Goal: Task Accomplishment & Management: Use online tool/utility

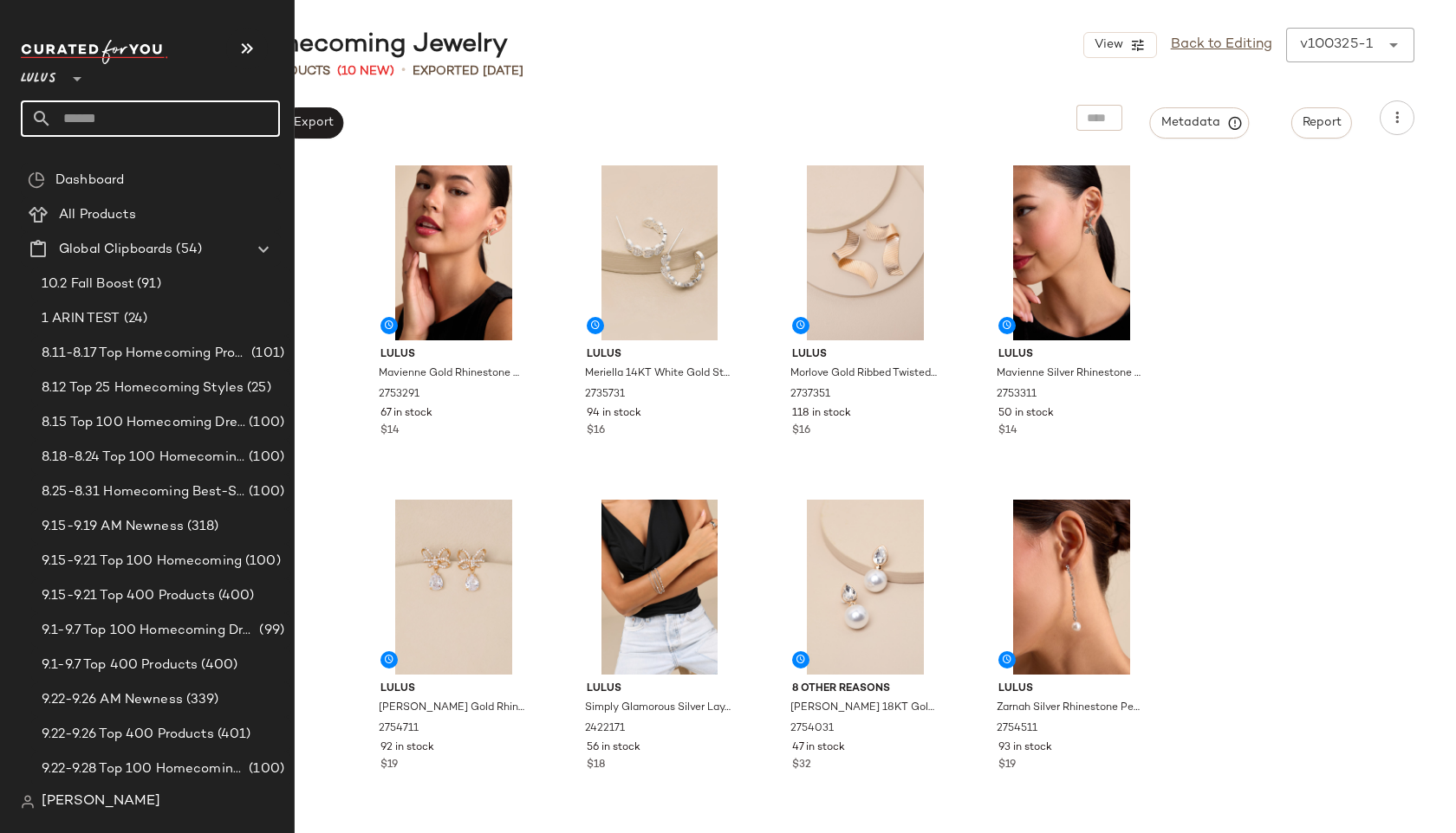
click at [79, 125] on input "text" at bounding box center [166, 118] width 228 height 36
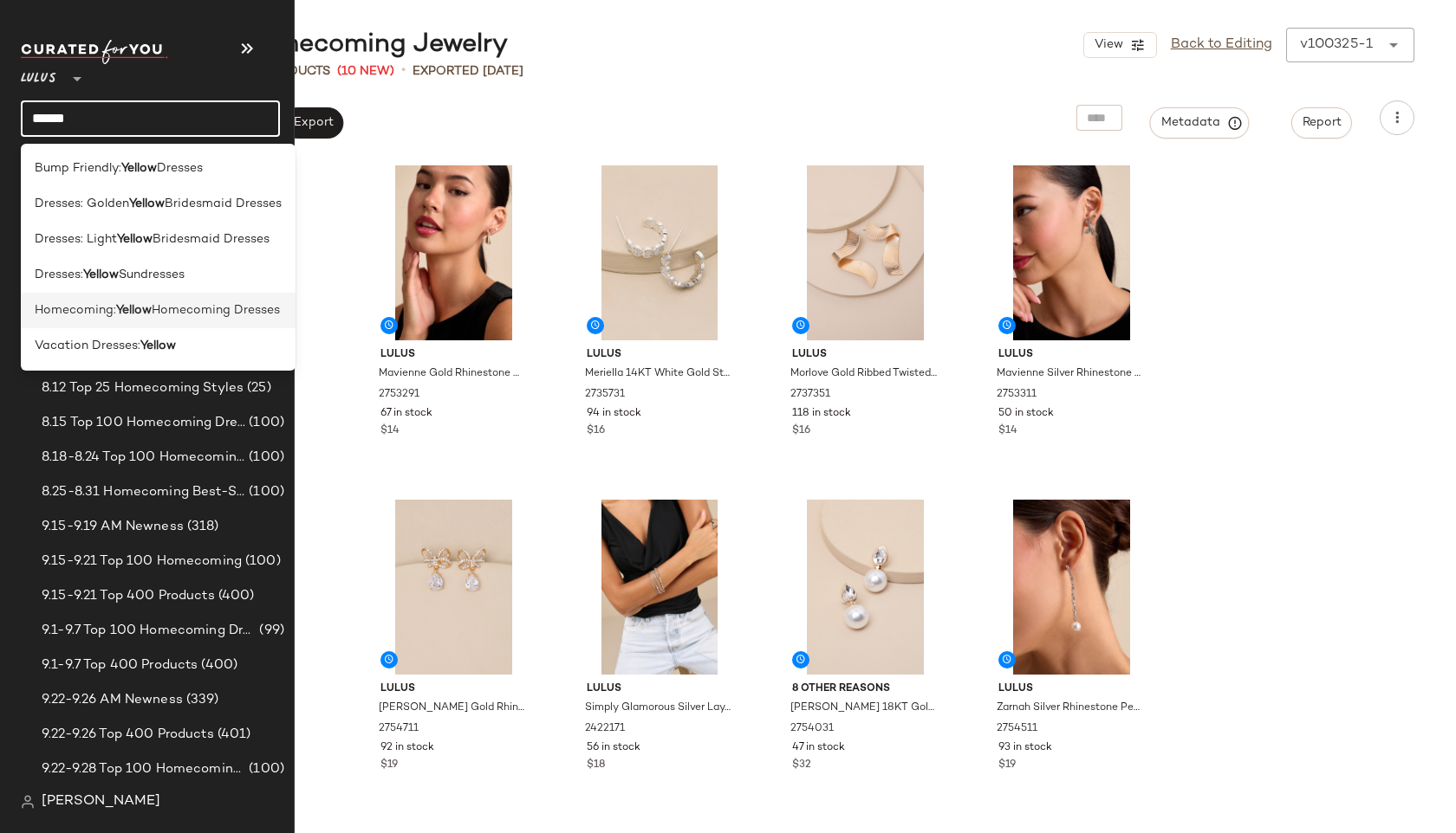
type input "******"
click at [72, 311] on span "Homecoming:" at bounding box center [74, 310] width 81 height 18
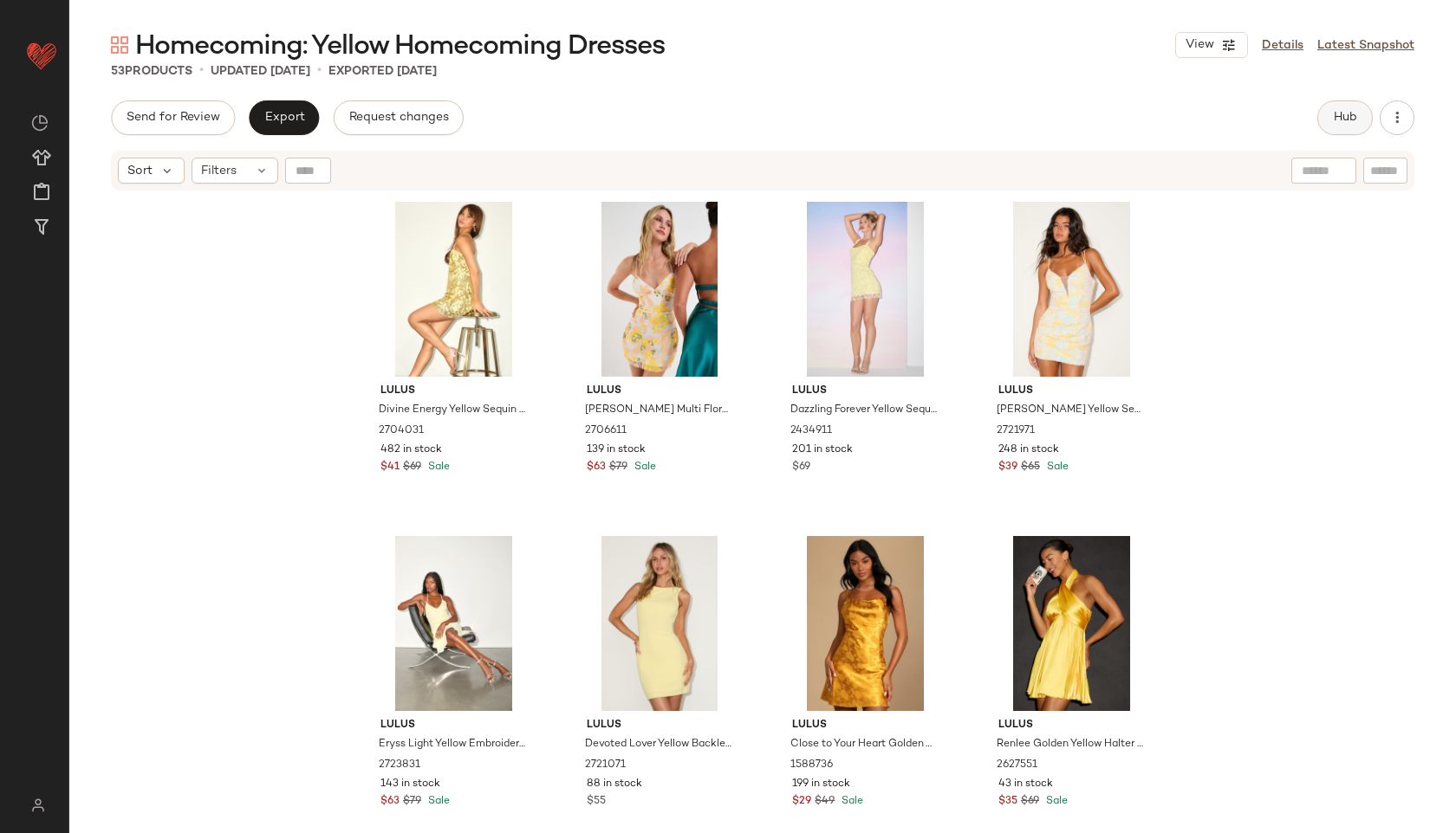
click at [1335, 117] on span "Hub" at bounding box center [1344, 117] width 24 height 14
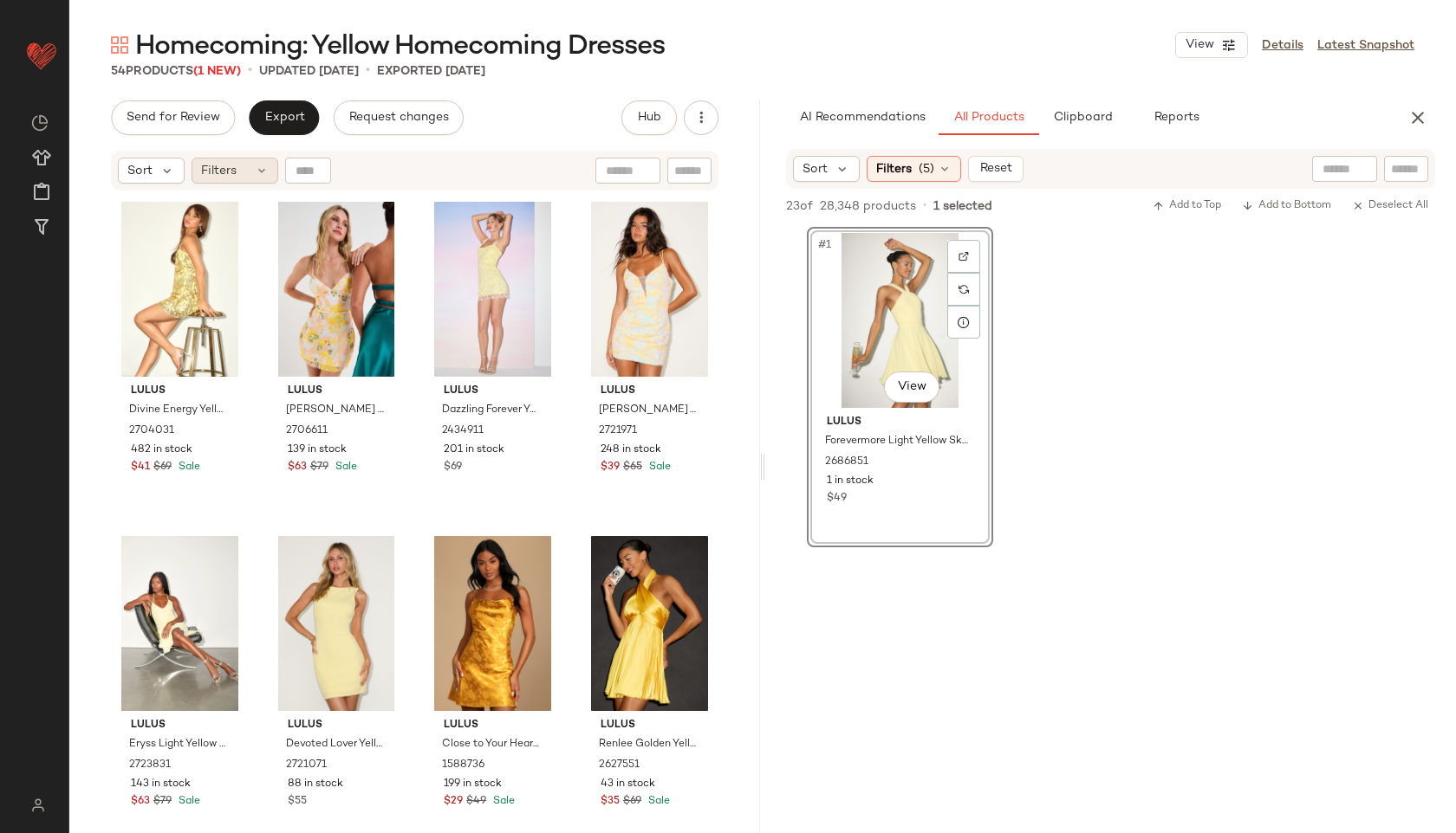
click at [241, 170] on div "Filters" at bounding box center [235, 170] width 87 height 26
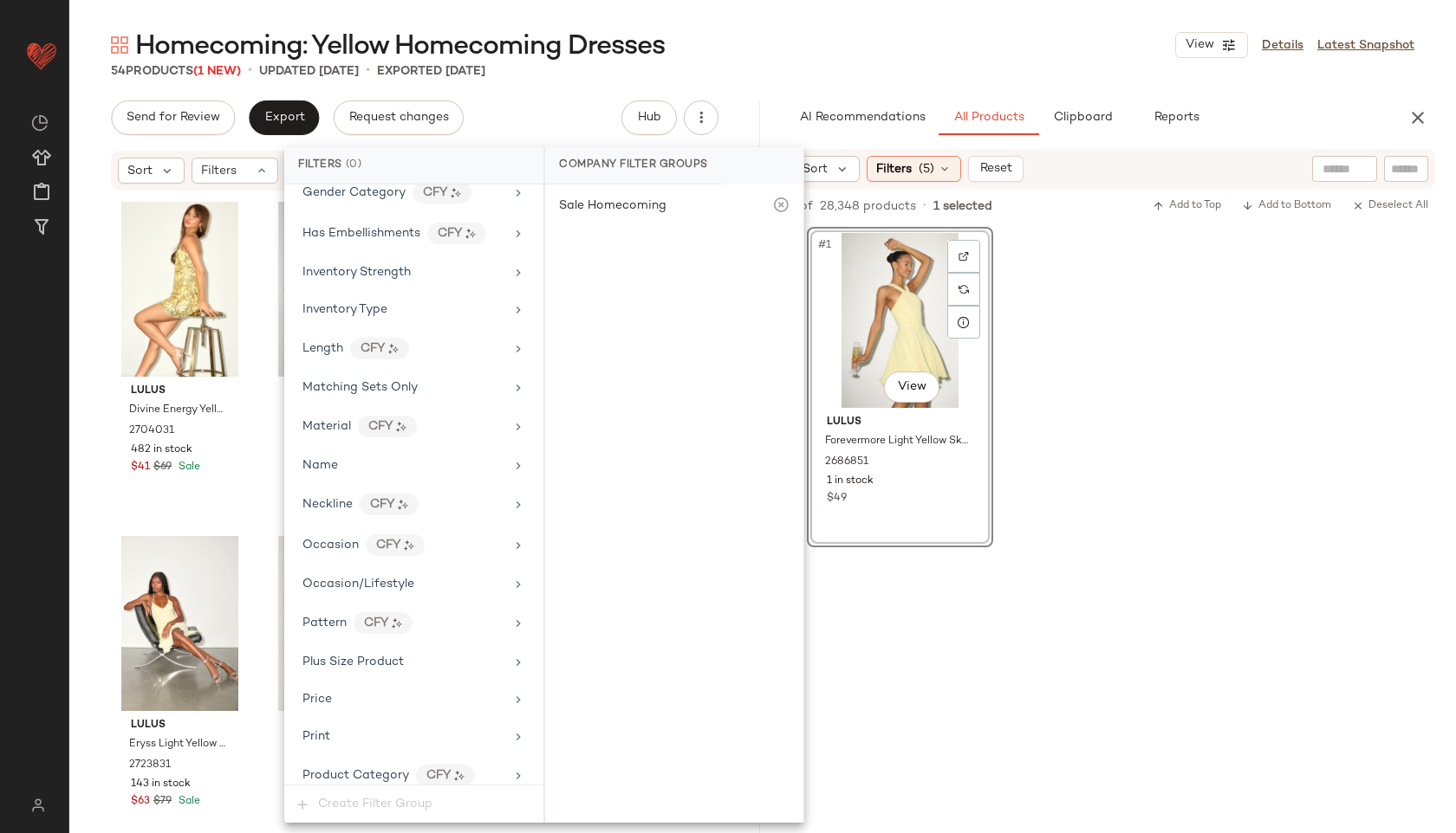
scroll to position [1101, 0]
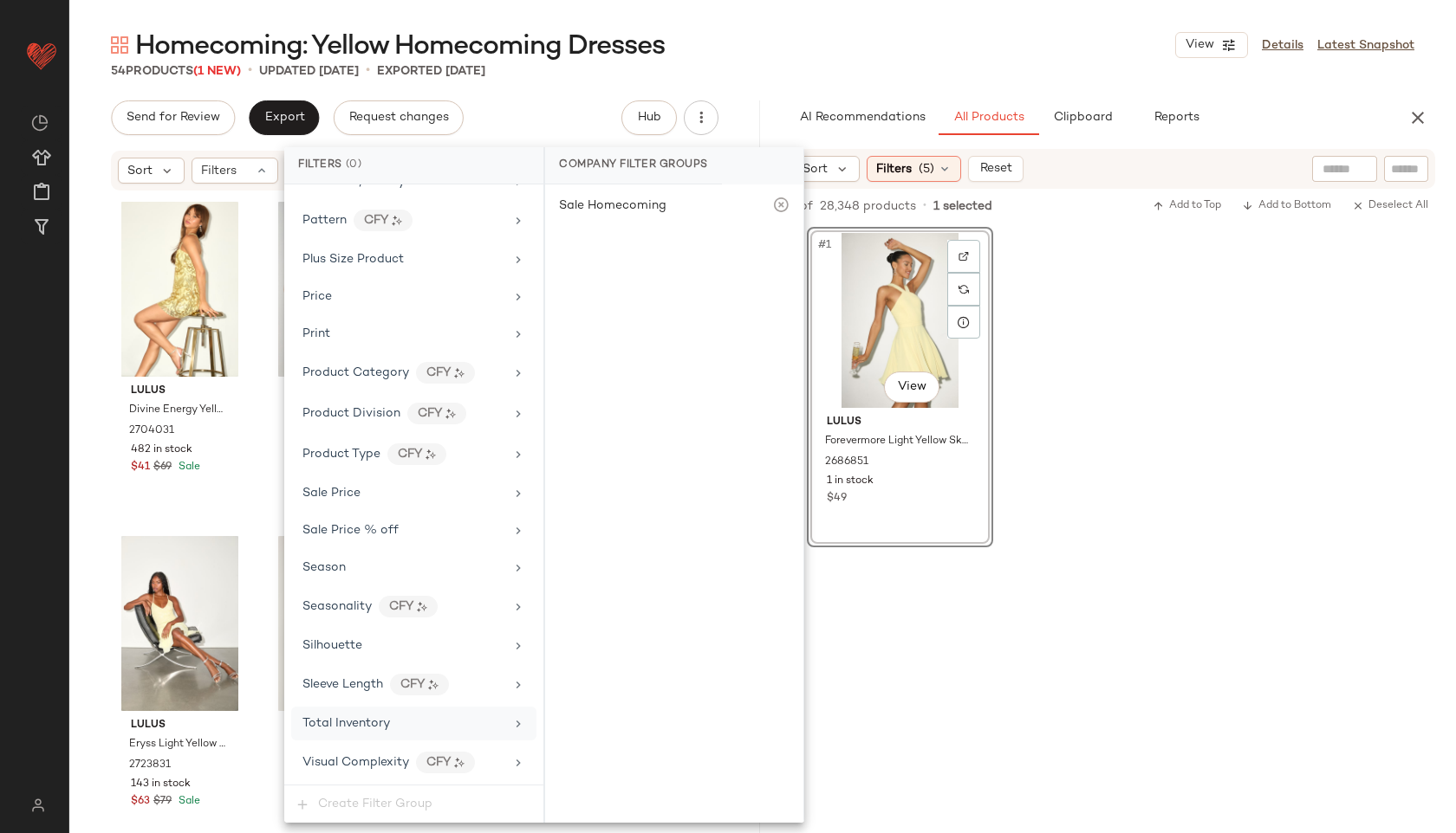
click at [366, 709] on div "Total Inventory" at bounding box center [413, 723] width 245 height 33
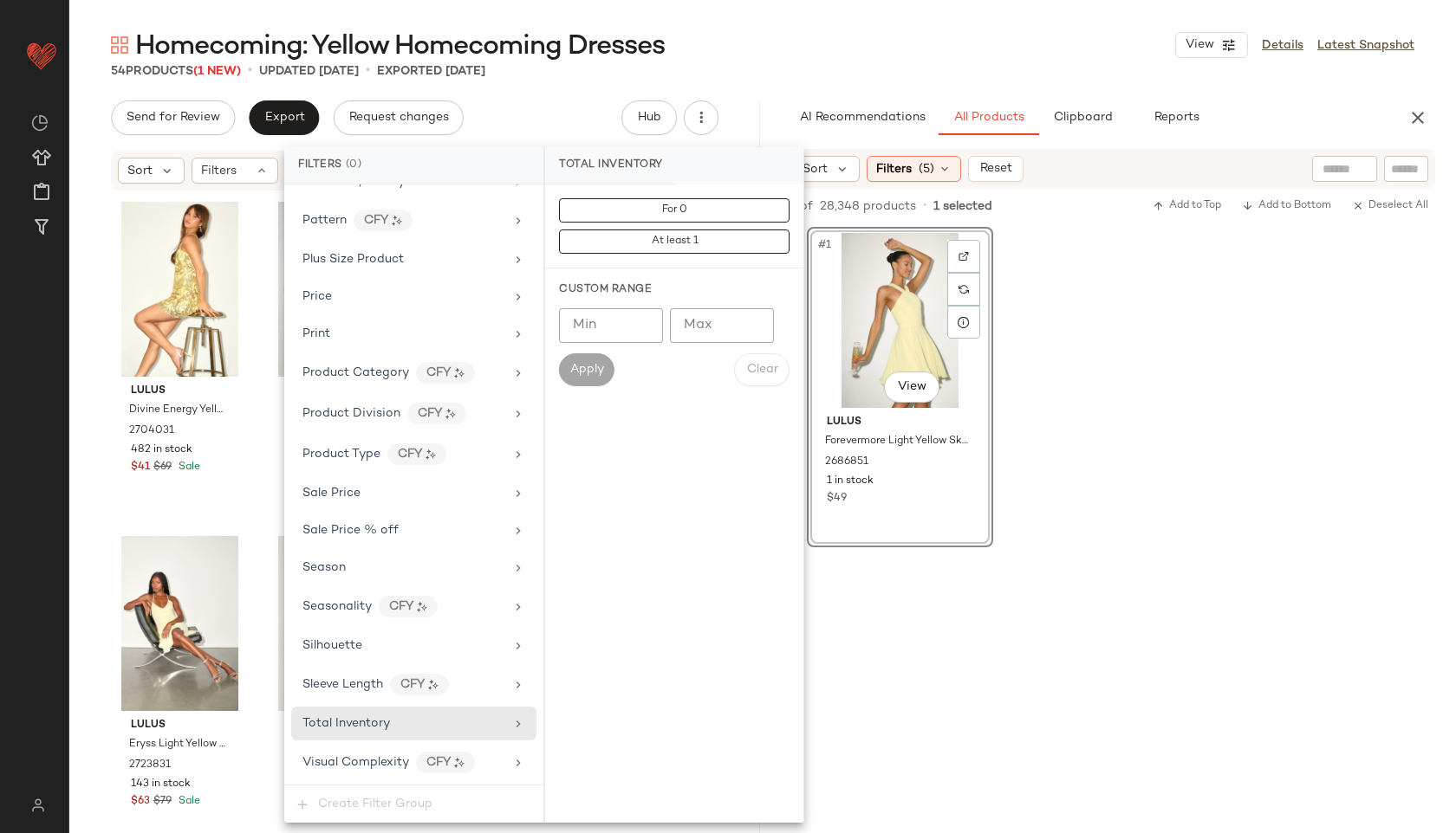
click at [716, 317] on input "Max" at bounding box center [722, 326] width 104 height 34
type input "**"
click at [573, 363] on span "Apply" at bounding box center [586, 370] width 34 height 14
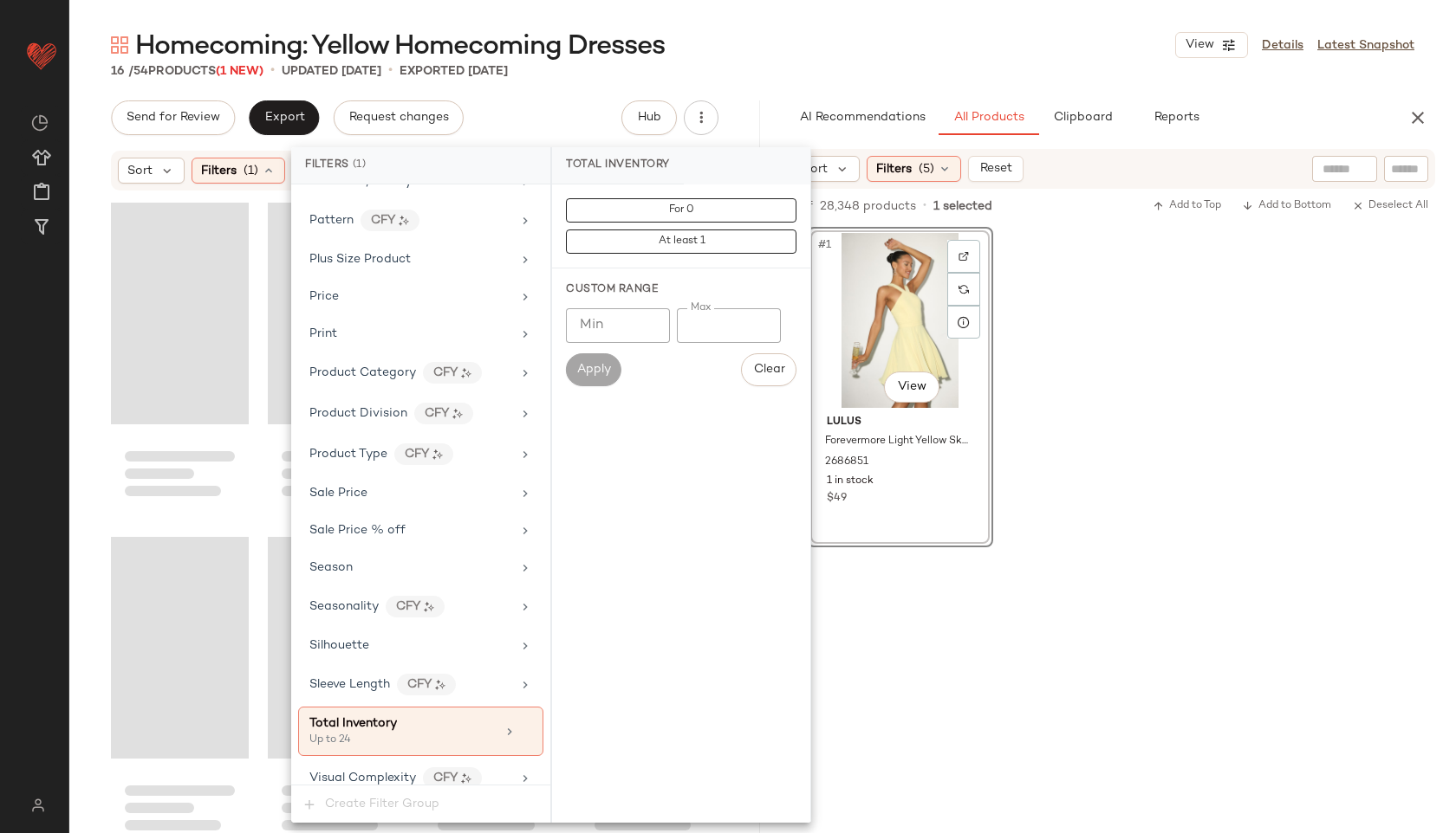
click at [760, 42] on div "Homecoming: Yellow Homecoming Dresses View Details Latest Snapshot" at bounding box center [763, 45] width 1386 height 34
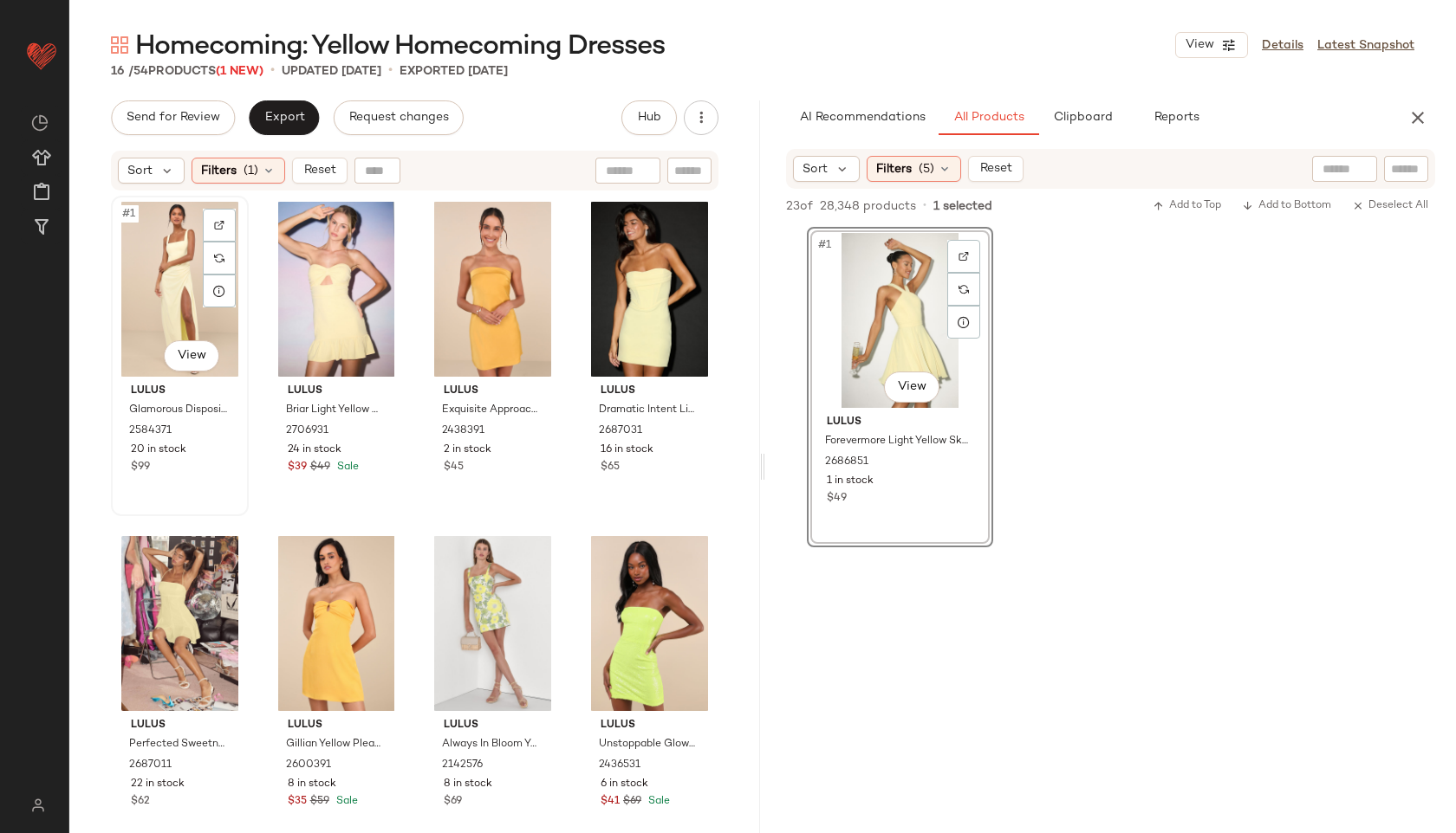
click at [175, 267] on div "#1 View" at bounding box center [180, 290] width 126 height 175
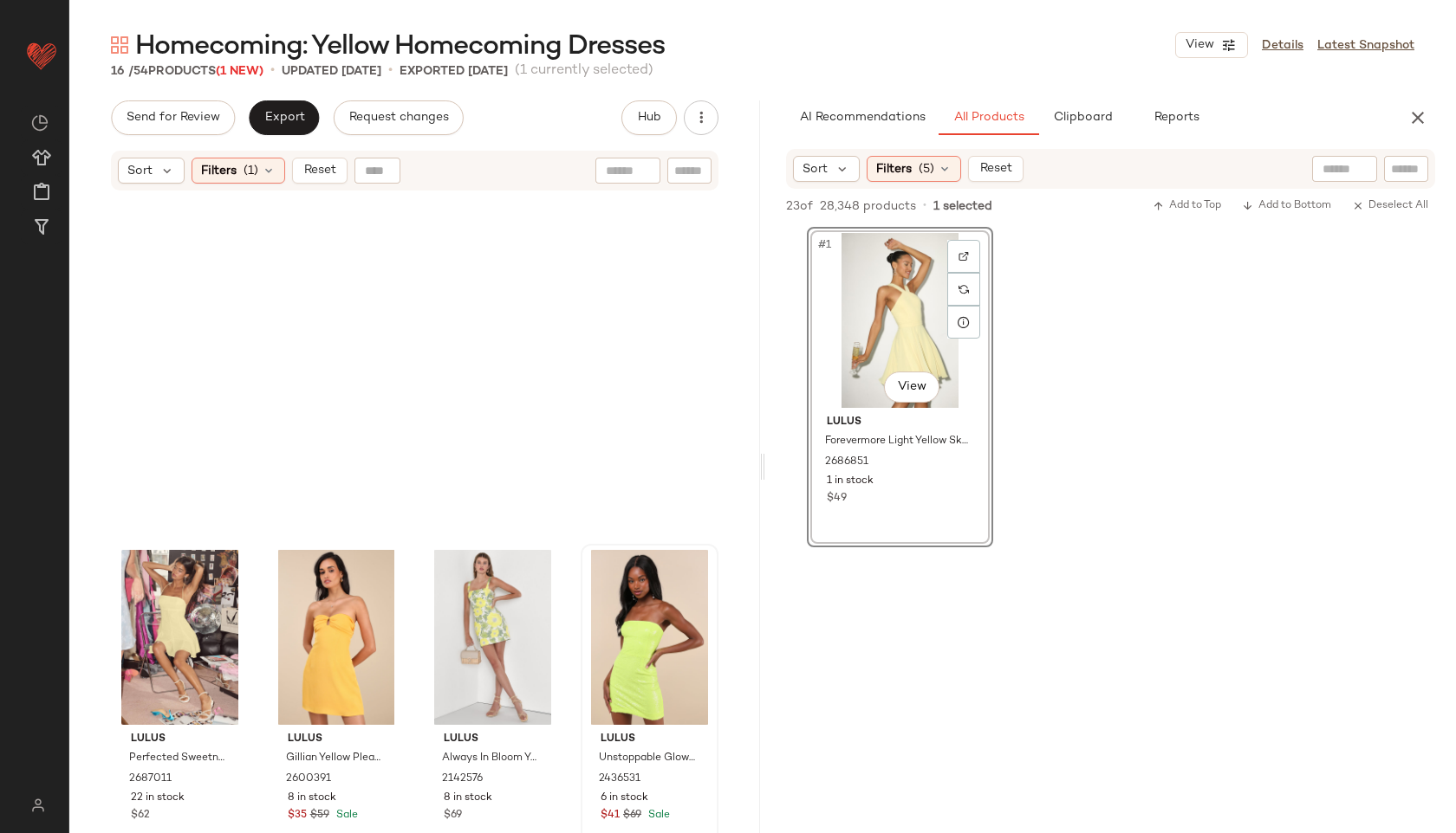
scroll to position [657, 0]
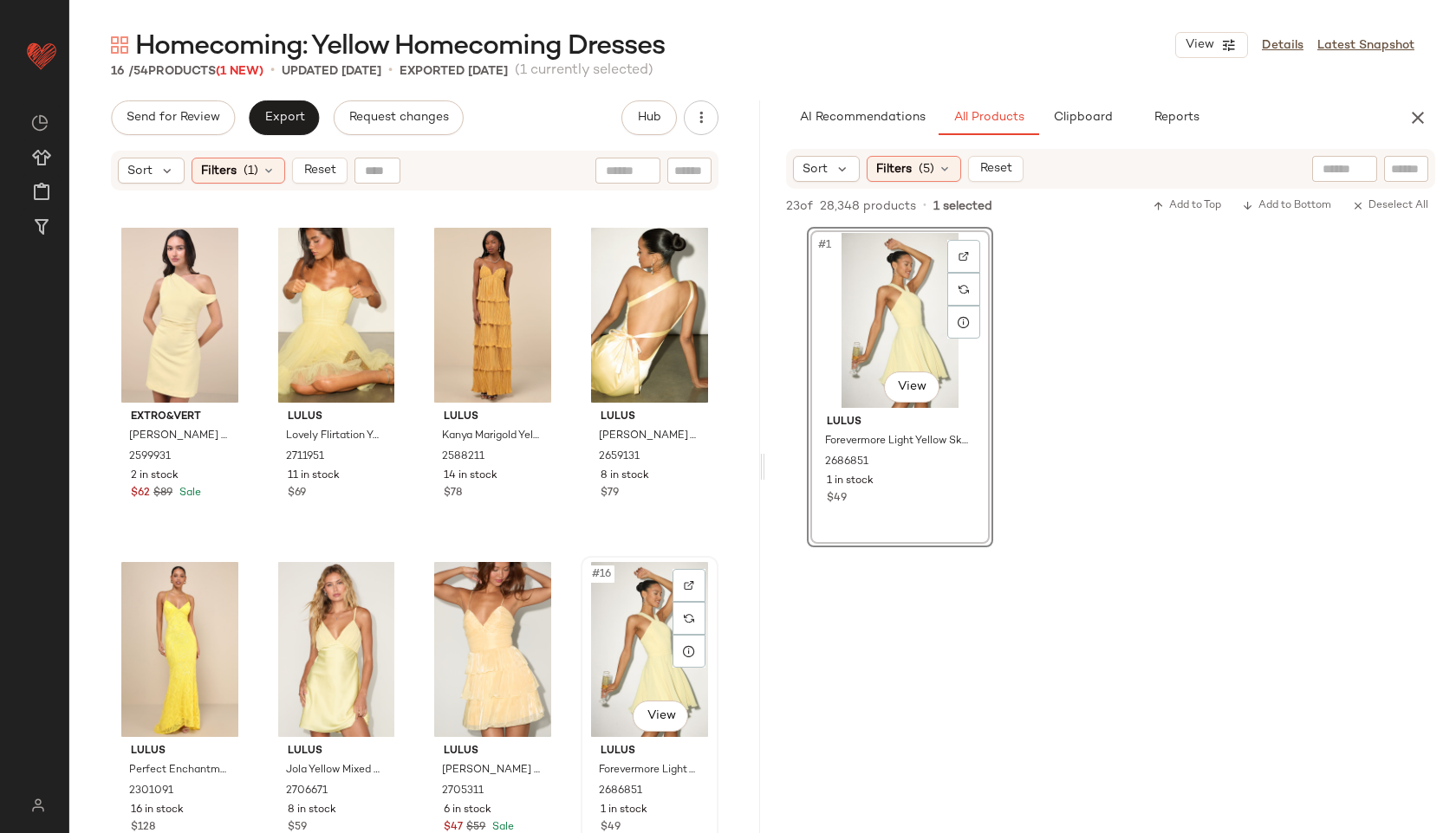
click at [614, 619] on div "#16 View" at bounding box center [649, 650] width 126 height 175
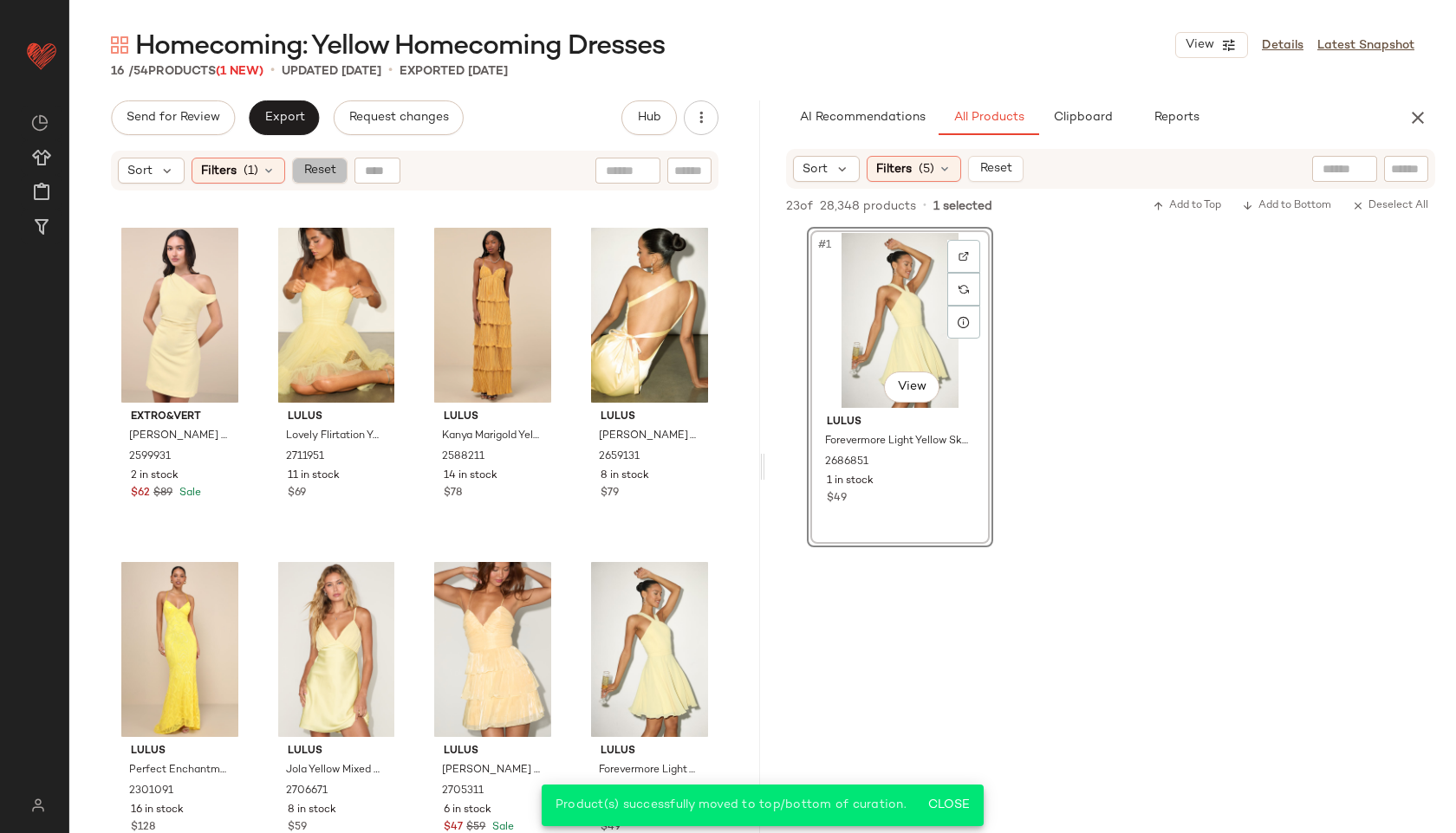
click at [318, 171] on span "Reset" at bounding box center [318, 171] width 33 height 14
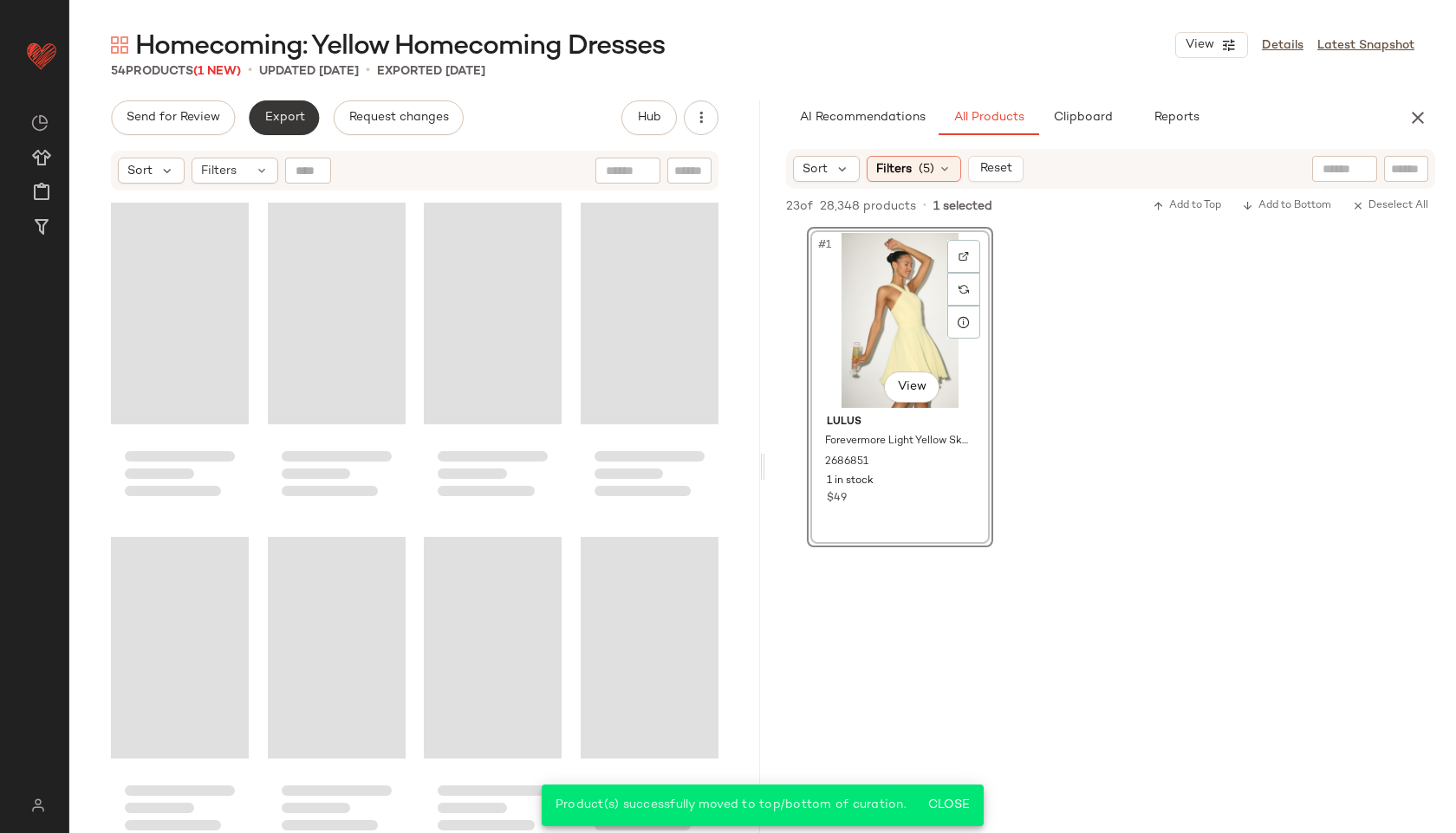
click at [297, 131] on button "Export" at bounding box center [284, 117] width 71 height 34
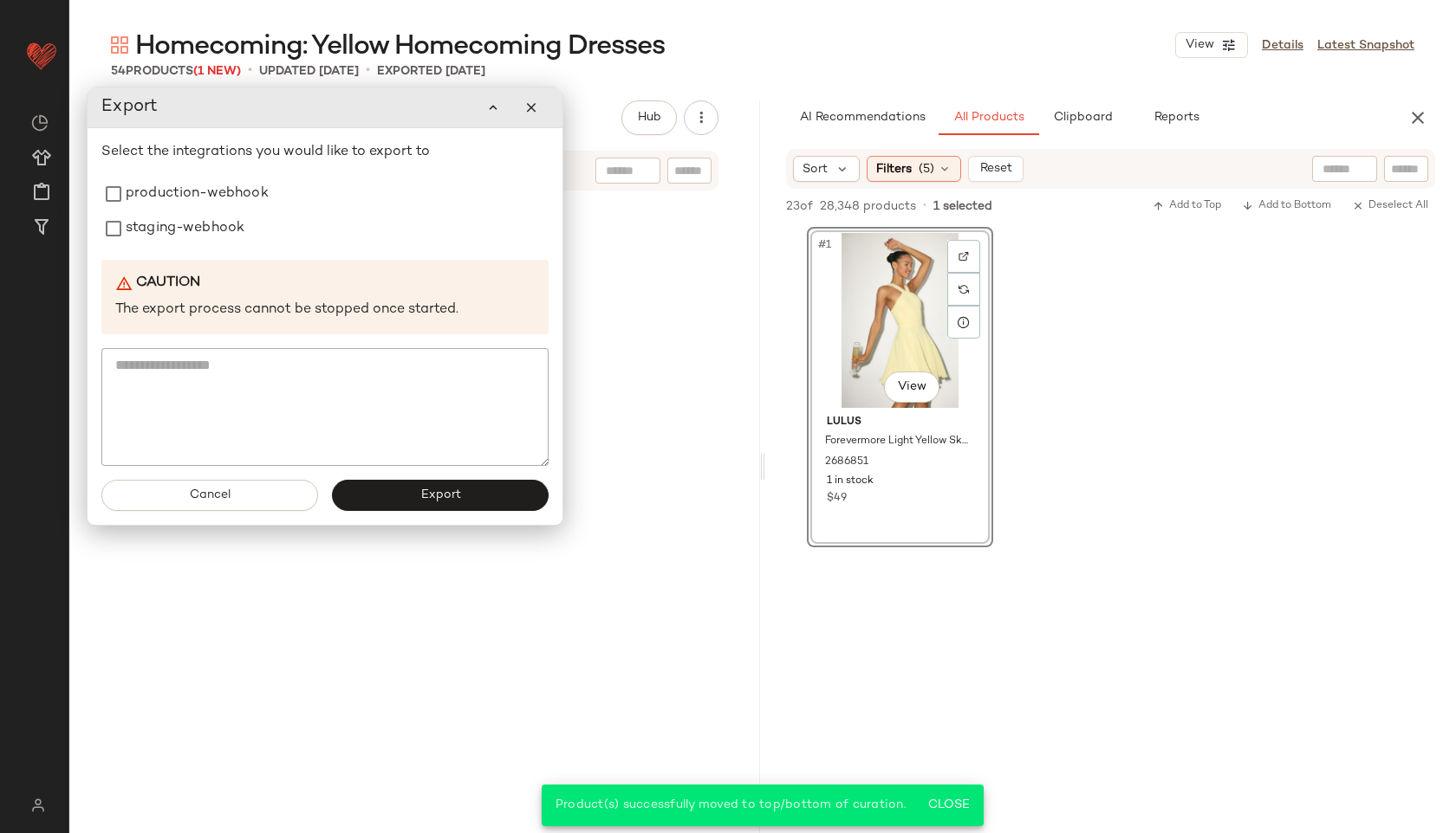
scroll to position [4001, 0]
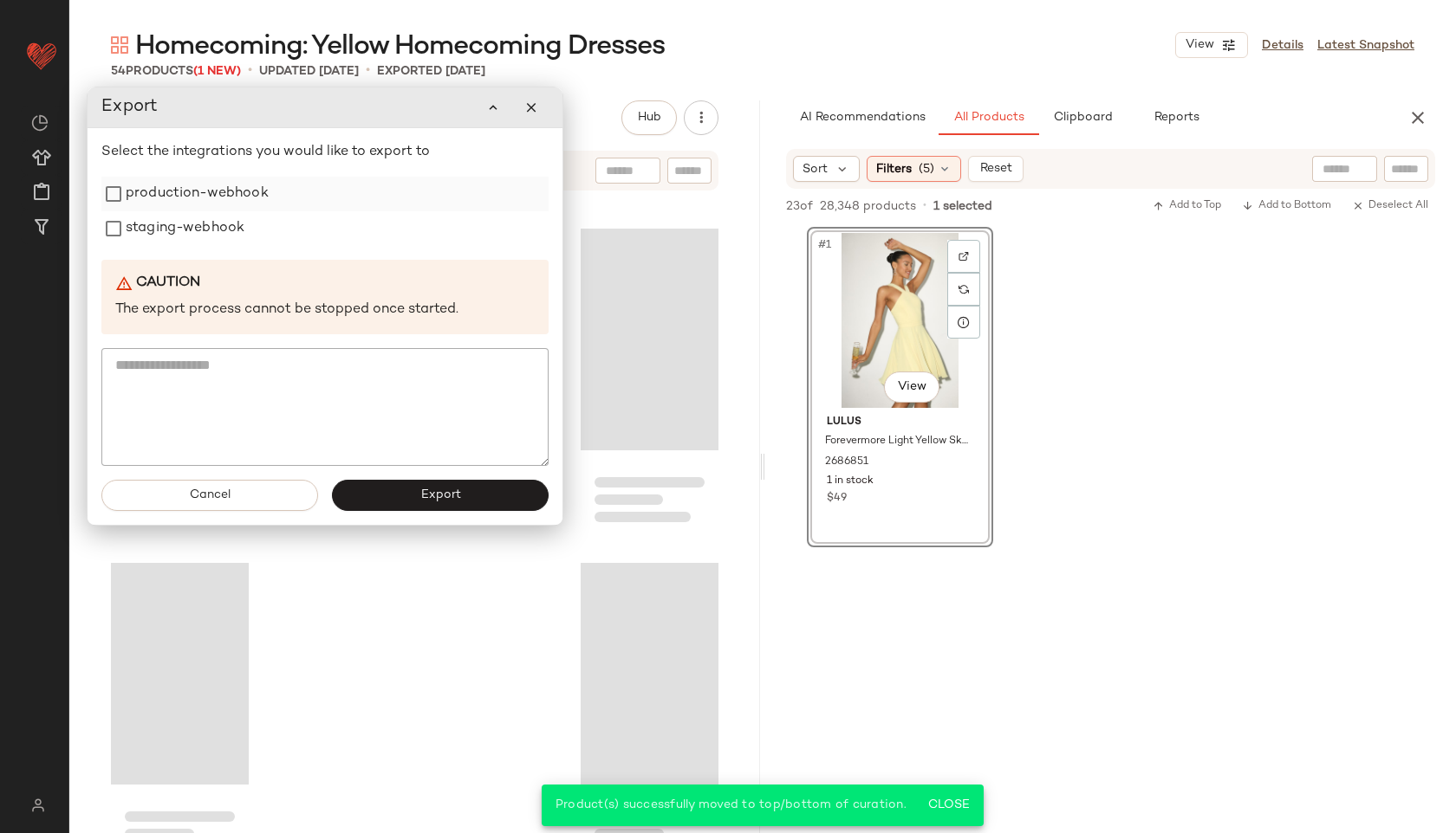
click at [264, 186] on label "production-webhook" at bounding box center [197, 193] width 143 height 34
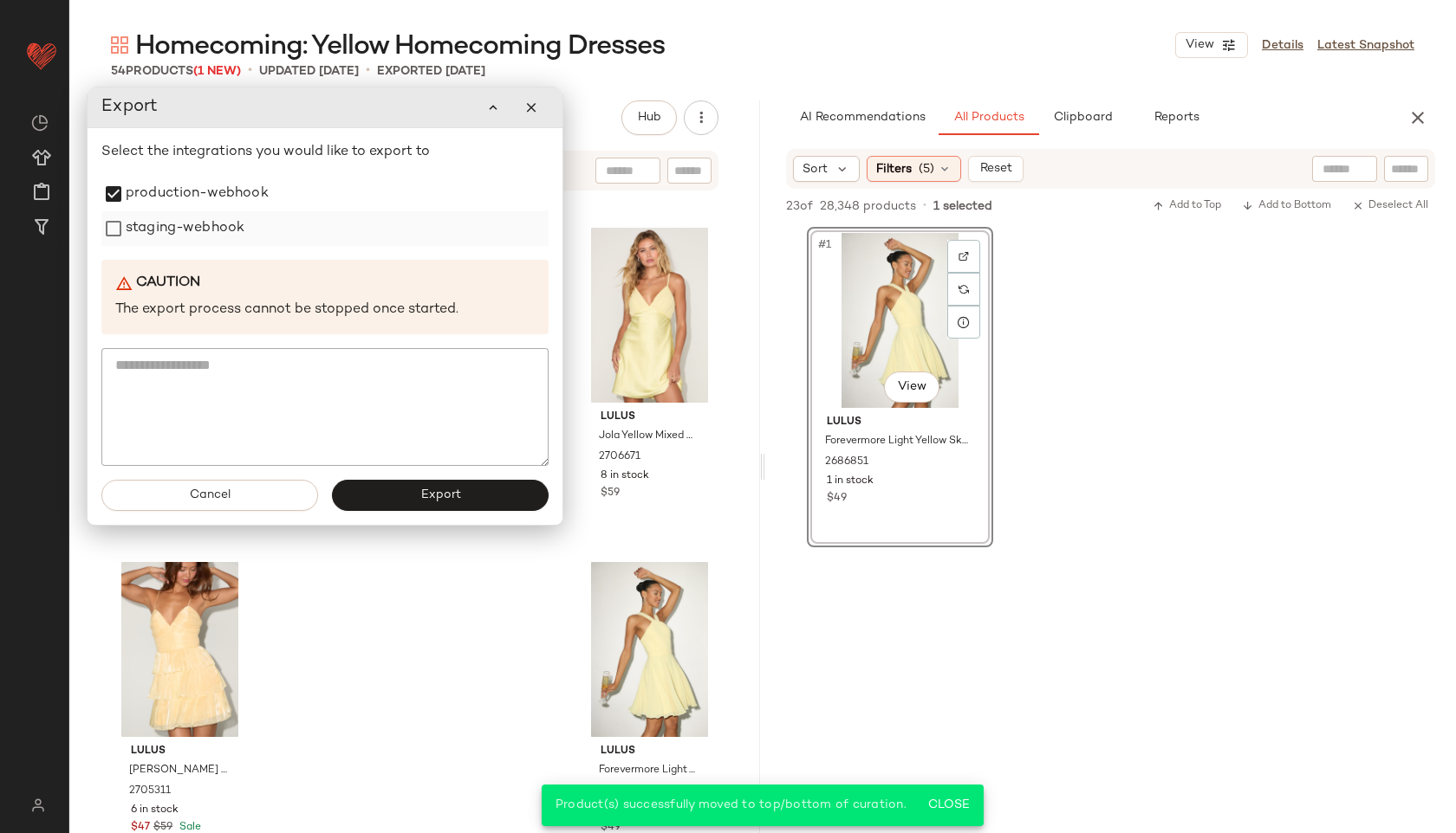
click at [224, 231] on label "staging-webhook" at bounding box center [185, 229] width 119 height 34
click at [383, 509] on button "Export" at bounding box center [440, 496] width 216 height 31
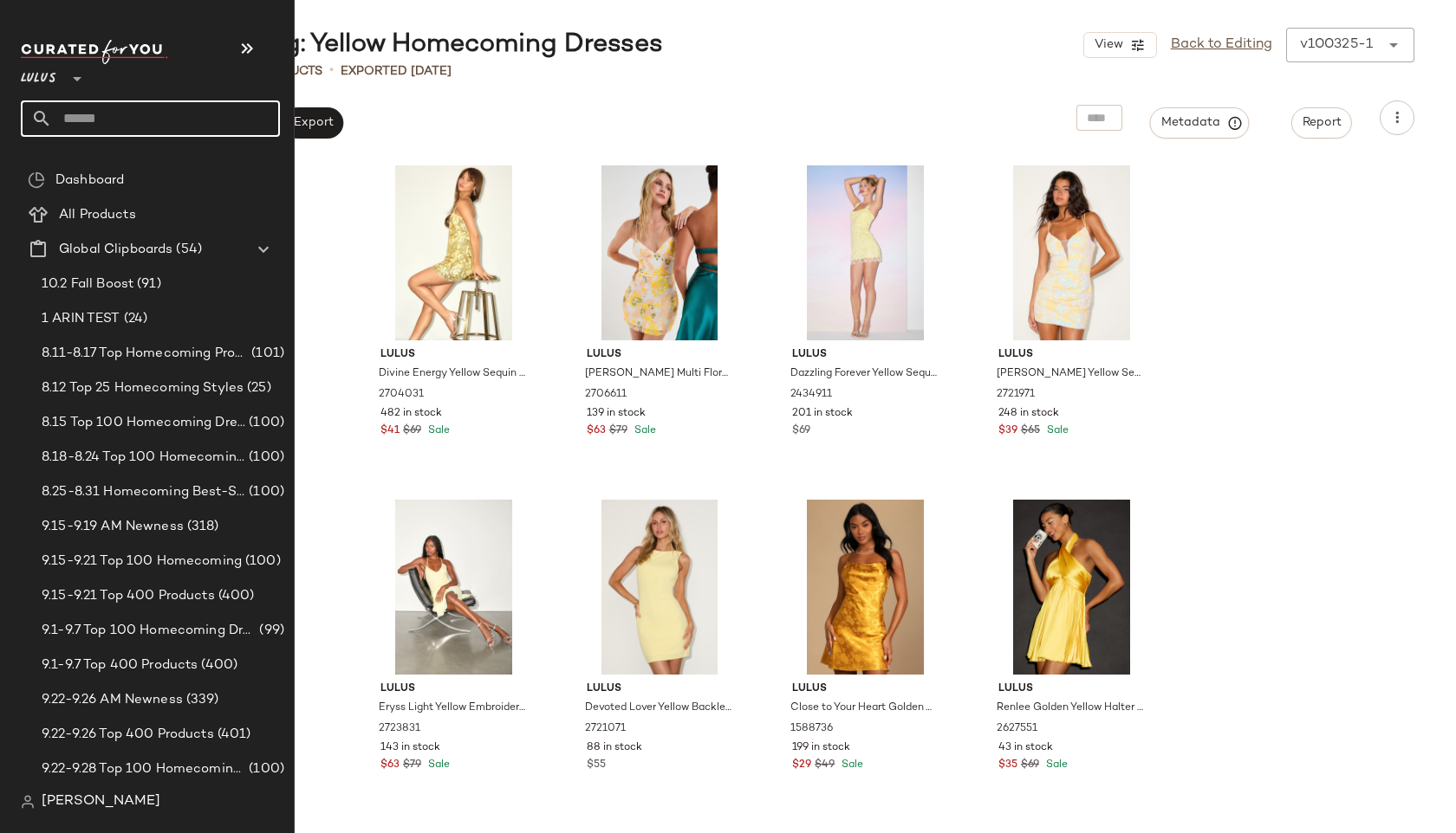
click at [62, 110] on input "text" at bounding box center [166, 118] width 228 height 36
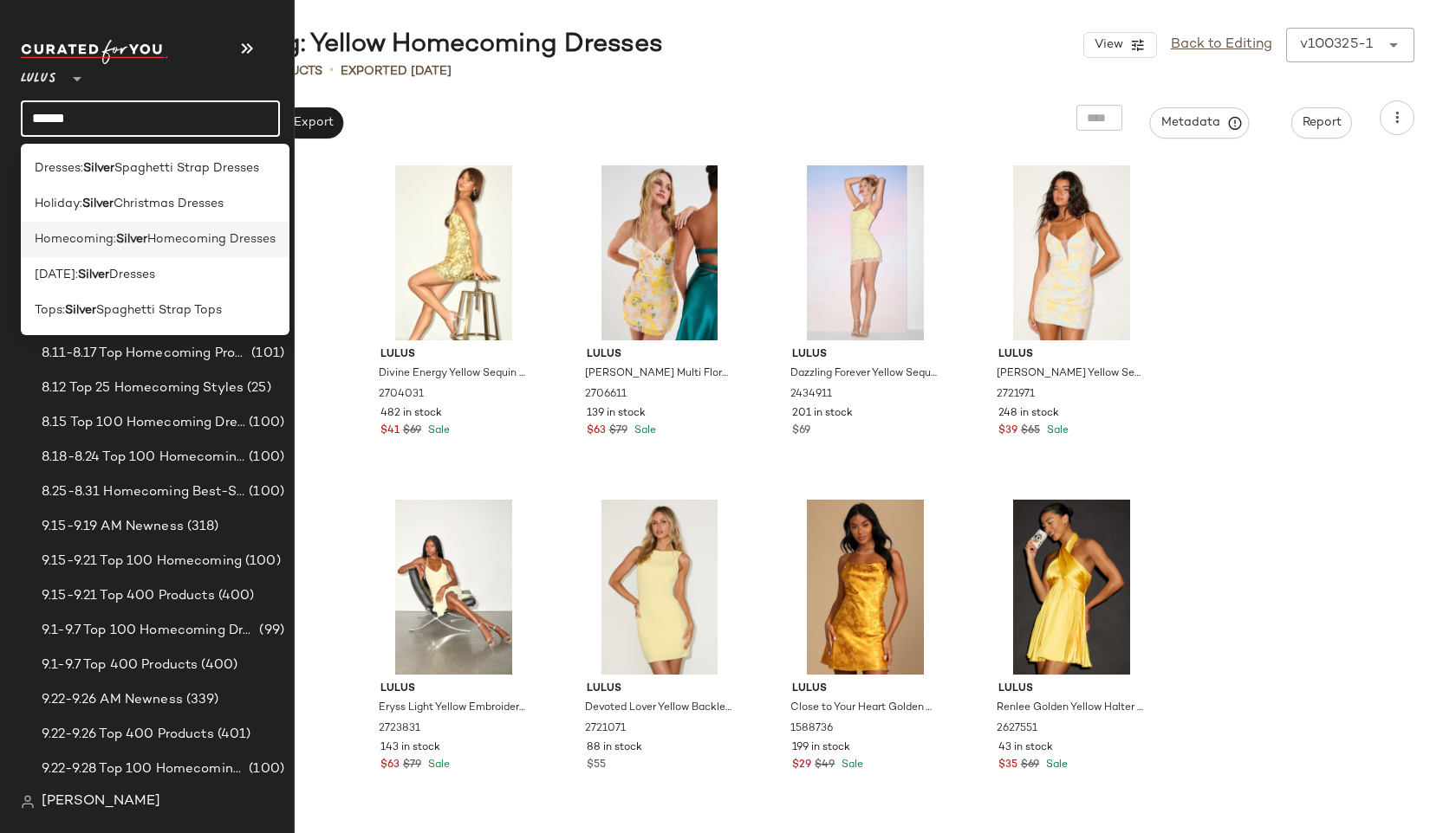
type input "******"
click at [60, 241] on span "Homecoming:" at bounding box center [74, 239] width 81 height 18
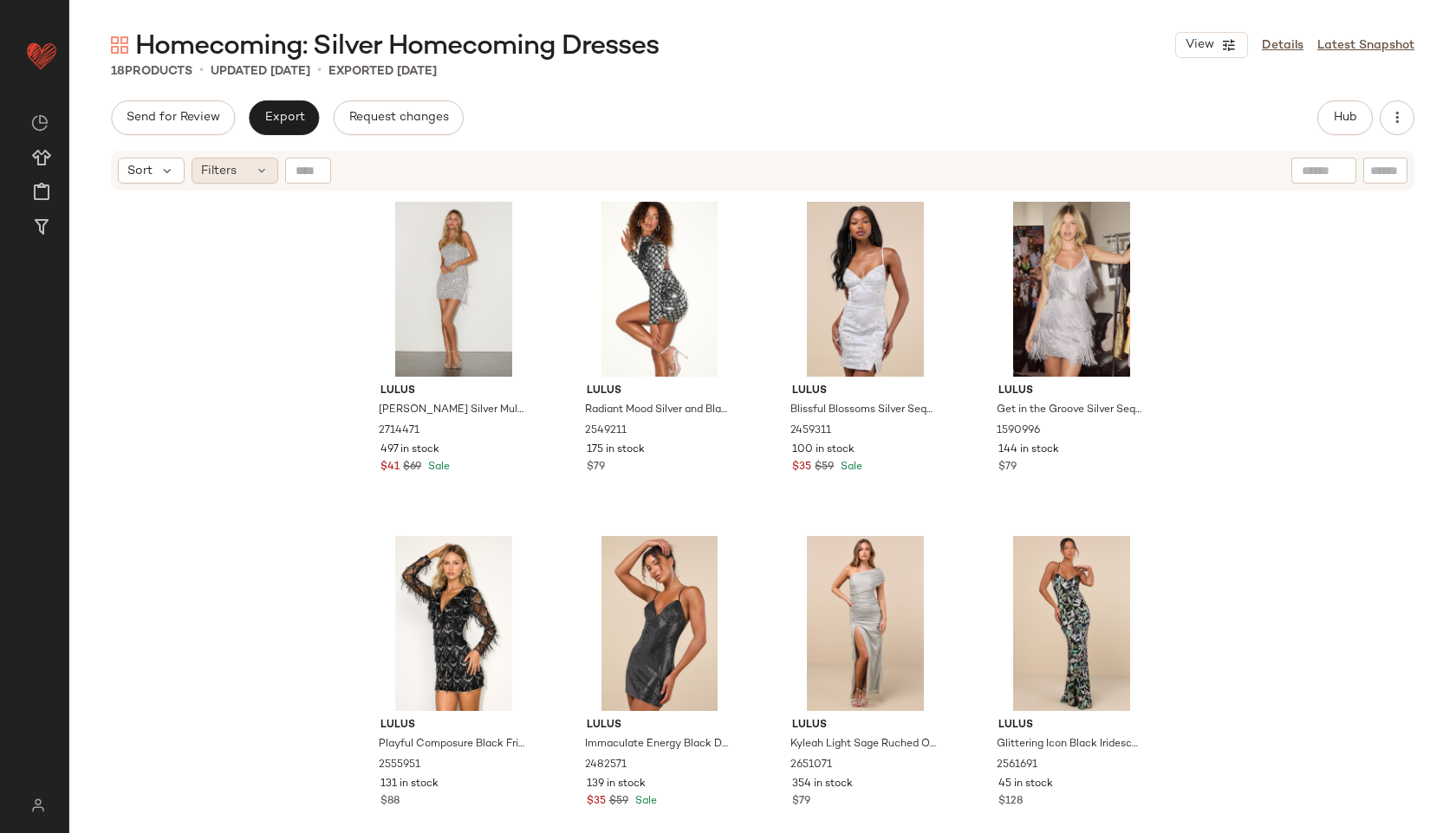
click at [245, 169] on div "Filters" at bounding box center [235, 170] width 87 height 26
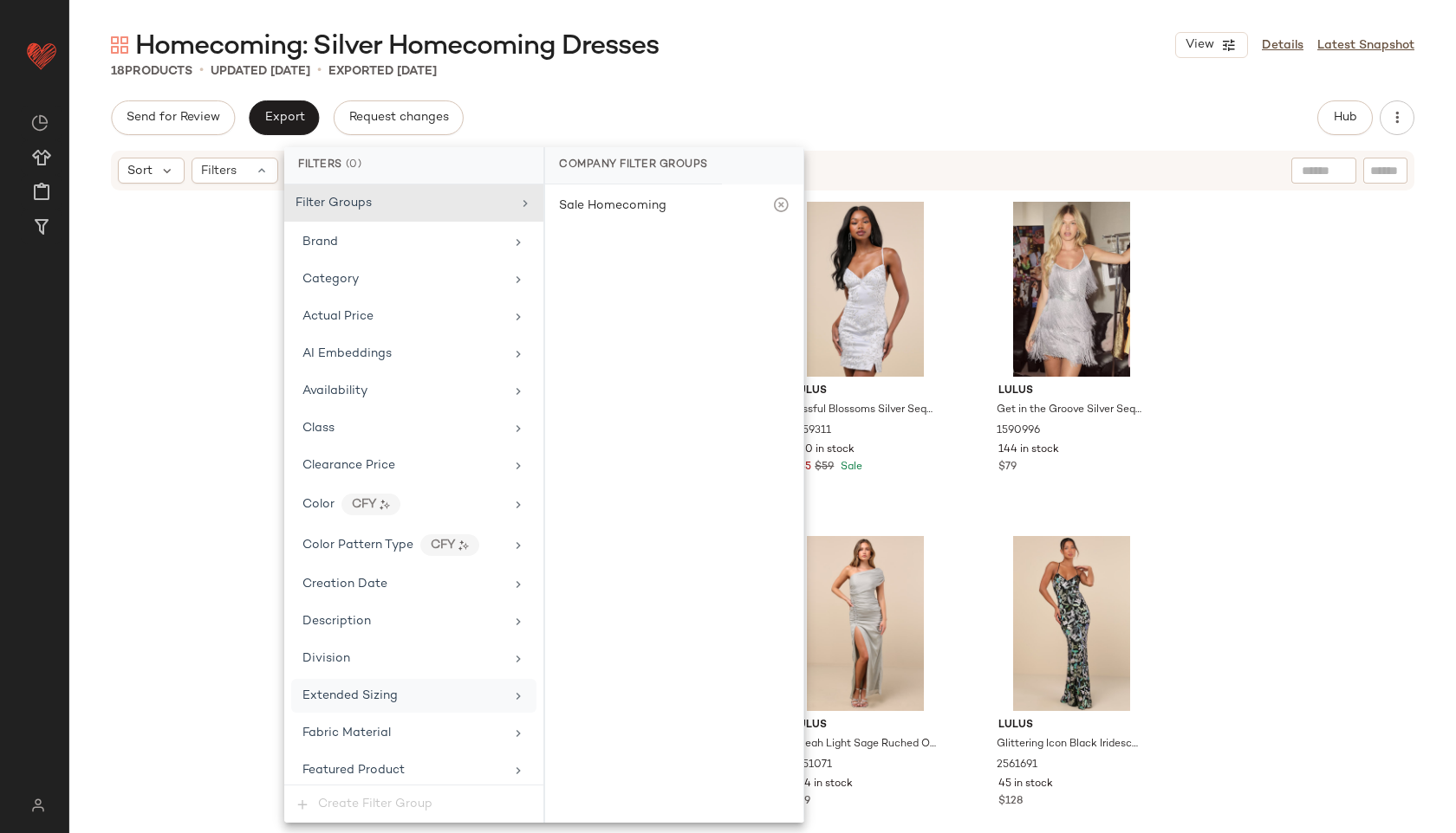
scroll to position [1064, 0]
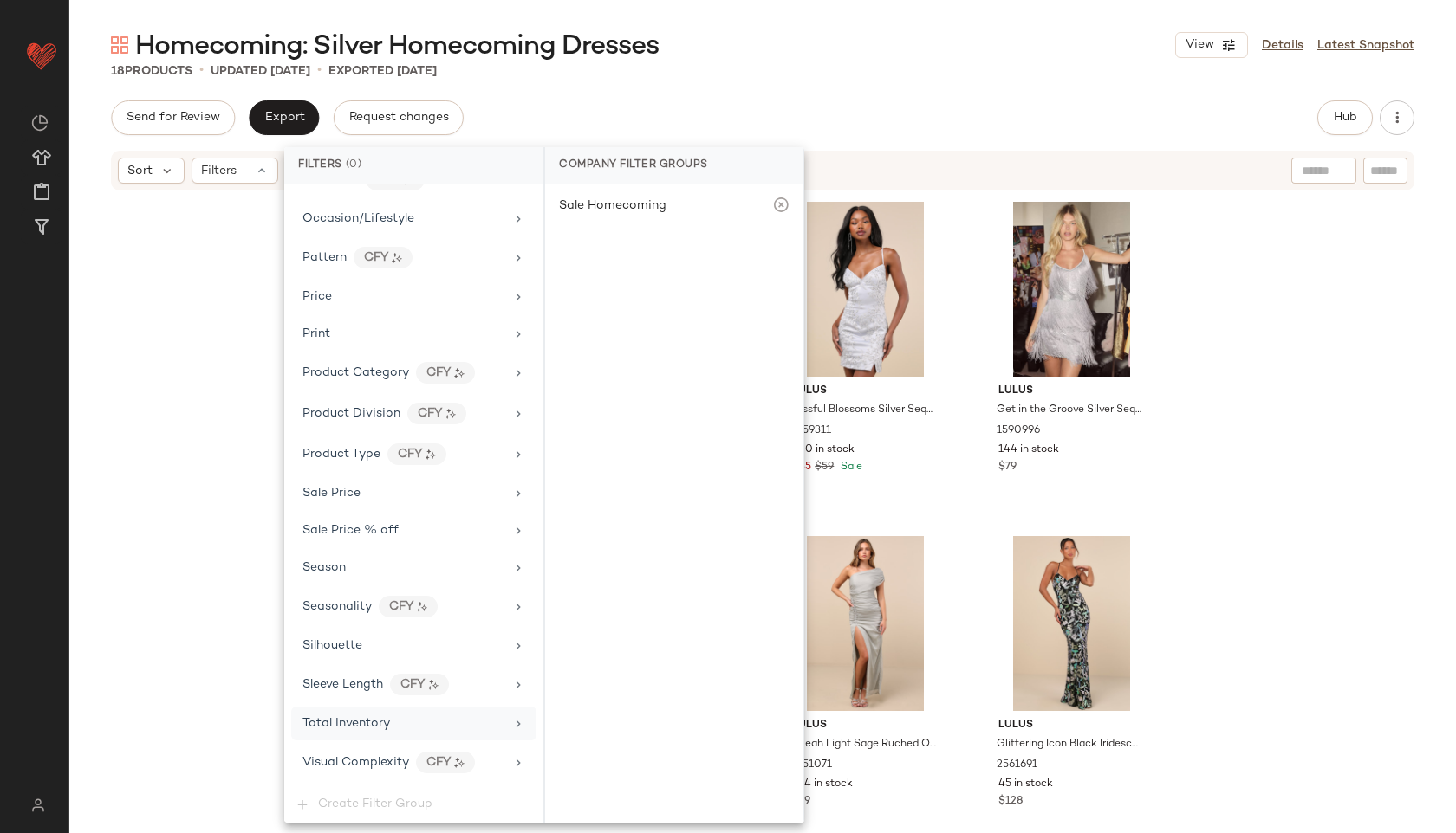
click at [366, 712] on div "Total Inventory" at bounding box center [413, 723] width 245 height 33
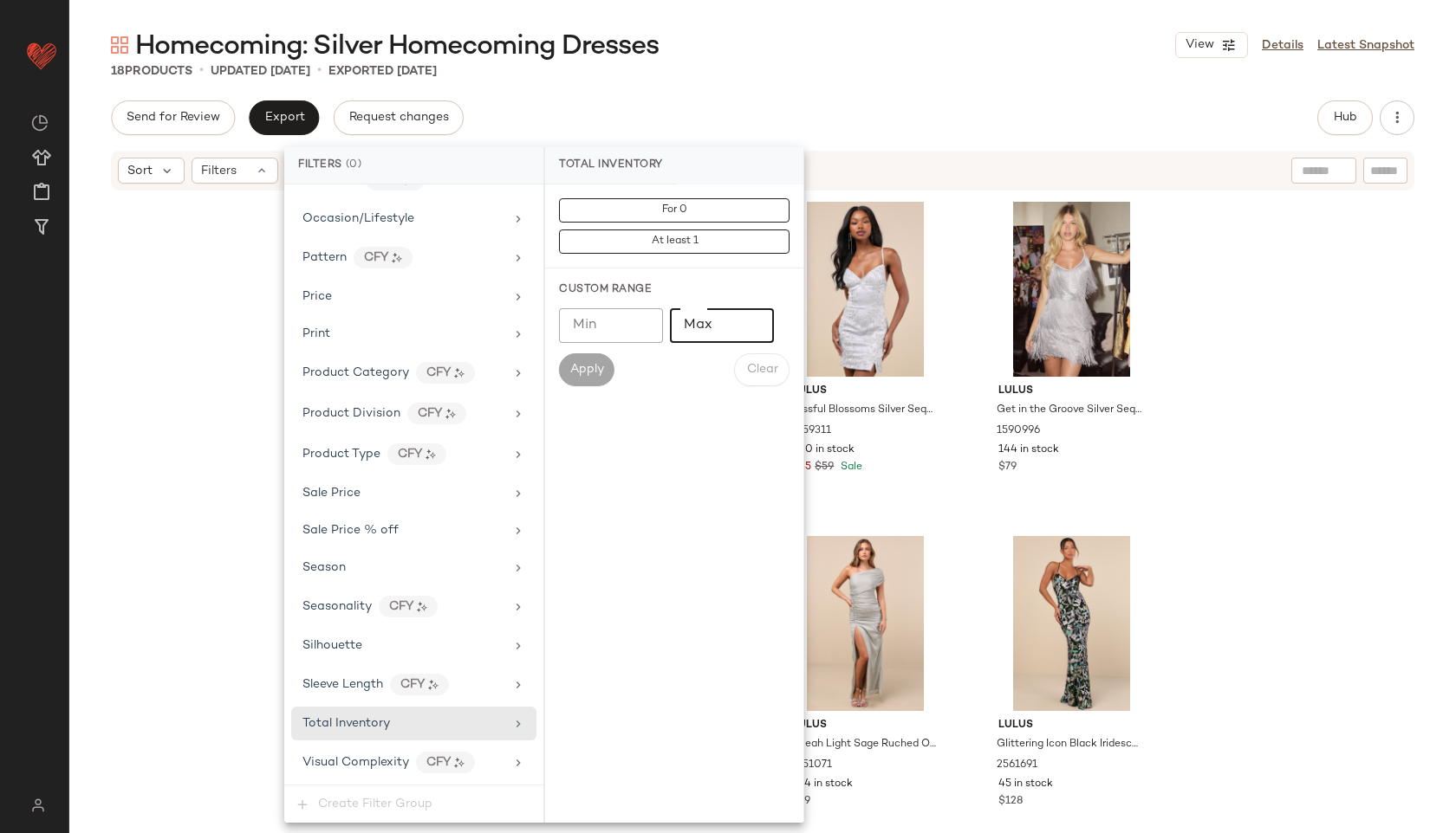
click at [712, 329] on input "Max" at bounding box center [722, 326] width 104 height 34
type input "**"
click at [587, 363] on span "Apply" at bounding box center [586, 370] width 34 height 14
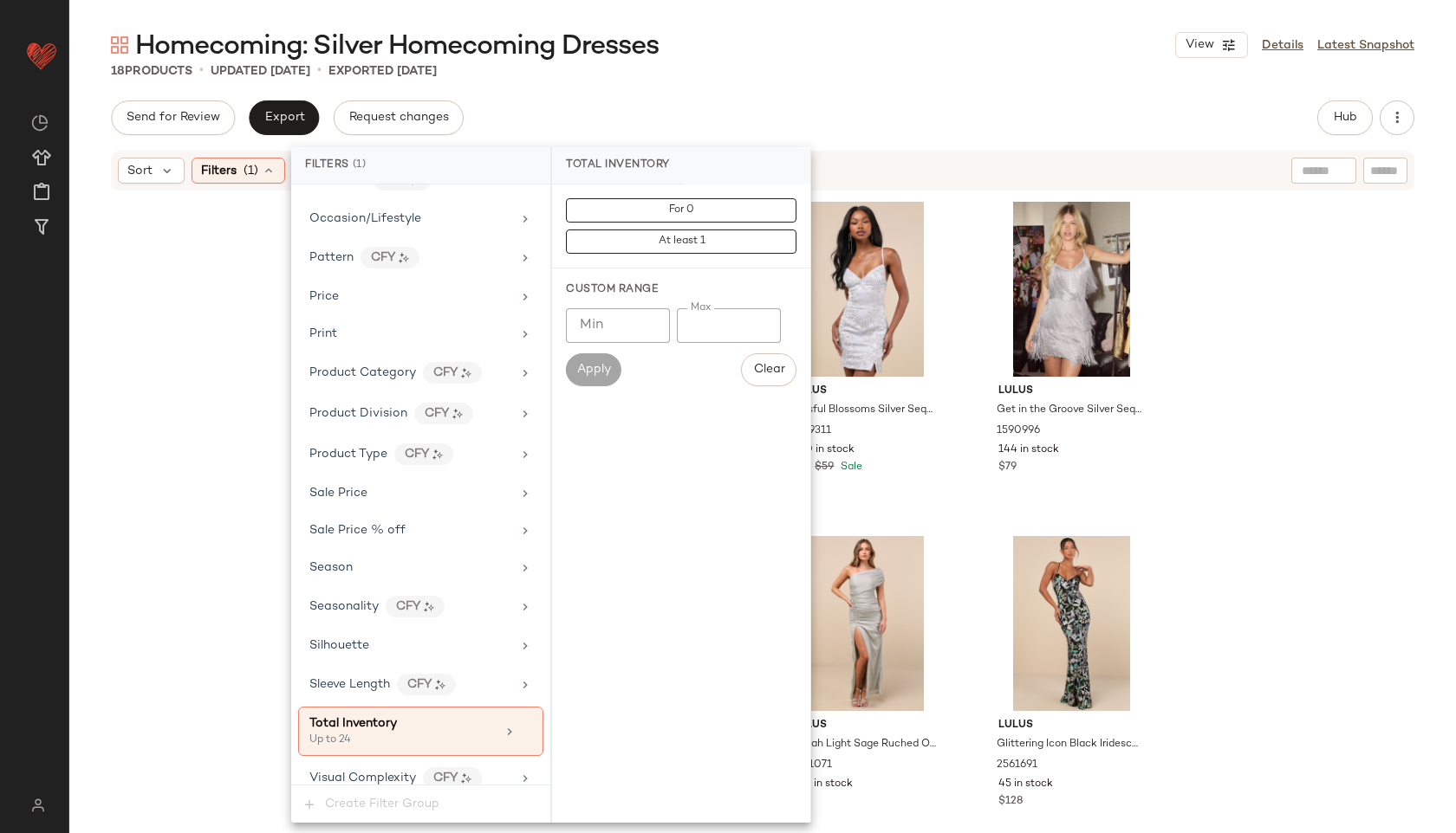
click at [896, 89] on div "Homecoming: Silver Homecoming Dresses View Details Latest Snapshot 18 Products …" at bounding box center [763, 430] width 1386 height 805
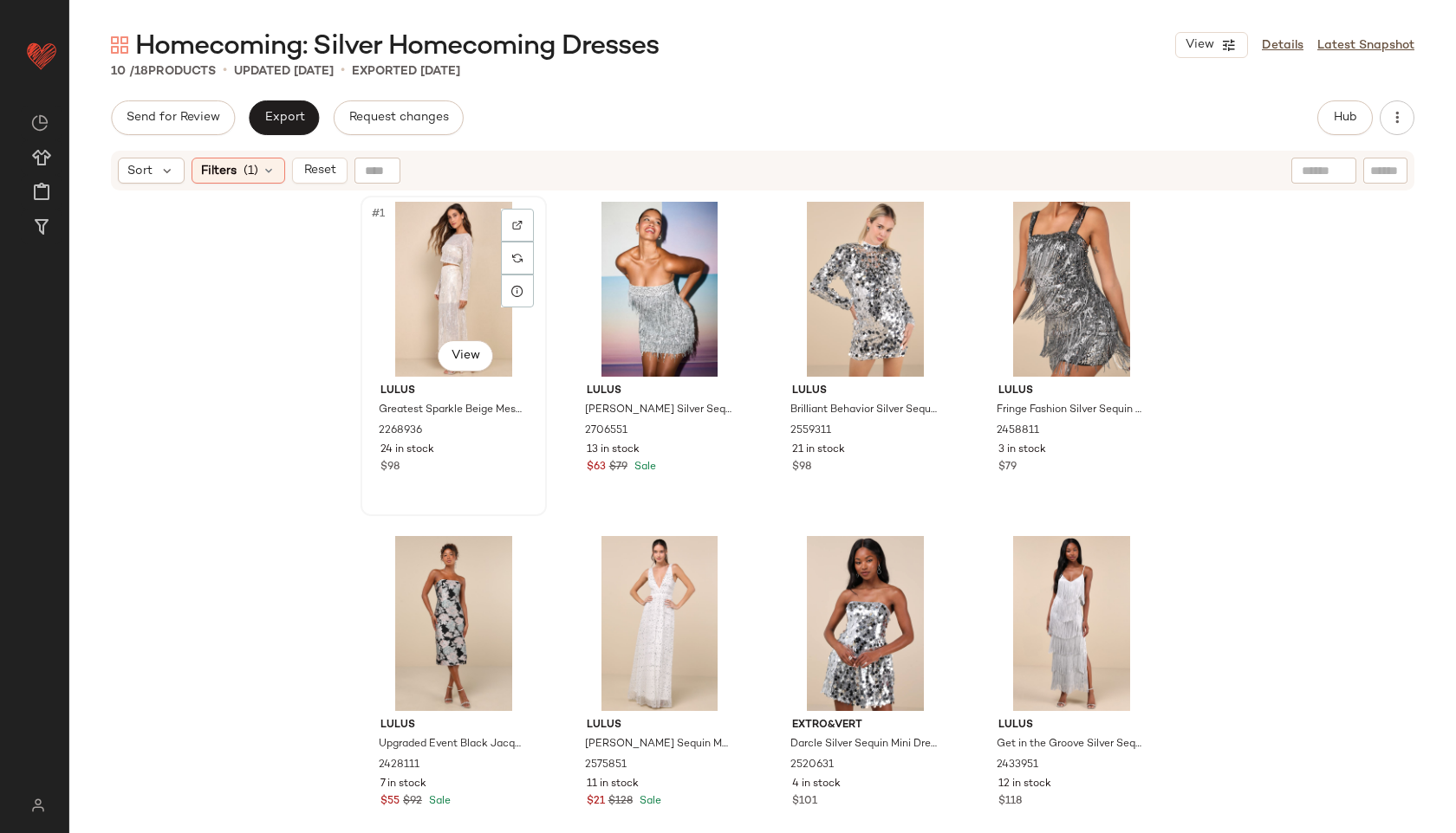
click at [425, 273] on div "#1 View" at bounding box center [453, 290] width 174 height 175
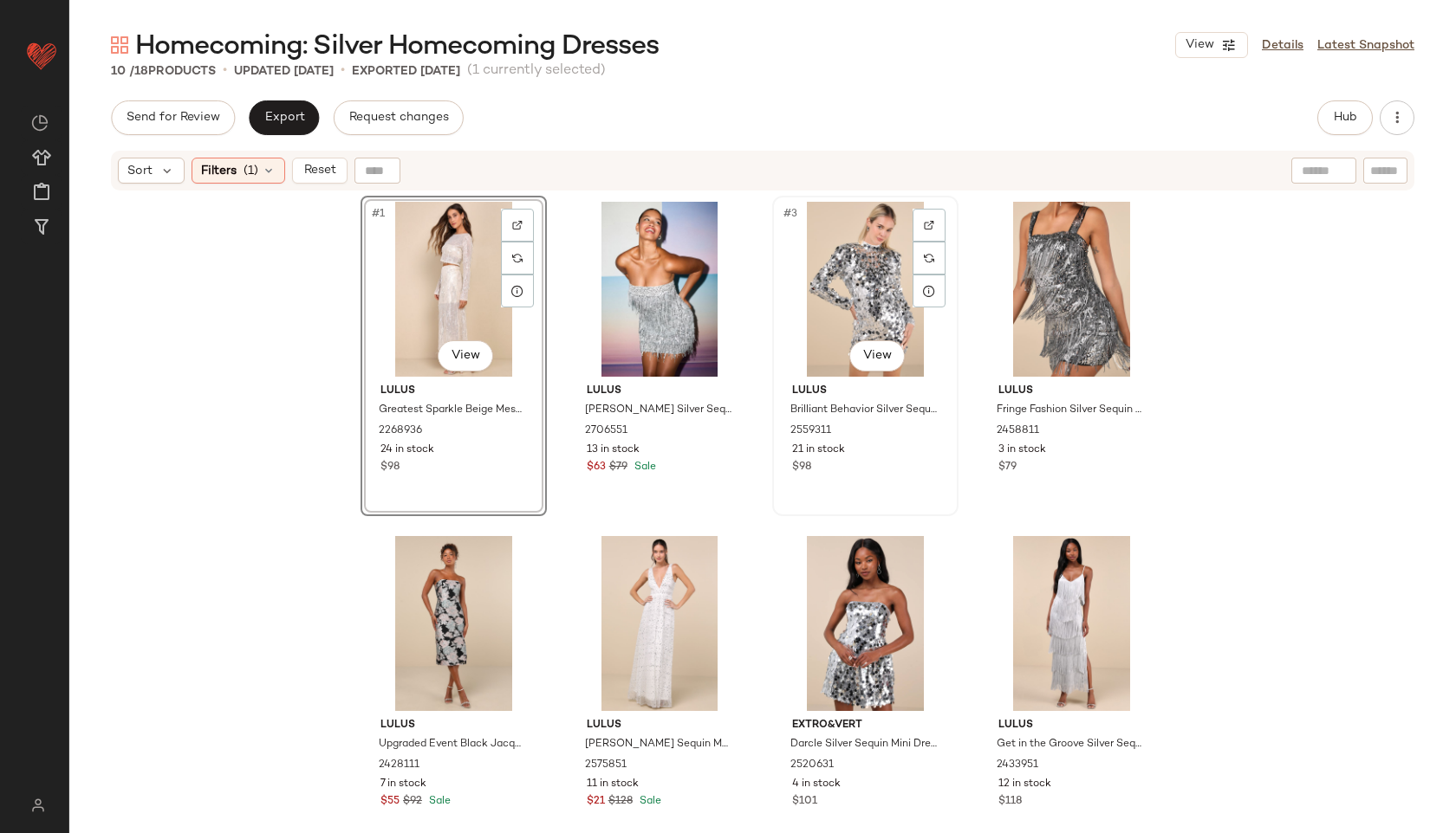
scroll to position [309, 0]
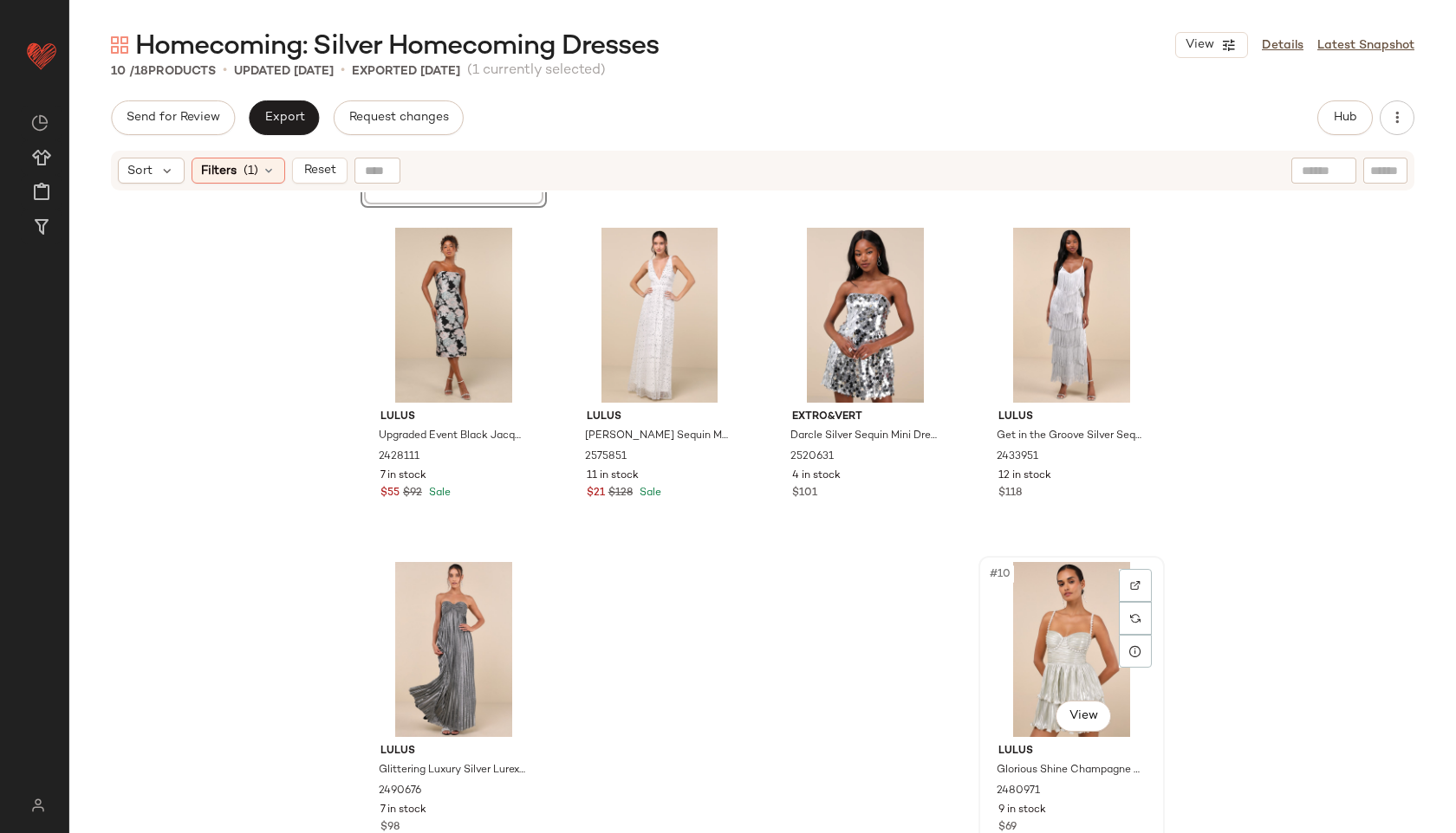
click at [1058, 593] on div "#10 View" at bounding box center [1072, 650] width 174 height 175
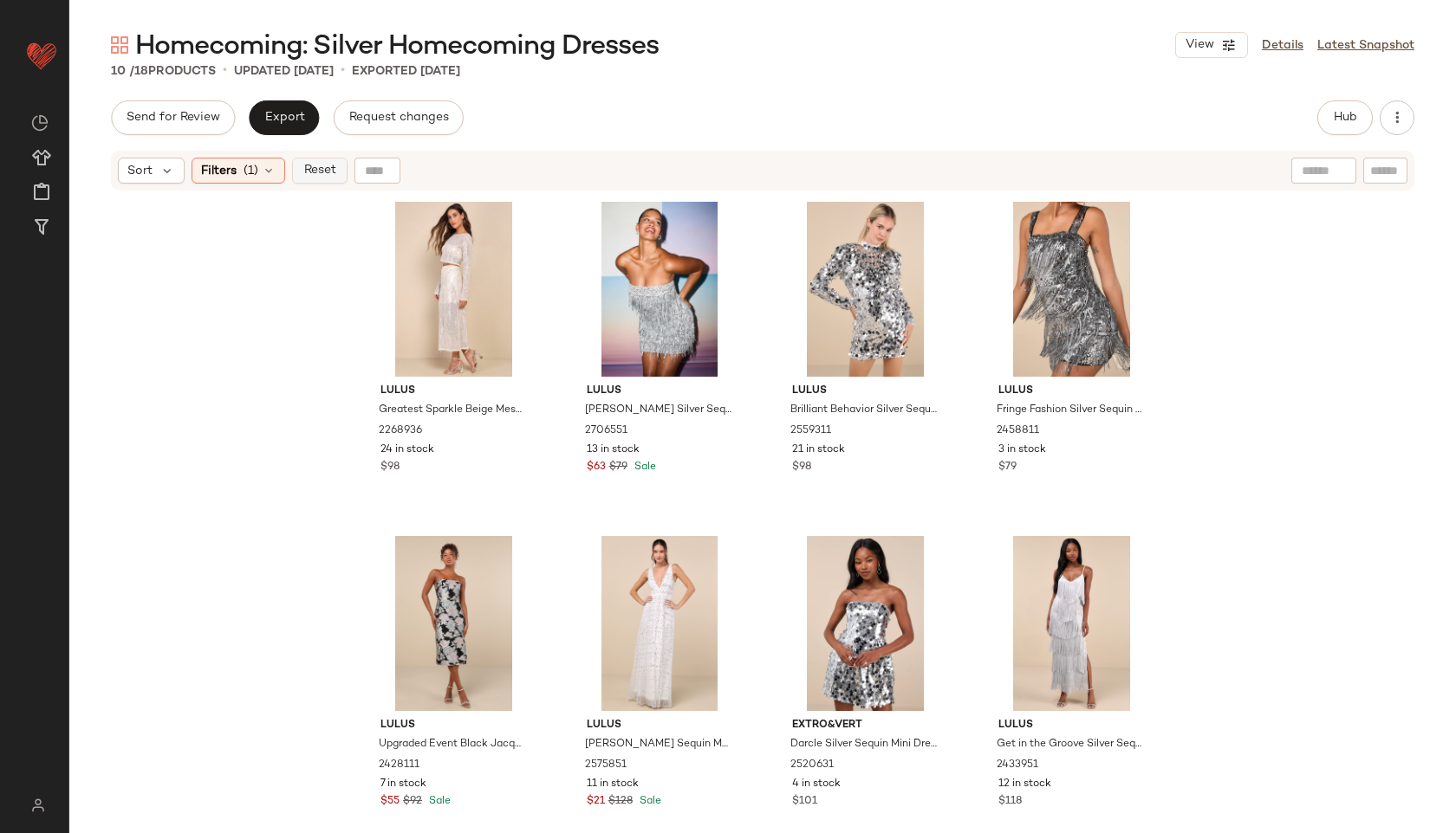
click at [317, 179] on button "Reset" at bounding box center [319, 170] width 55 height 26
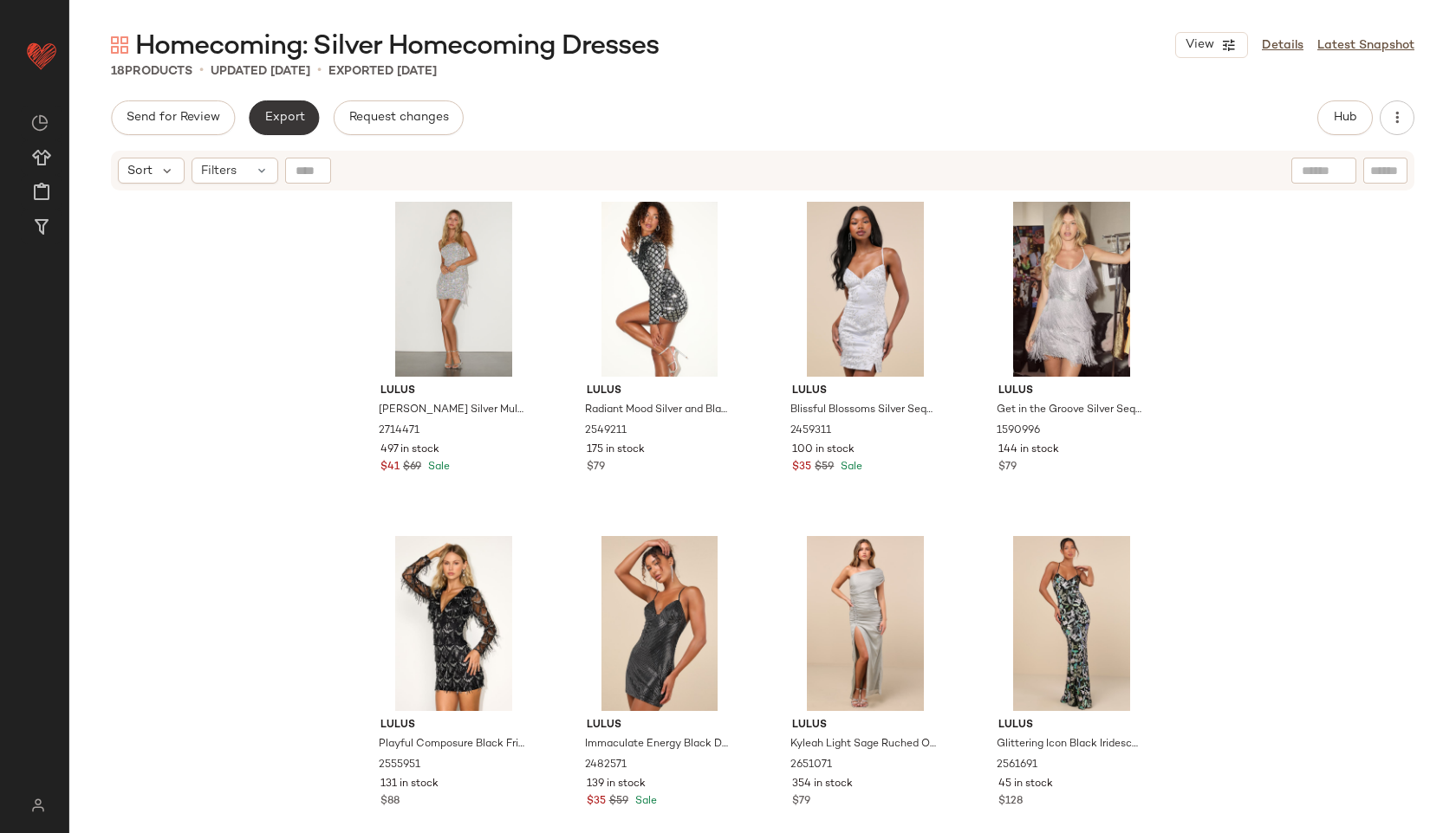
click at [281, 111] on span "Export" at bounding box center [283, 117] width 41 height 14
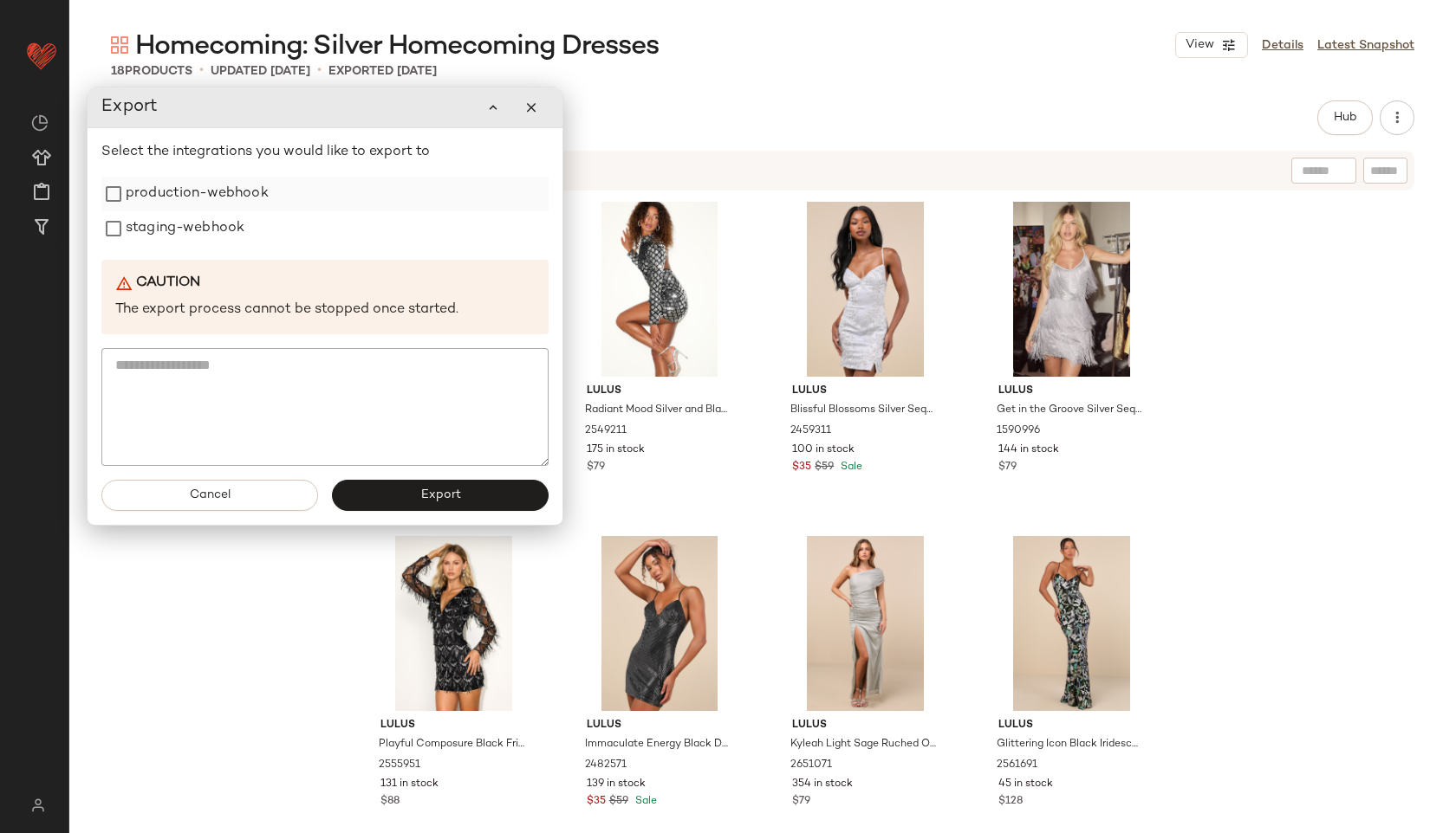
click at [173, 187] on label "production-webhook" at bounding box center [197, 193] width 143 height 34
click at [157, 234] on label "staging-webhook" at bounding box center [185, 229] width 119 height 34
click at [392, 485] on button "Export" at bounding box center [440, 496] width 216 height 31
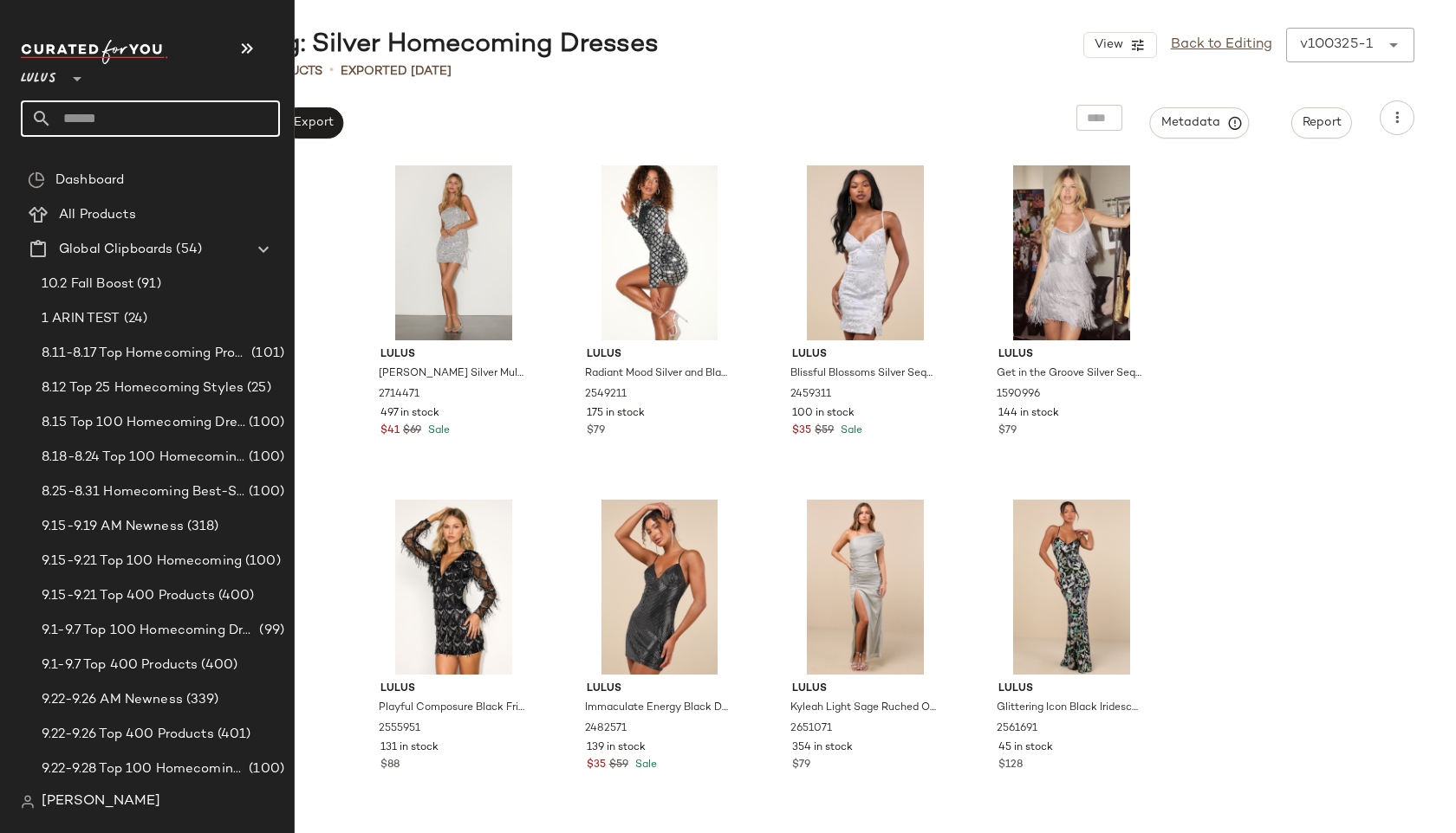
click at [103, 119] on input "text" at bounding box center [166, 118] width 228 height 36
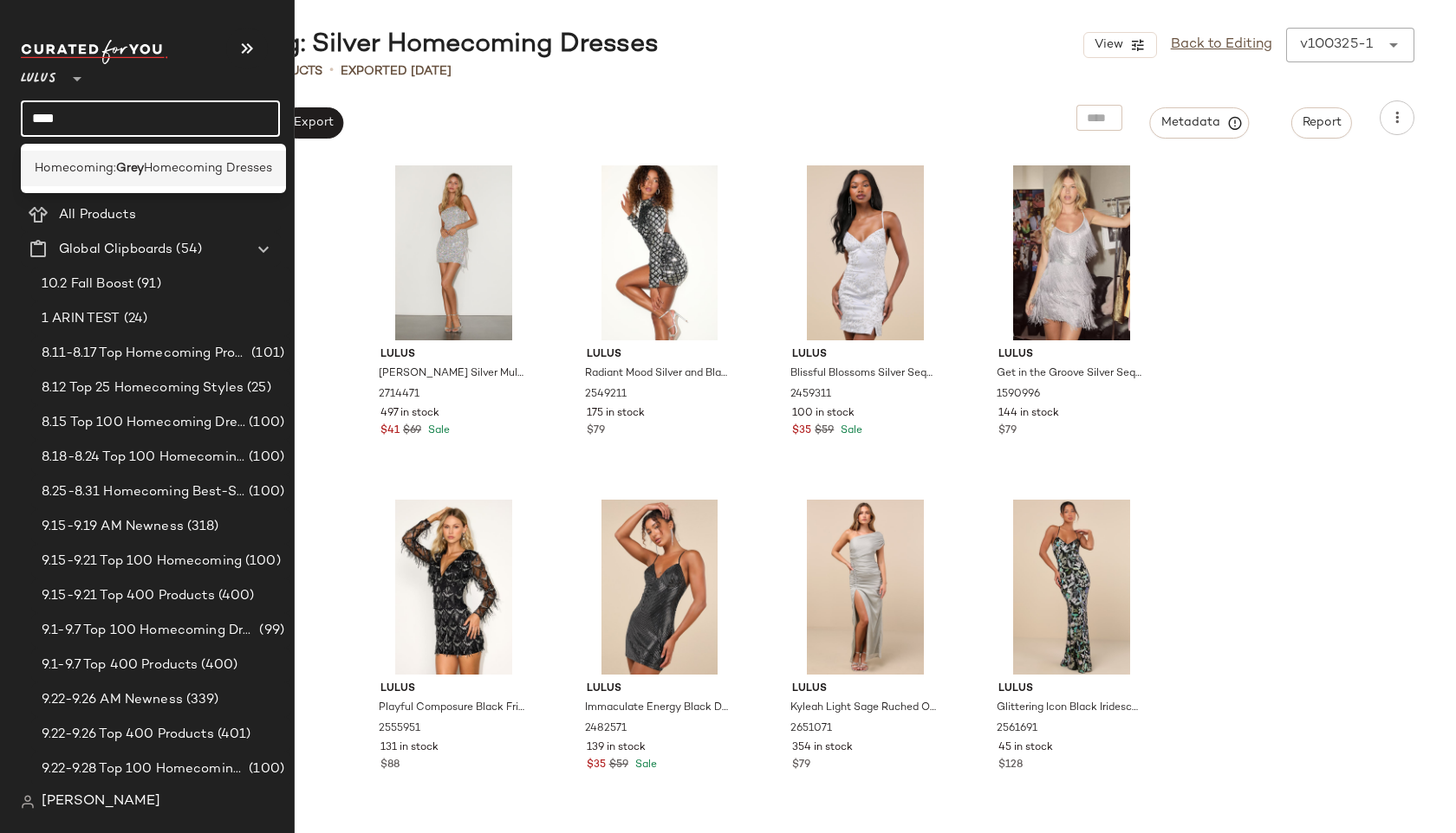
type input "****"
click at [68, 161] on span "Homecoming:" at bounding box center [74, 168] width 81 height 18
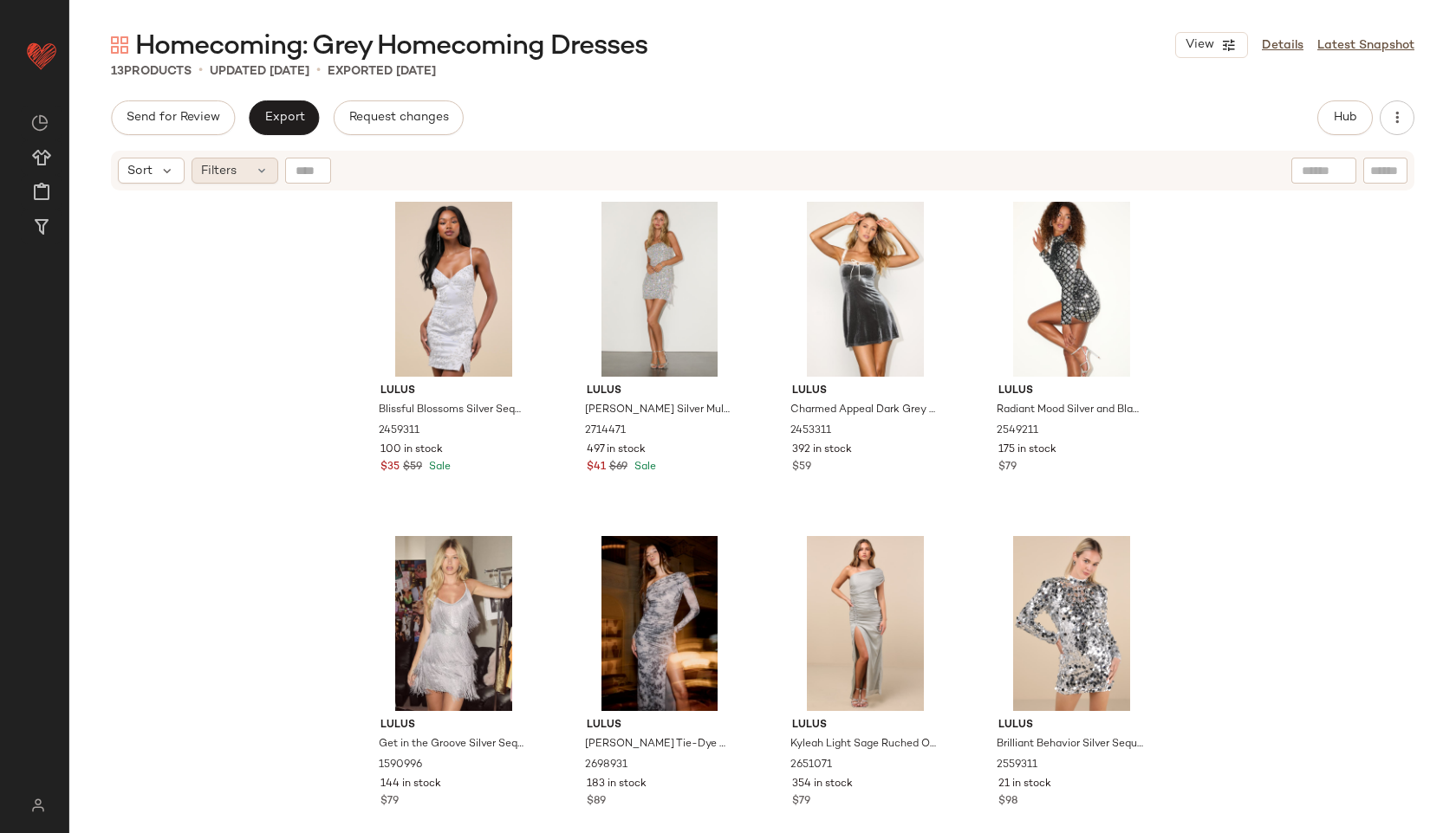
click at [215, 166] on span "Filters" at bounding box center [218, 171] width 35 height 18
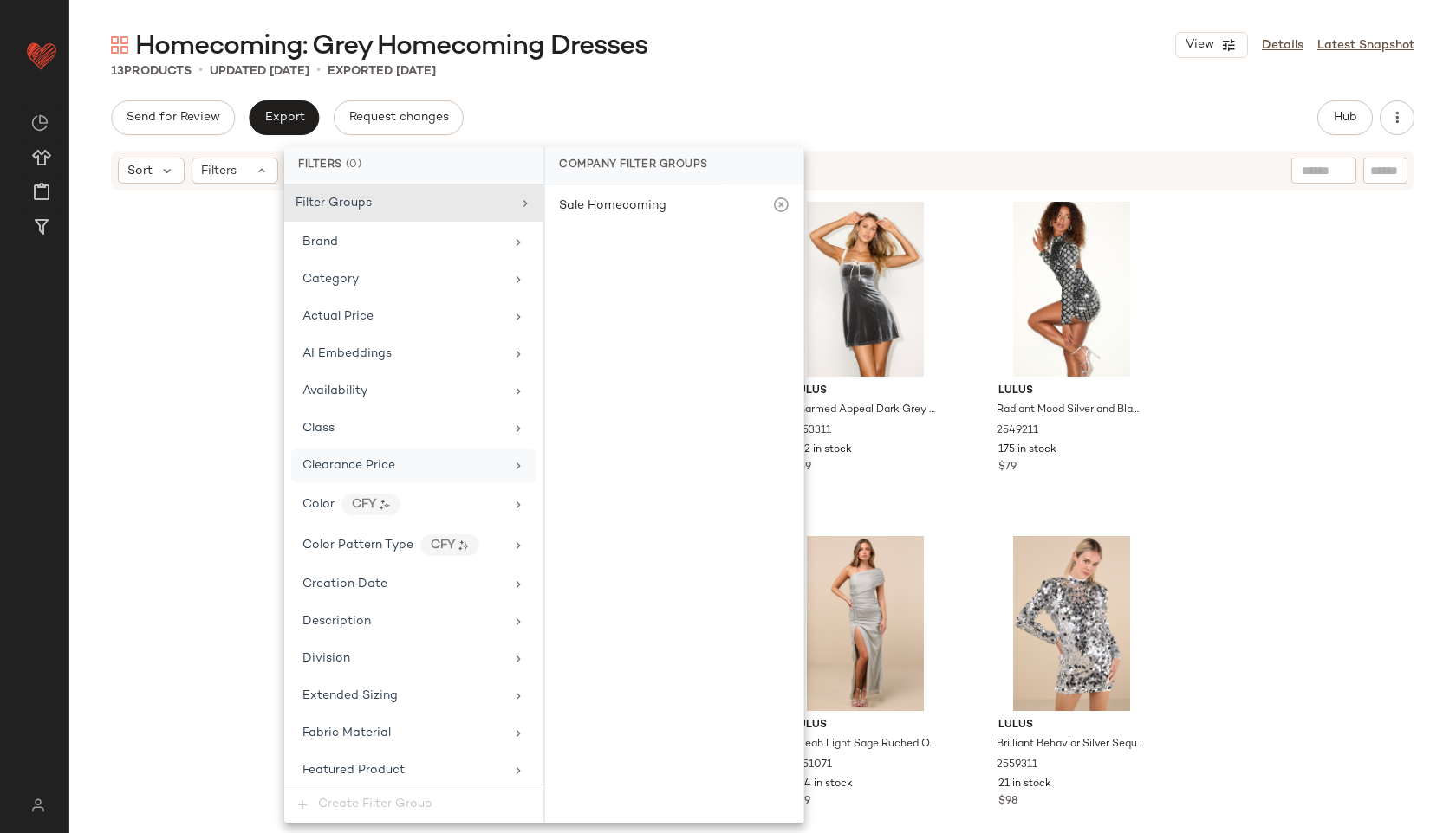
scroll to position [1064, 0]
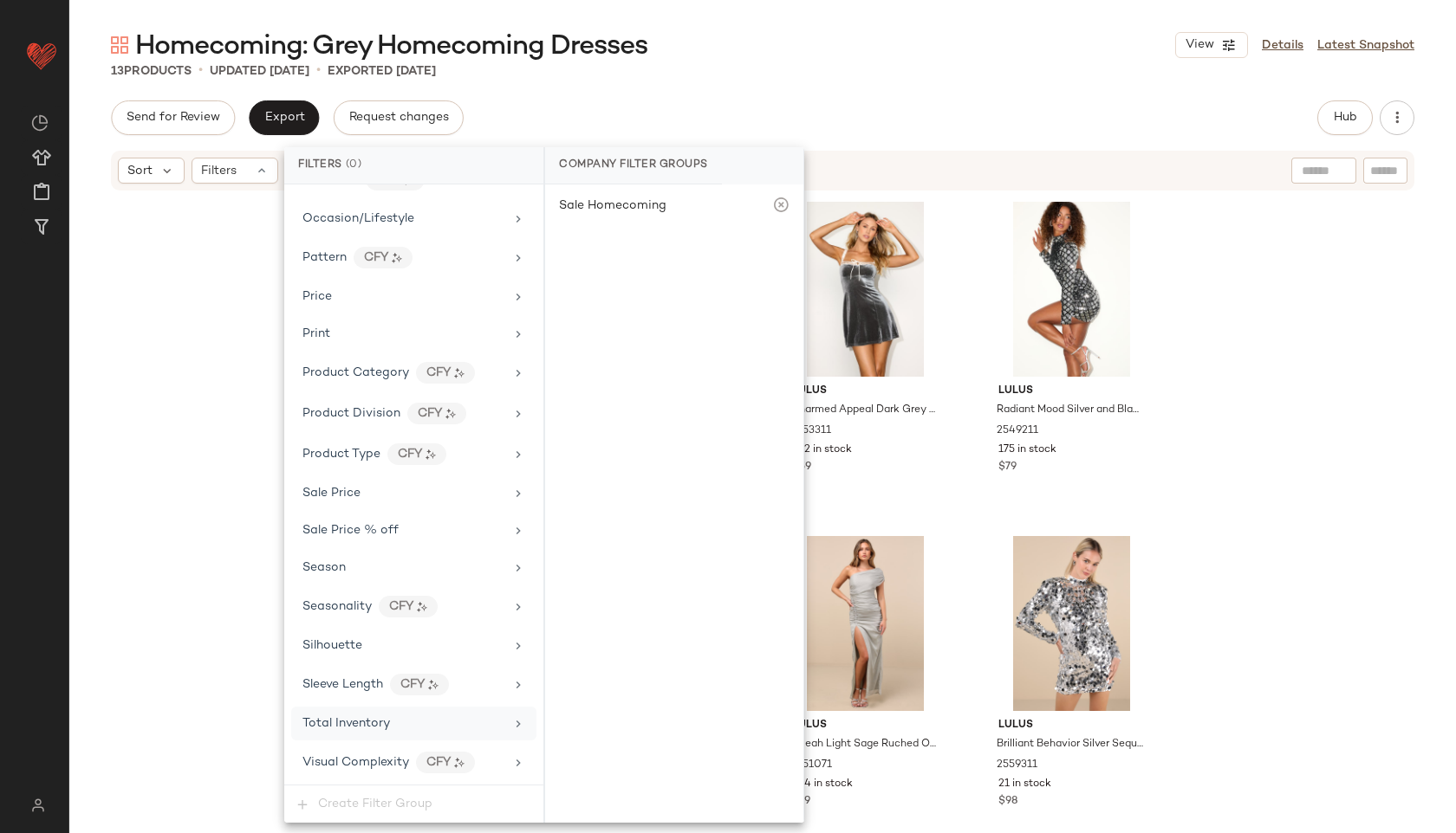
click at [353, 738] on div "Total Inventory" at bounding box center [413, 723] width 245 height 33
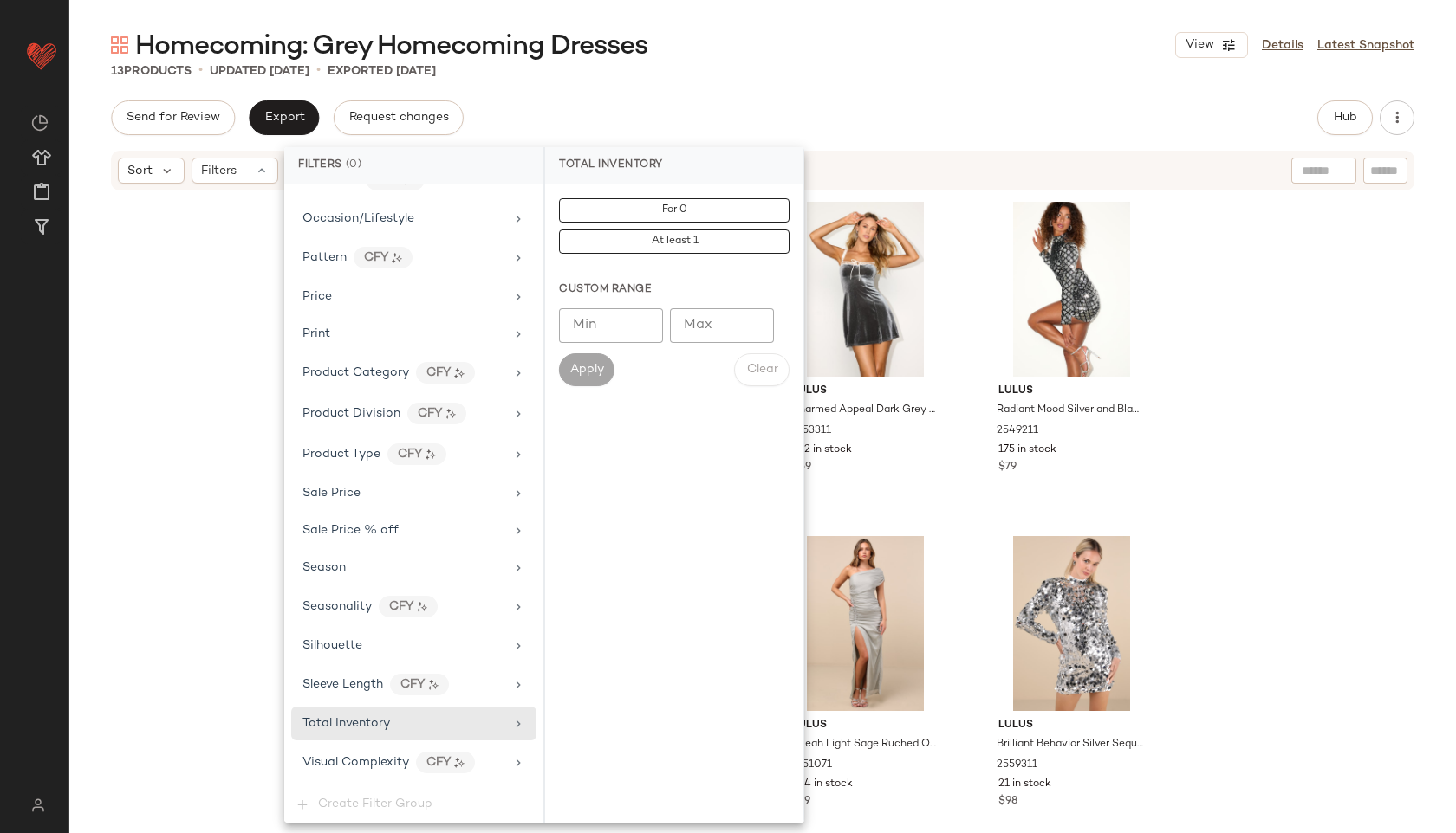
click at [661, 324] on input "Min" at bounding box center [610, 326] width 104 height 34
click at [708, 321] on input "Max" at bounding box center [722, 326] width 104 height 34
type input "**"
click at [581, 356] on button "Apply" at bounding box center [586, 370] width 55 height 33
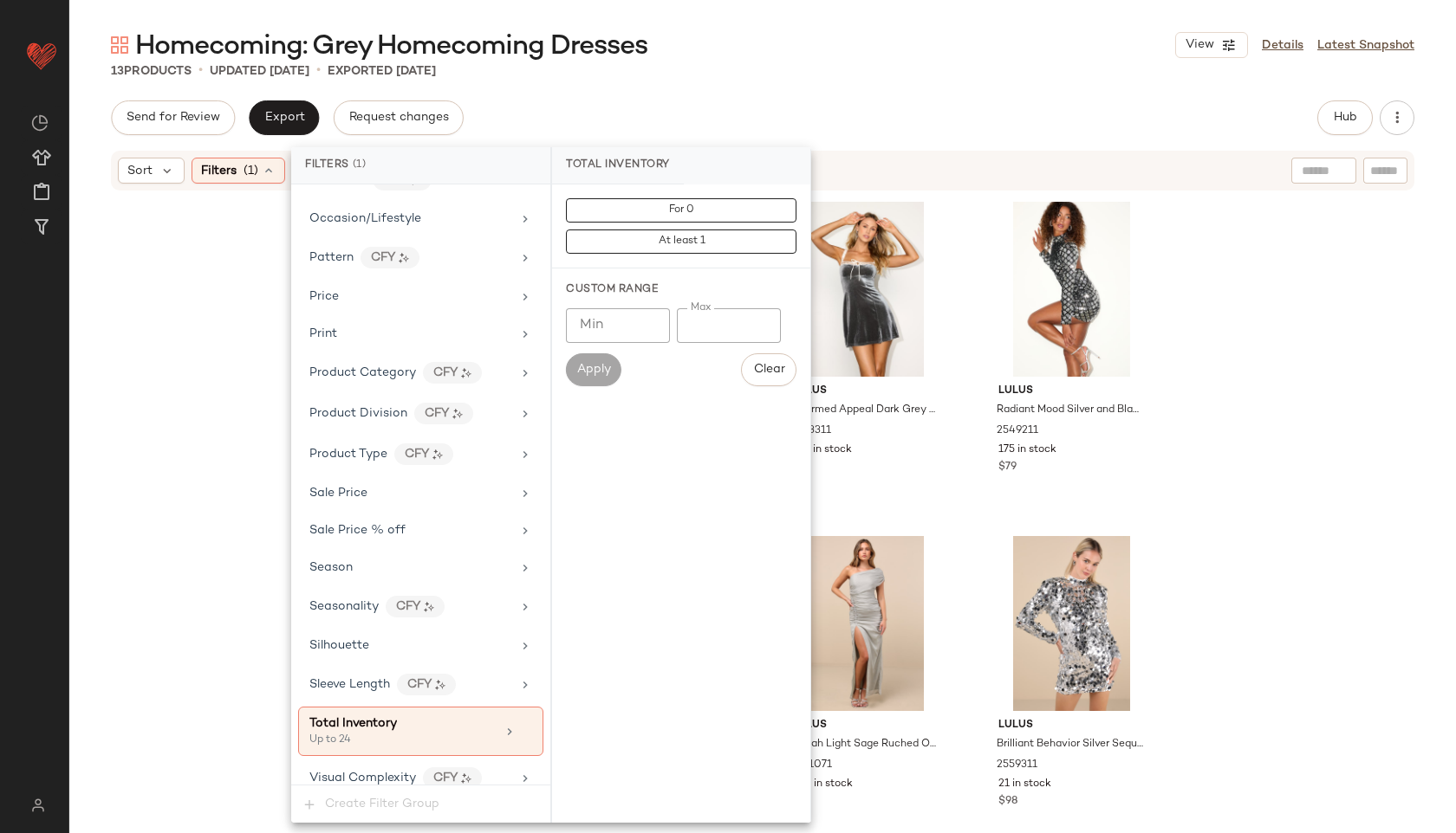
click at [795, 68] on div "13 Products • updated [DATE] • Exported [DATE]" at bounding box center [763, 71] width 1386 height 17
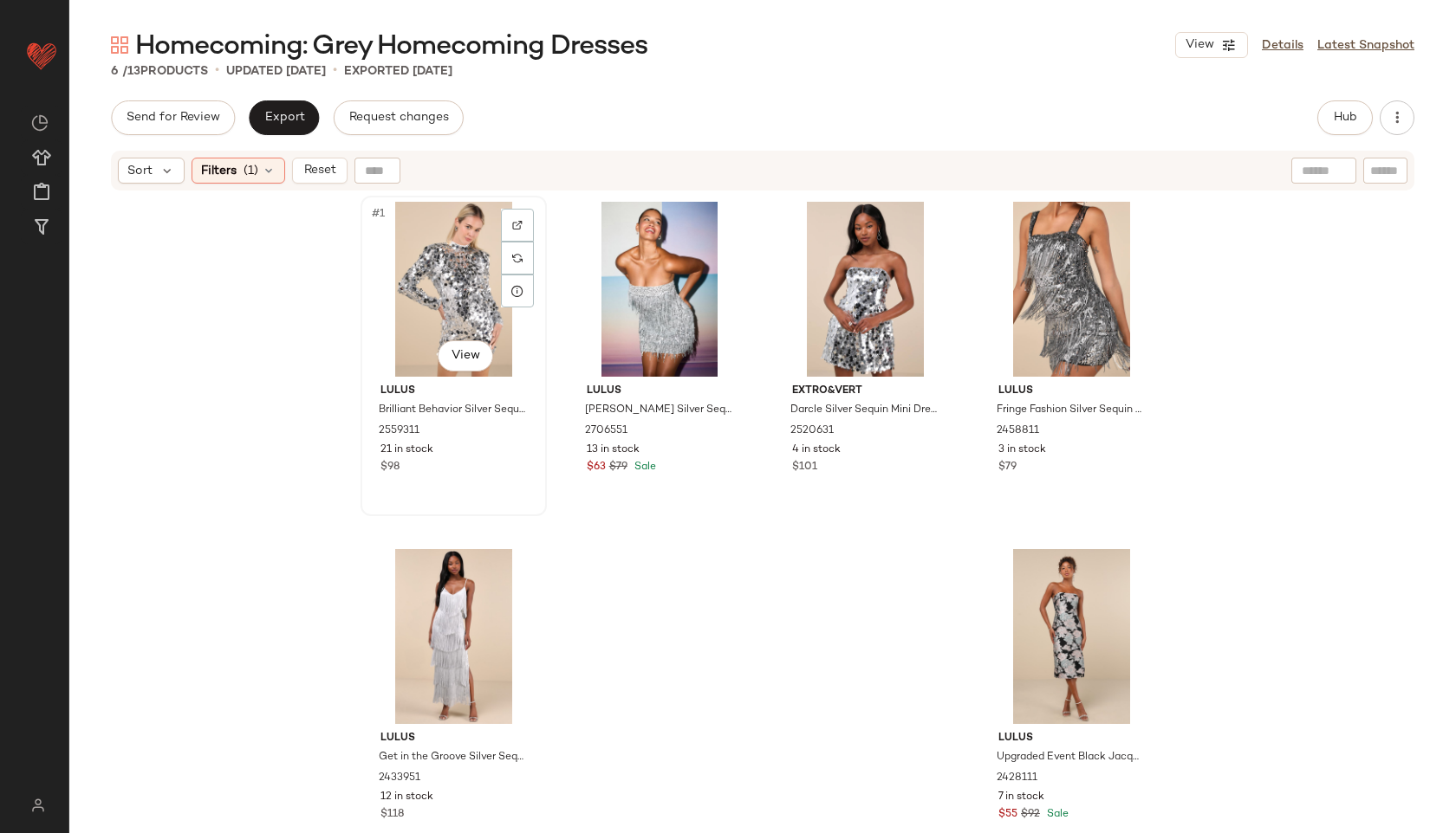
click at [445, 271] on div "#1 View" at bounding box center [453, 290] width 174 height 175
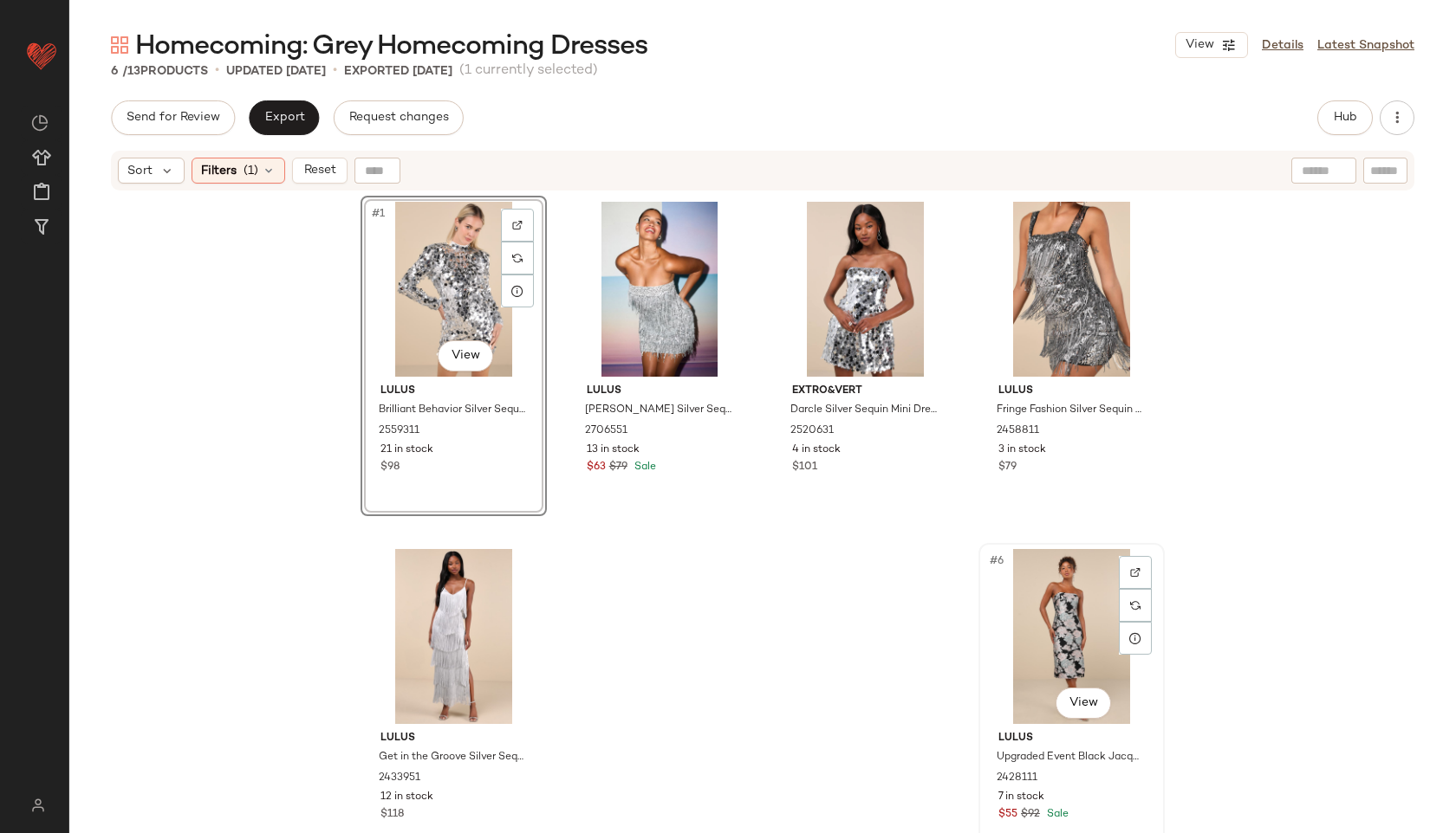
click at [1065, 642] on div "#6 View" at bounding box center [1072, 637] width 174 height 175
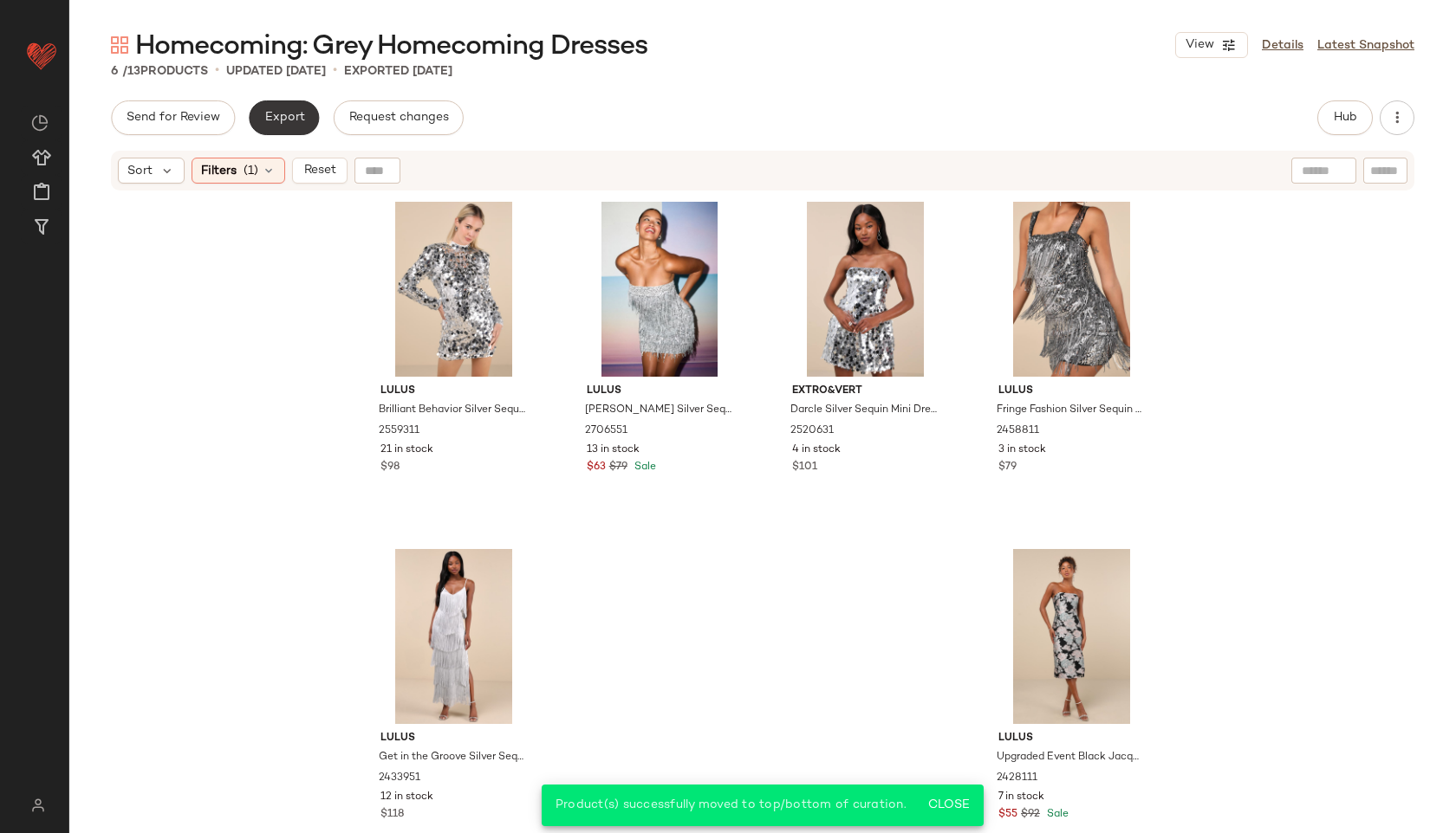
click at [281, 108] on button "Export" at bounding box center [284, 117] width 71 height 34
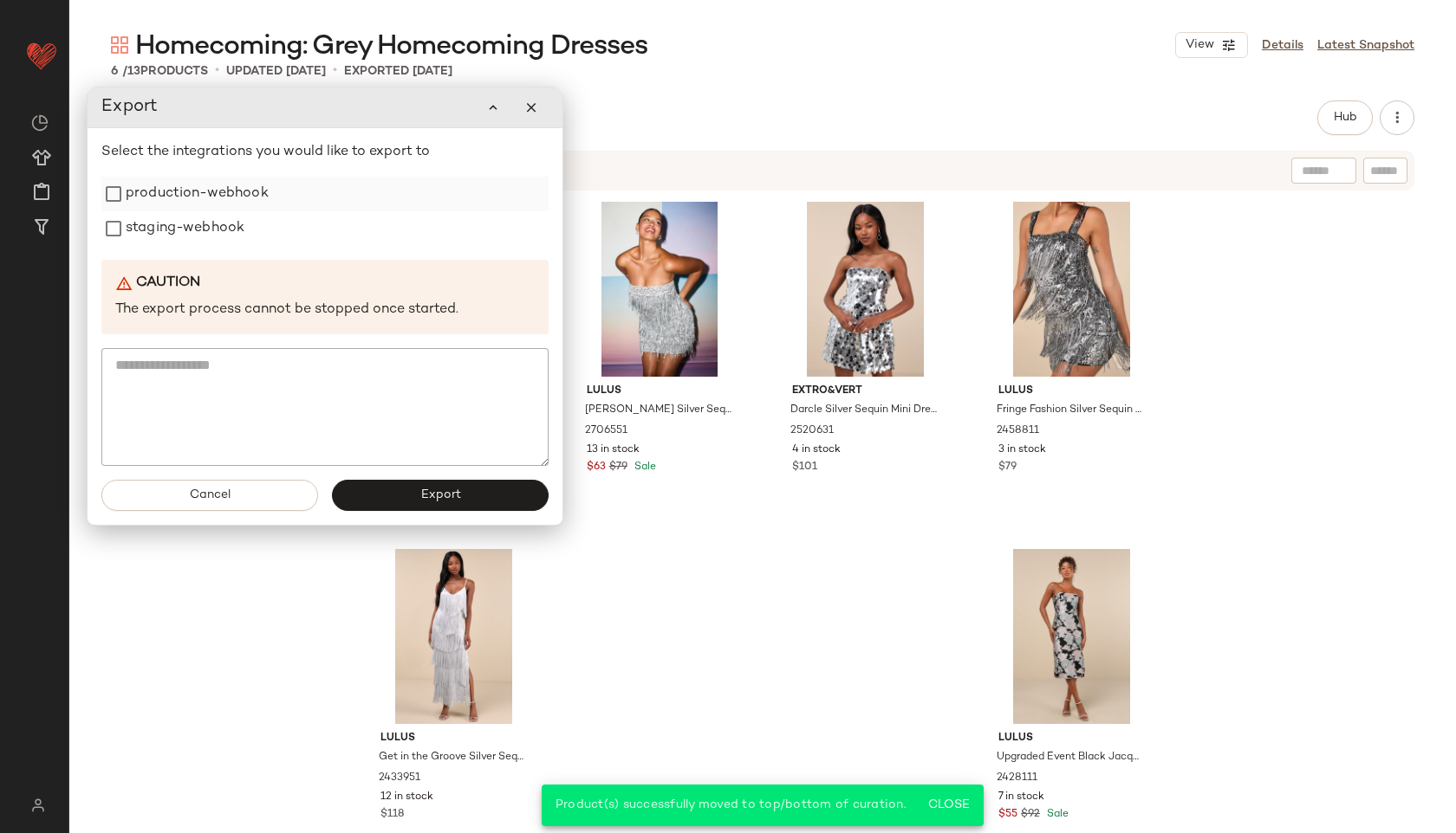
click at [224, 197] on label "production-webhook" at bounding box center [197, 193] width 143 height 34
click at [215, 230] on label "staging-webhook" at bounding box center [185, 229] width 119 height 34
click at [404, 499] on button "Export" at bounding box center [440, 496] width 216 height 31
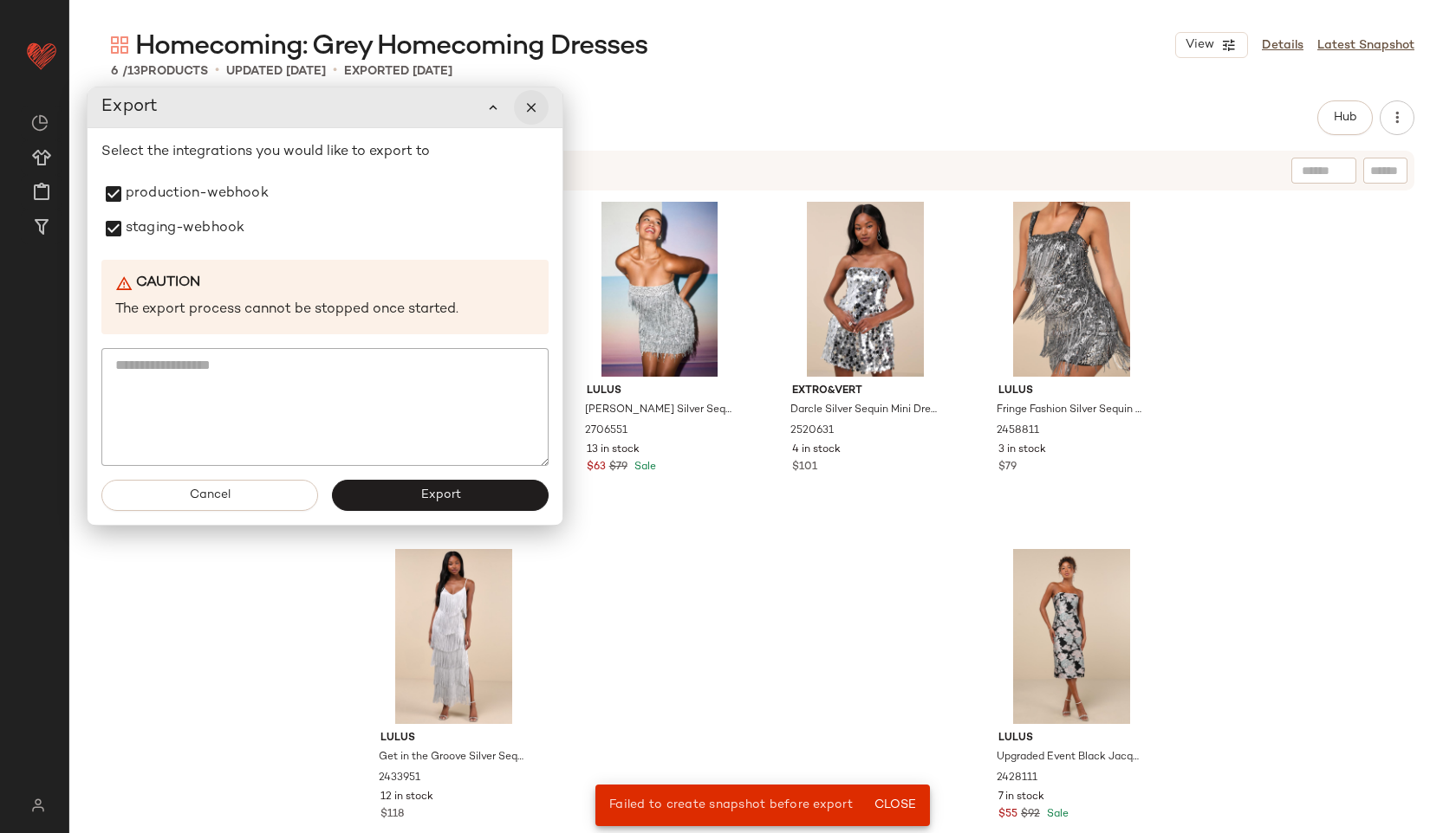
click at [529, 98] on button "button" at bounding box center [531, 108] width 34 height 34
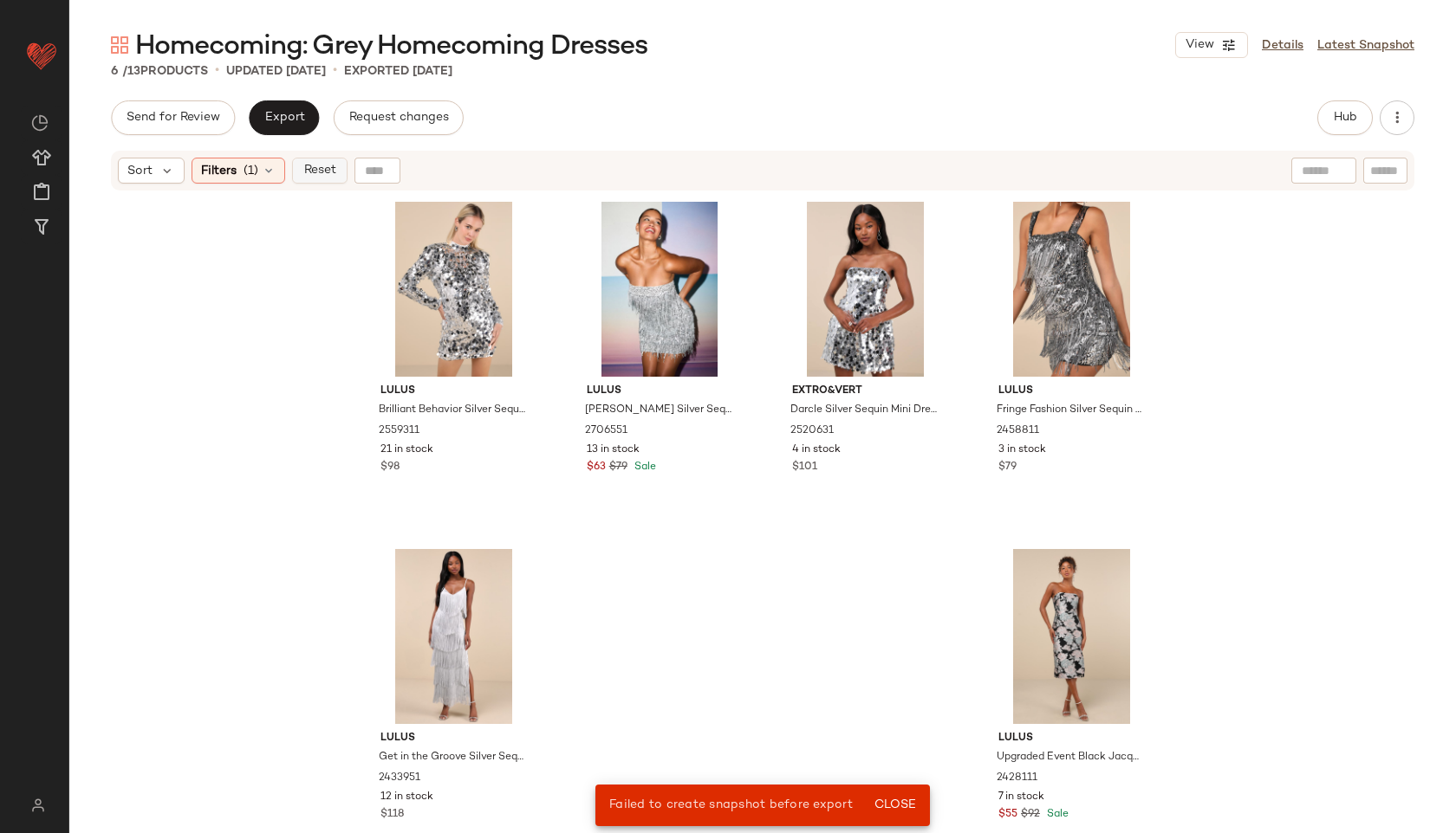
click at [315, 167] on span "Reset" at bounding box center [318, 171] width 33 height 14
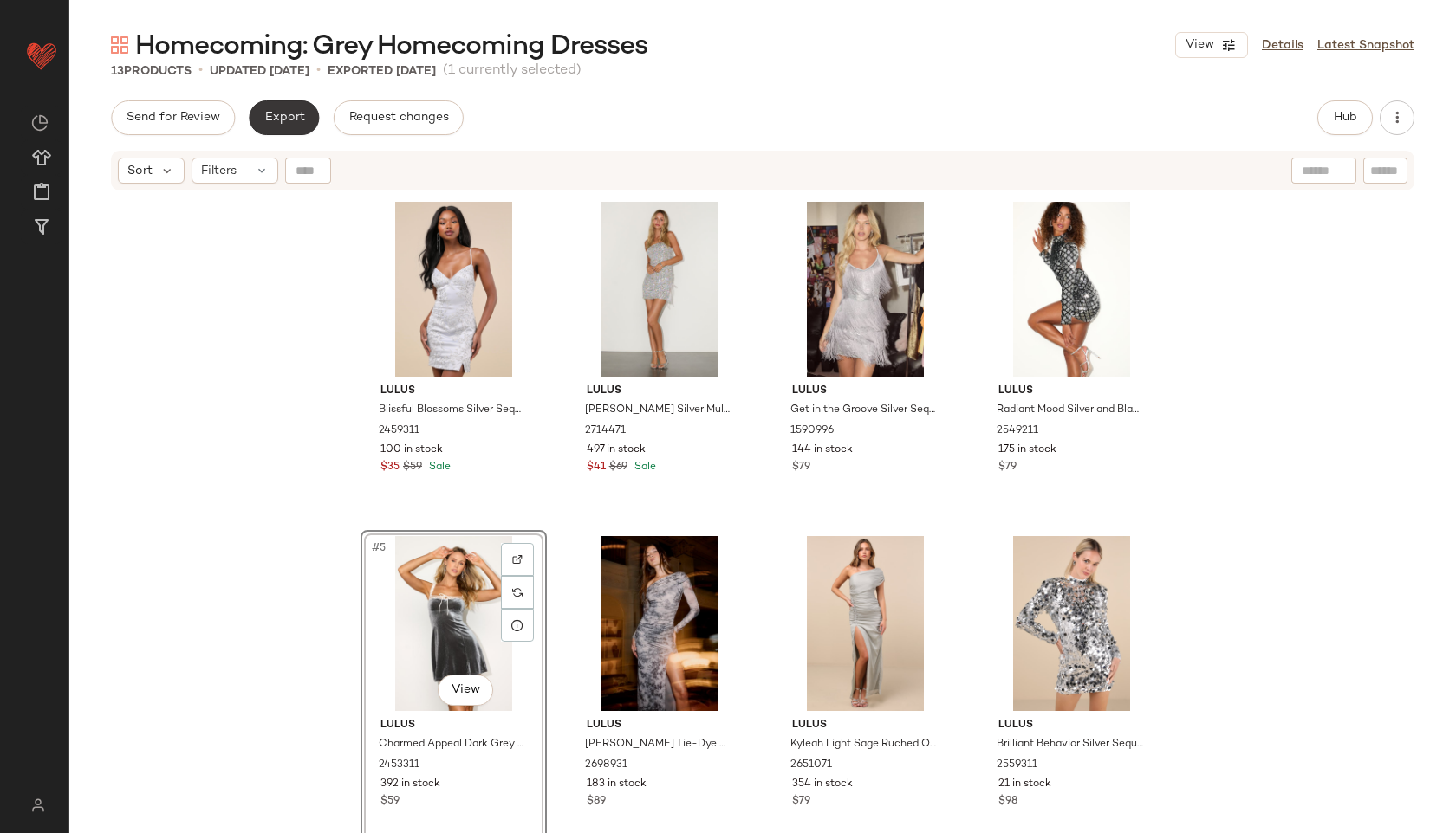
click at [282, 112] on span "Export" at bounding box center [283, 117] width 41 height 14
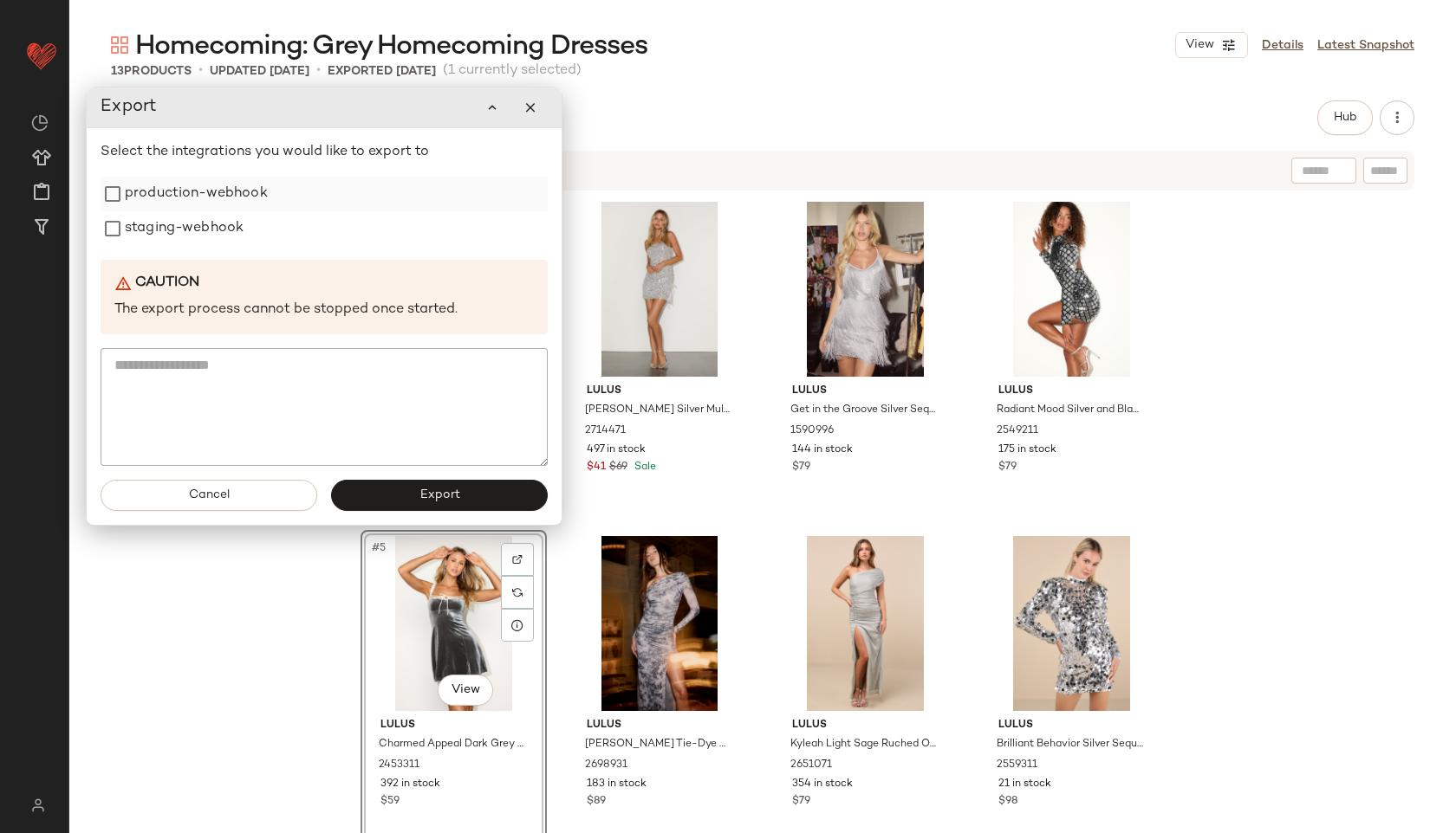
click at [221, 195] on label "production-webhook" at bounding box center [196, 193] width 143 height 34
click at [209, 233] on label "staging-webhook" at bounding box center [184, 229] width 119 height 34
click at [410, 499] on button "Export" at bounding box center [439, 496] width 216 height 31
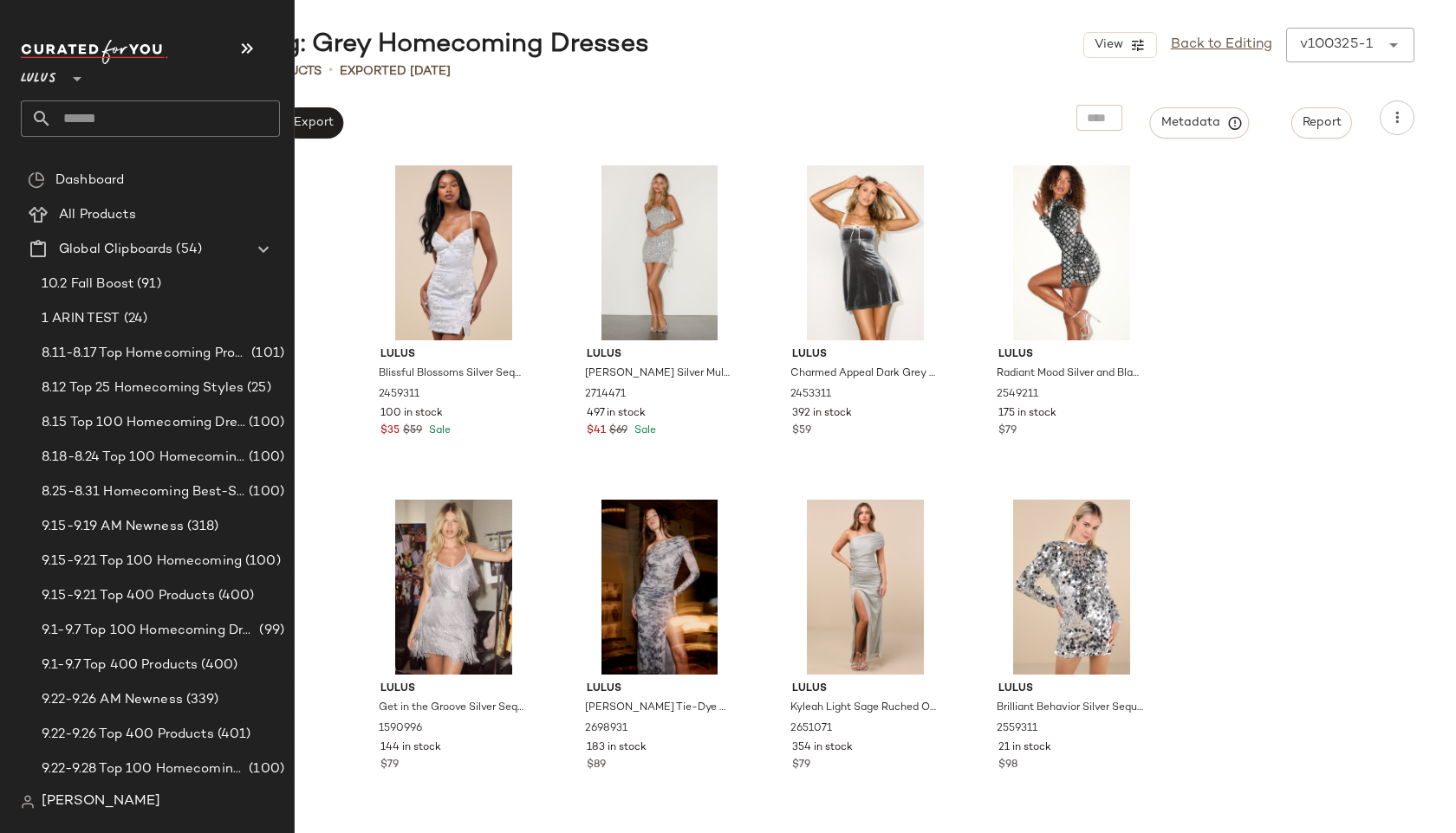
click at [100, 129] on input "text" at bounding box center [166, 118] width 228 height 36
click at [72, 116] on input "text" at bounding box center [166, 118] width 228 height 36
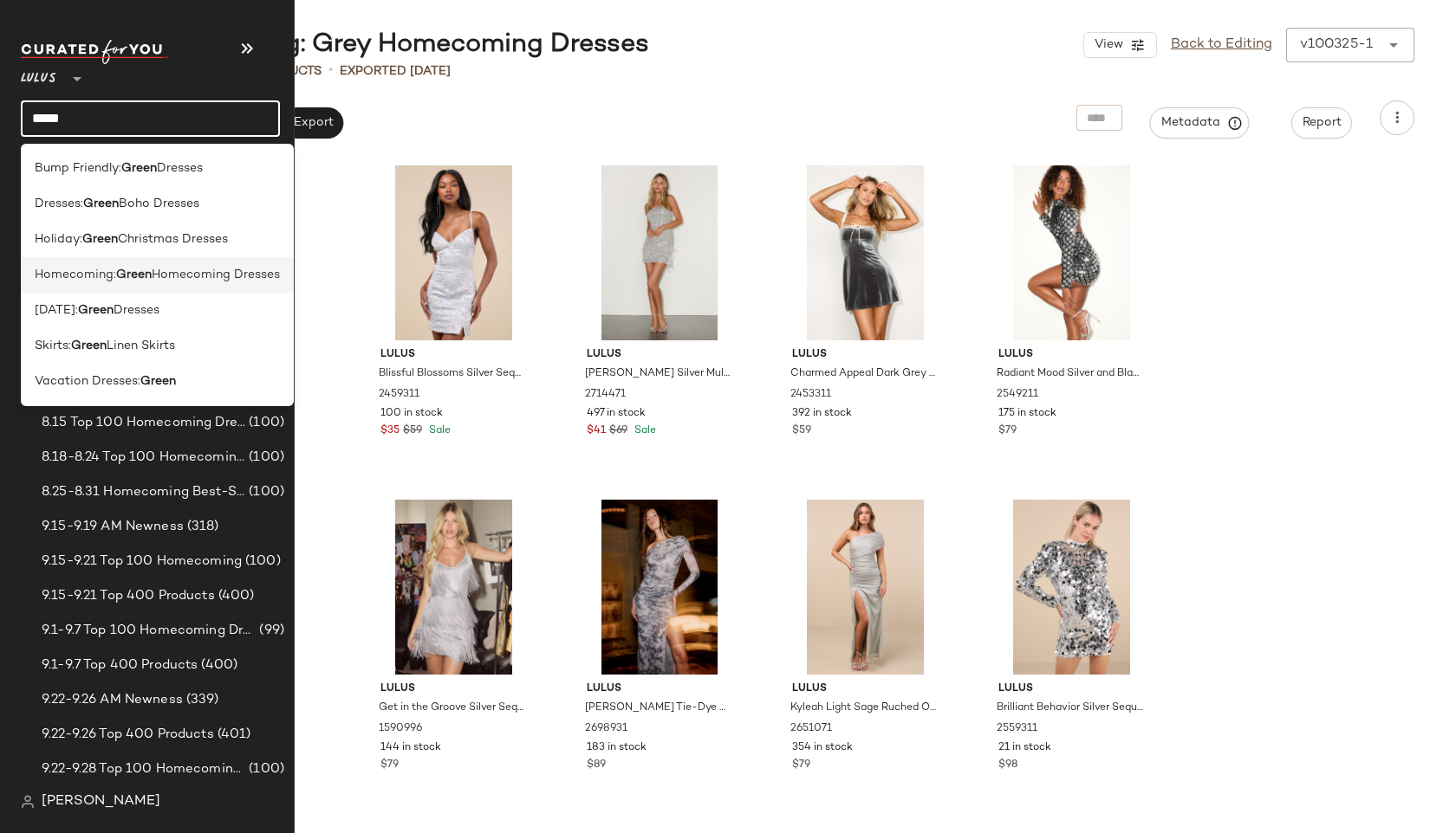
type input "*****"
click at [72, 273] on span "Homecoming:" at bounding box center [74, 274] width 81 height 18
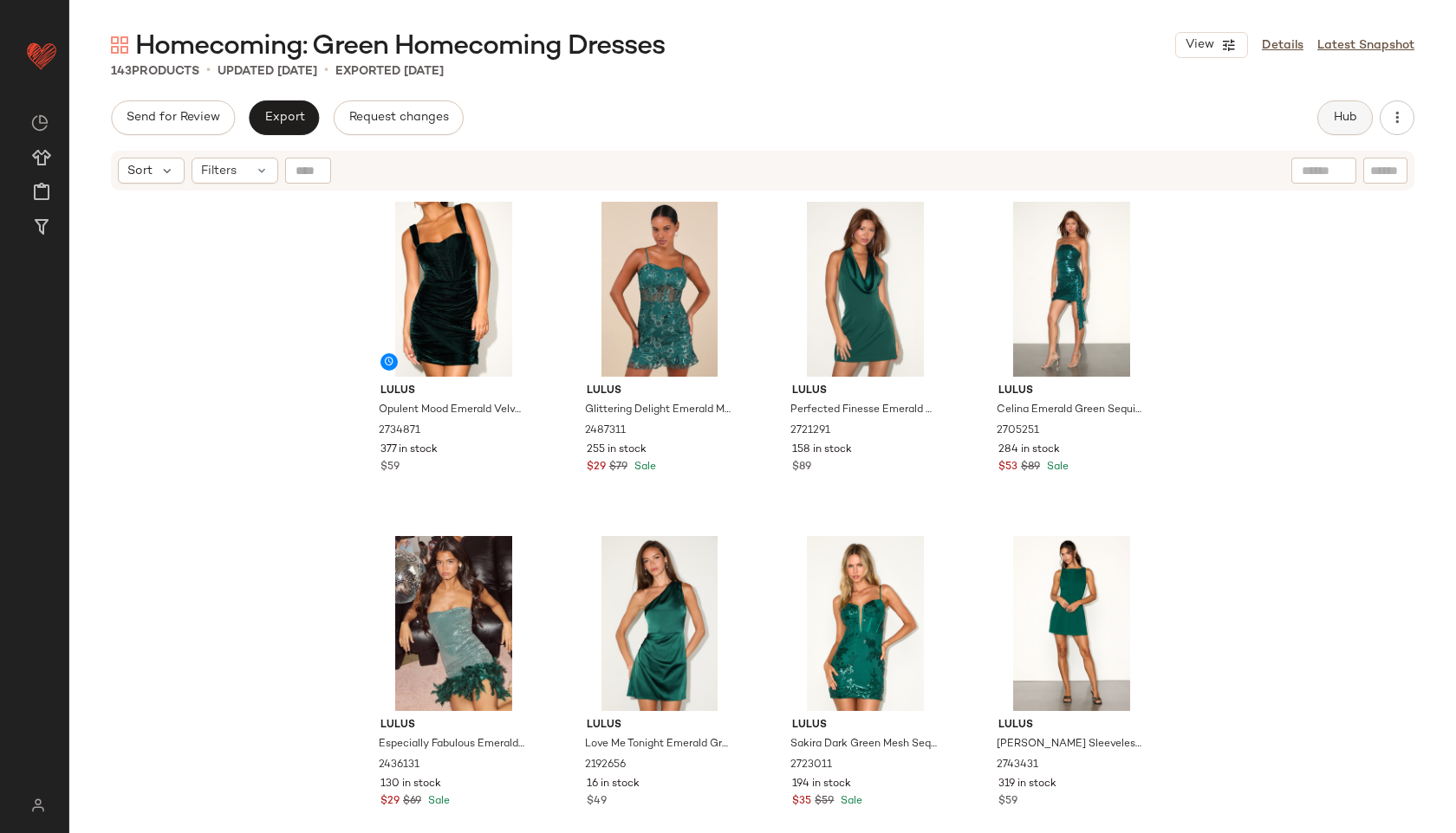
click at [1340, 111] on span "Hub" at bounding box center [1344, 117] width 24 height 14
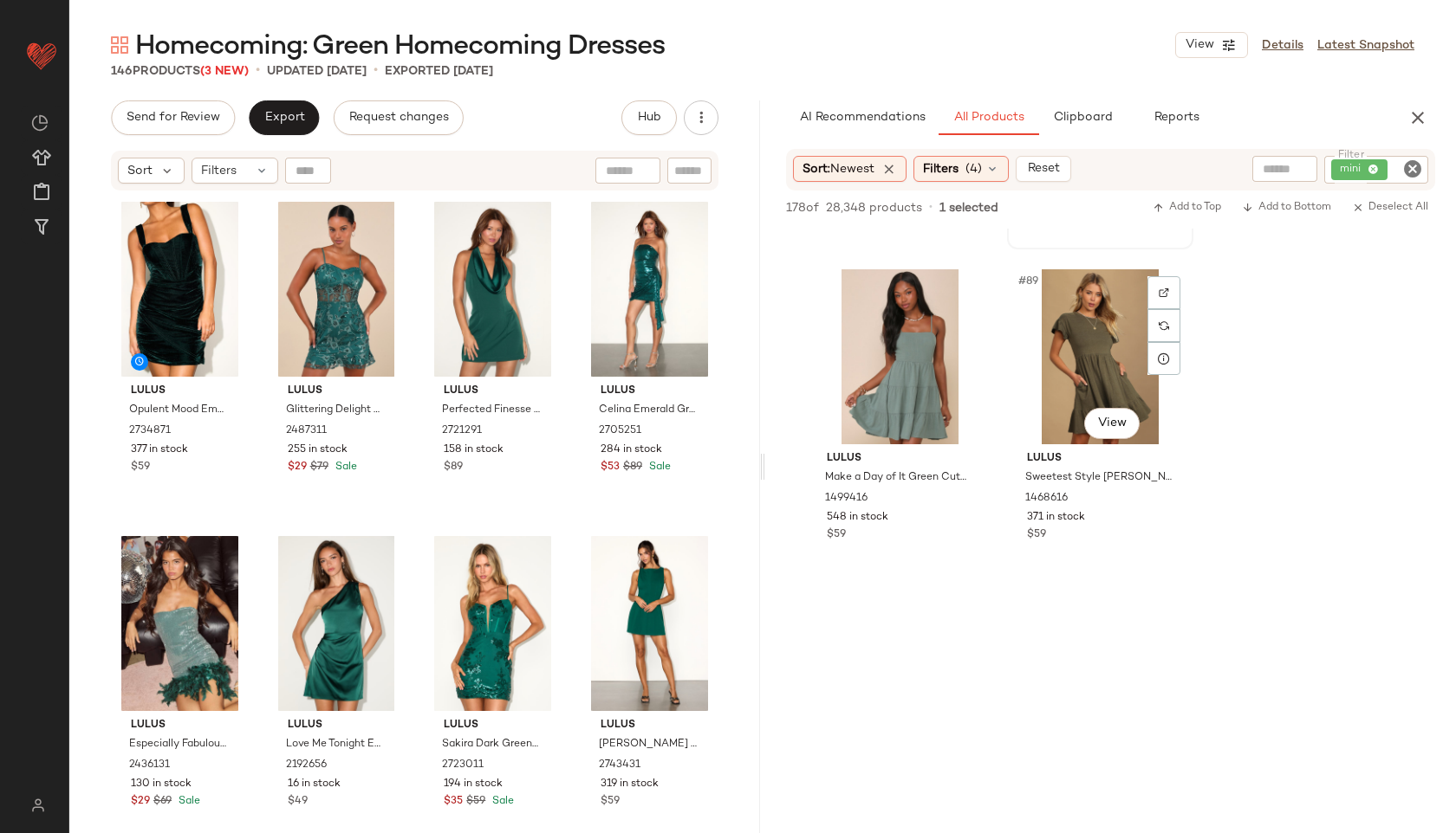
scroll to position [9663, 0]
click at [233, 174] on span "Filters" at bounding box center [218, 171] width 35 height 18
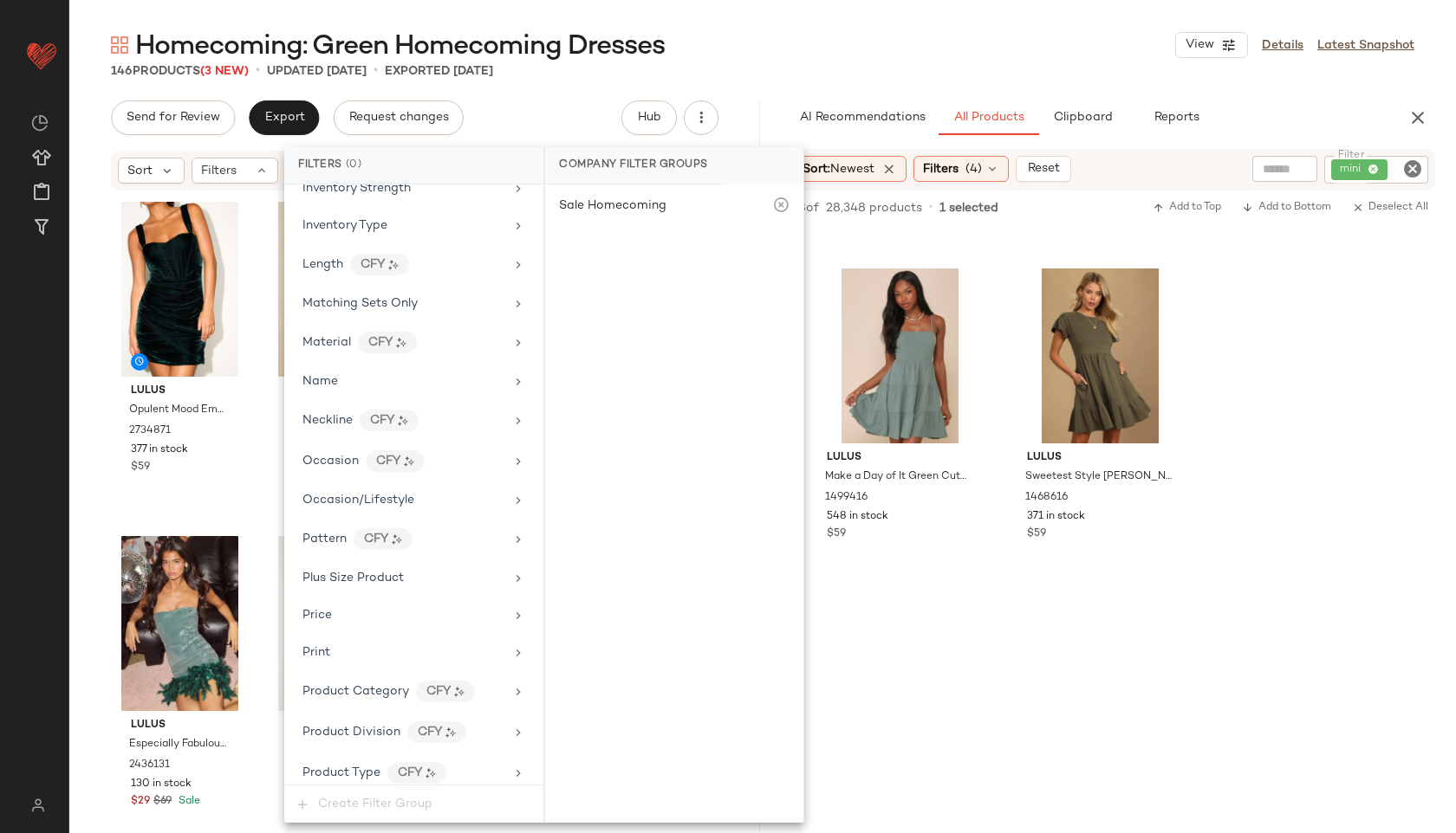
scroll to position [1101, 0]
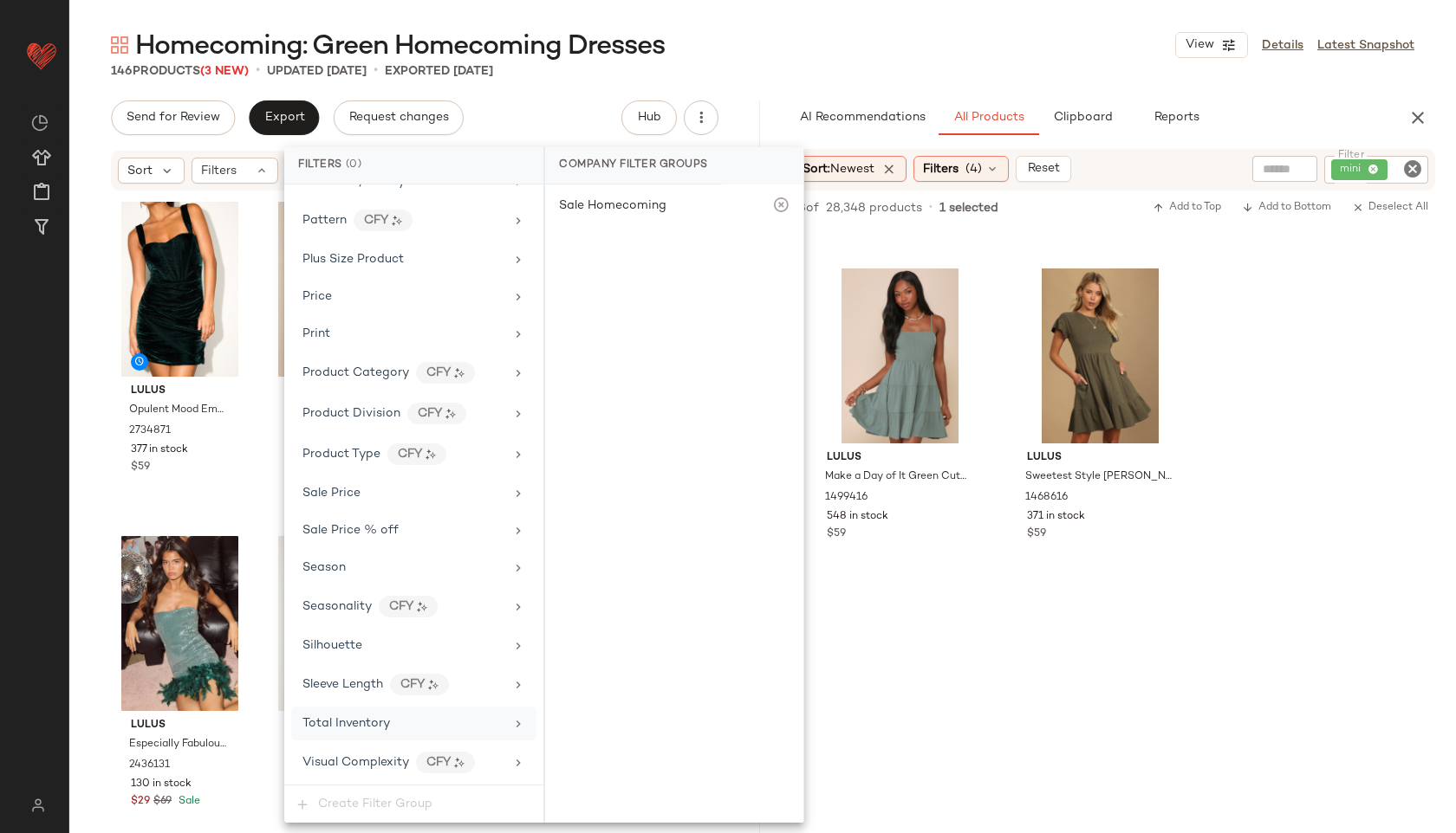
click at [357, 717] on div "Total Inventory" at bounding box center [346, 723] width 88 height 18
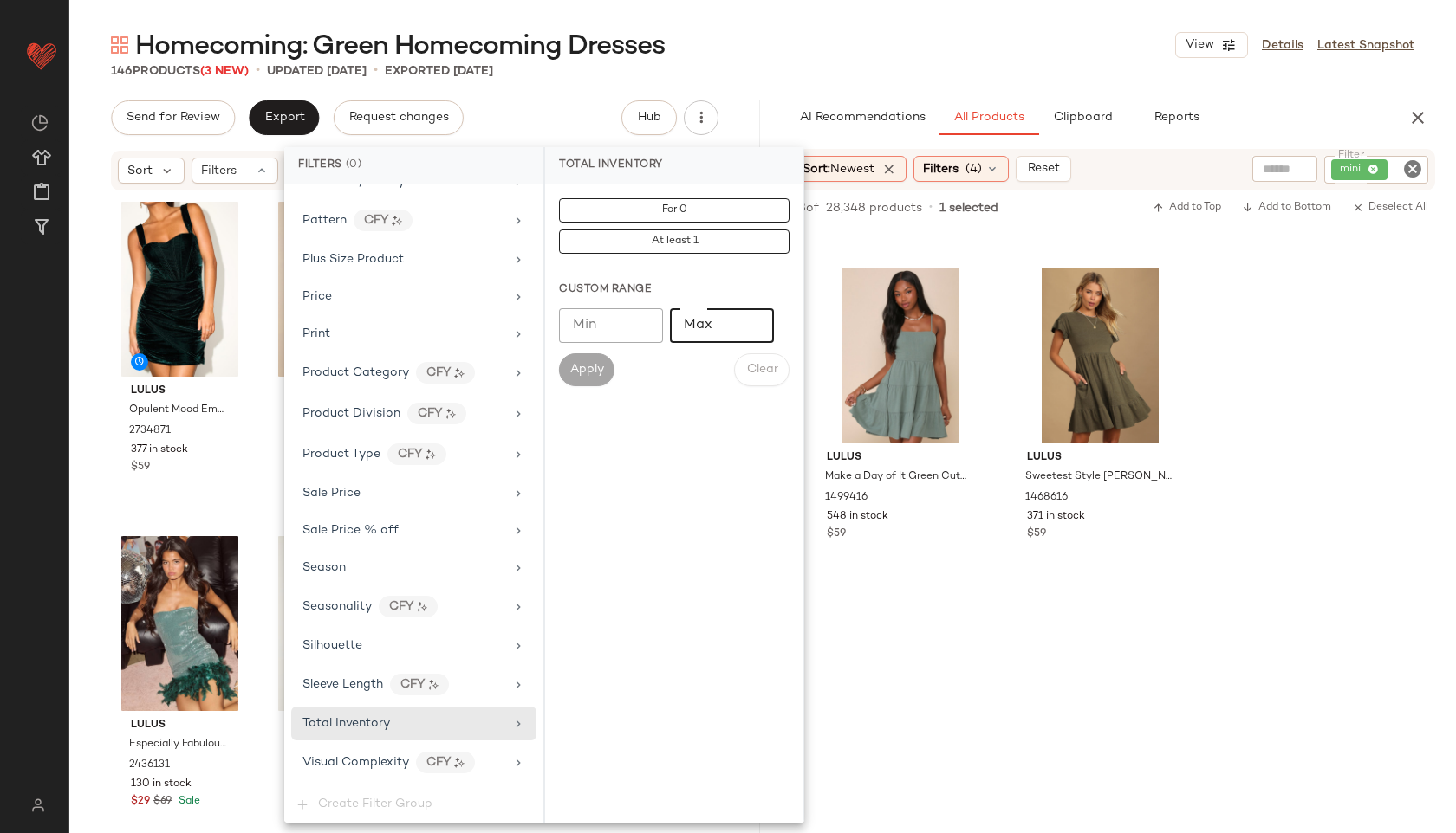
click at [723, 320] on input "Max" at bounding box center [722, 326] width 104 height 34
type input "**"
click at [582, 356] on button "Apply" at bounding box center [586, 370] width 55 height 33
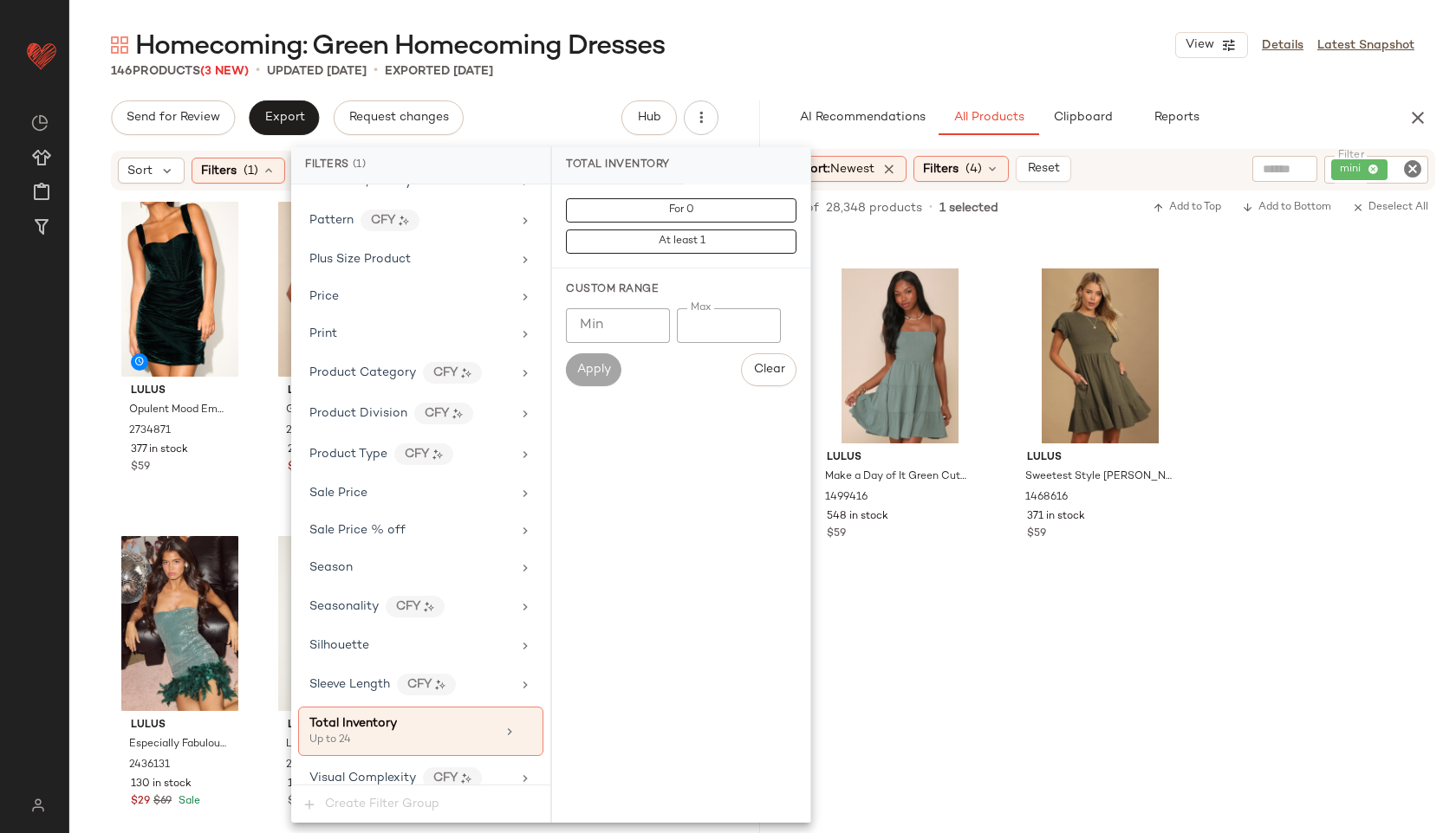
click at [781, 35] on div "Homecoming: Green Homecoming Dresses View Details Latest Snapshot" at bounding box center [763, 45] width 1386 height 34
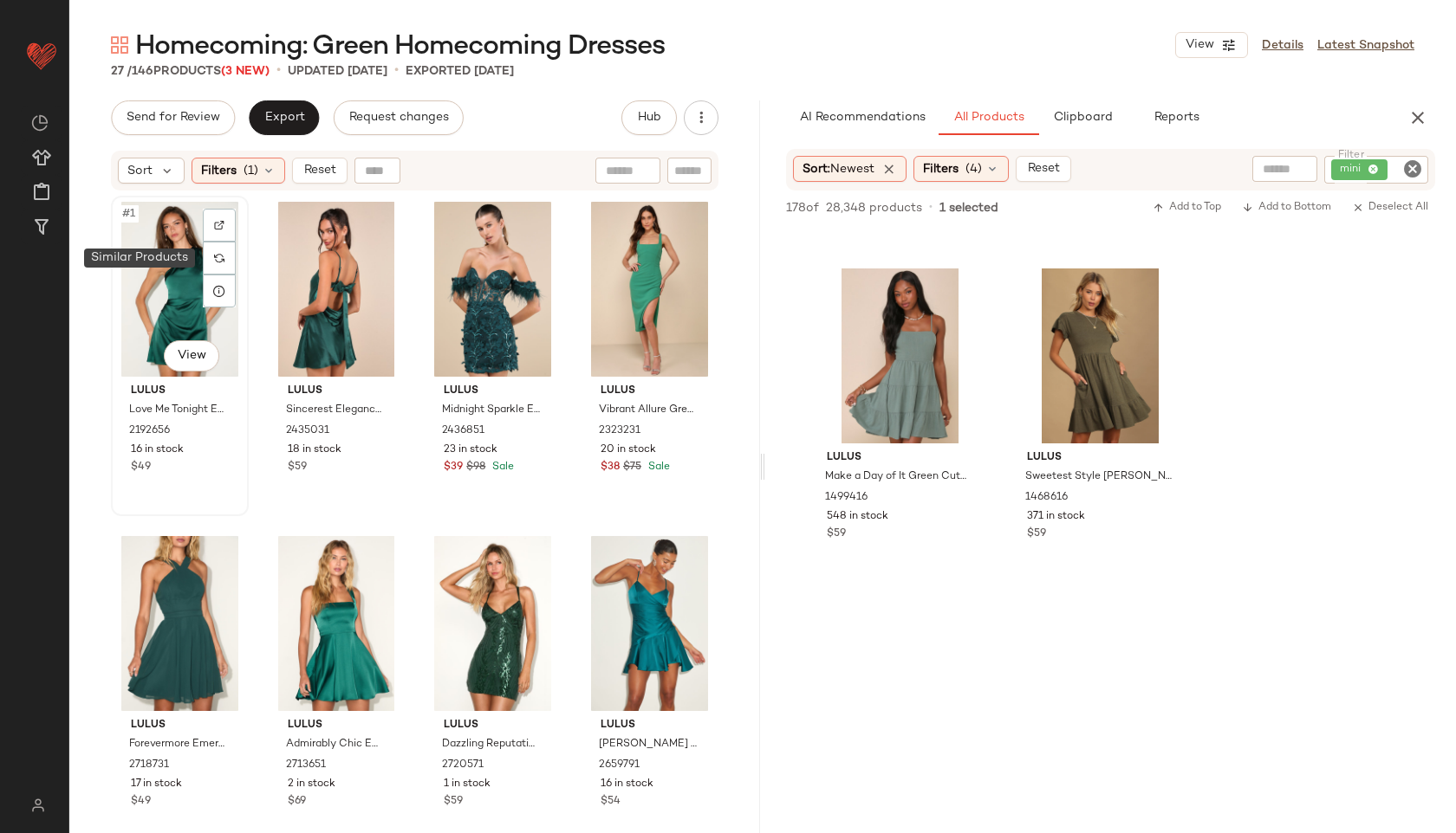
click at [170, 281] on div "#1 View" at bounding box center [180, 290] width 126 height 175
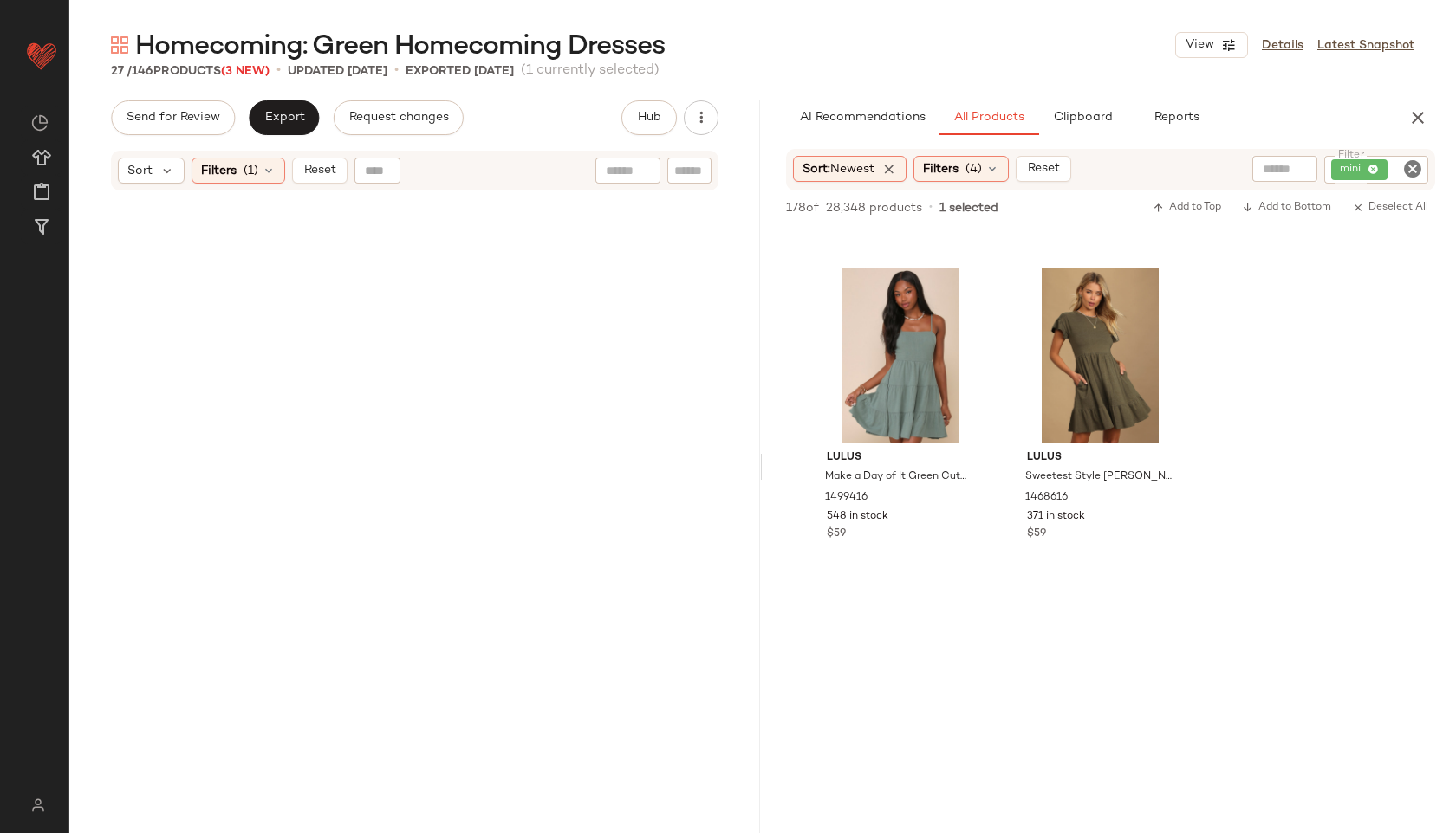
scroll to position [1660, 0]
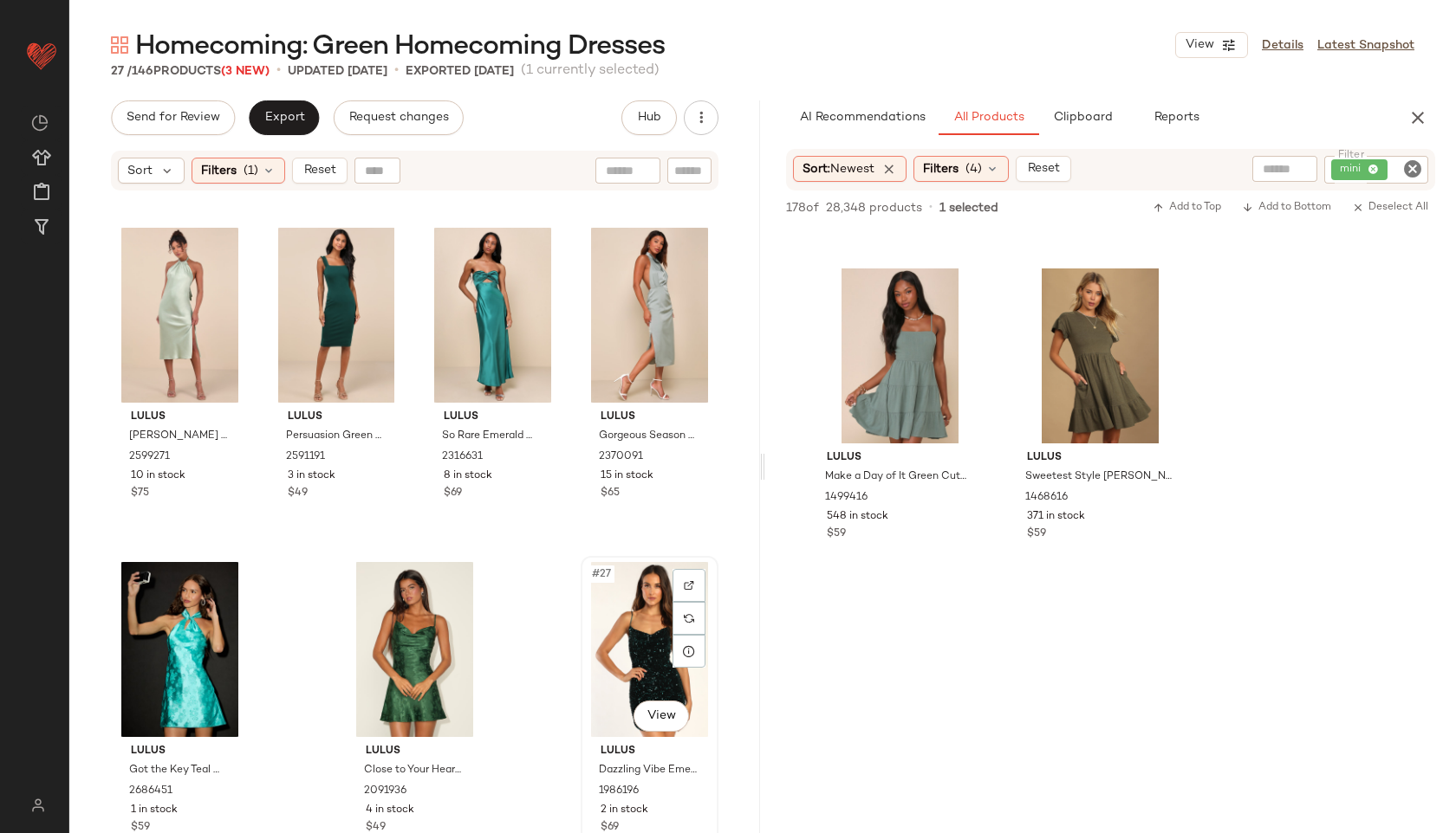
click at [642, 647] on div "#27 View" at bounding box center [649, 650] width 126 height 175
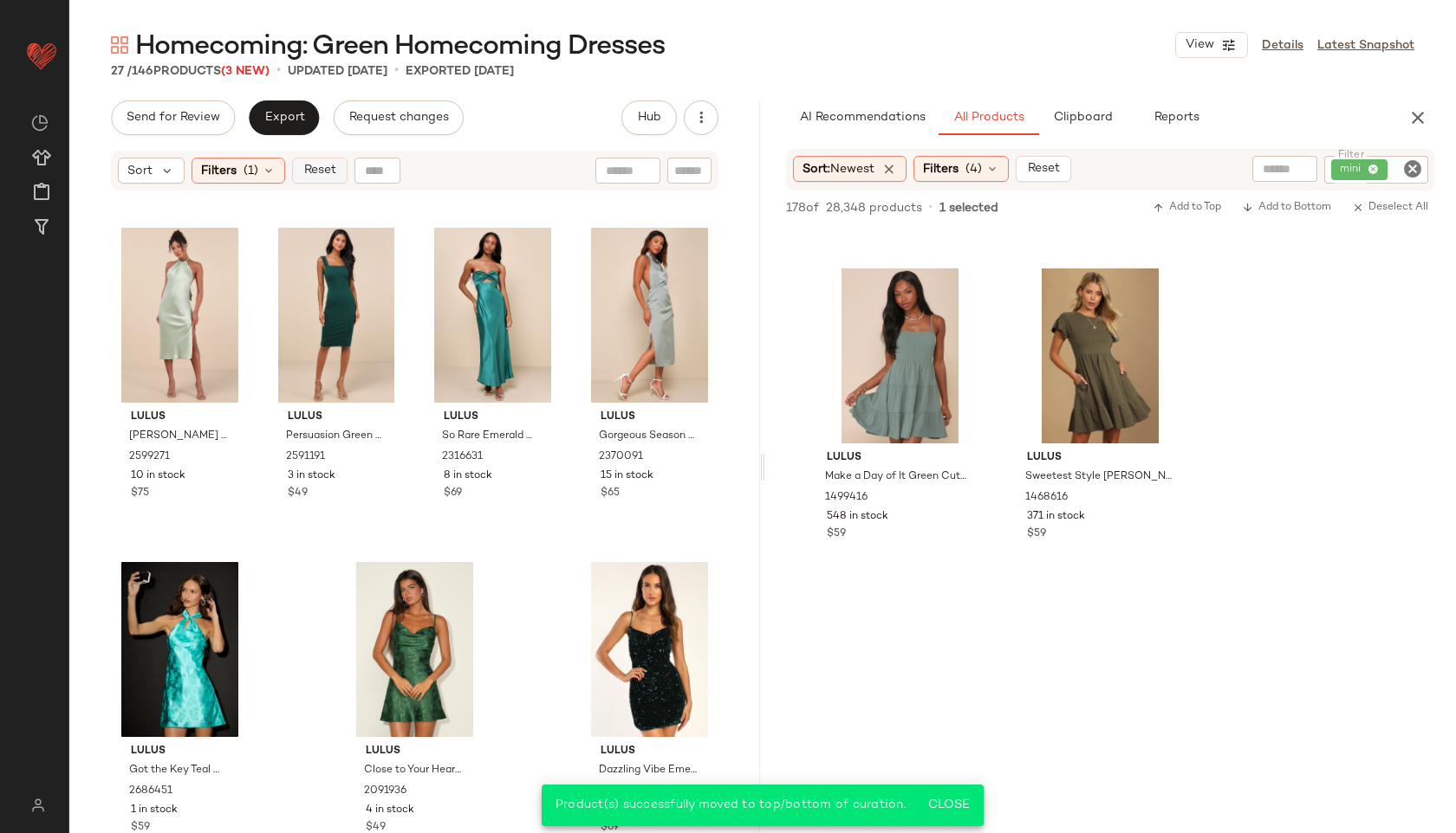
click at [312, 170] on span "Reset" at bounding box center [318, 171] width 33 height 14
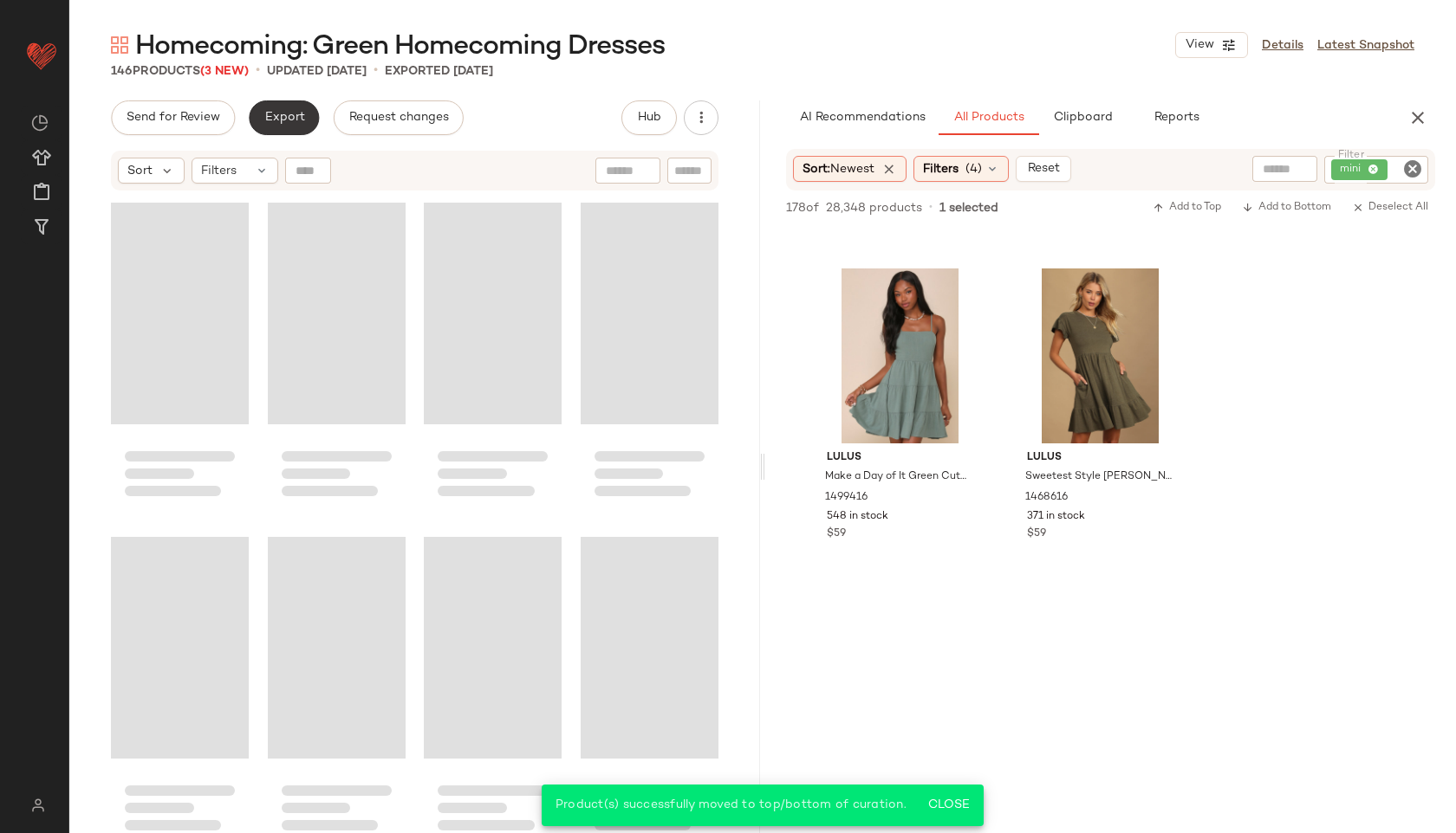
click at [289, 125] on button "Export" at bounding box center [284, 117] width 71 height 34
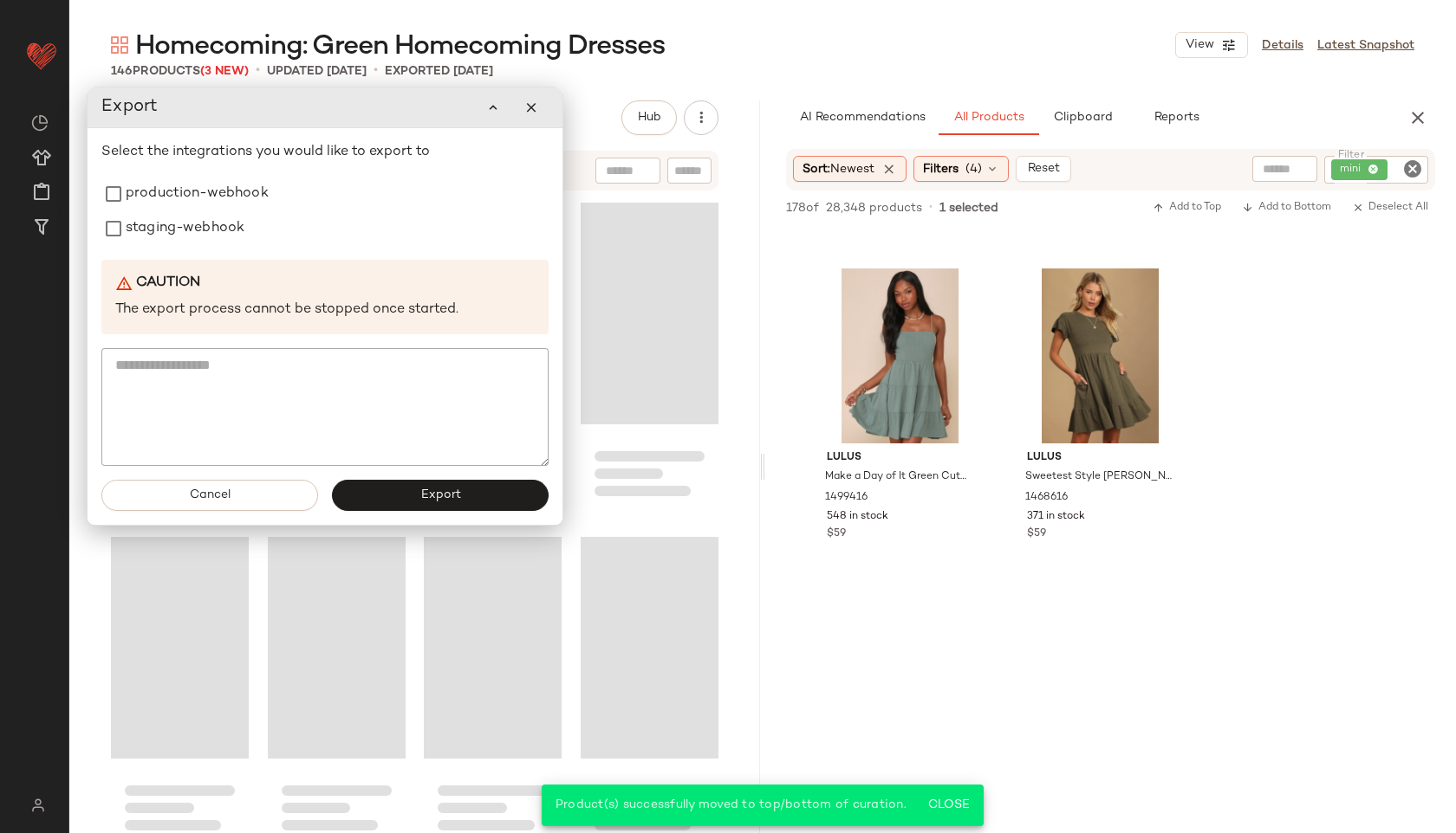
scroll to position [11692, 0]
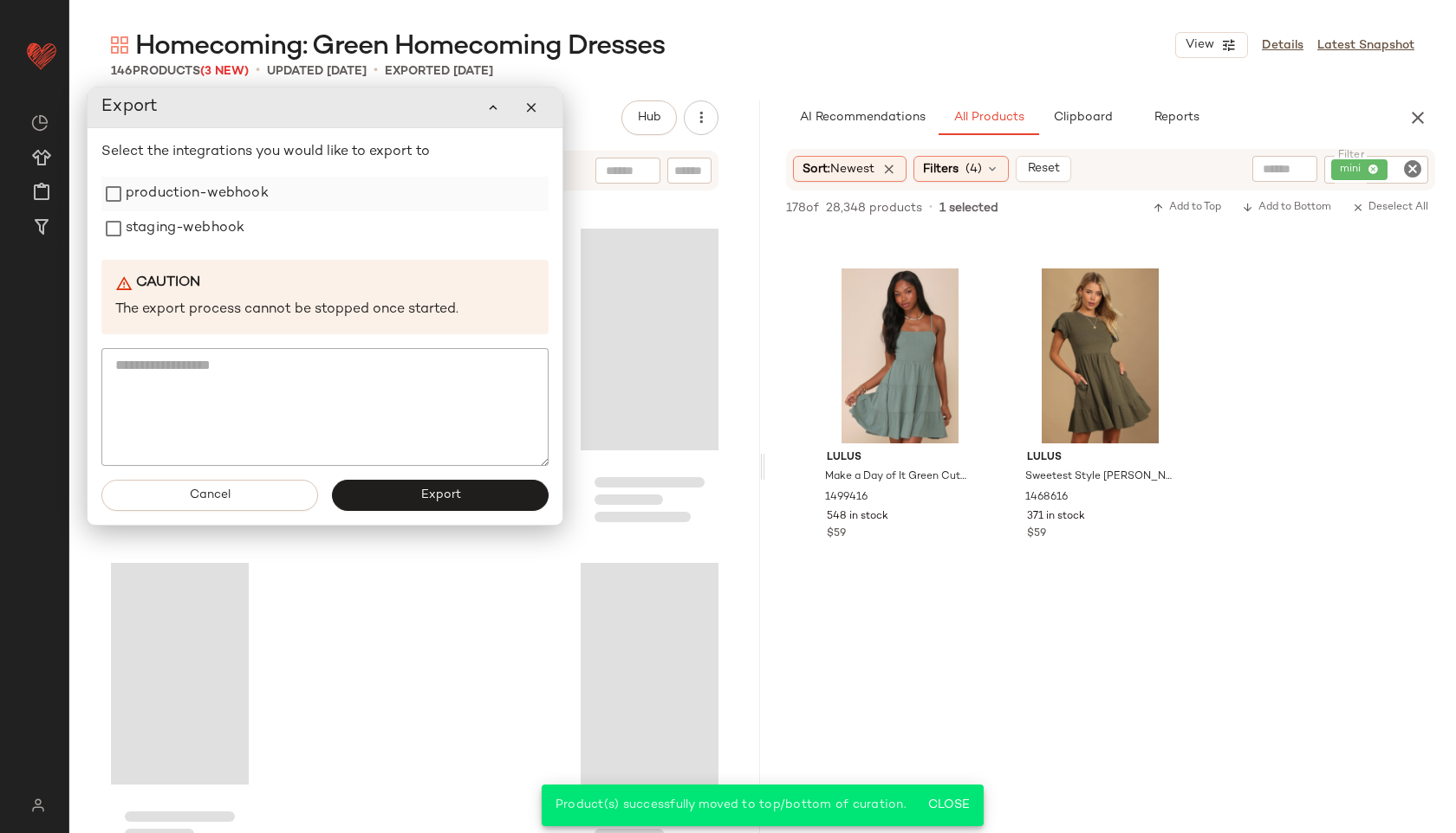
click at [195, 188] on label "production-webhook" at bounding box center [197, 193] width 143 height 34
click at [182, 231] on label "staging-webhook" at bounding box center [185, 229] width 119 height 34
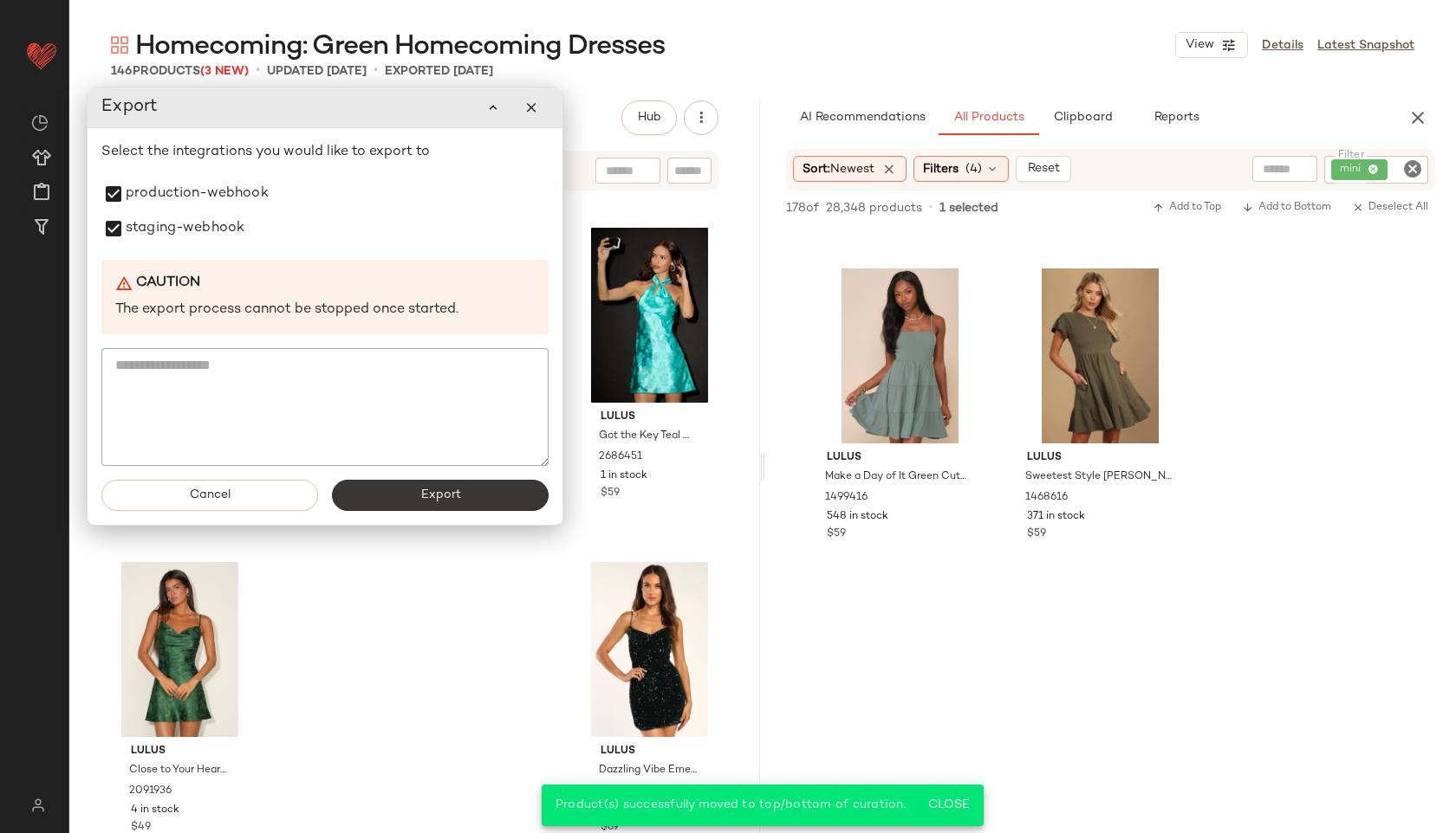
click at [397, 480] on button "Export" at bounding box center [440, 496] width 216 height 31
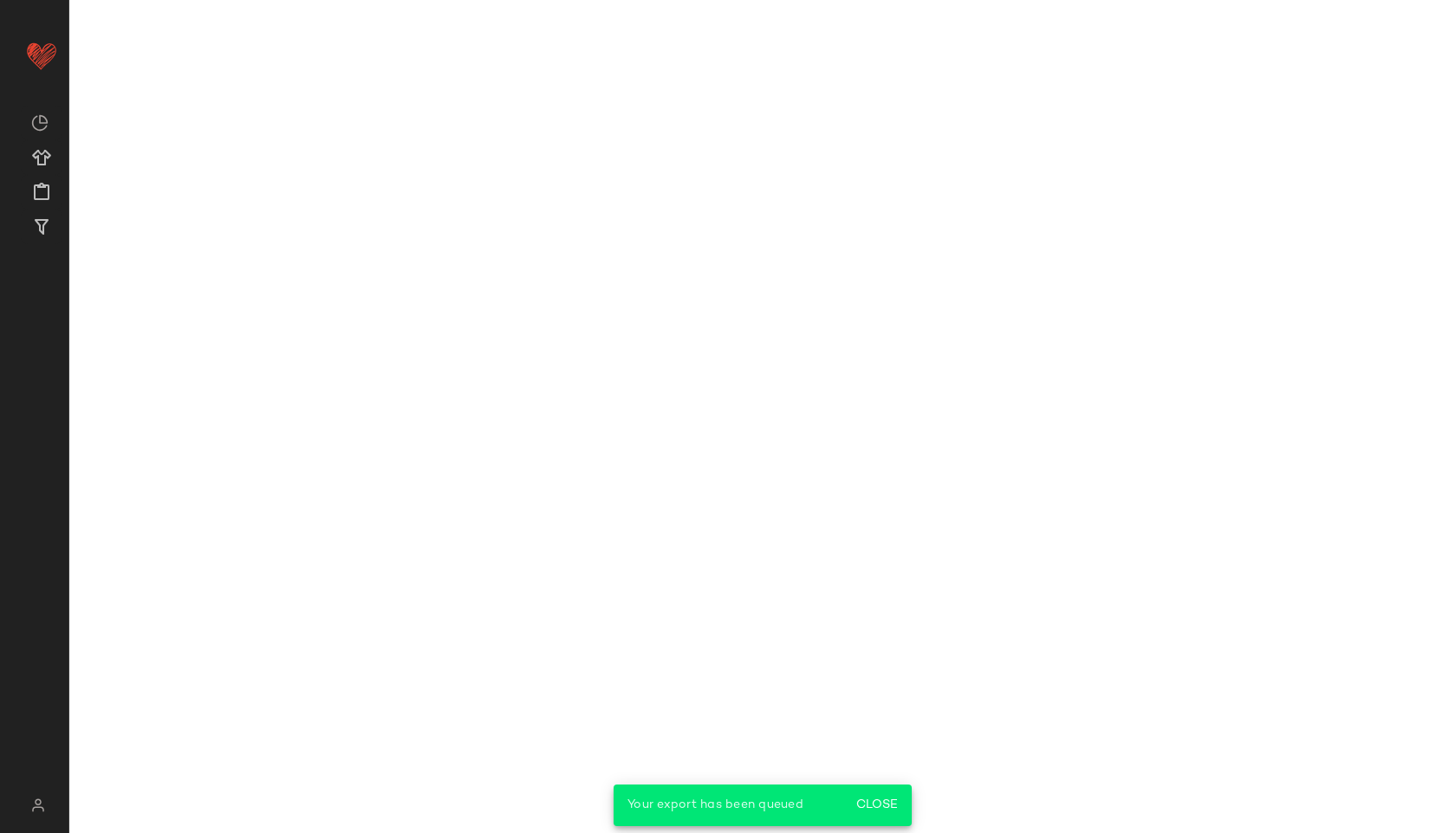
scroll to position [14345, 0]
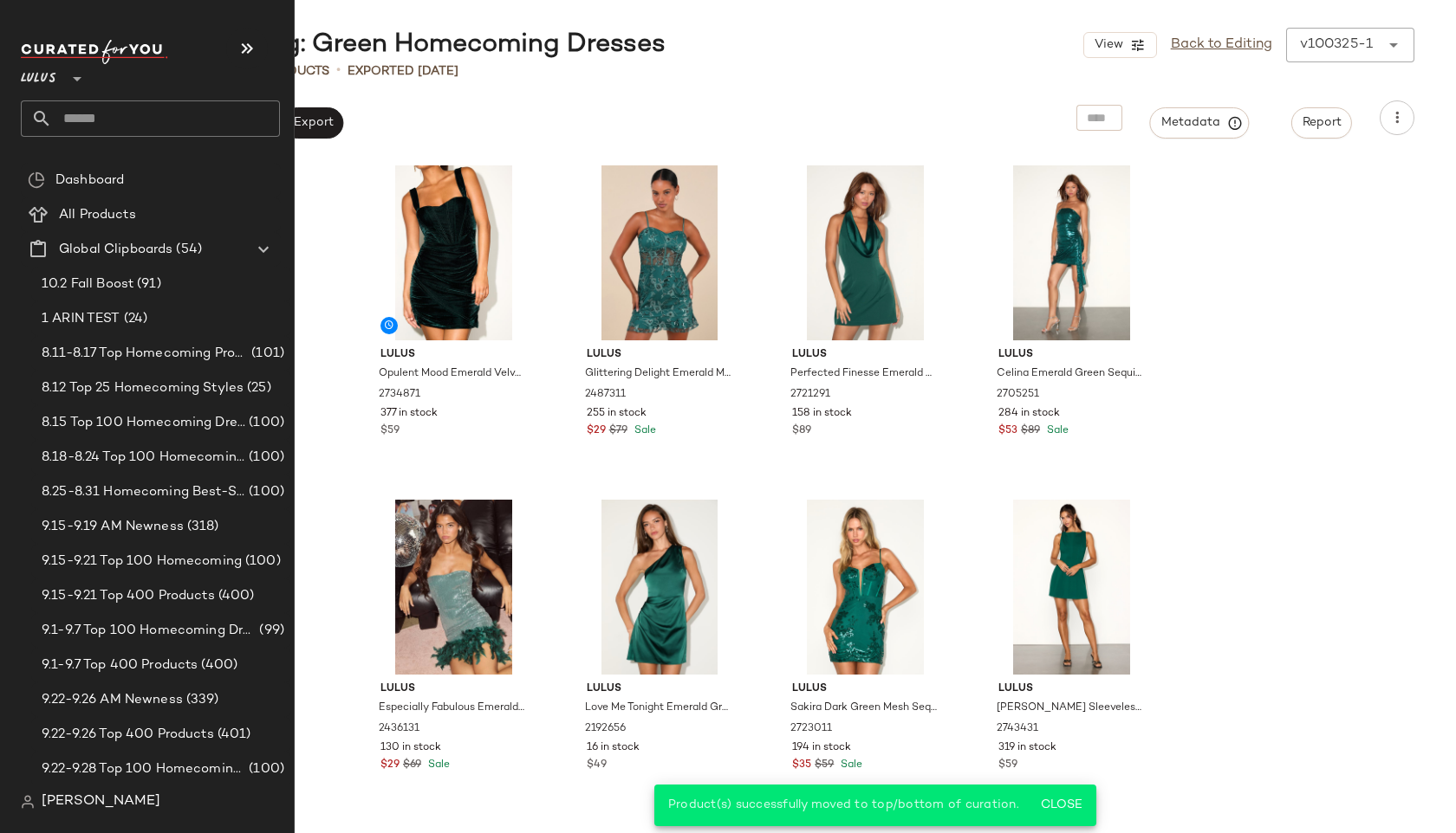
click at [98, 112] on input "text" at bounding box center [166, 118] width 228 height 36
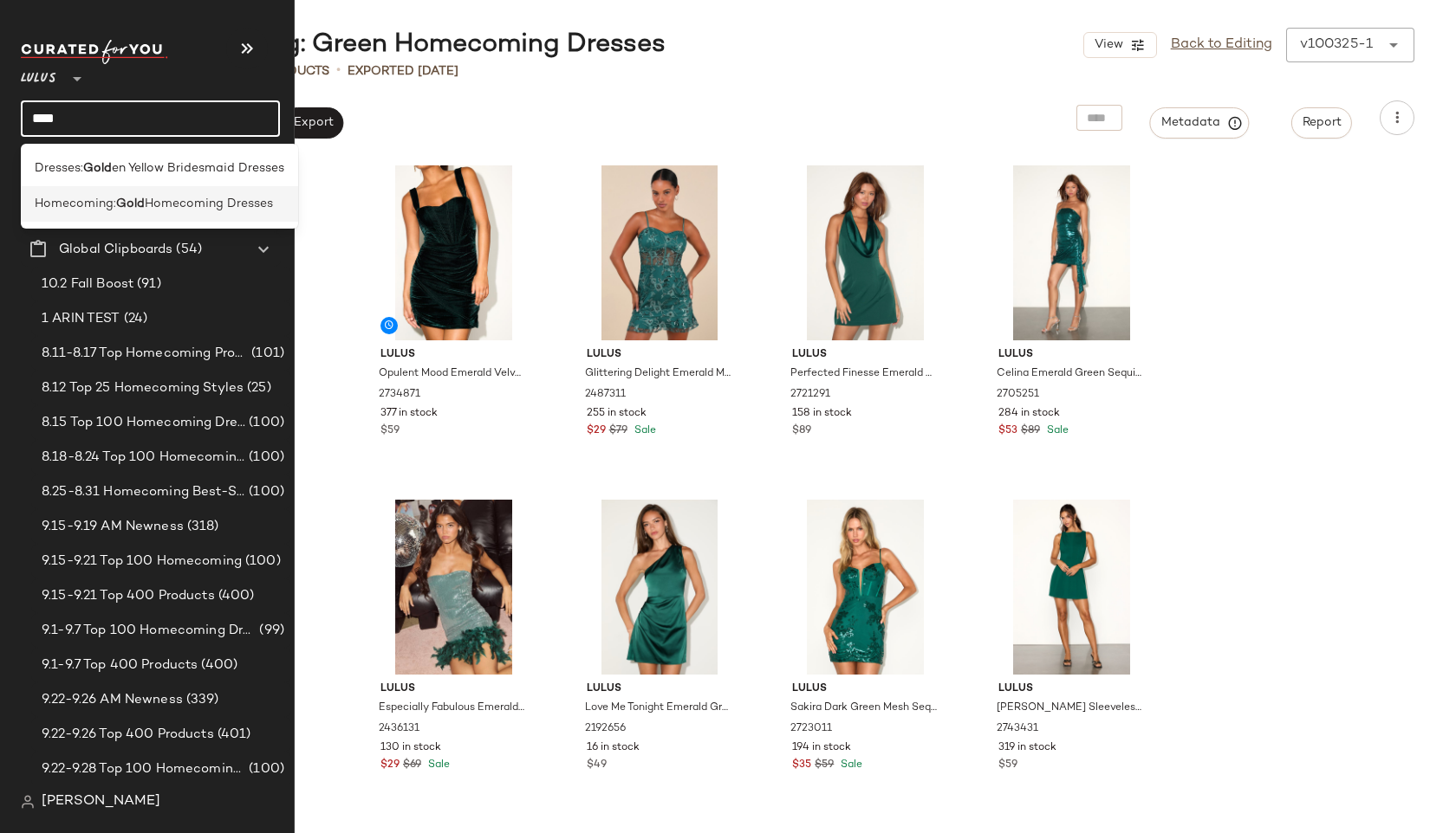
type input "****"
click at [58, 192] on div "Homecoming: Gold Homecoming Dresses" at bounding box center [159, 203] width 277 height 35
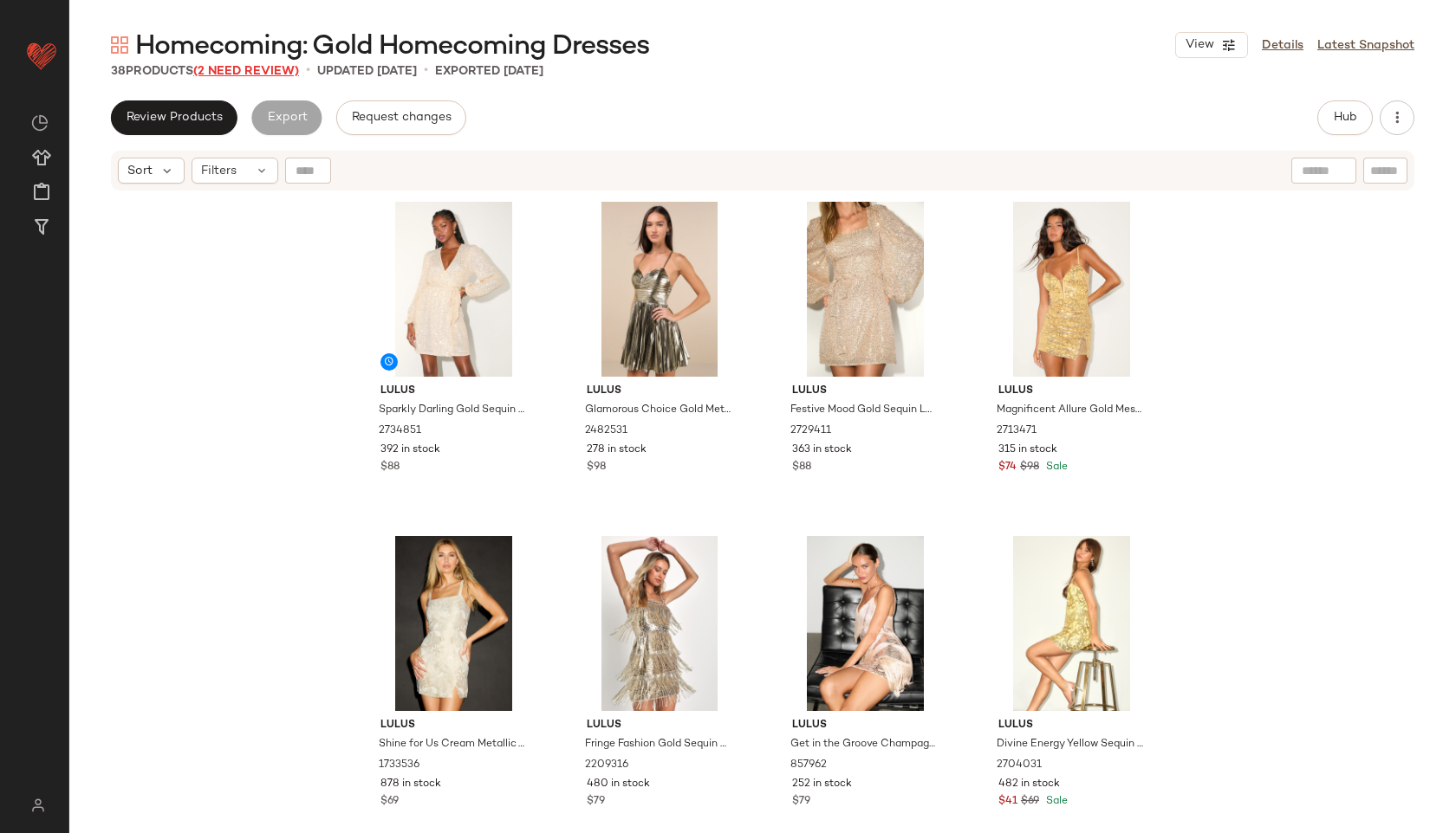
click at [273, 71] on span "(2 Need Review)" at bounding box center [246, 71] width 106 height 13
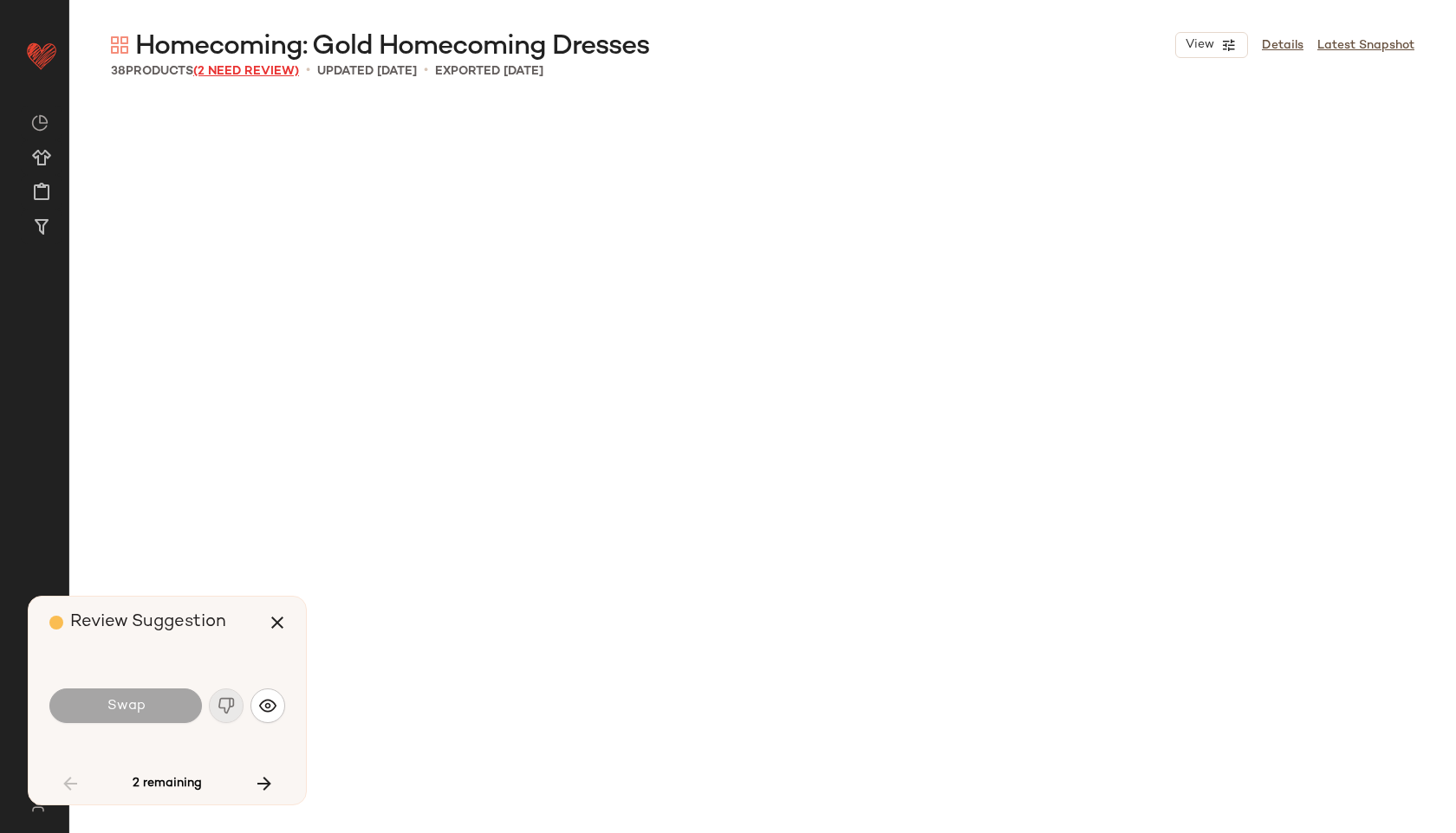
scroll to position [2341, 0]
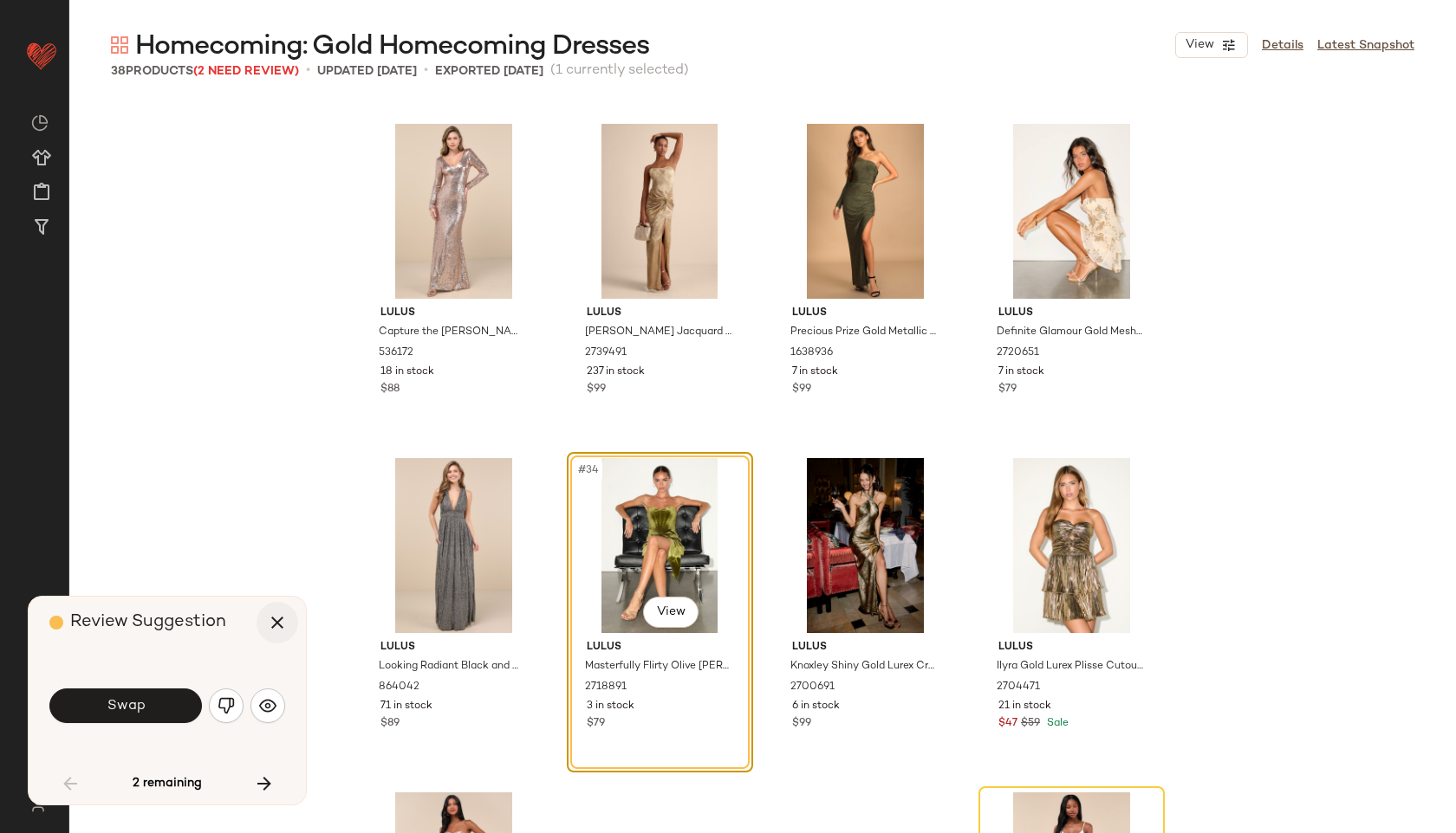
click at [285, 629] on icon "button" at bounding box center [277, 623] width 21 height 21
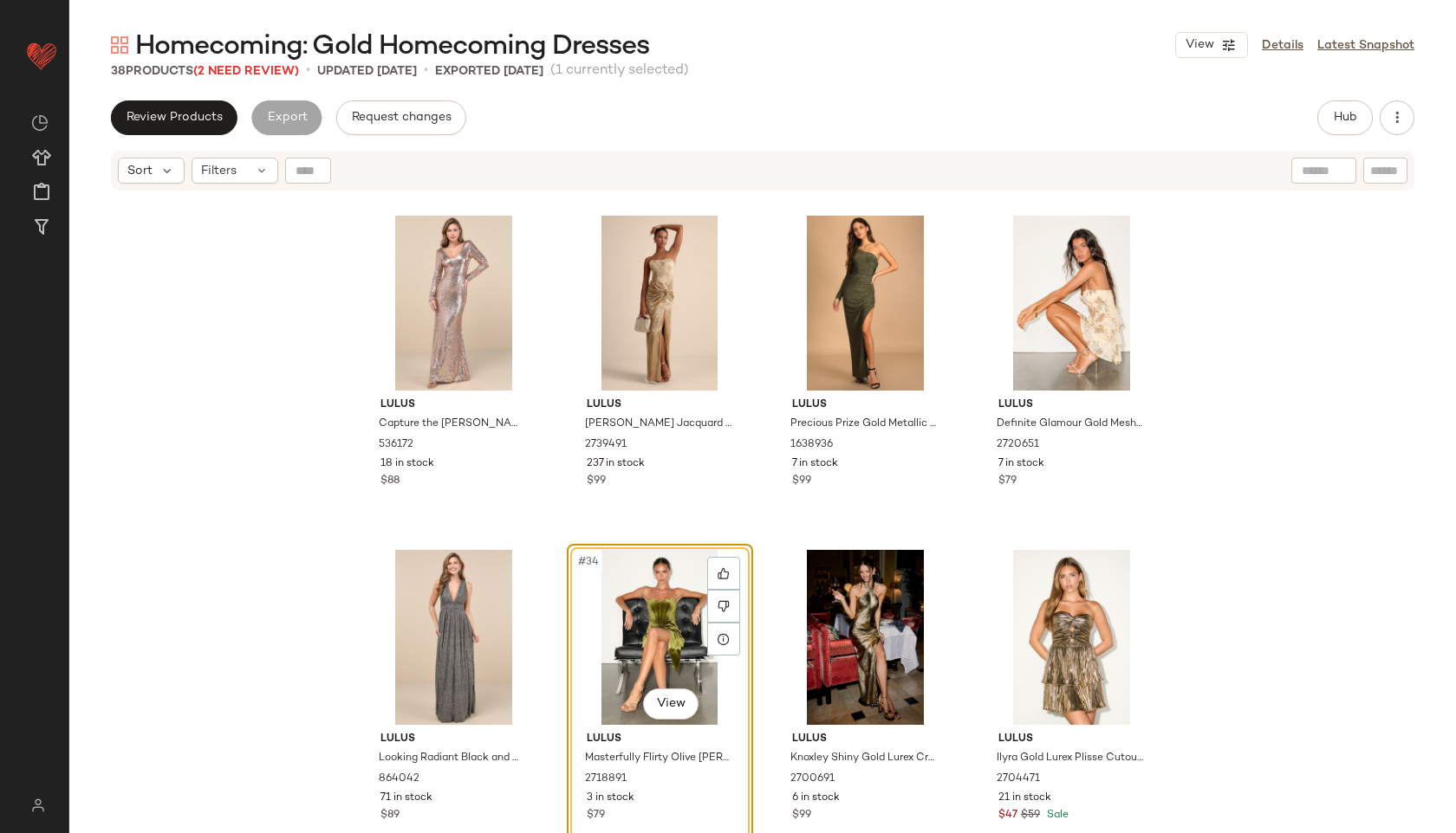
click at [672, 685] on body "Lulus ** Dashboard All Products Global Clipboards (54) Curations (815) [PERSON_…" at bounding box center [728, 416] width 1456 height 833
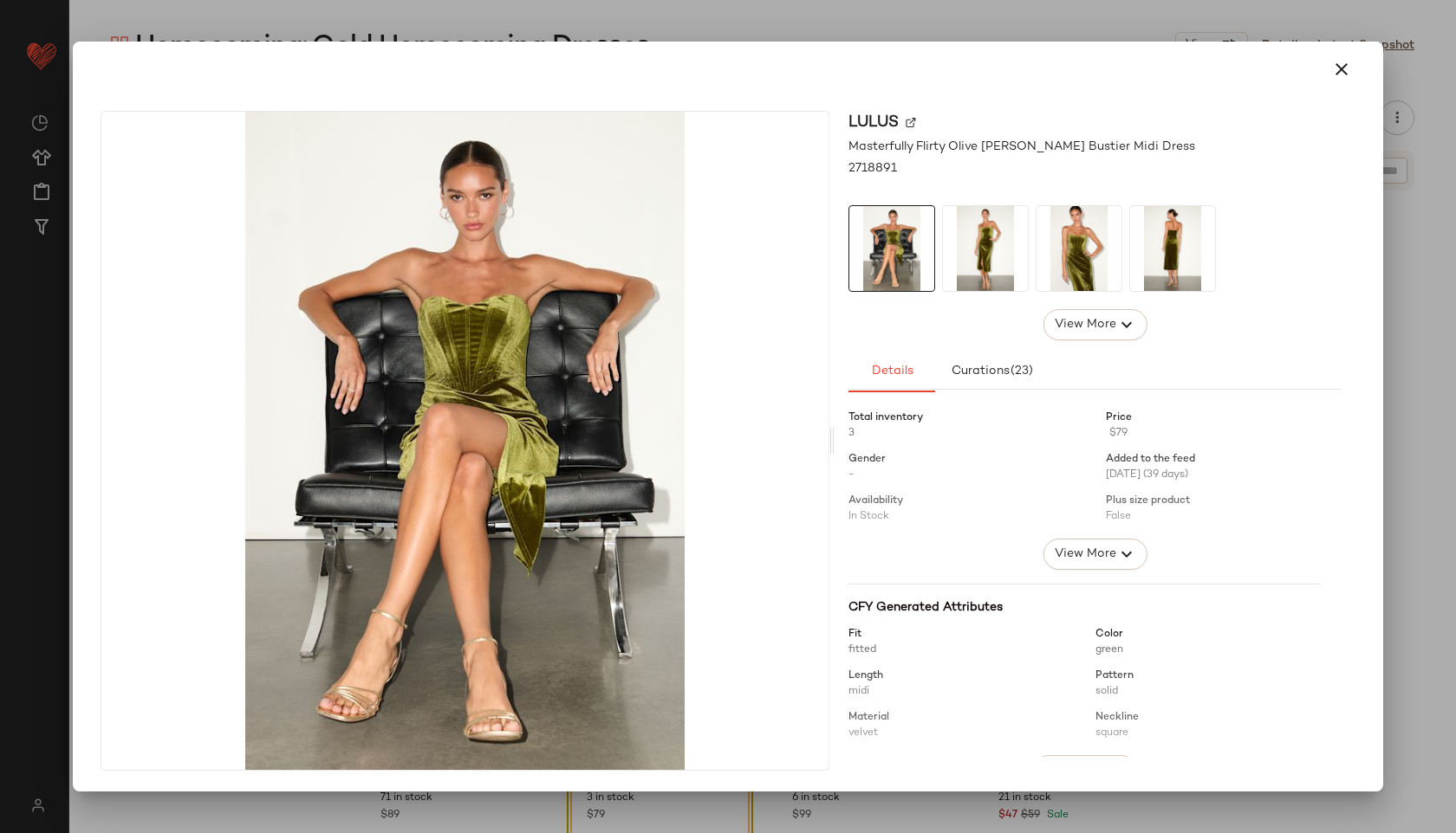
click at [985, 259] on img at bounding box center [985, 248] width 85 height 85
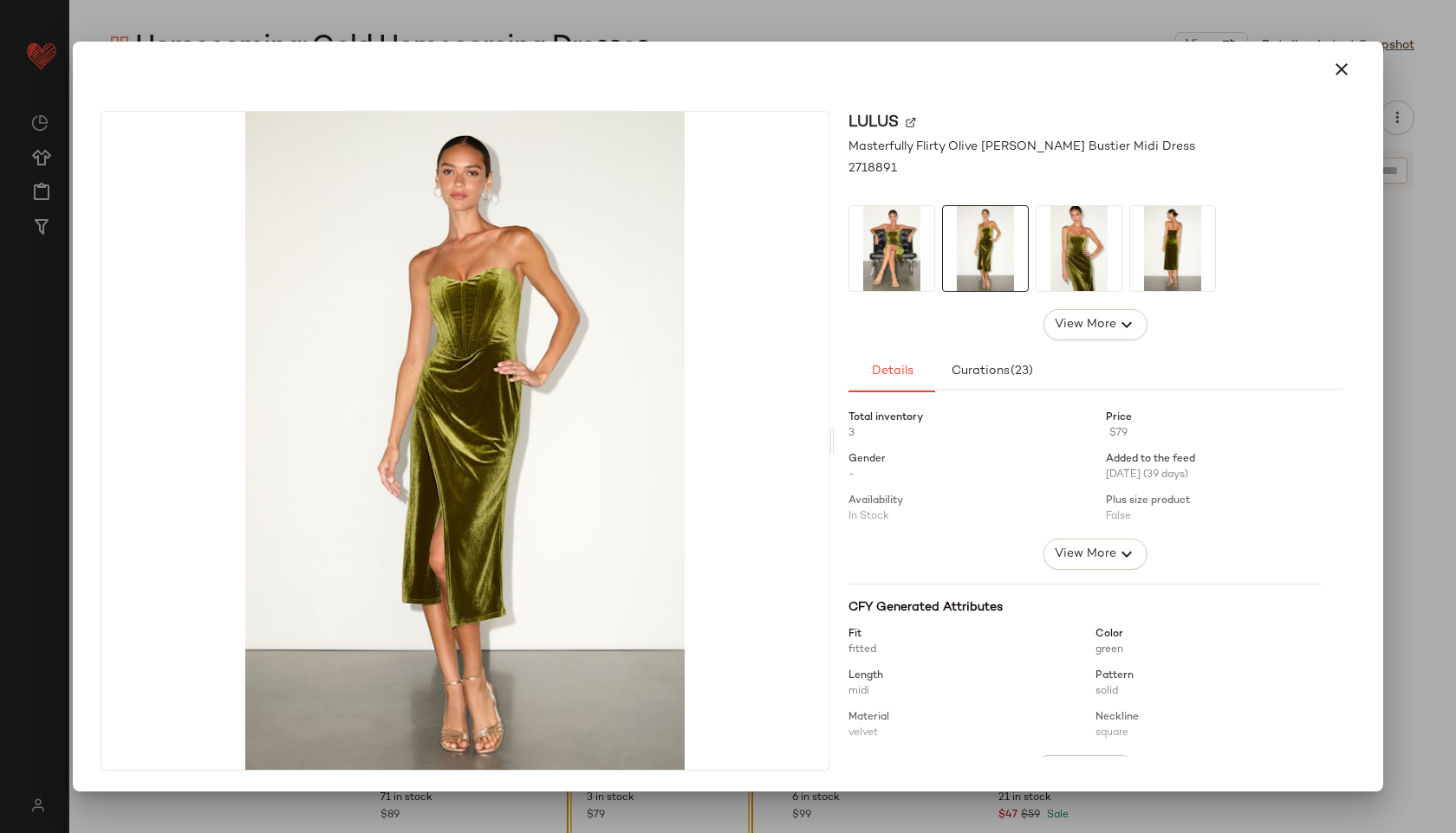
click at [1038, 261] on img at bounding box center [1078, 248] width 85 height 85
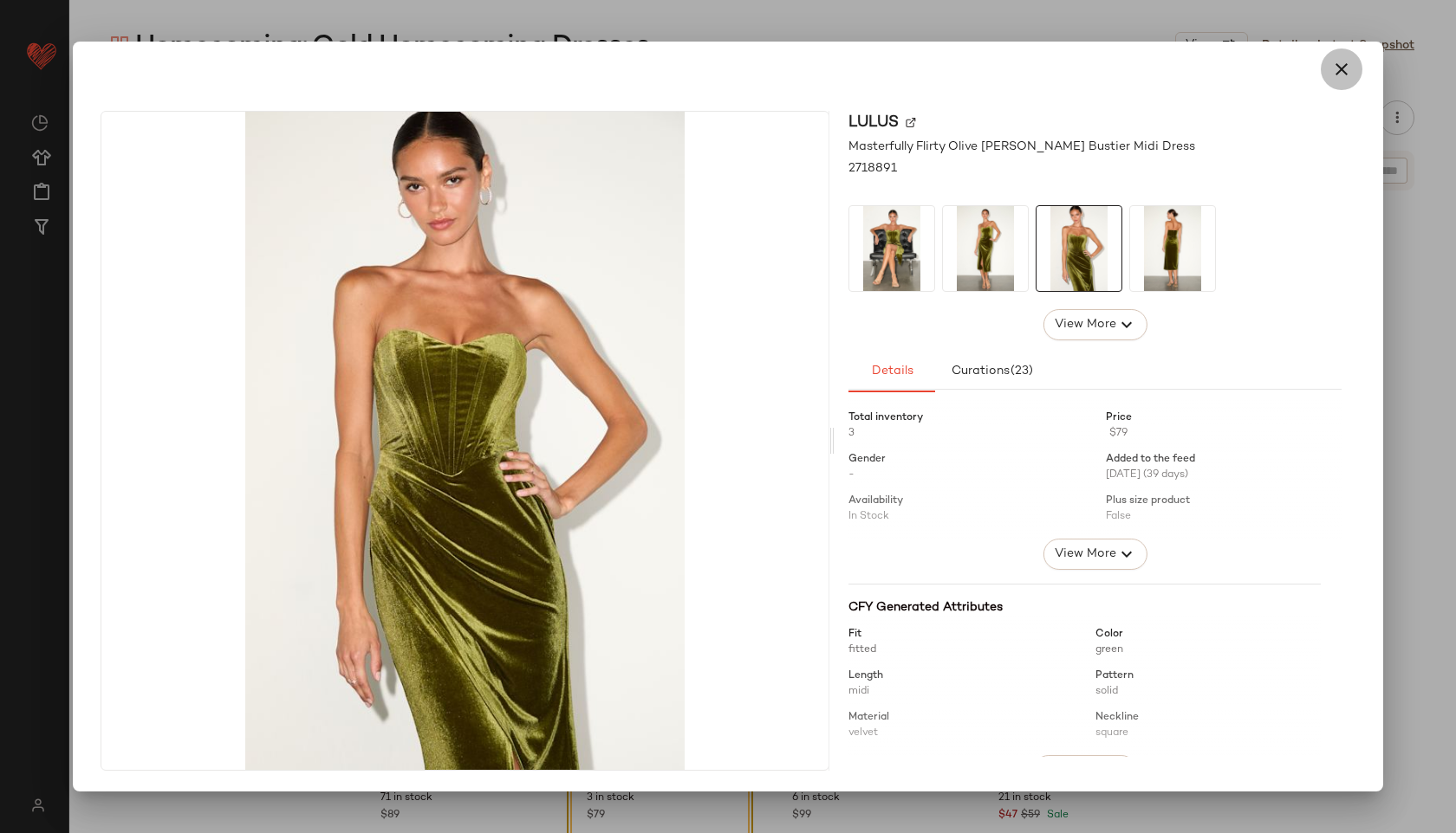
click at [1348, 69] on icon "button" at bounding box center [1342, 70] width 21 height 21
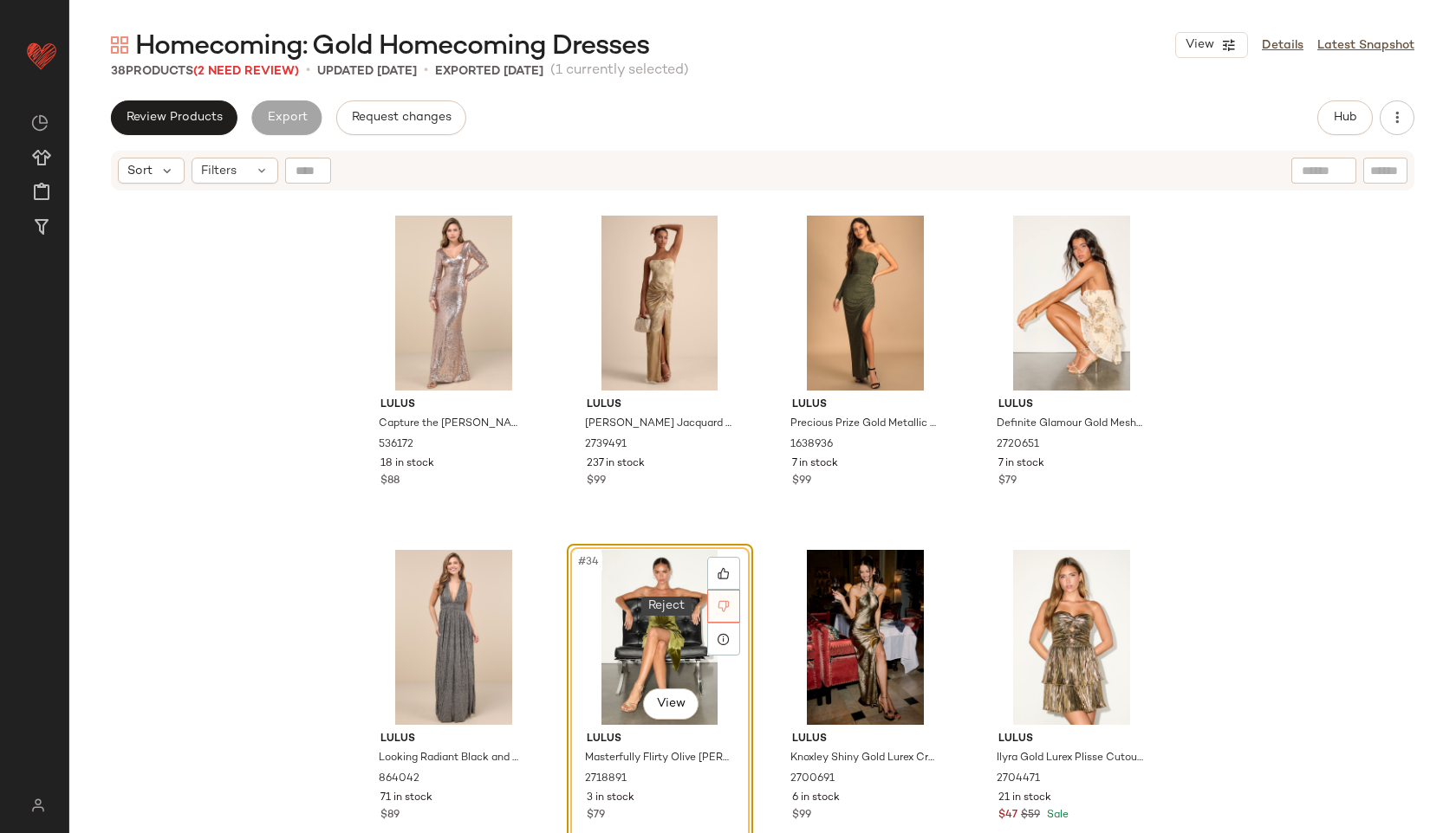
click at [714, 613] on div at bounding box center [724, 606] width 33 height 33
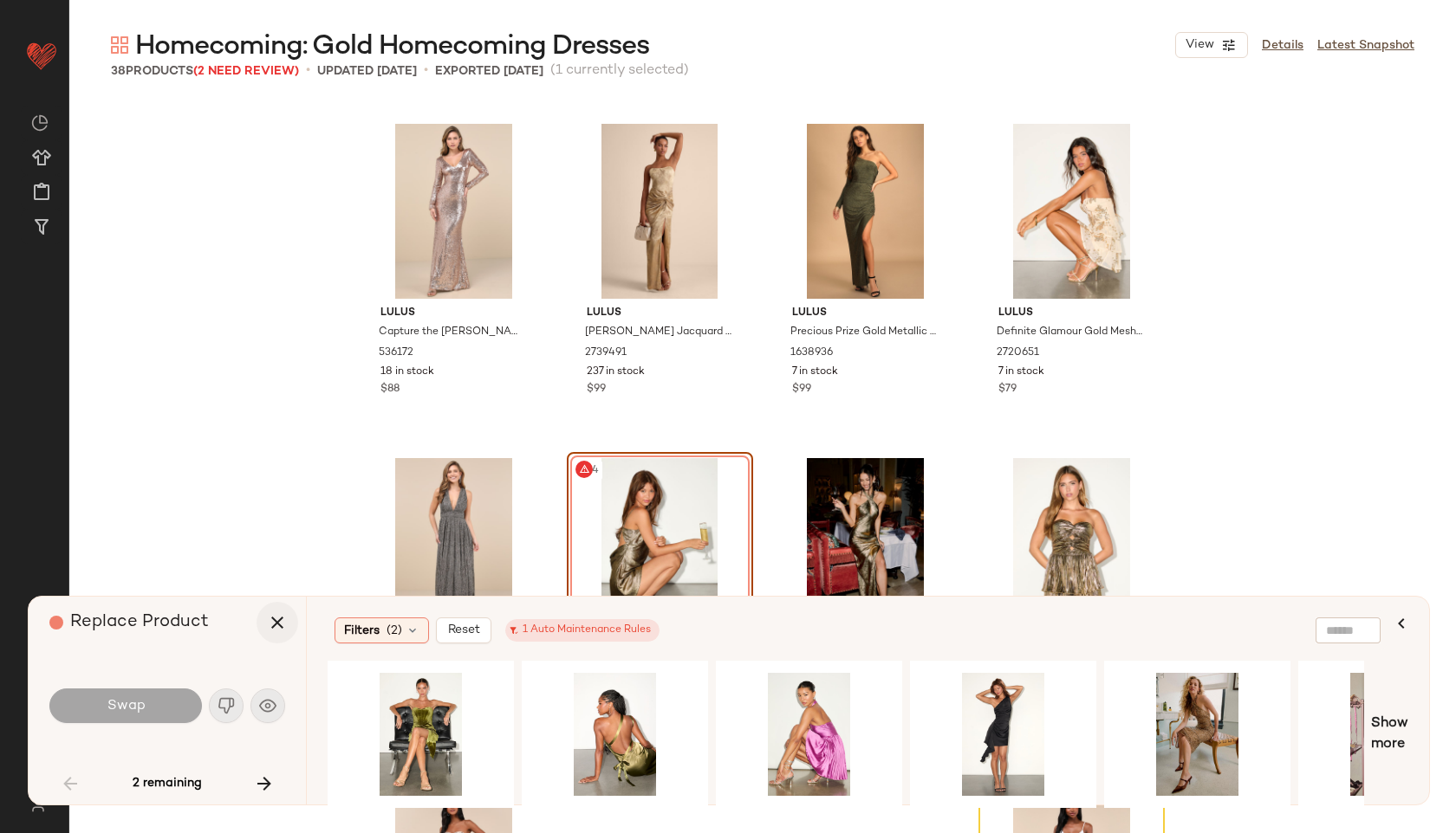
click at [267, 613] on icon "button" at bounding box center [277, 623] width 21 height 21
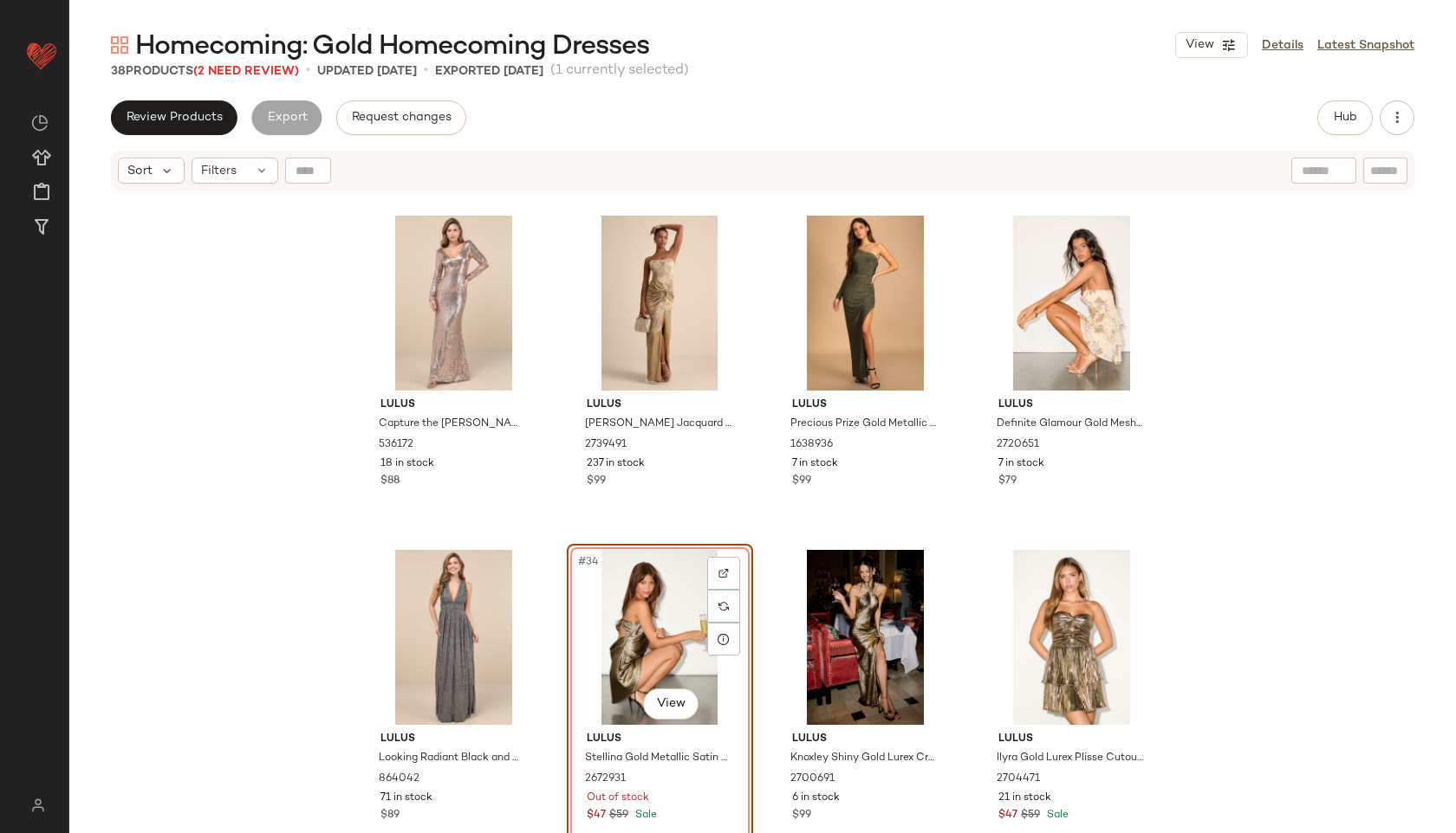
click at [662, 616] on div "#34 View" at bounding box center [660, 638] width 174 height 175
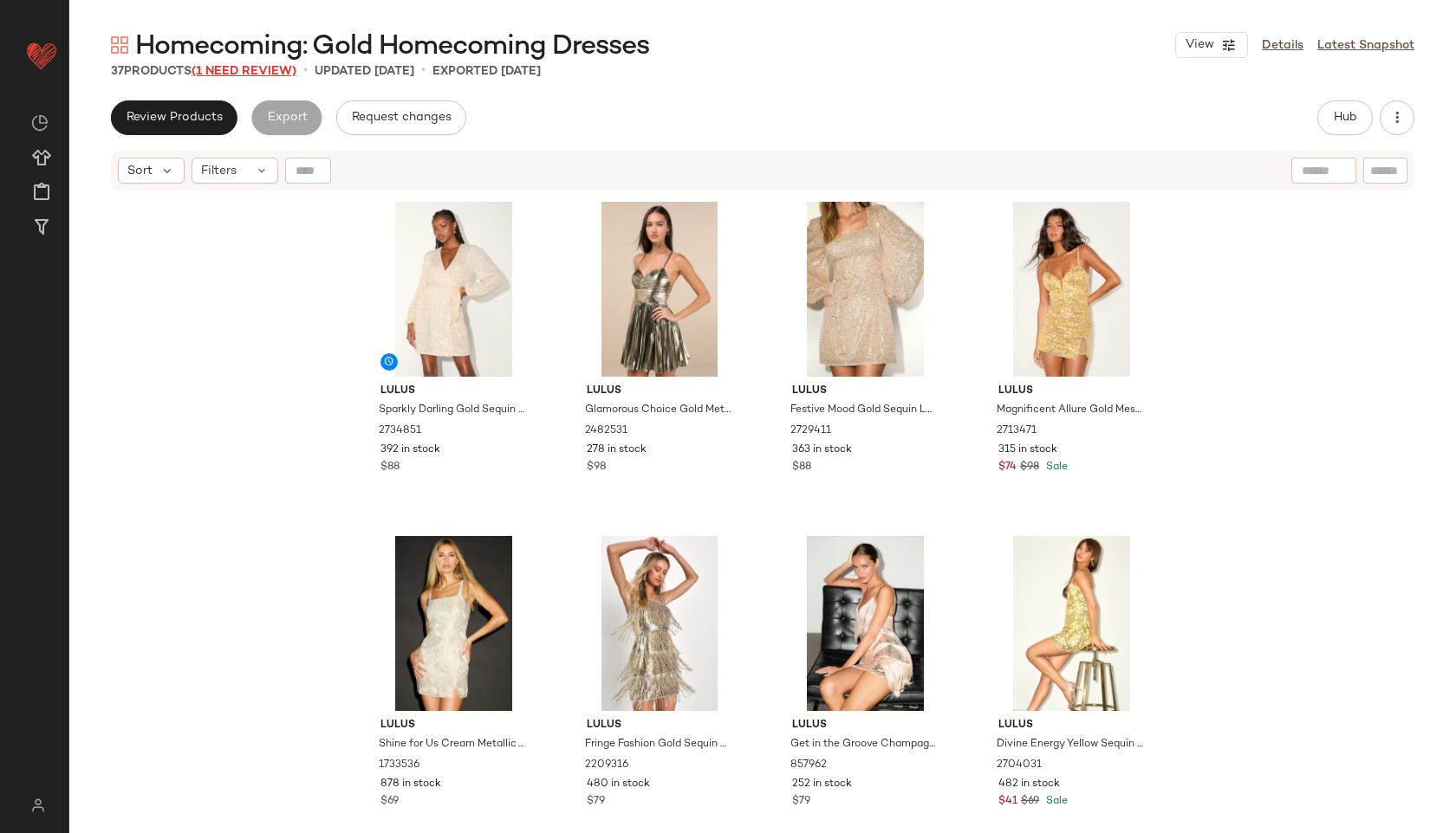
click at [243, 67] on span "(1 Need Review)" at bounding box center [244, 71] width 105 height 13
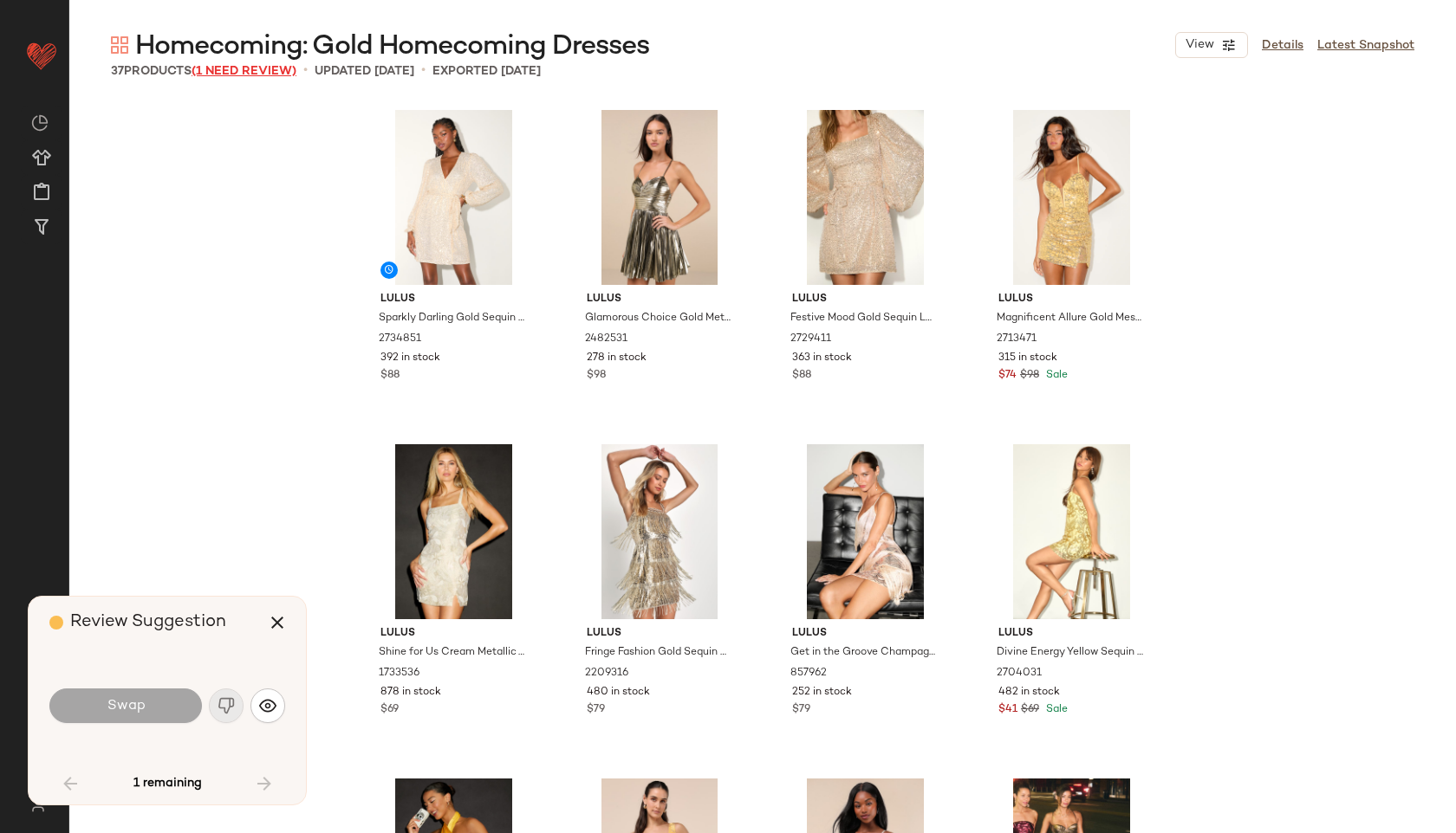
scroll to position [2614, 0]
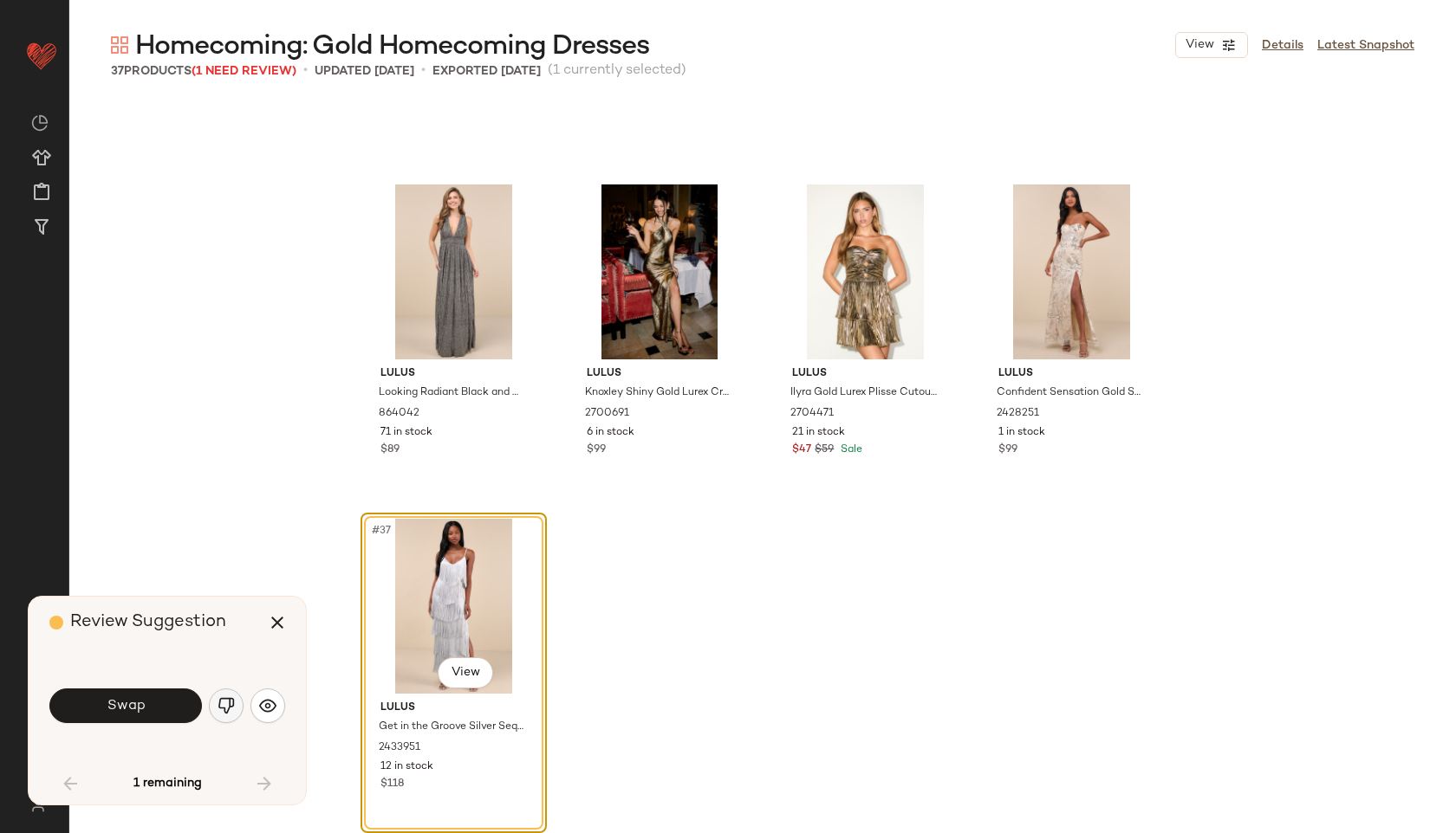
click at [231, 700] on img "button" at bounding box center [226, 706] width 17 height 17
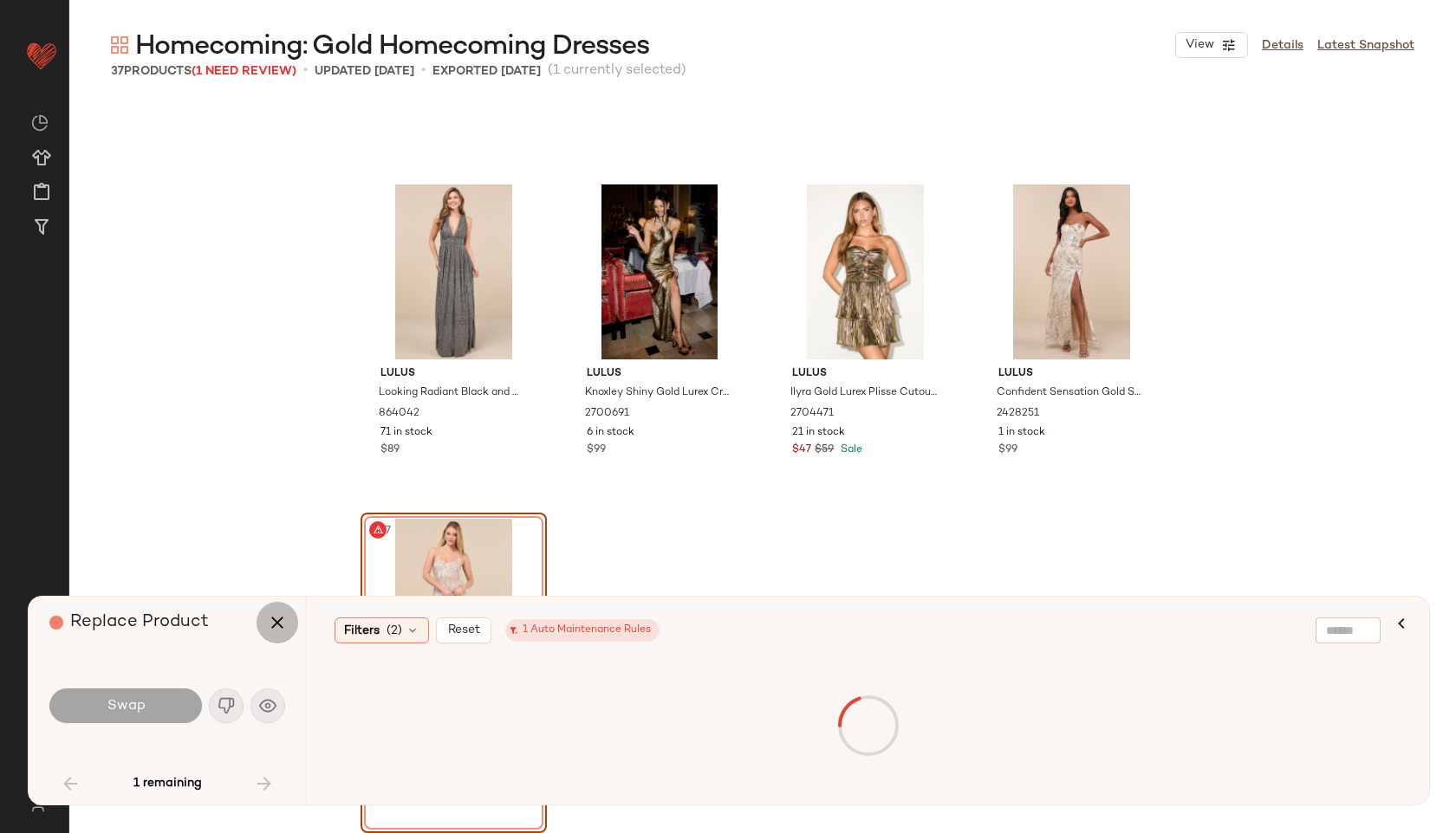
click at [273, 620] on icon "button" at bounding box center [277, 623] width 21 height 21
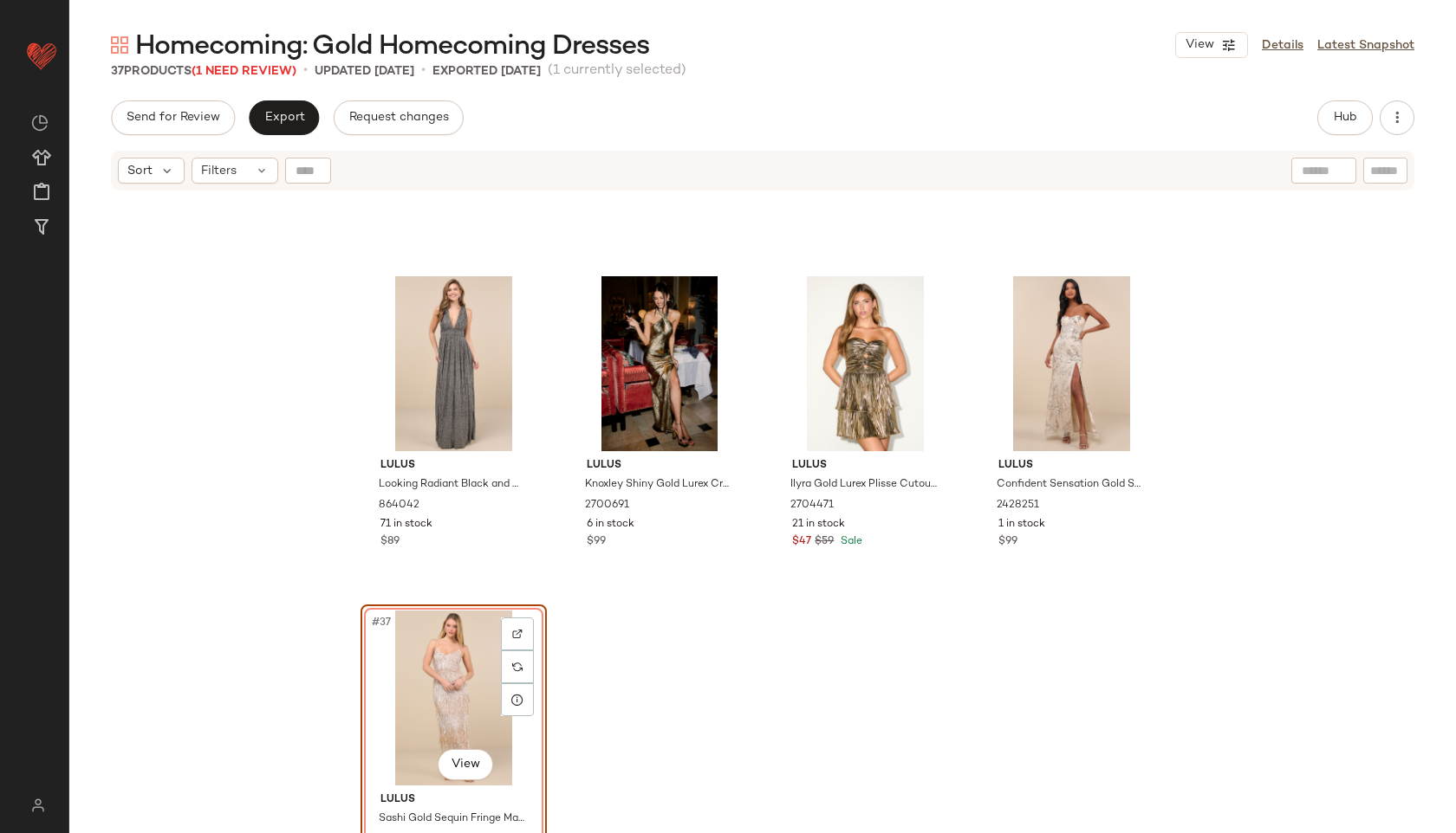
click at [439, 671] on div "#37 View" at bounding box center [453, 699] width 174 height 175
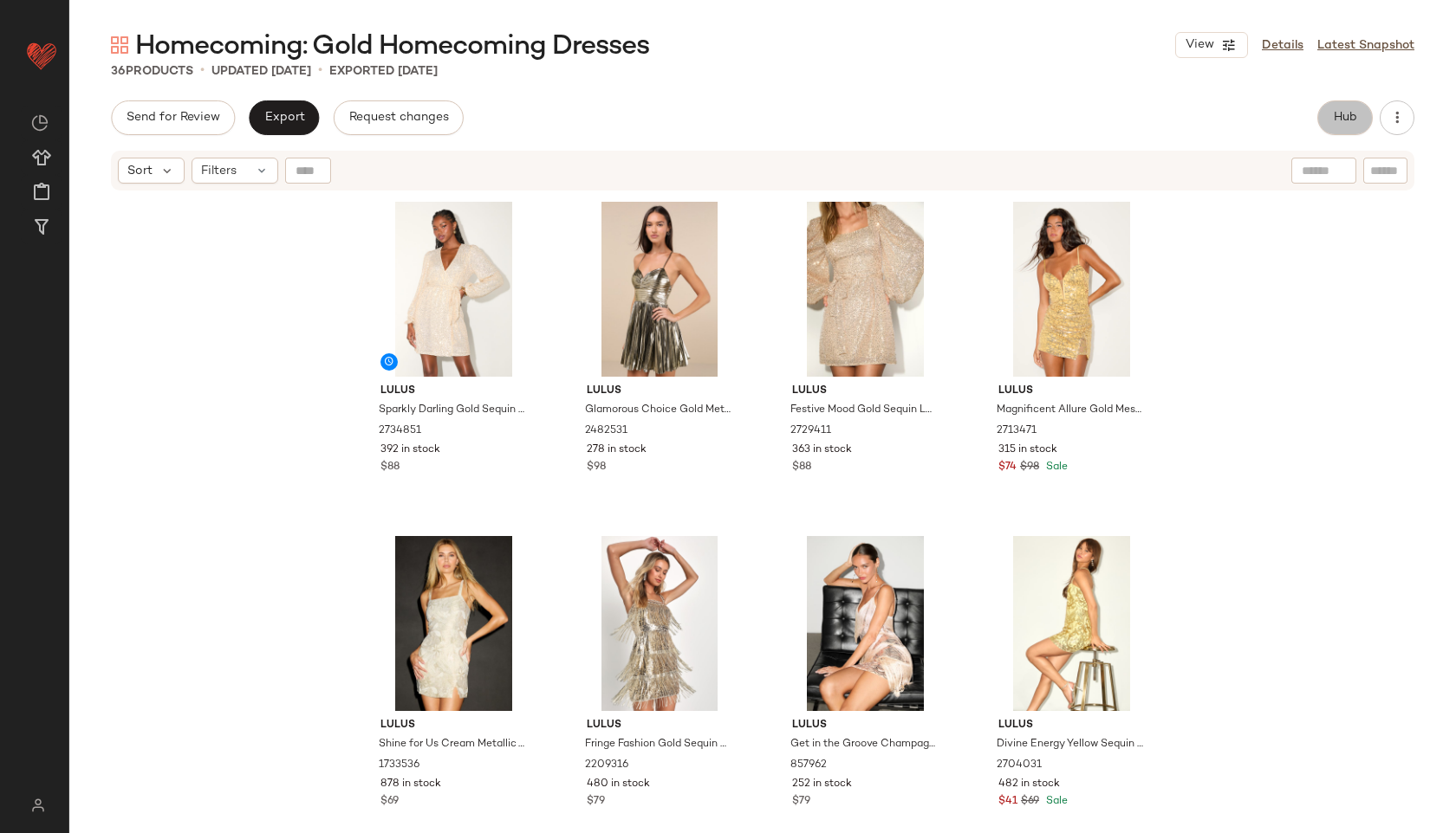
click at [1352, 109] on button "Hub" at bounding box center [1345, 117] width 55 height 34
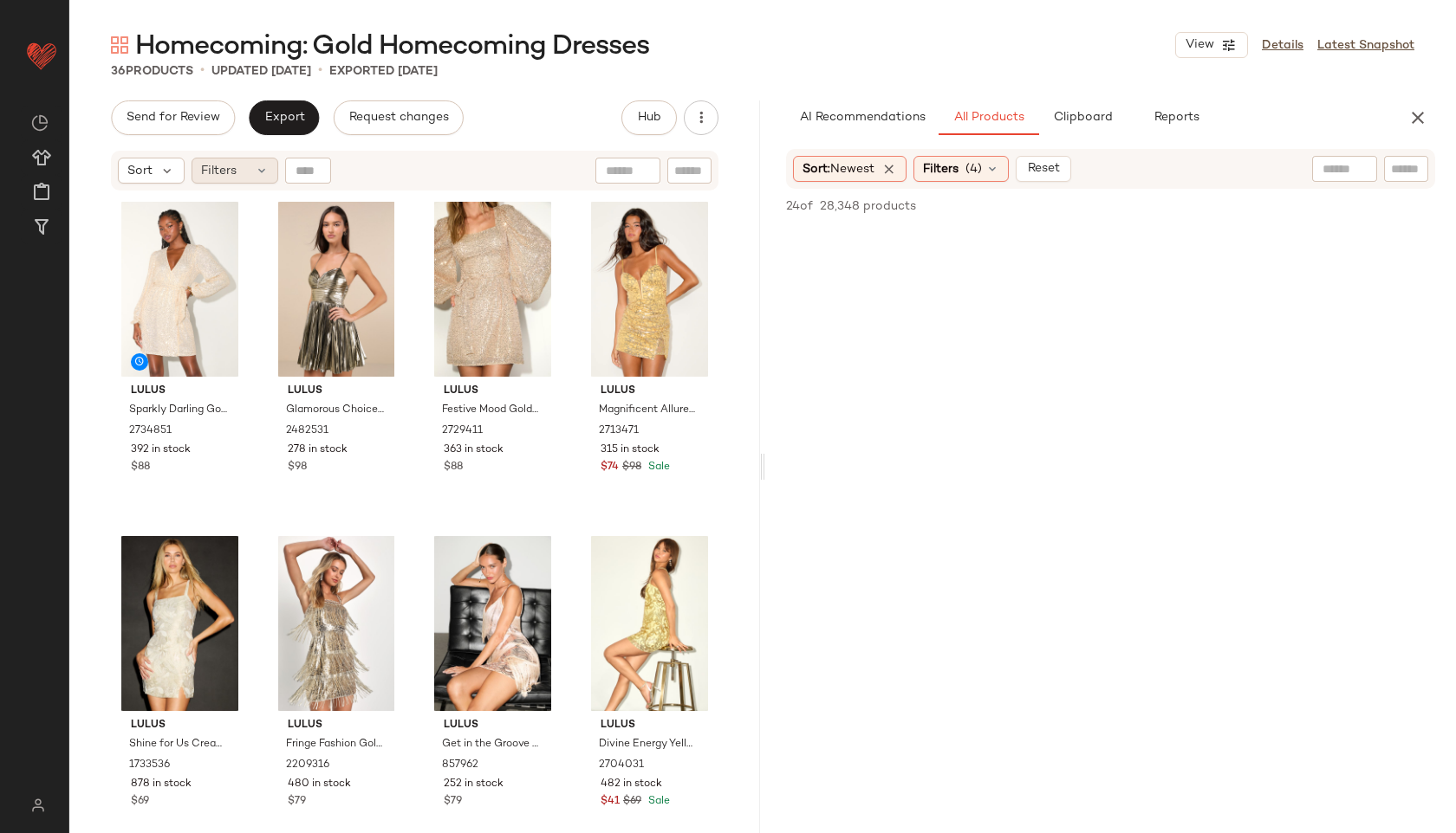
click at [229, 175] on span "Filters" at bounding box center [218, 171] width 35 height 18
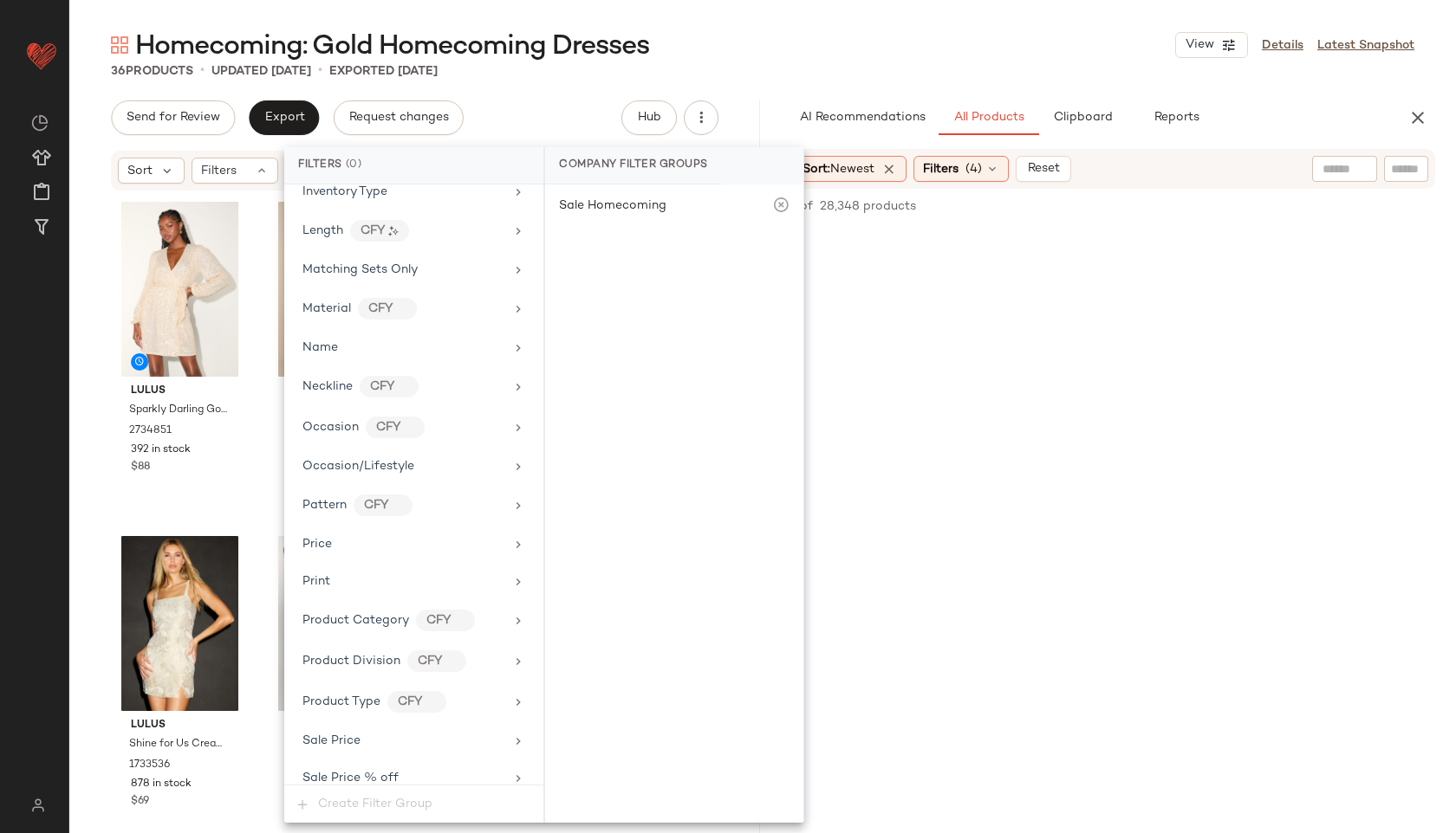
scroll to position [1064, 0]
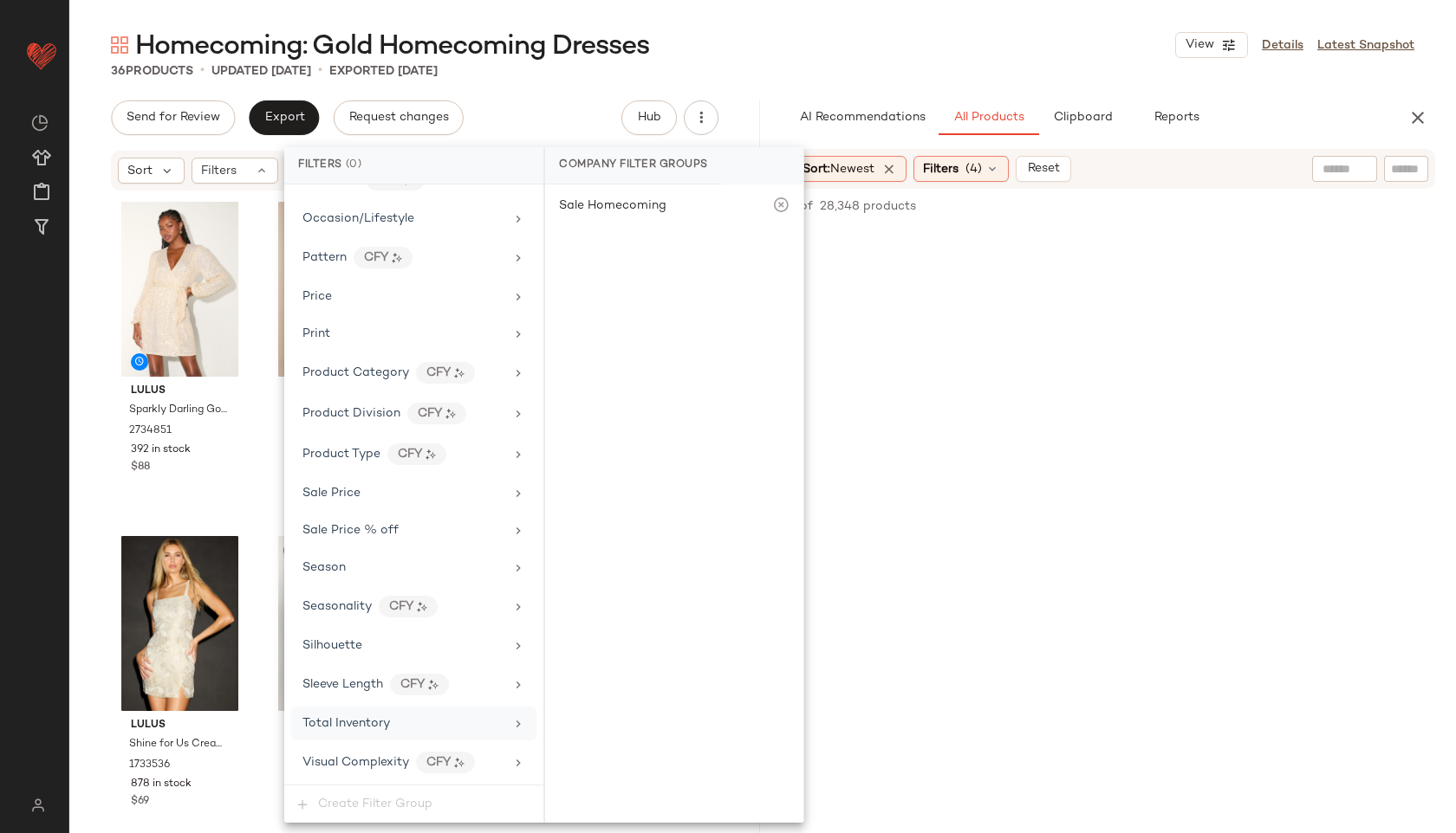
click at [396, 725] on div "Total Inventory" at bounding box center [403, 723] width 202 height 18
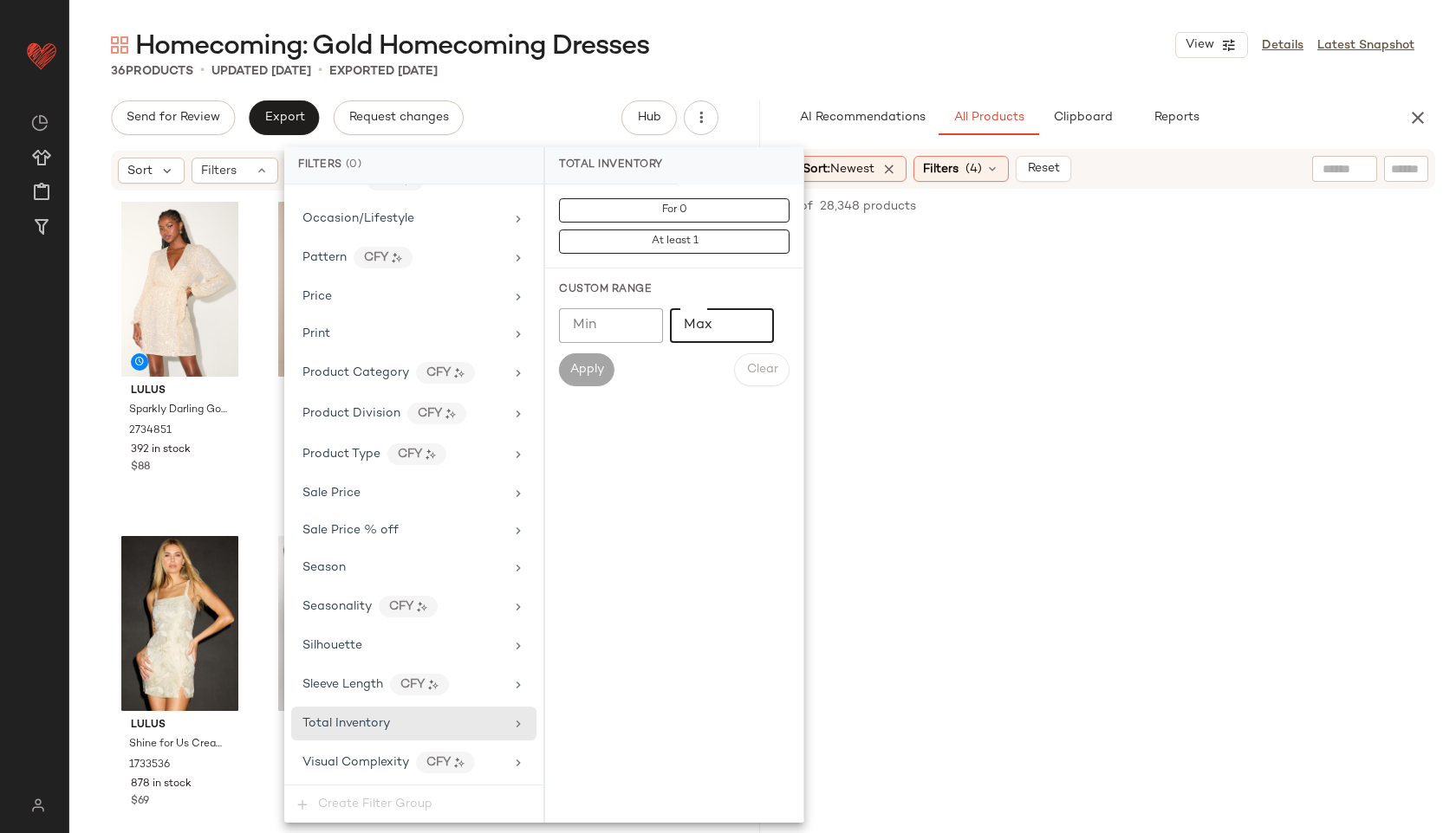
click at [715, 326] on input "Max" at bounding box center [722, 326] width 104 height 34
type input "**"
click at [587, 373] on span "Apply" at bounding box center [586, 370] width 34 height 14
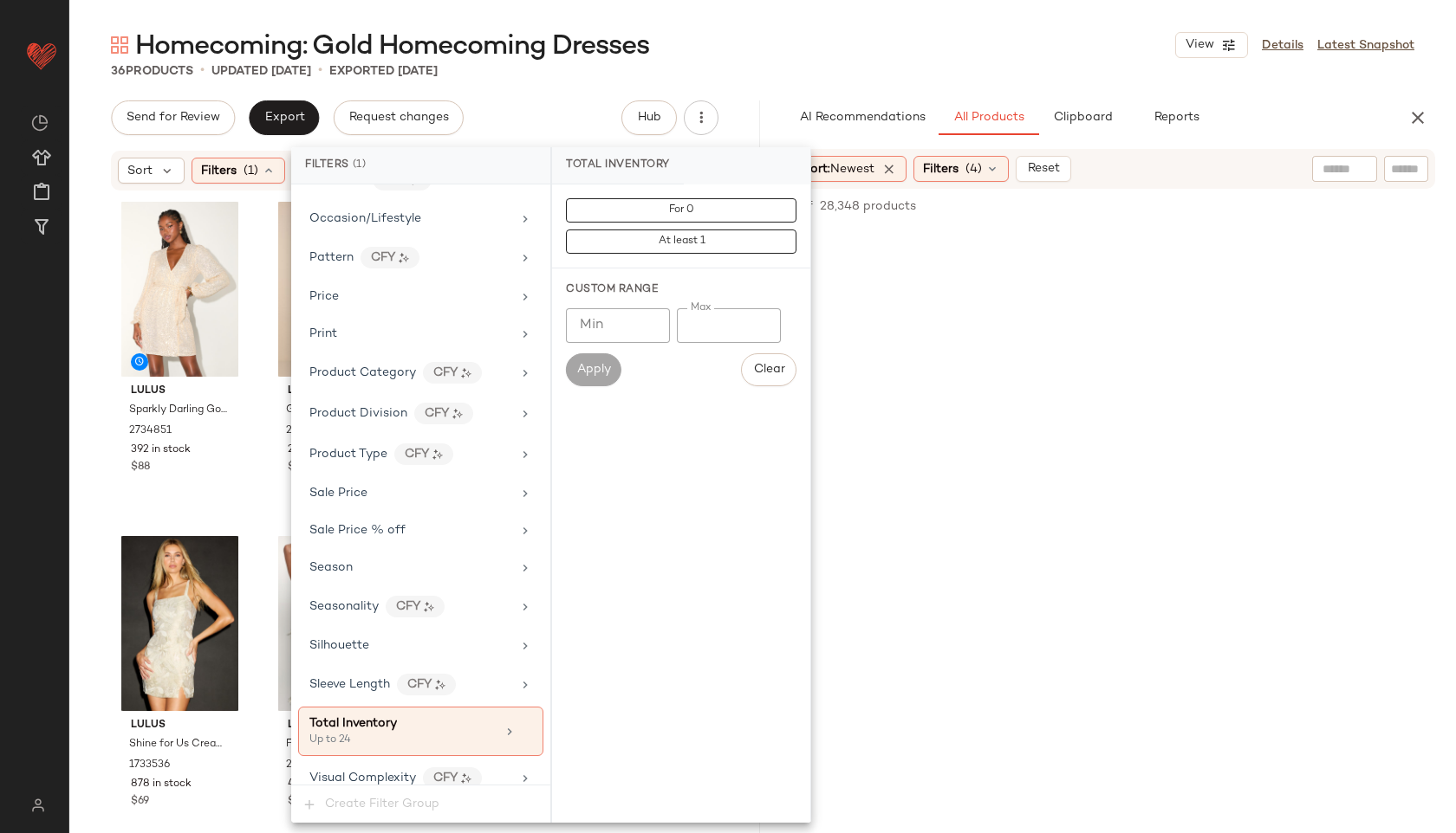
click at [803, 52] on div "Homecoming: Gold Homecoming Dresses View Details Latest Snapshot" at bounding box center [763, 45] width 1386 height 34
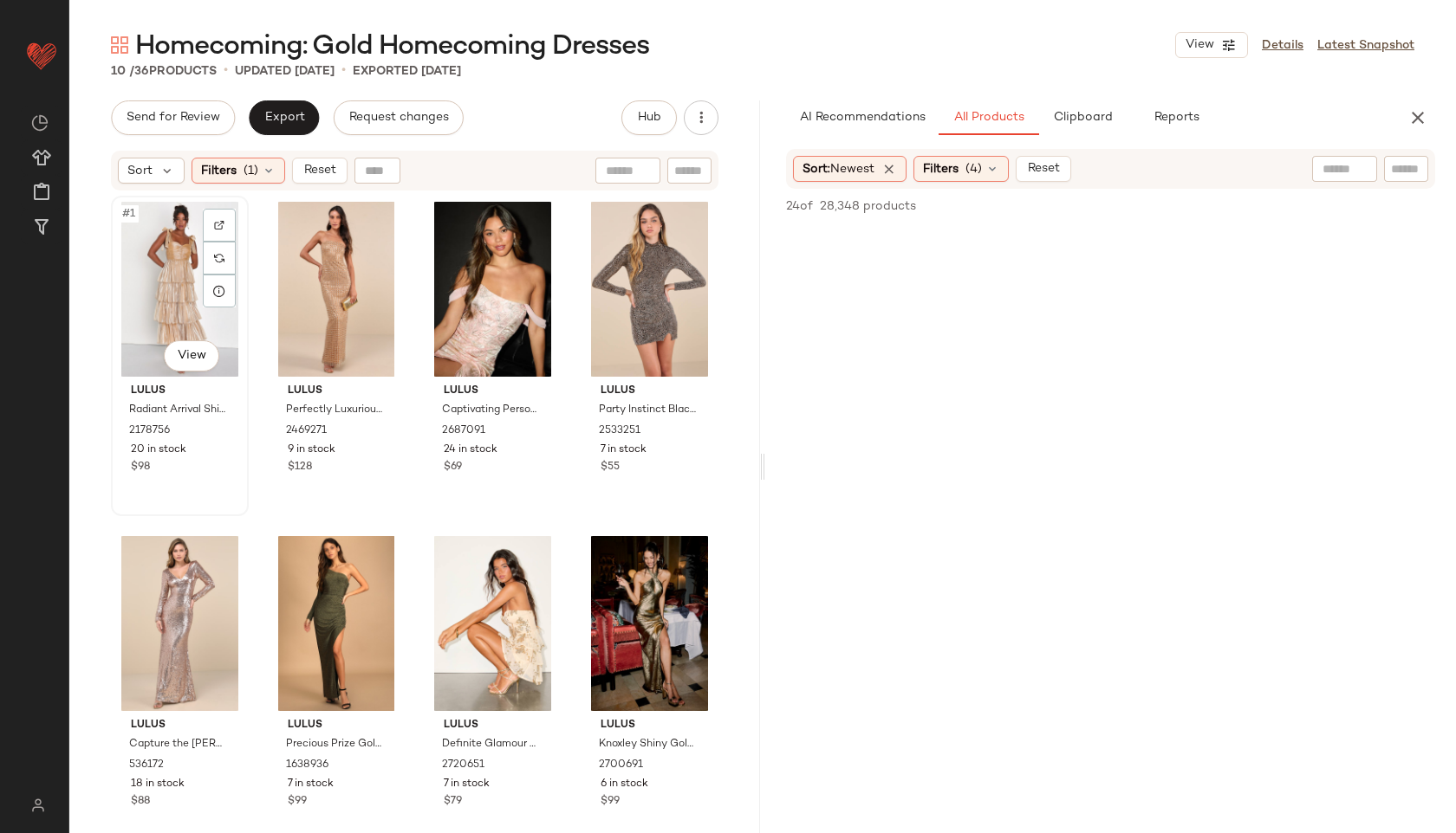
click at [157, 274] on div "#1 View" at bounding box center [180, 290] width 126 height 175
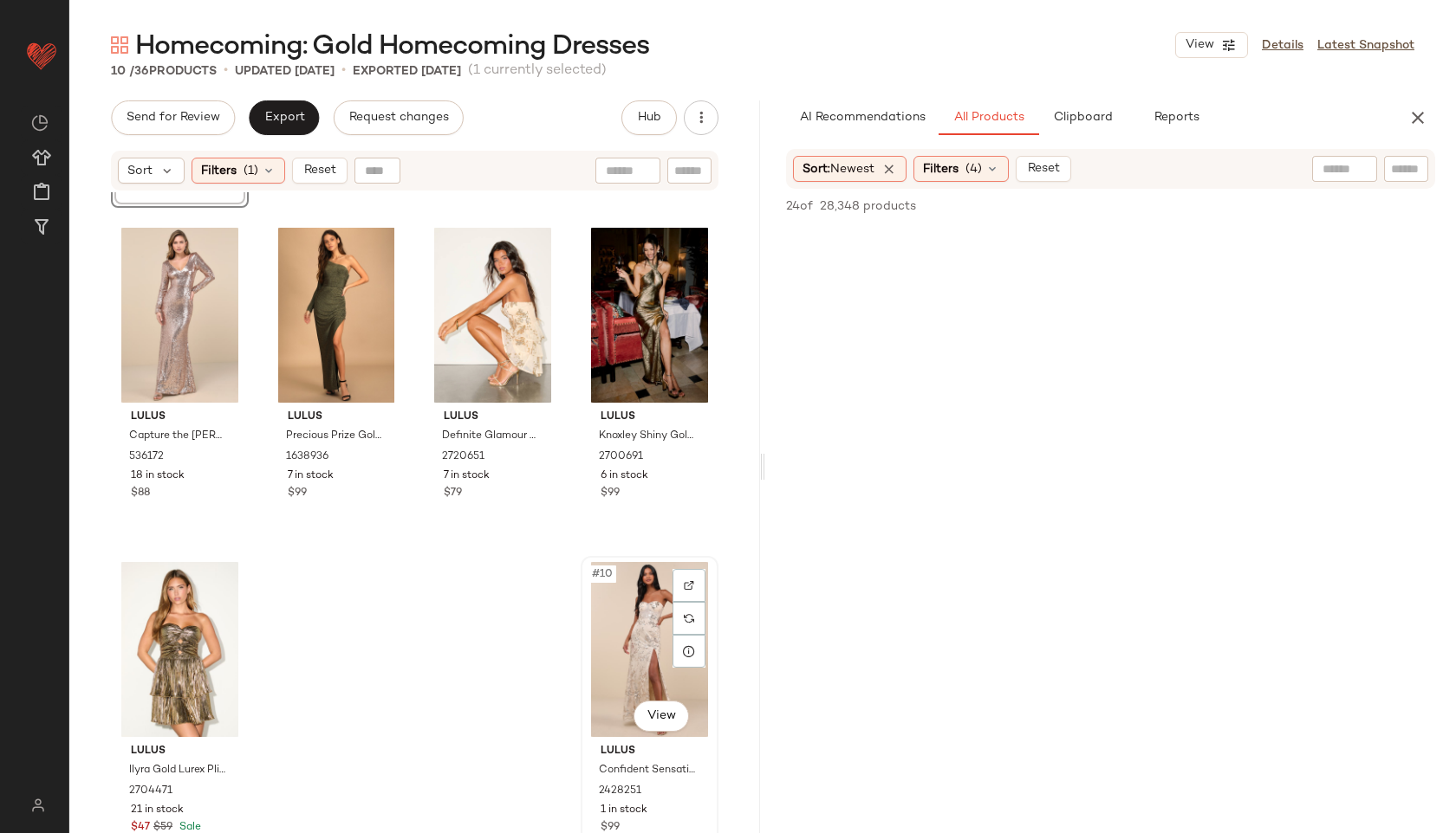
click at [612, 602] on div "#10 View" at bounding box center [649, 650] width 126 height 175
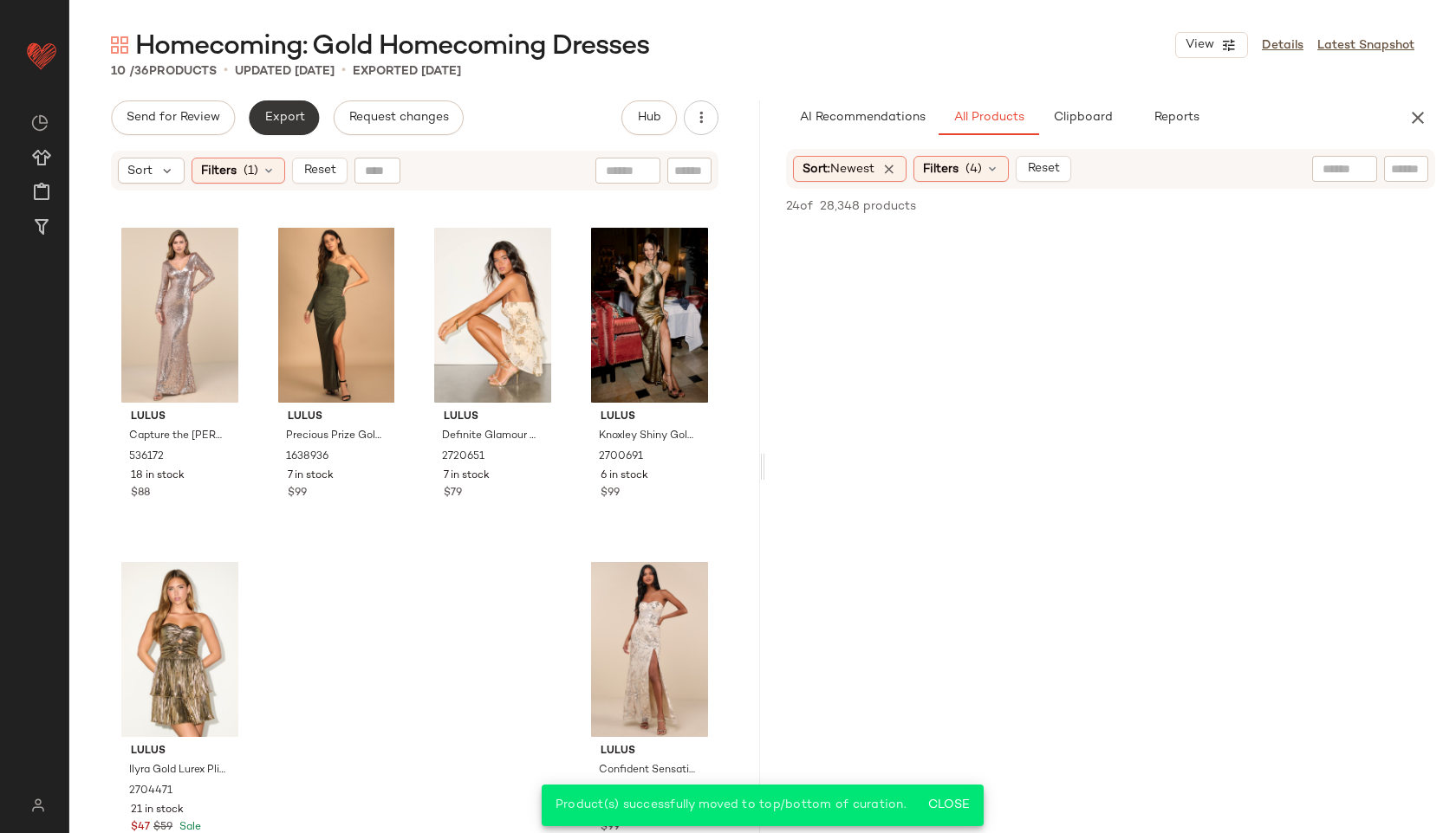
click at [276, 105] on button "Export" at bounding box center [284, 117] width 71 height 34
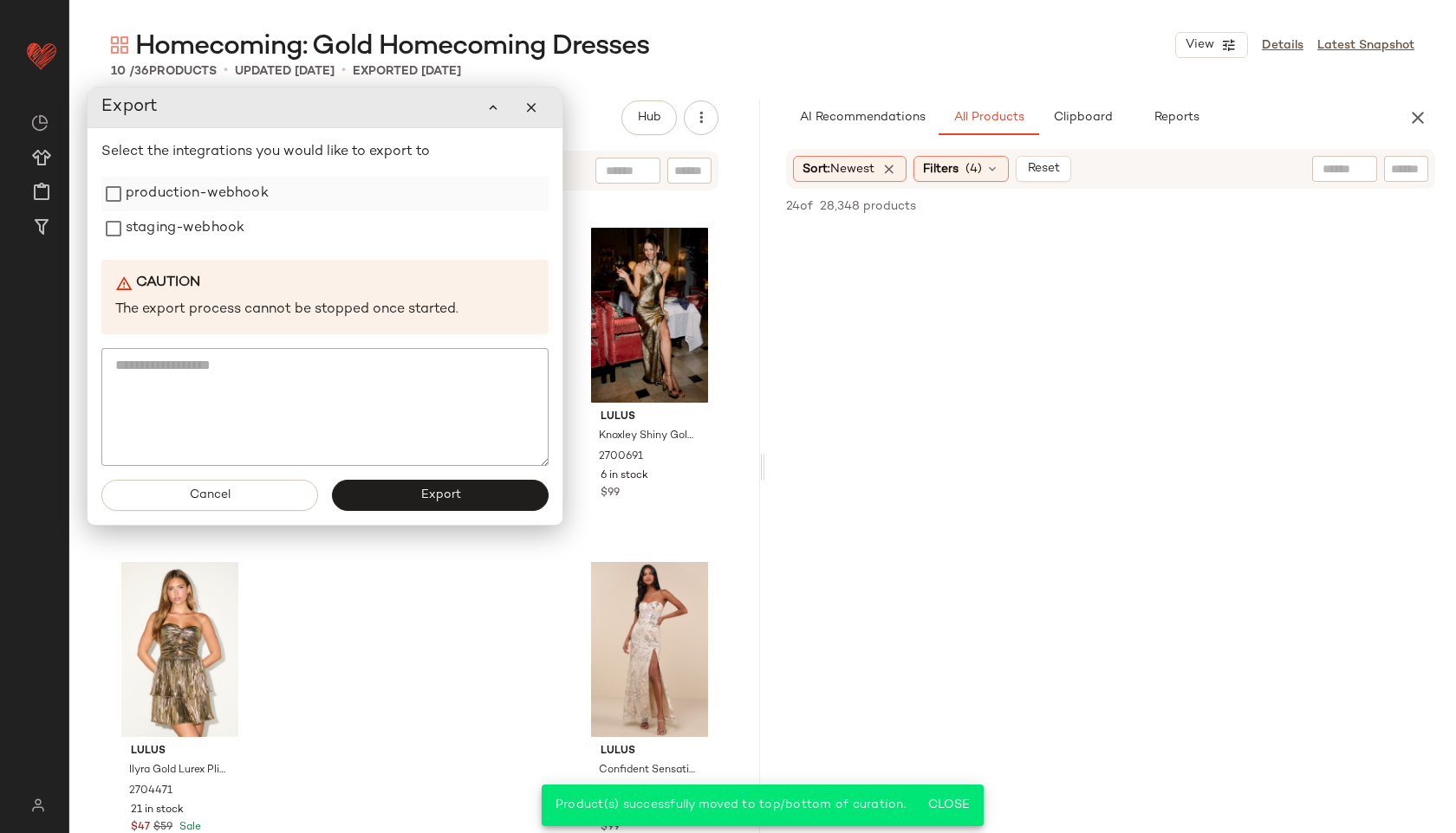
click at [242, 199] on label "production-webhook" at bounding box center [197, 193] width 143 height 34
click at [225, 225] on label "staging-webhook" at bounding box center [185, 229] width 119 height 34
click at [417, 490] on button "Export" at bounding box center [440, 496] width 216 height 31
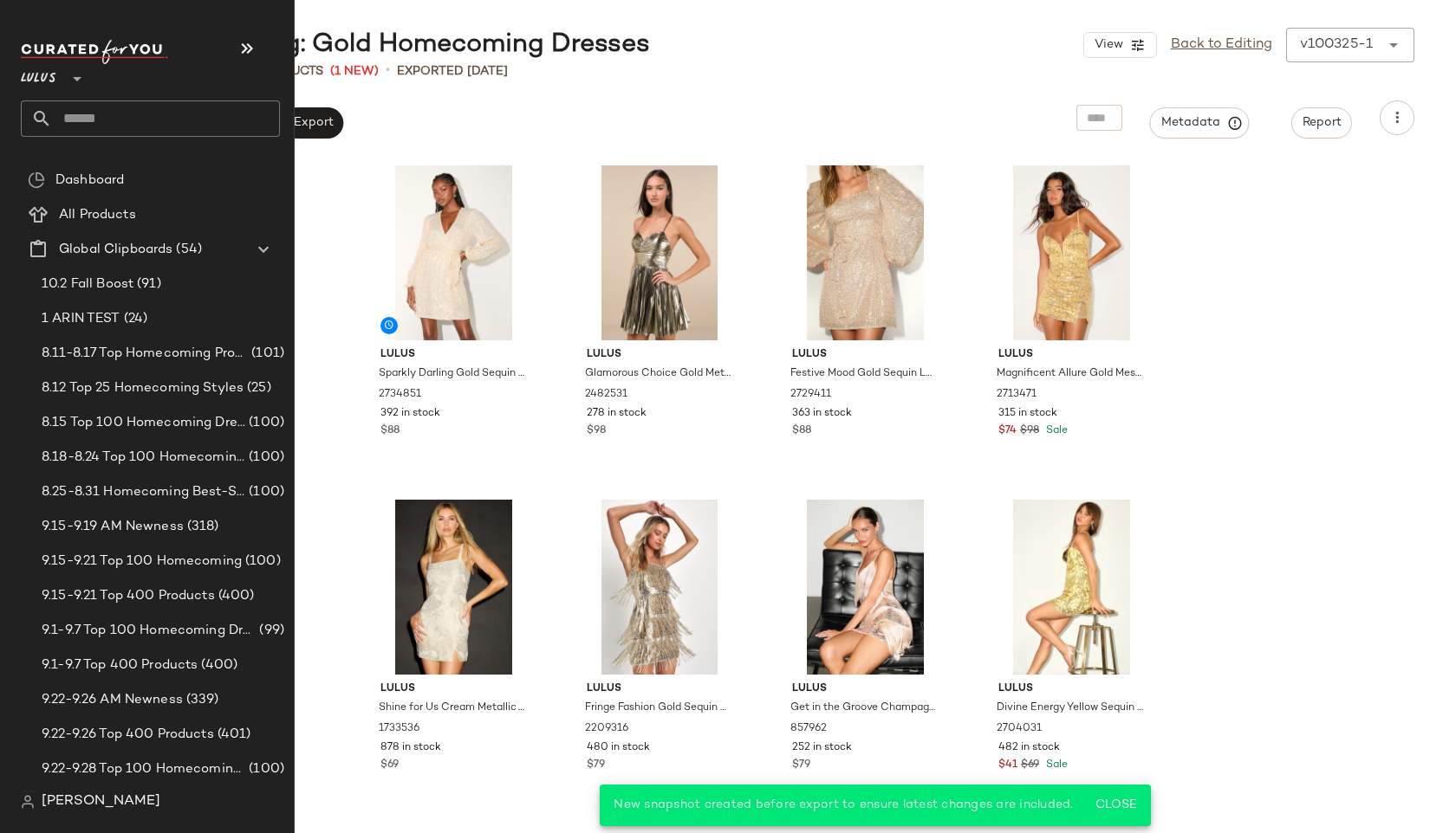
click at [92, 112] on input "text" at bounding box center [166, 118] width 228 height 36
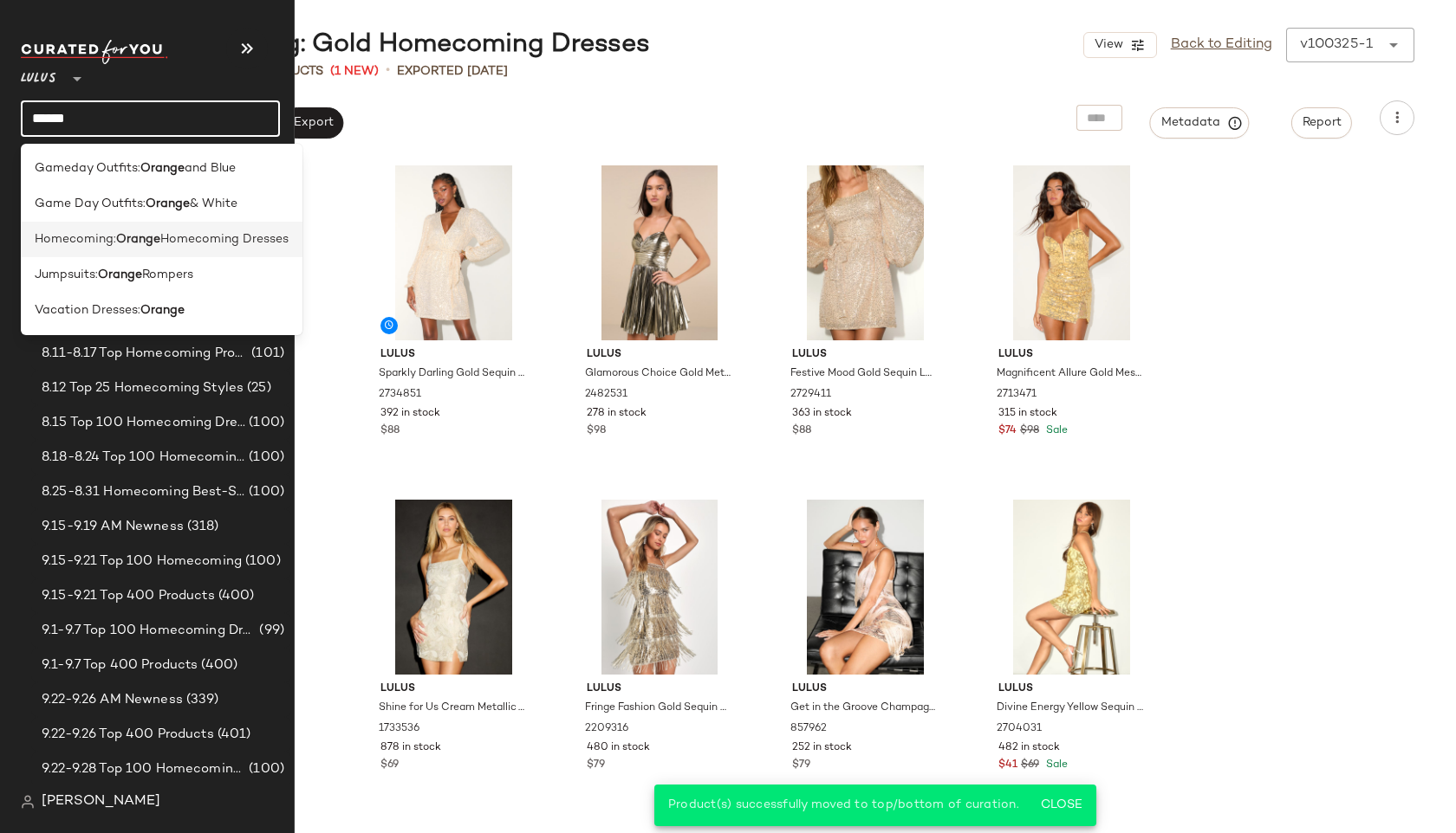
type input "******"
click at [68, 233] on span "Homecoming:" at bounding box center [74, 239] width 81 height 18
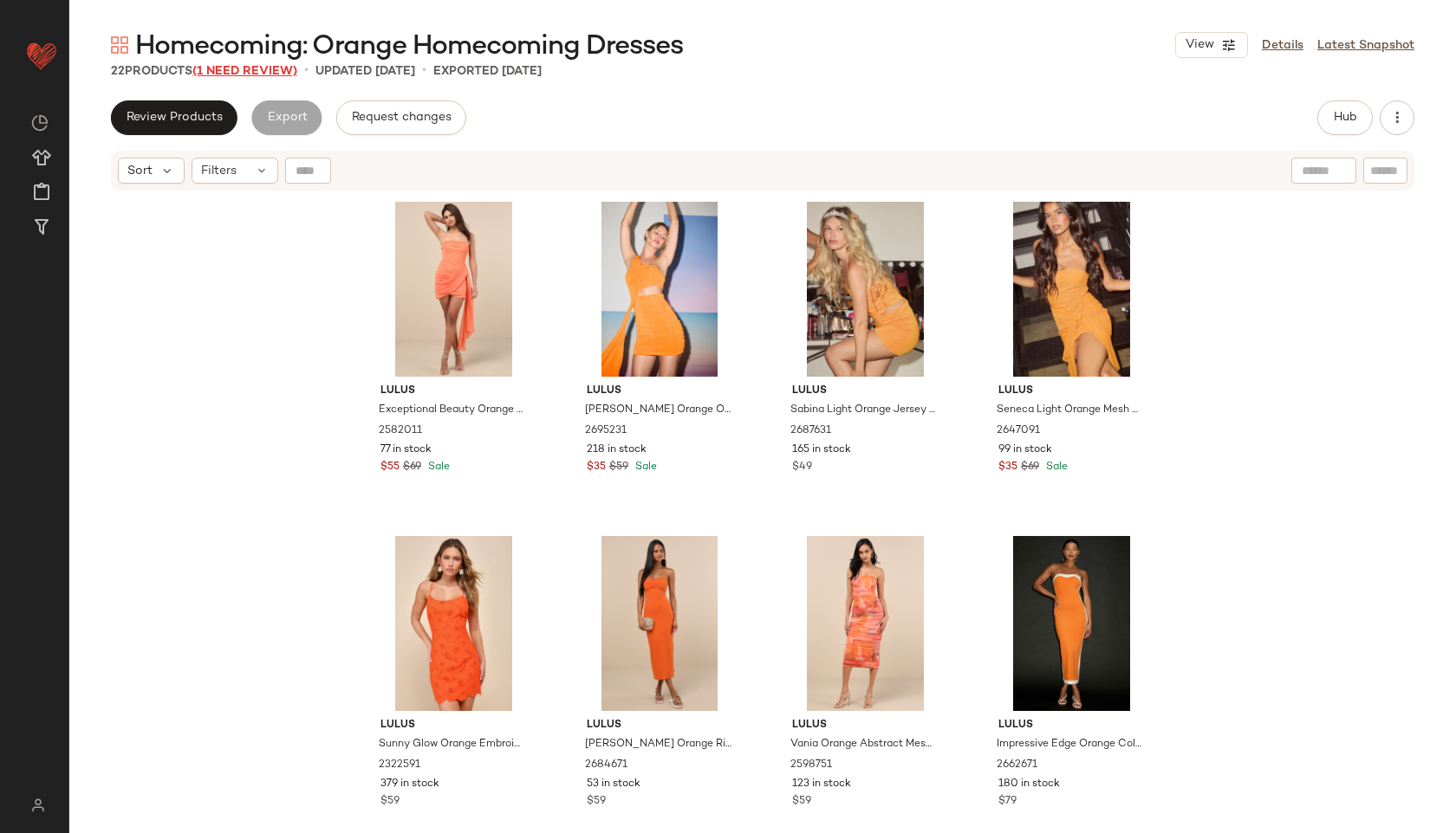
click at [254, 70] on span "(1 Need Review)" at bounding box center [245, 71] width 105 height 13
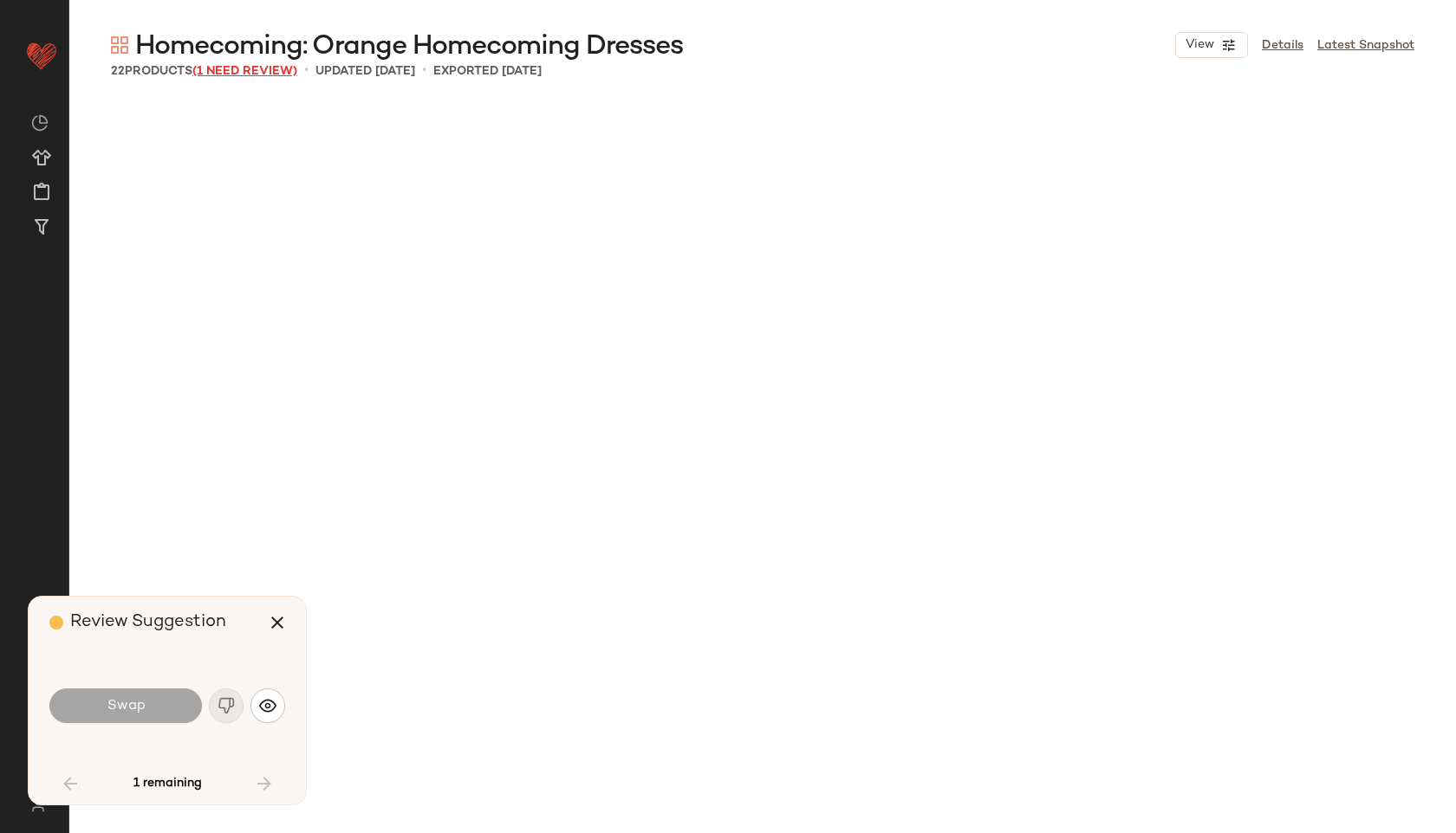
scroll to position [1277, 0]
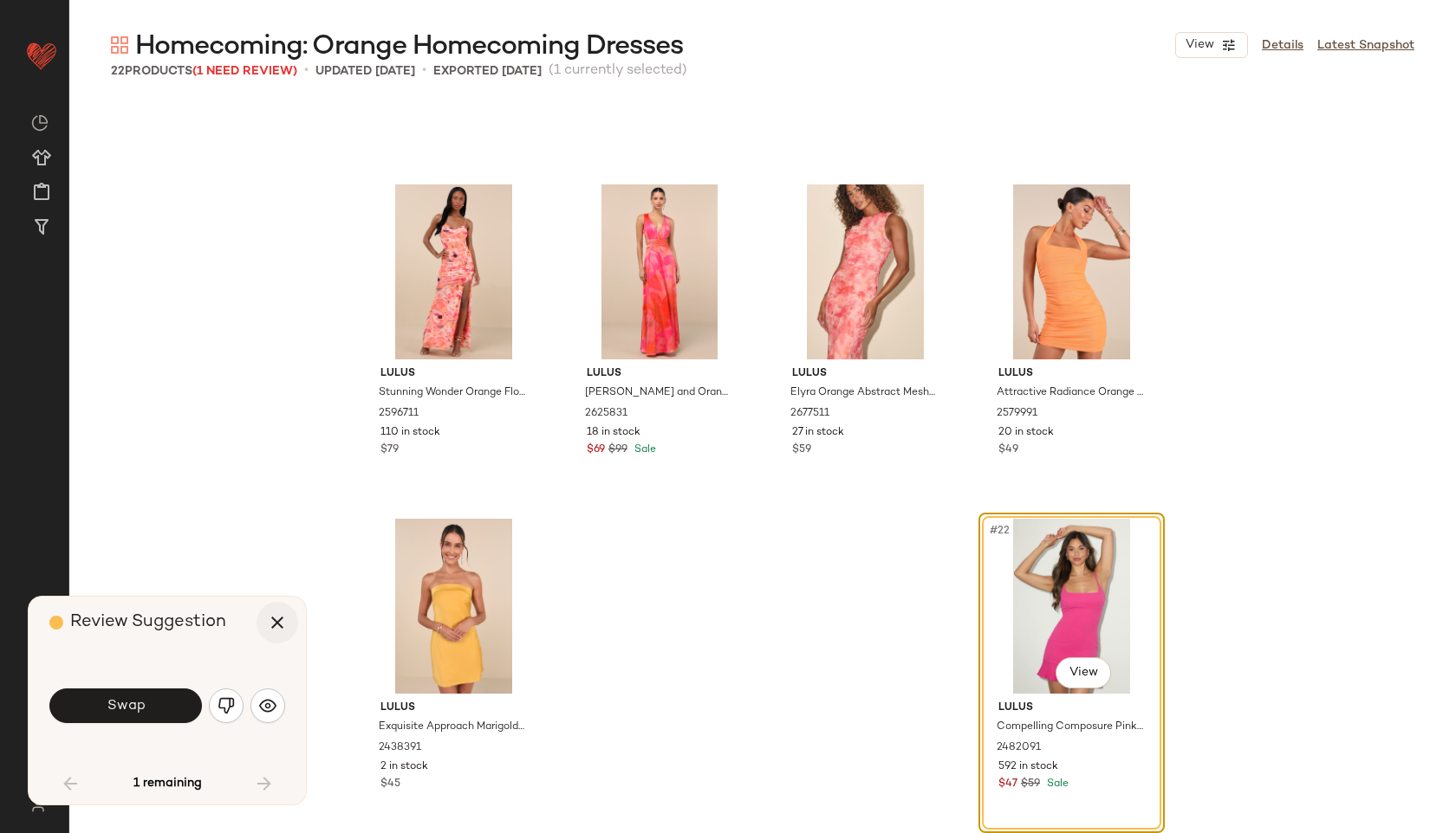
click at [277, 621] on icon "button" at bounding box center [277, 623] width 21 height 21
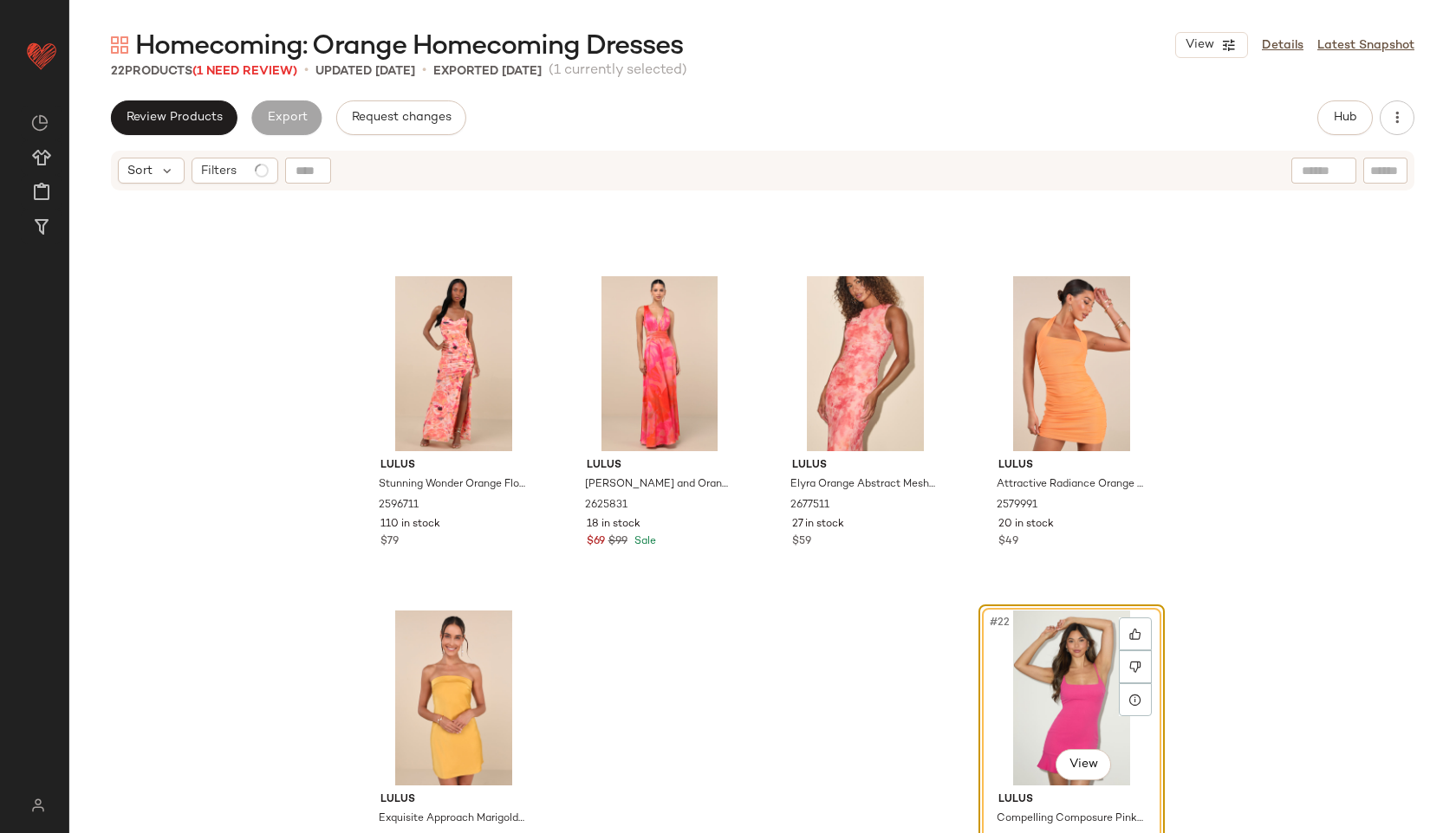
scroll to position [1290, 0]
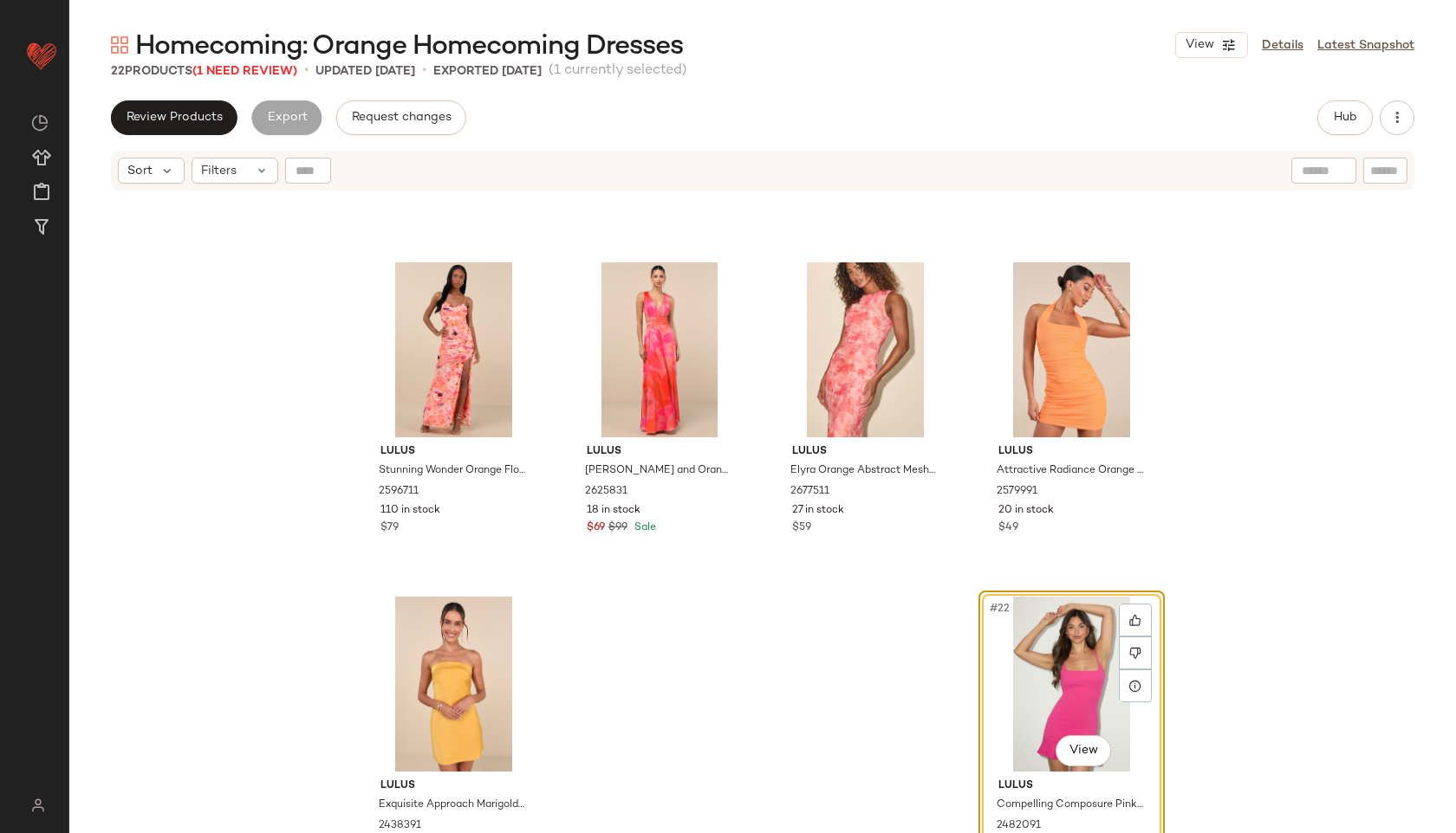
click at [1033, 668] on div "#22 View" at bounding box center [1072, 684] width 174 height 175
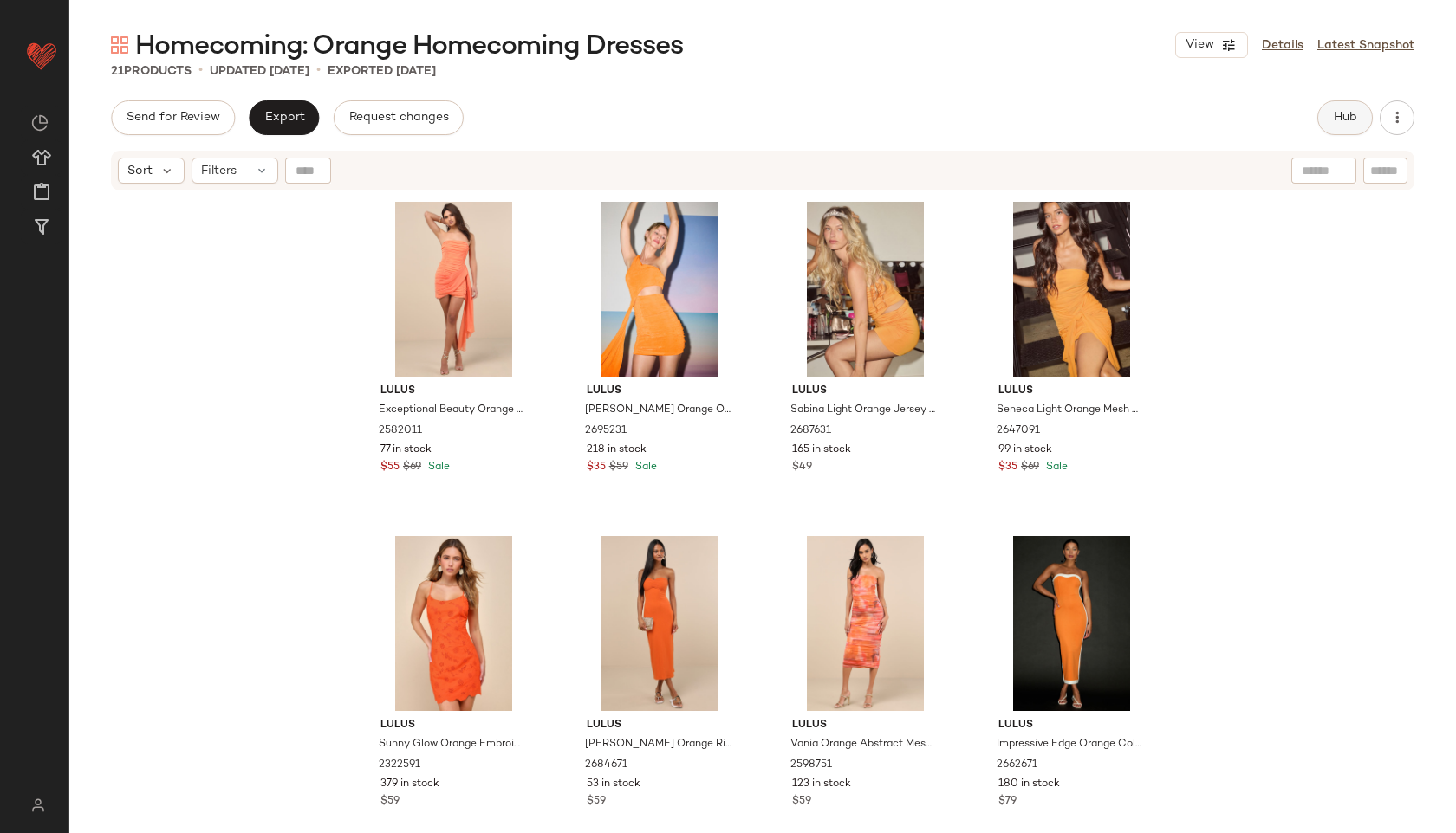
click at [1347, 113] on span "Hub" at bounding box center [1344, 117] width 24 height 14
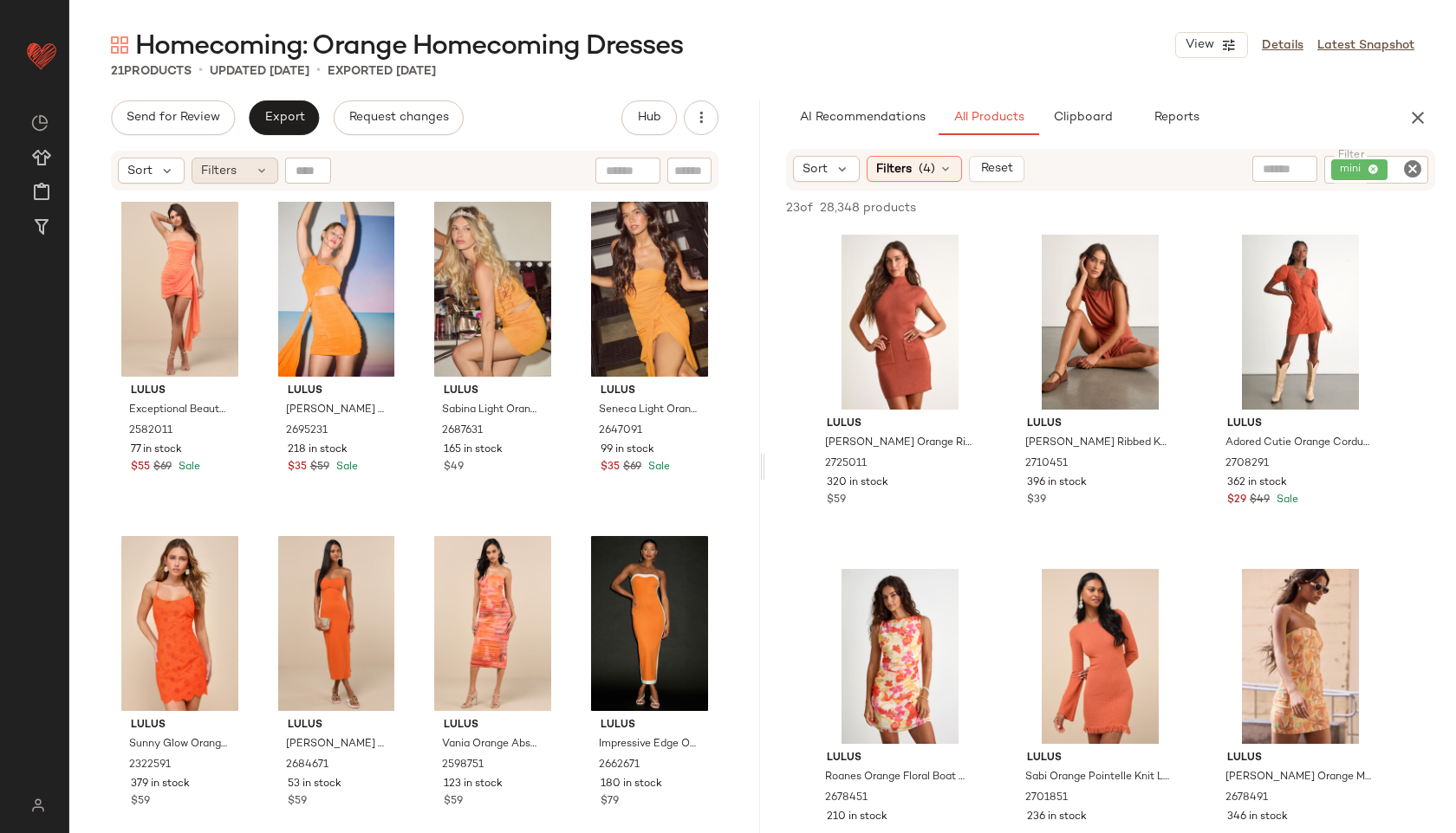
click at [242, 176] on div "Filters" at bounding box center [235, 170] width 87 height 26
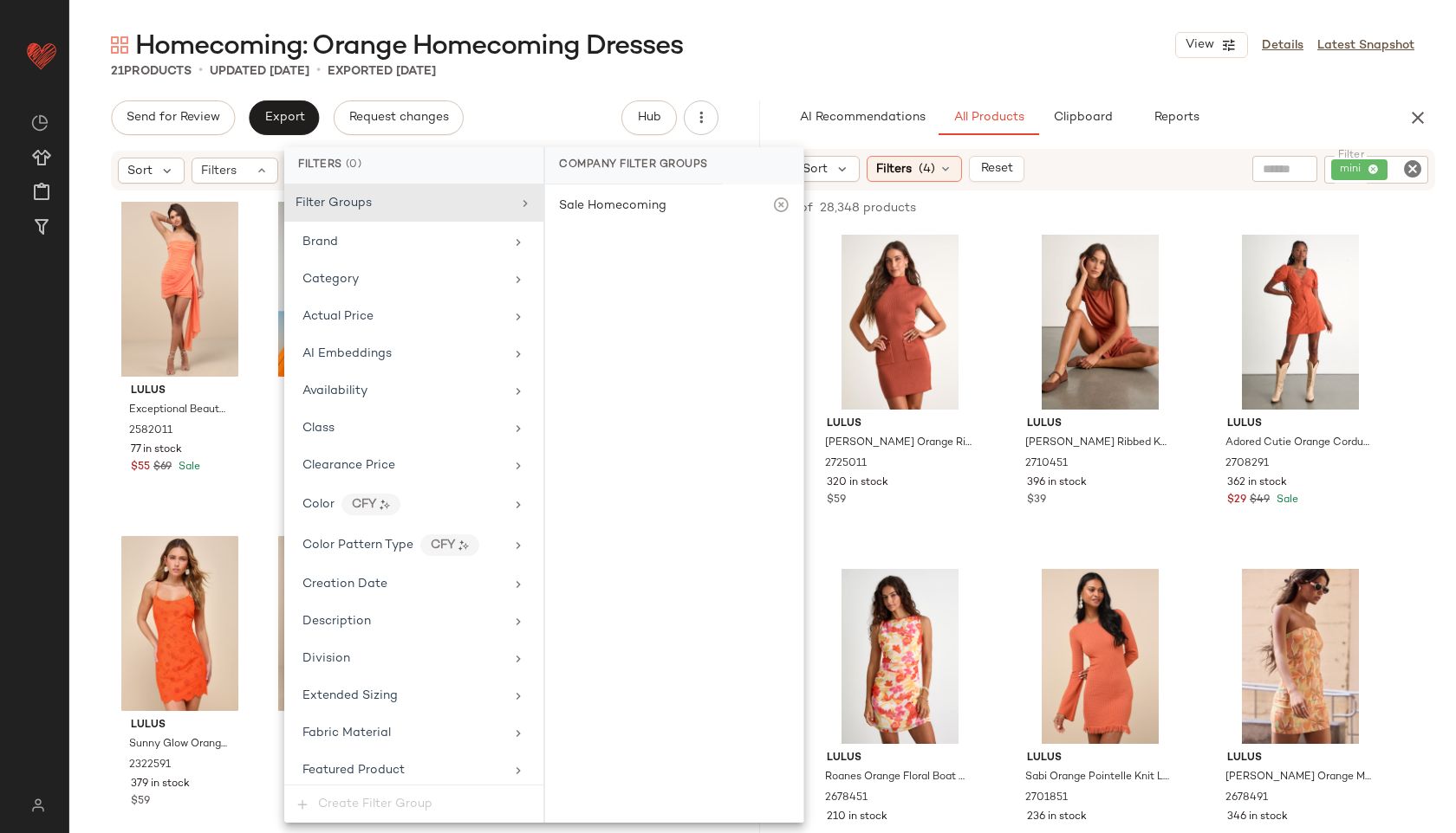
click at [553, 91] on div "Homecoming: Orange Homecoming Dresses View Details Latest Snapshot 21 Products …" at bounding box center [763, 430] width 1386 height 805
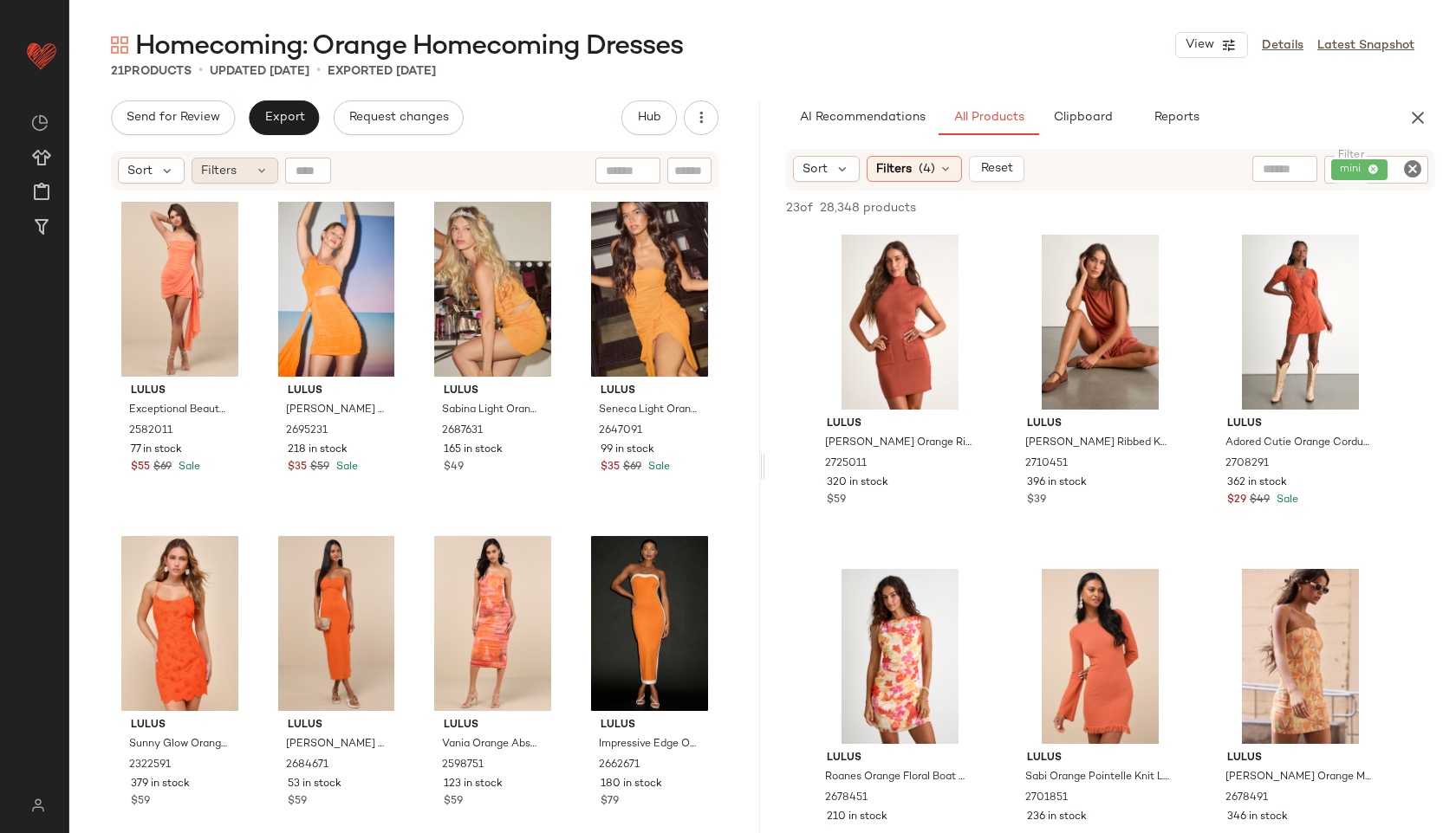
click at [253, 173] on div "Filters" at bounding box center [235, 170] width 87 height 26
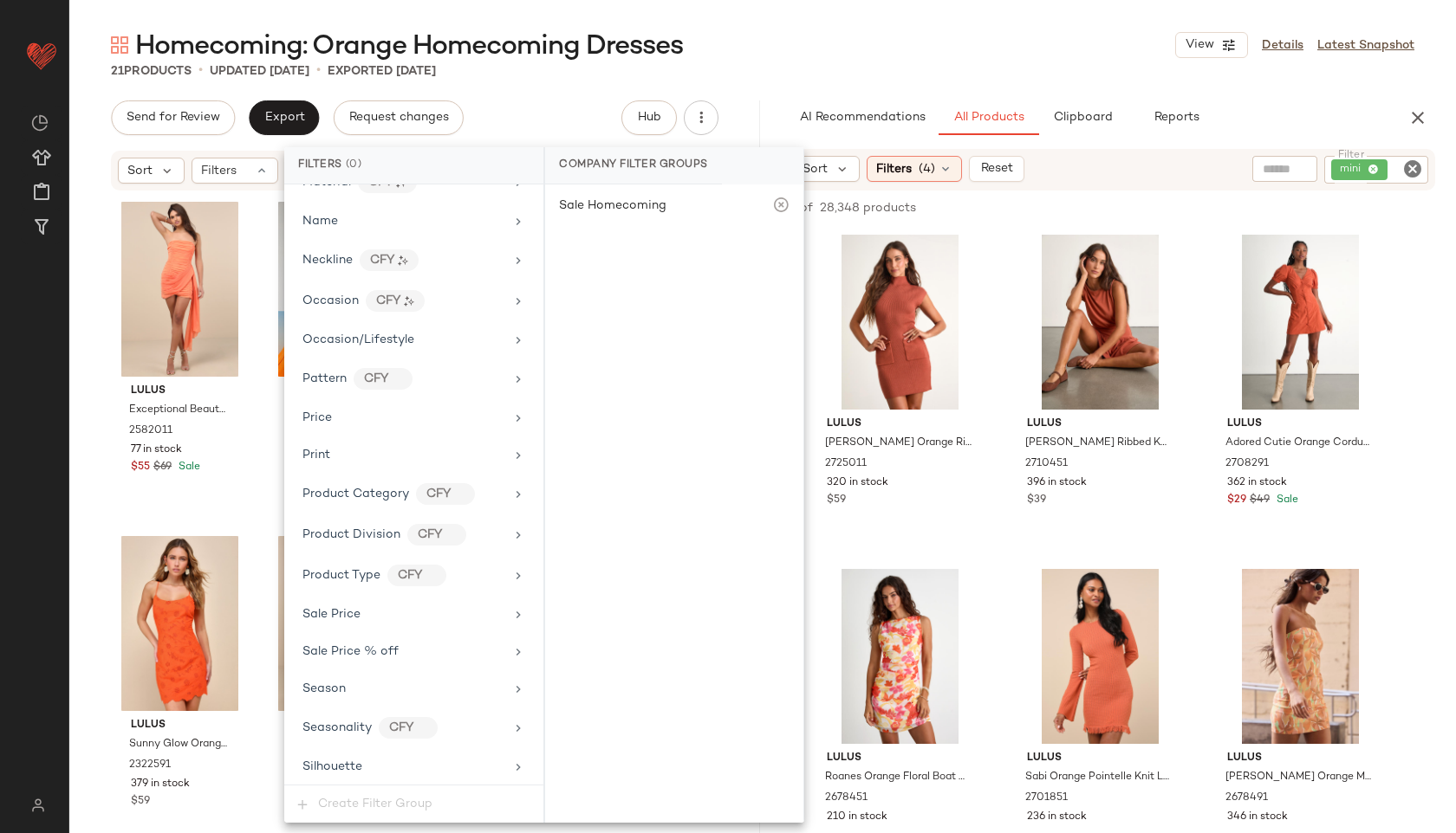
scroll to position [1064, 0]
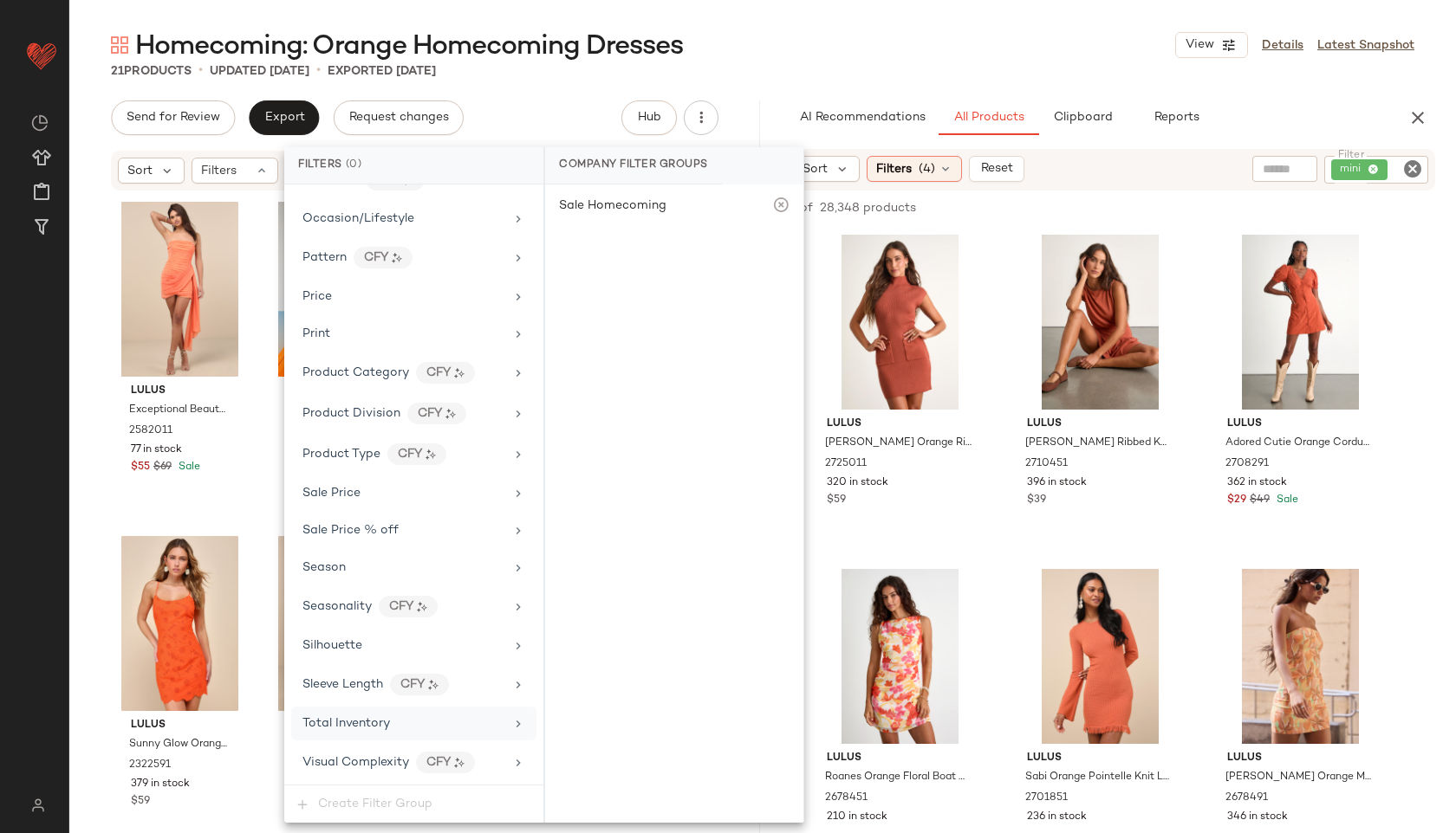
click at [357, 727] on span "Total Inventory" at bounding box center [346, 724] width 88 height 13
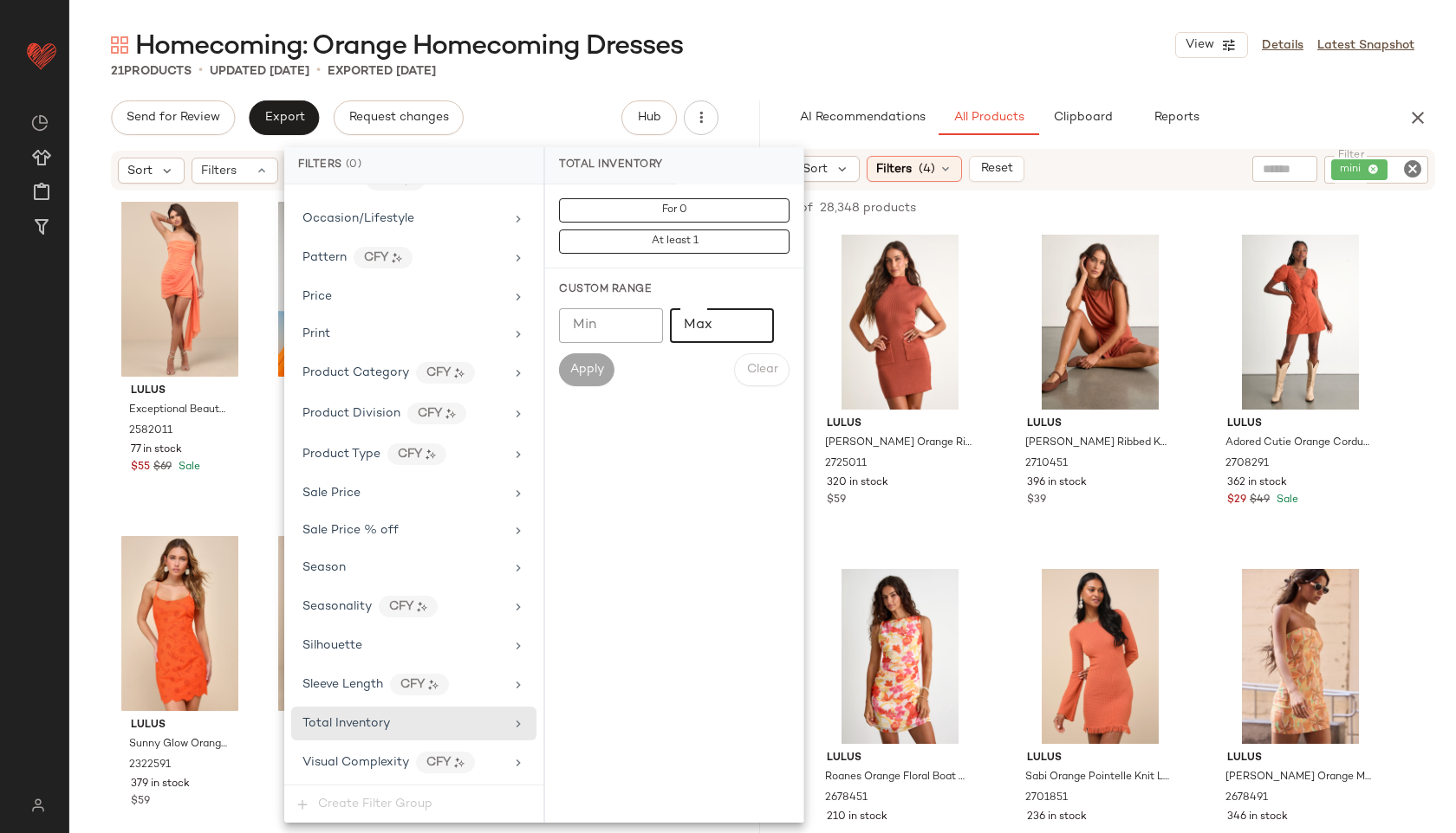
click at [716, 328] on input "Max" at bounding box center [722, 326] width 104 height 34
type input "**"
click at [584, 367] on span "Apply" at bounding box center [586, 370] width 34 height 14
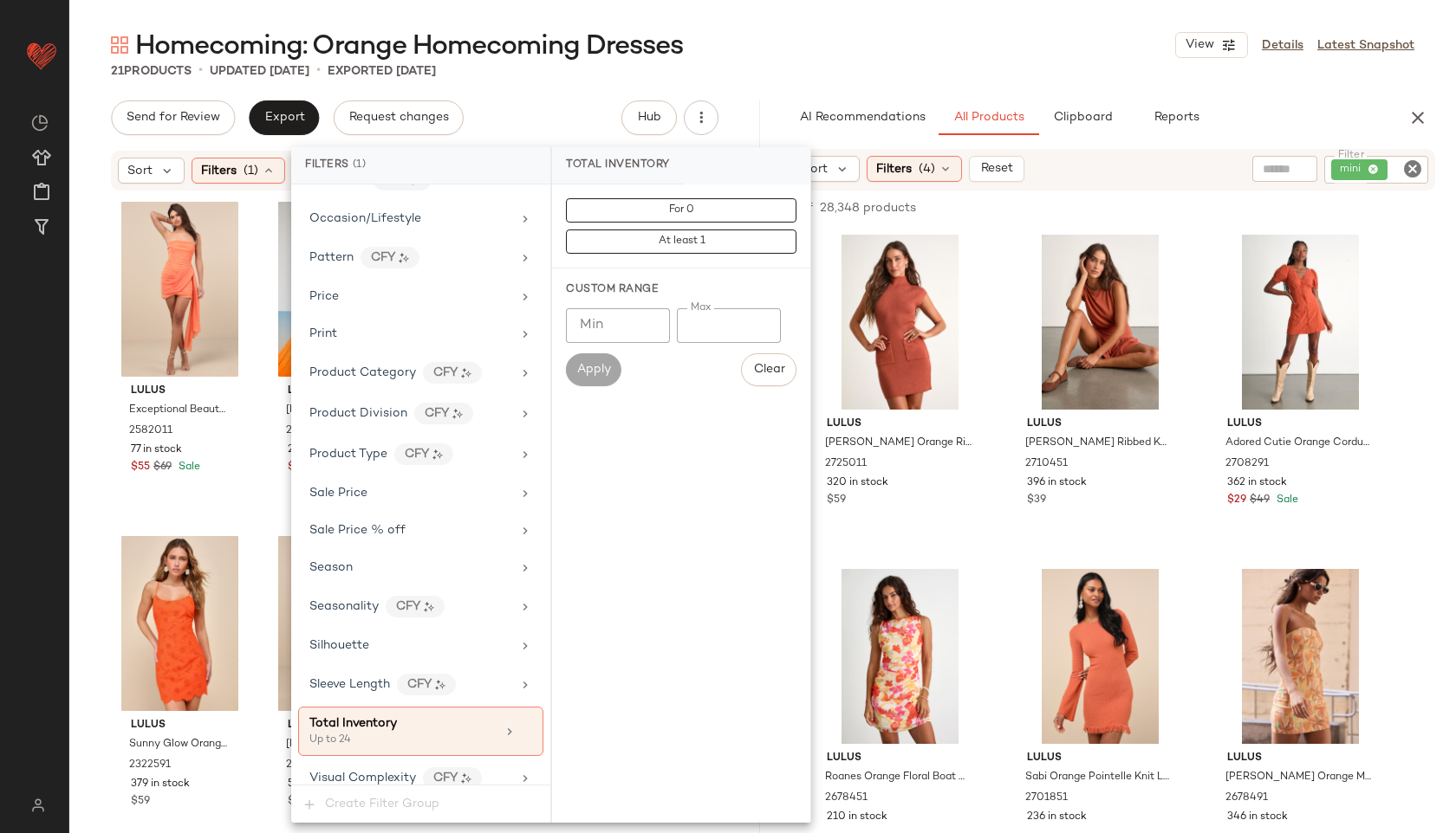
click at [833, 49] on div "Homecoming: Orange Homecoming Dresses View Details Latest Snapshot" at bounding box center [763, 45] width 1386 height 34
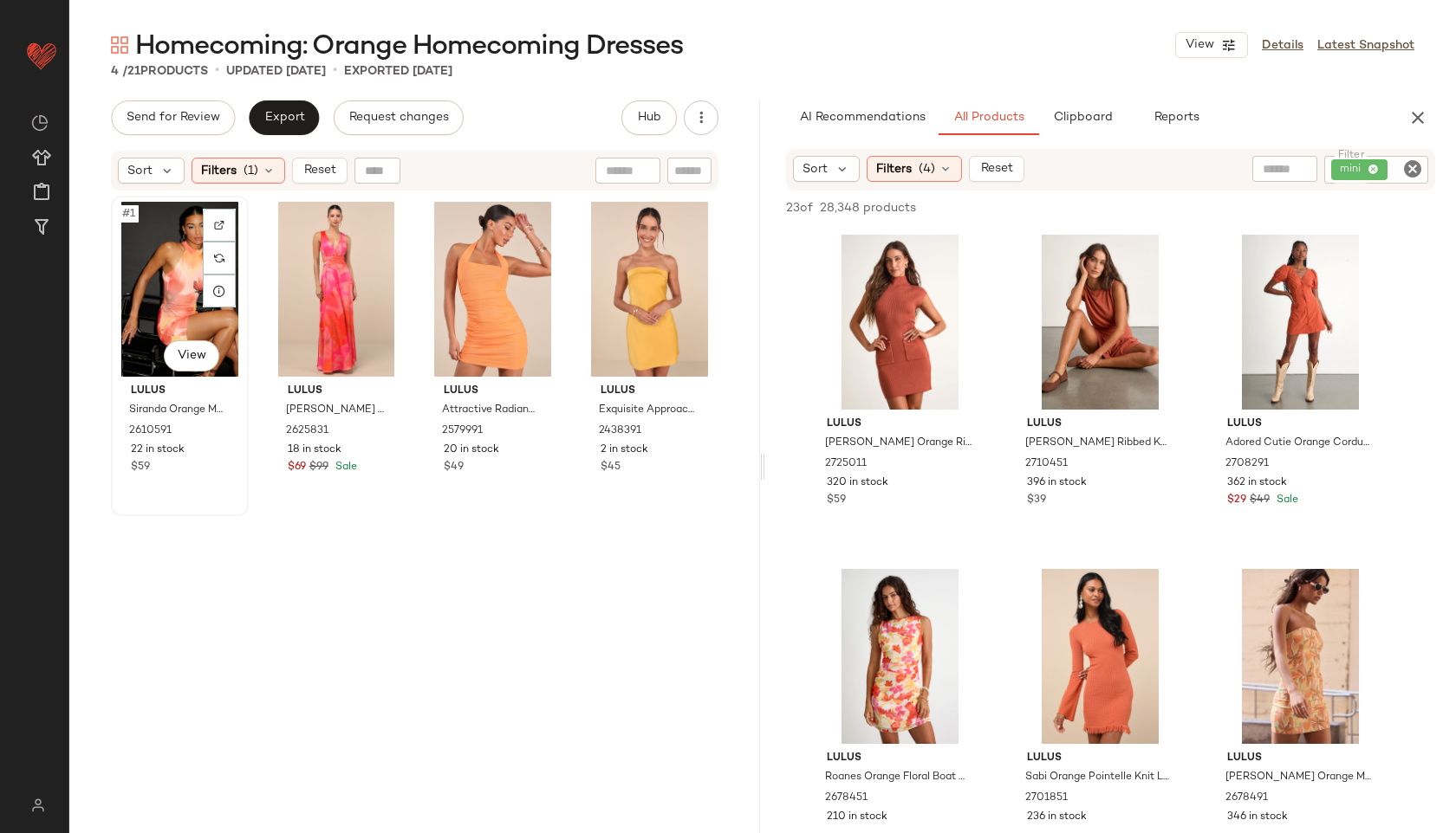
click at [157, 266] on div "#1 View" at bounding box center [180, 290] width 126 height 175
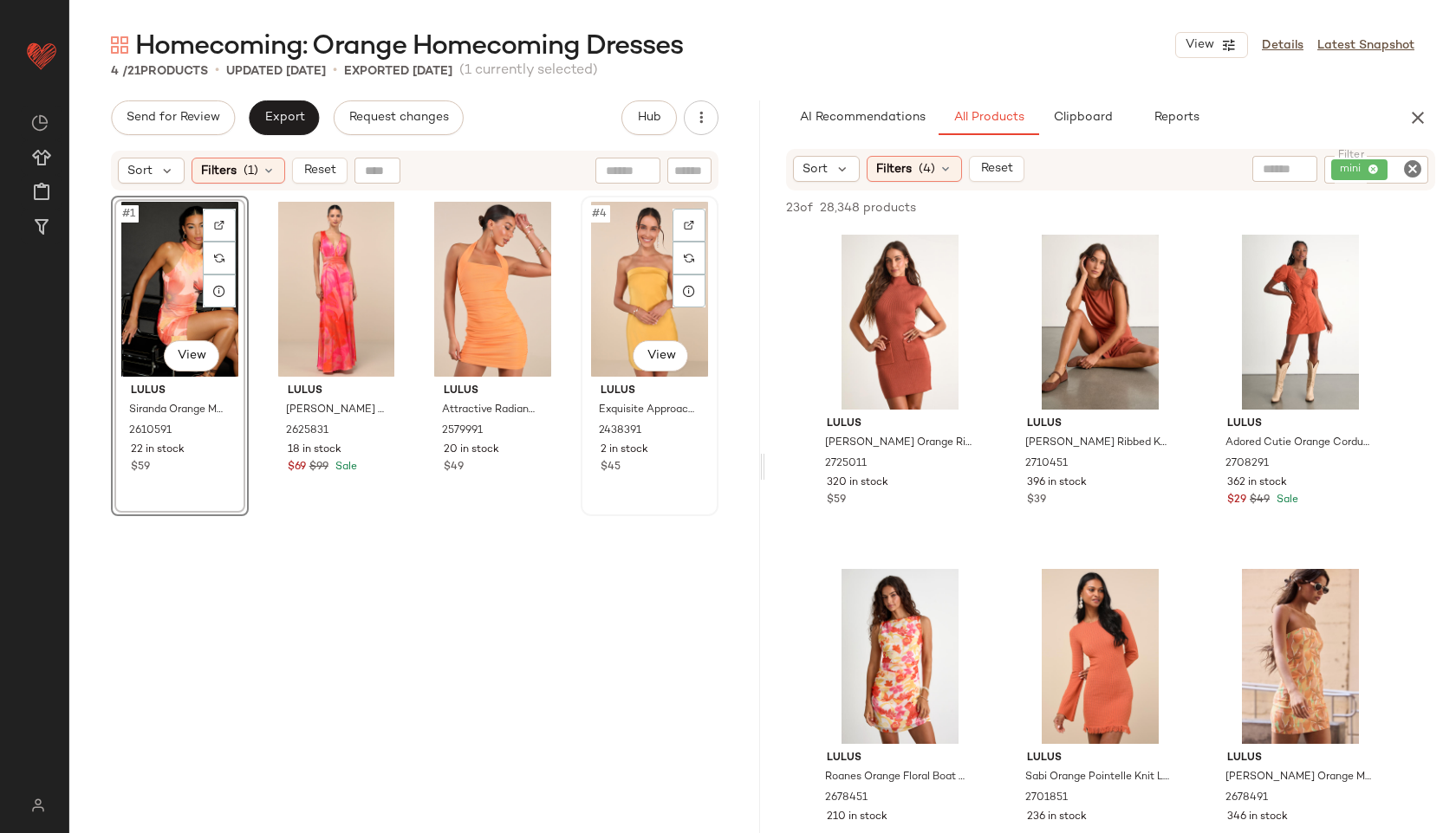
click at [629, 273] on div "#4 View" at bounding box center [649, 290] width 126 height 175
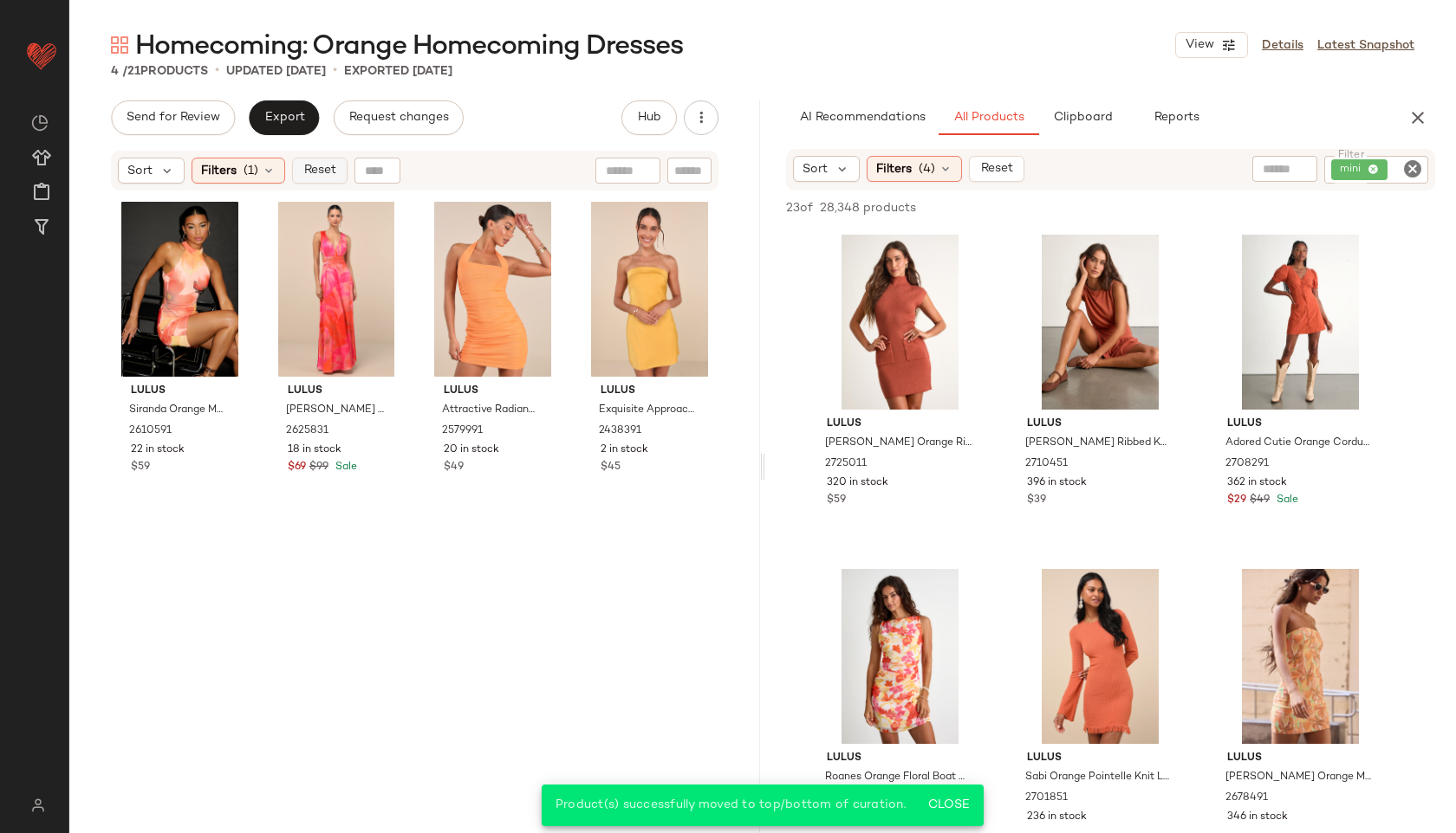
click at [324, 173] on span "Reset" at bounding box center [318, 171] width 33 height 14
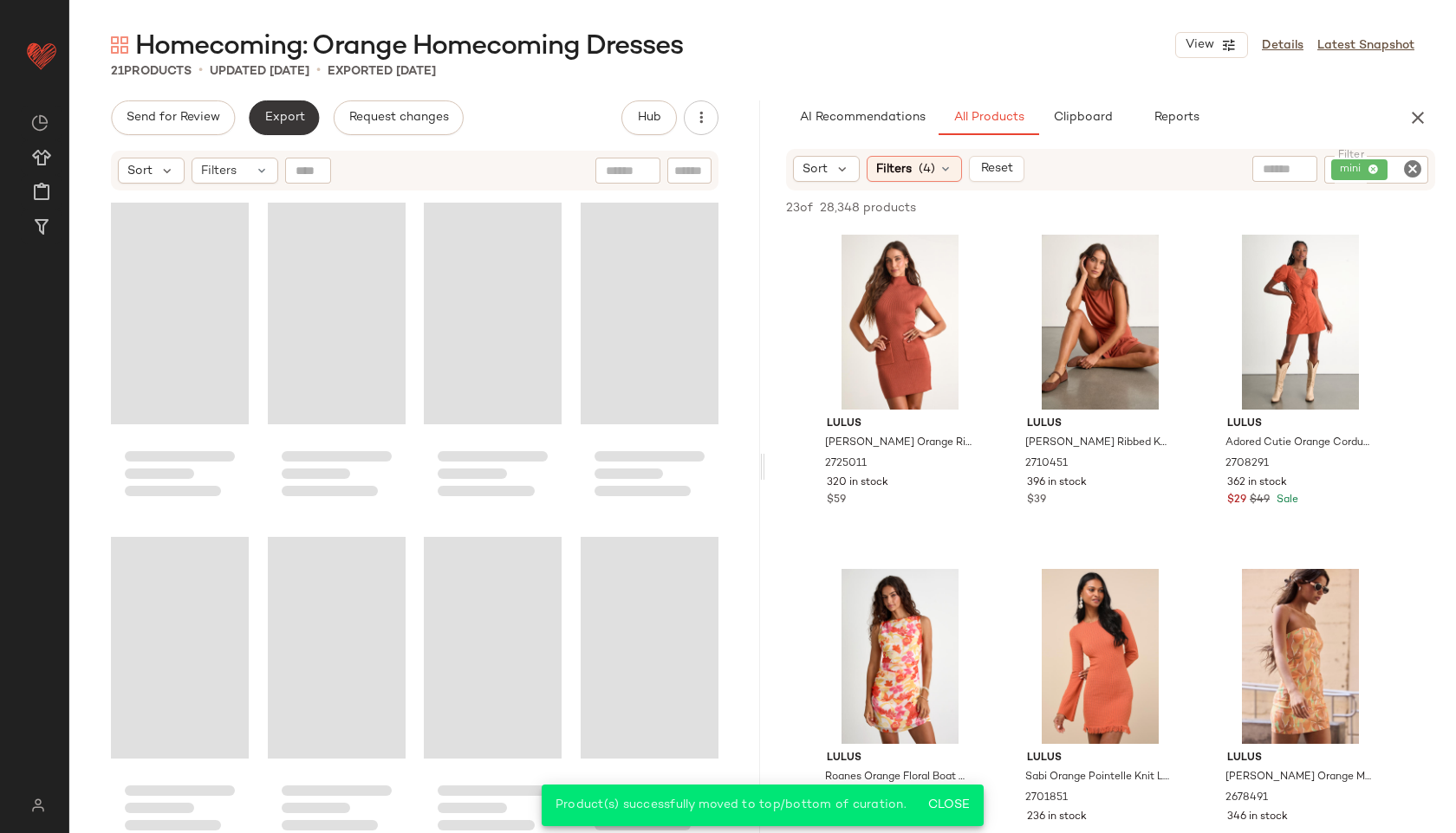
click at [292, 111] on span "Export" at bounding box center [283, 117] width 41 height 14
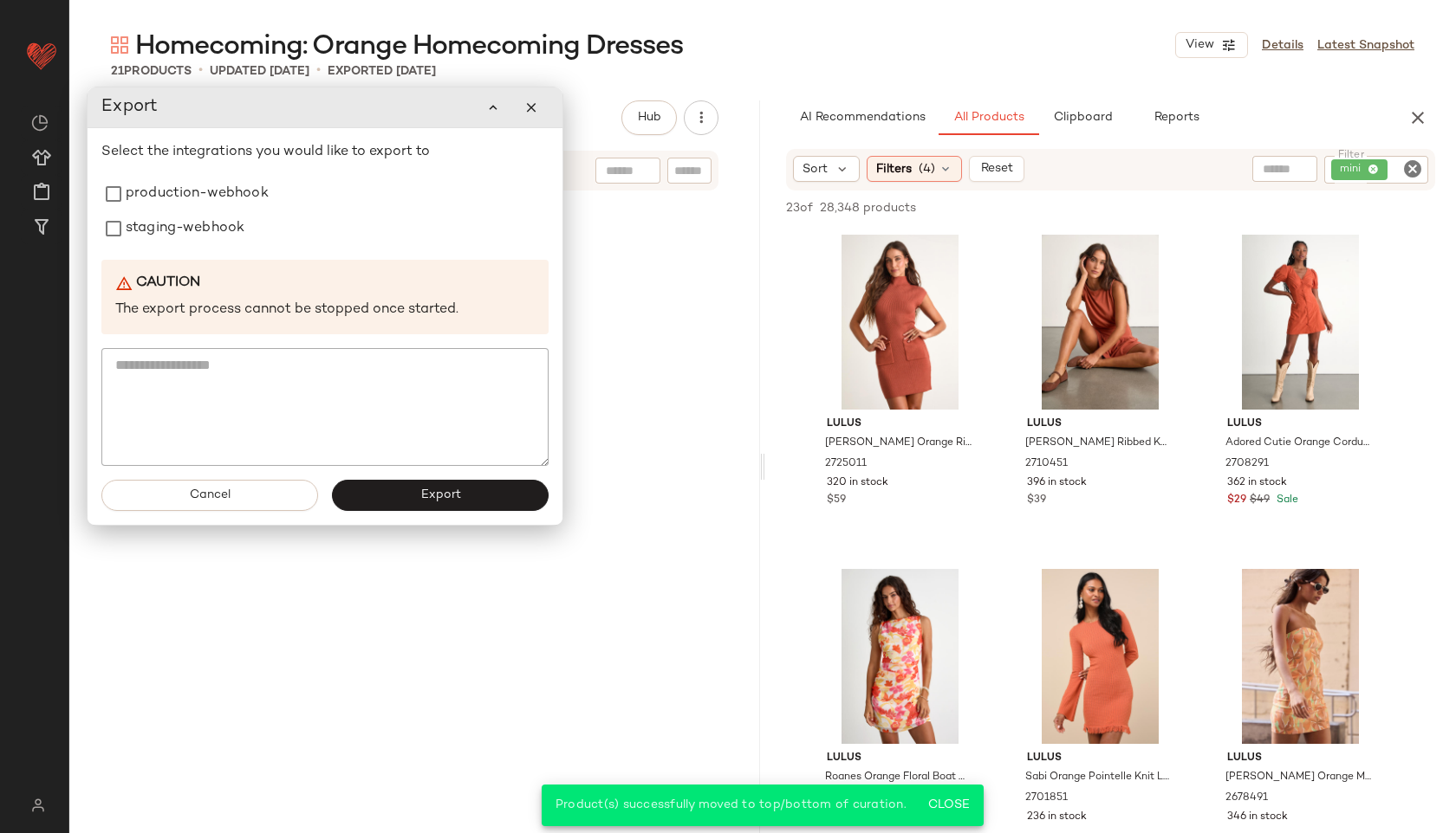
scroll to position [1326, 0]
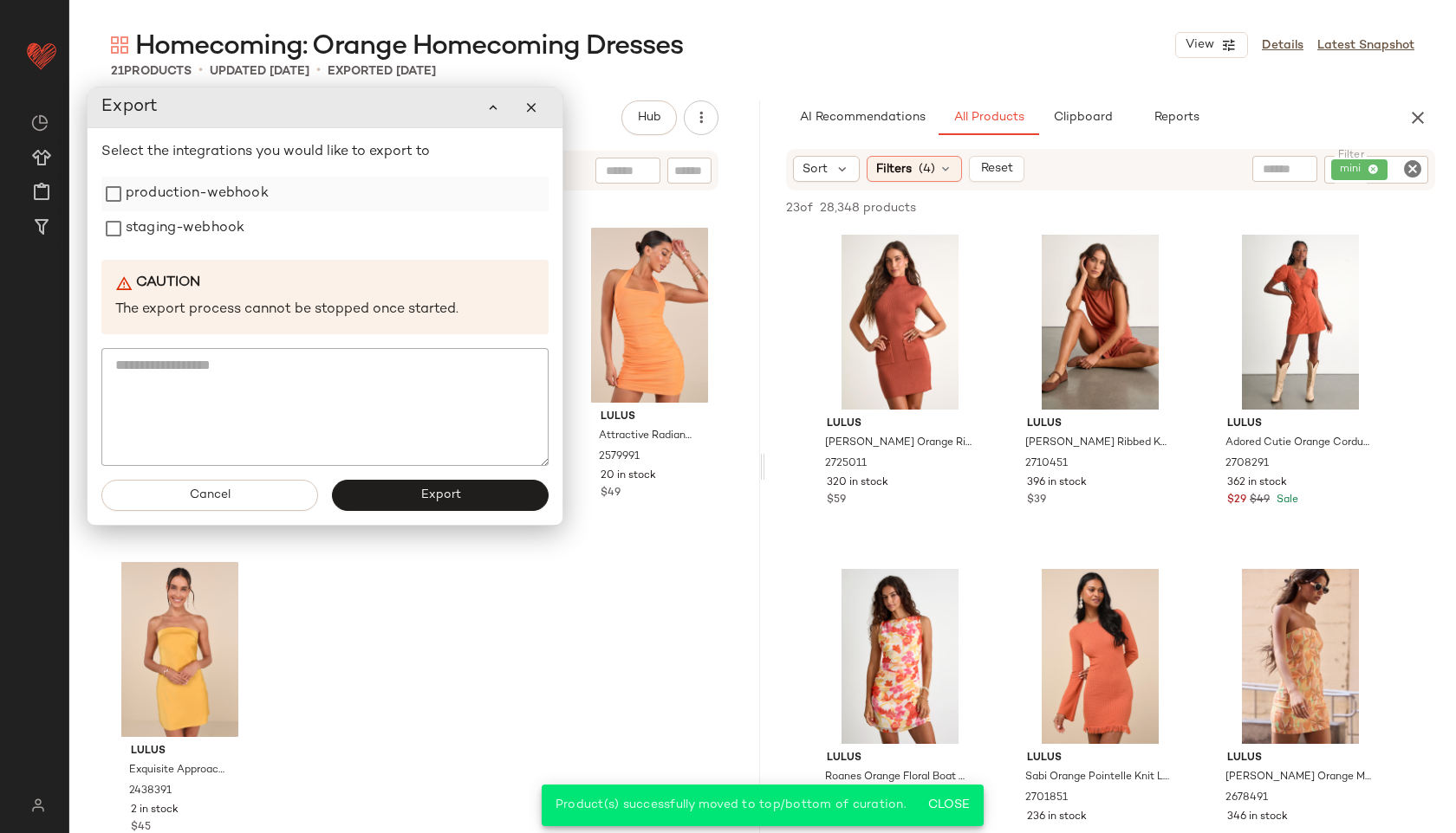
click at [186, 198] on label "production-webhook" at bounding box center [197, 193] width 143 height 34
click at [181, 231] on label "staging-webhook" at bounding box center [185, 229] width 119 height 34
click at [379, 487] on button "Export" at bounding box center [440, 496] width 216 height 31
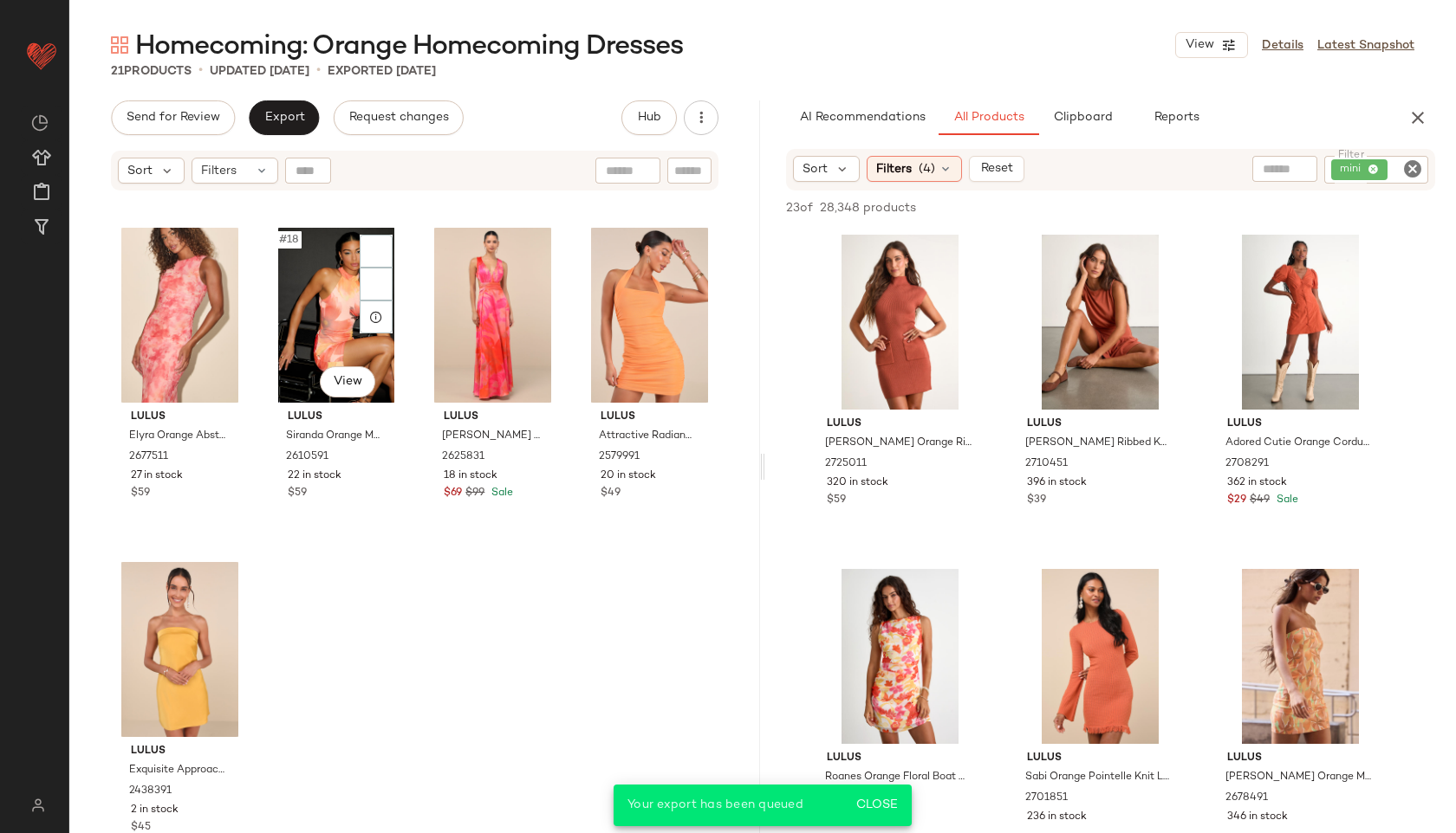
scroll to position [1339, 0]
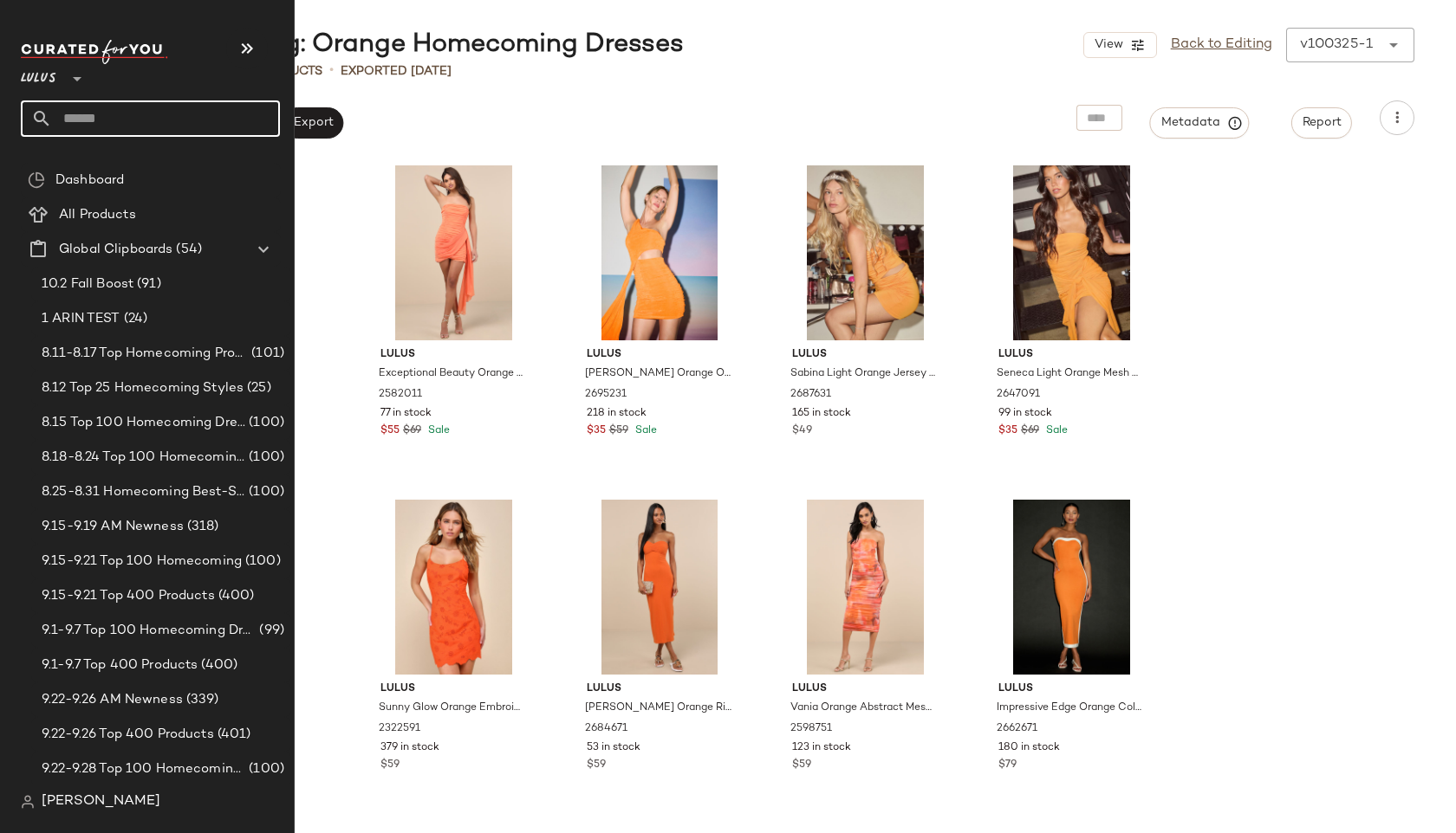
click at [81, 109] on input "text" at bounding box center [166, 118] width 228 height 36
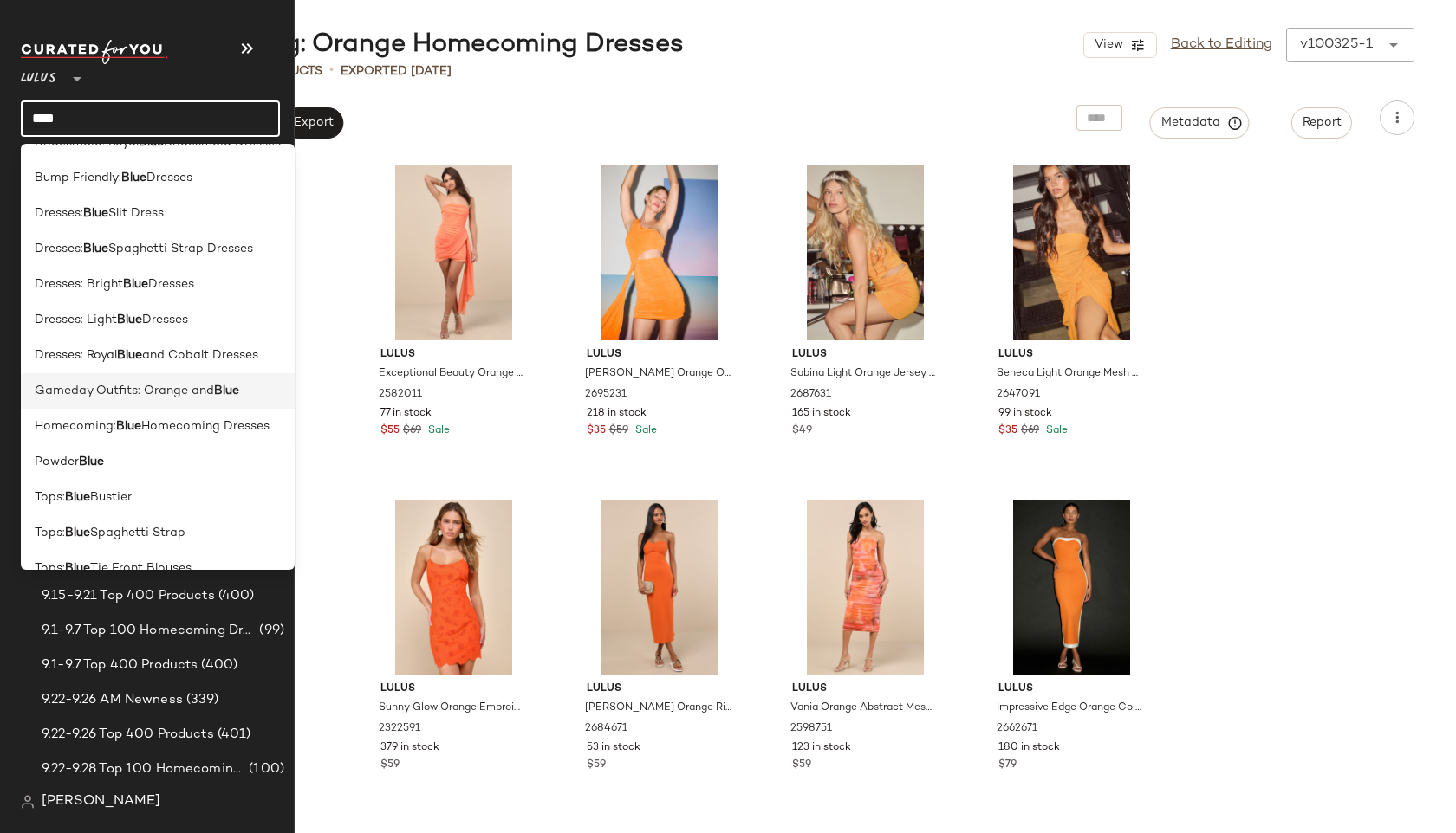
scroll to position [37, 0]
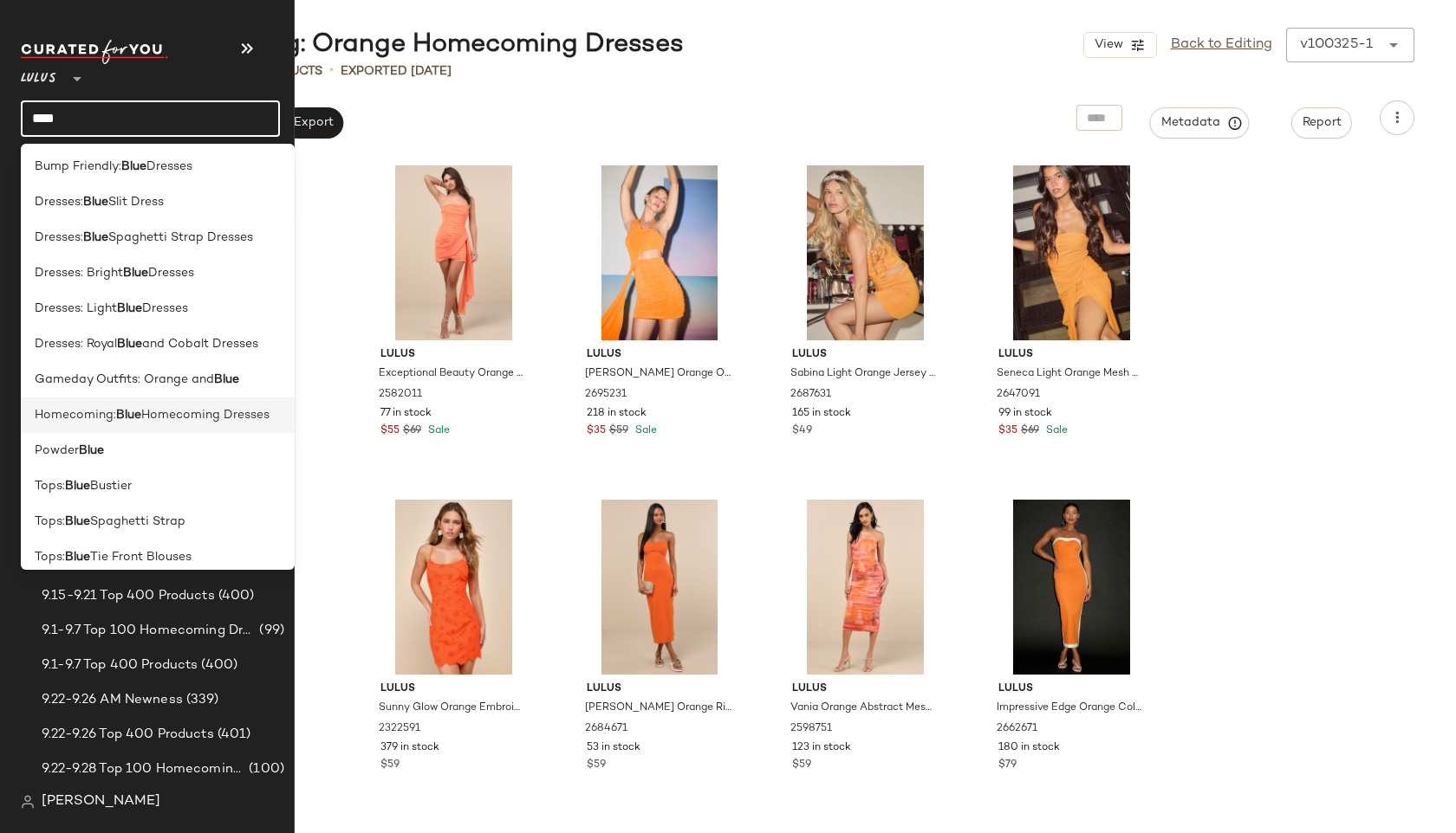
type input "****"
click at [88, 416] on span "Homecoming:" at bounding box center [74, 415] width 81 height 18
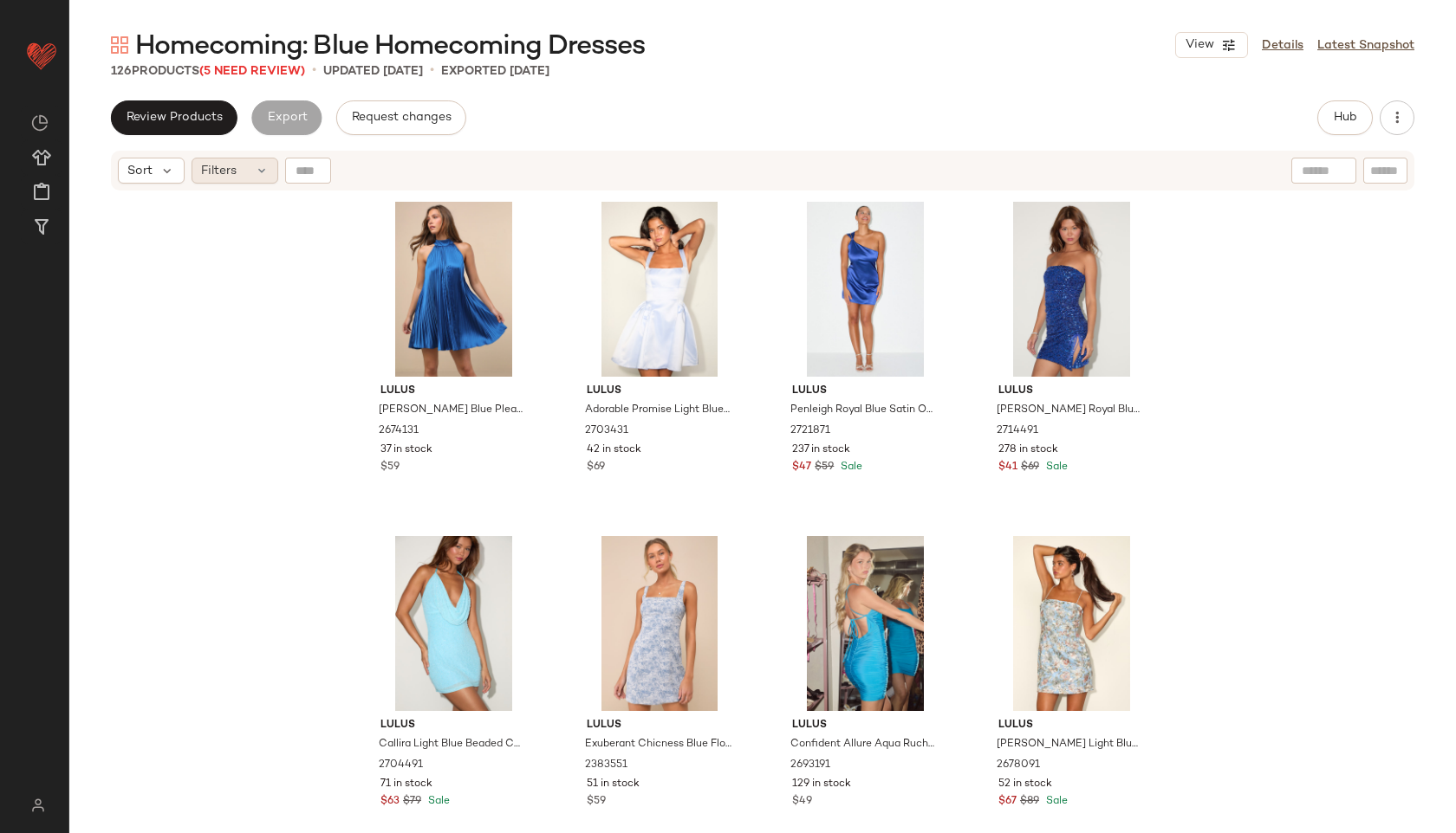
click at [237, 182] on div "Filters" at bounding box center [235, 170] width 87 height 26
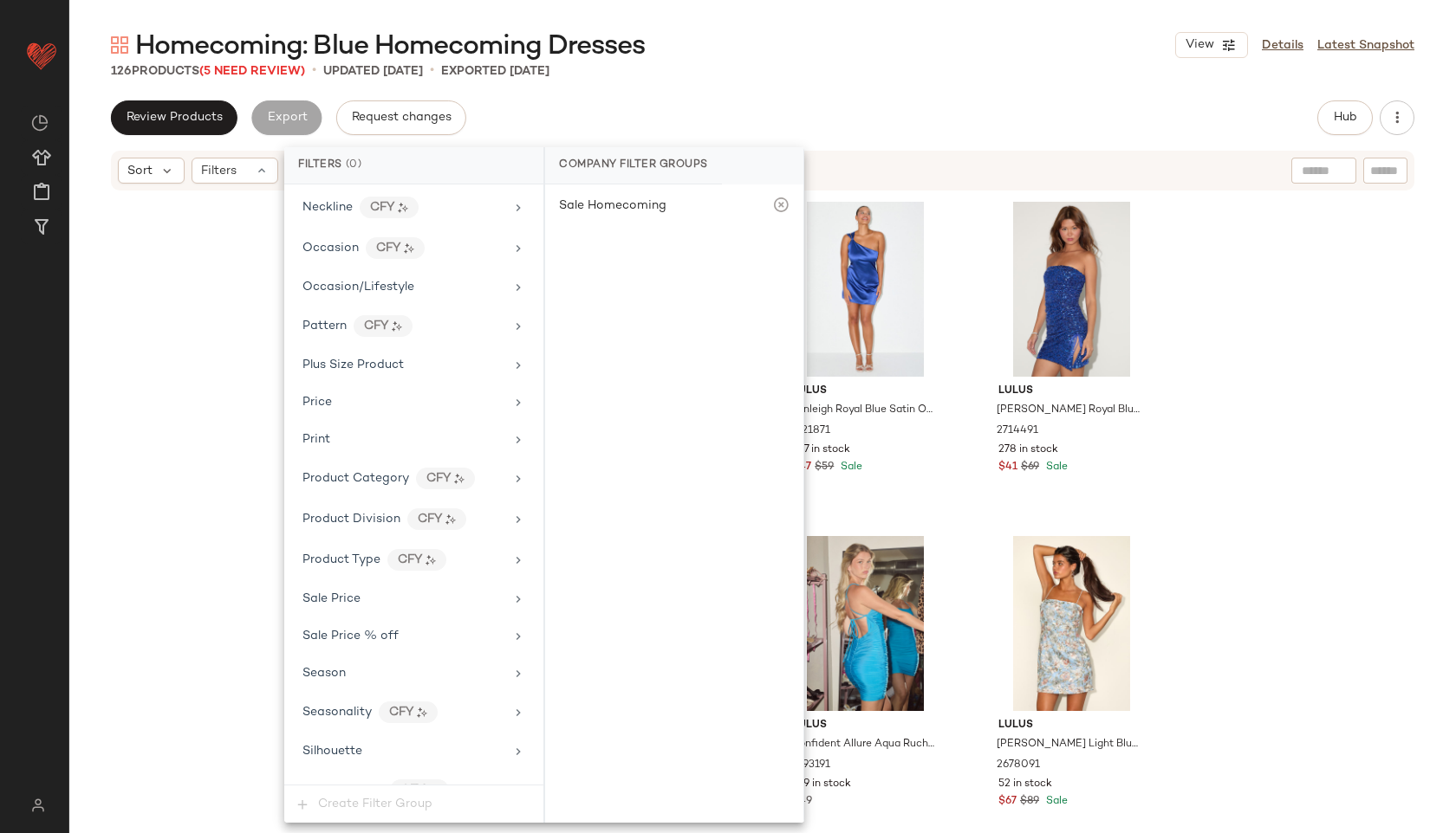
scroll to position [1101, 0]
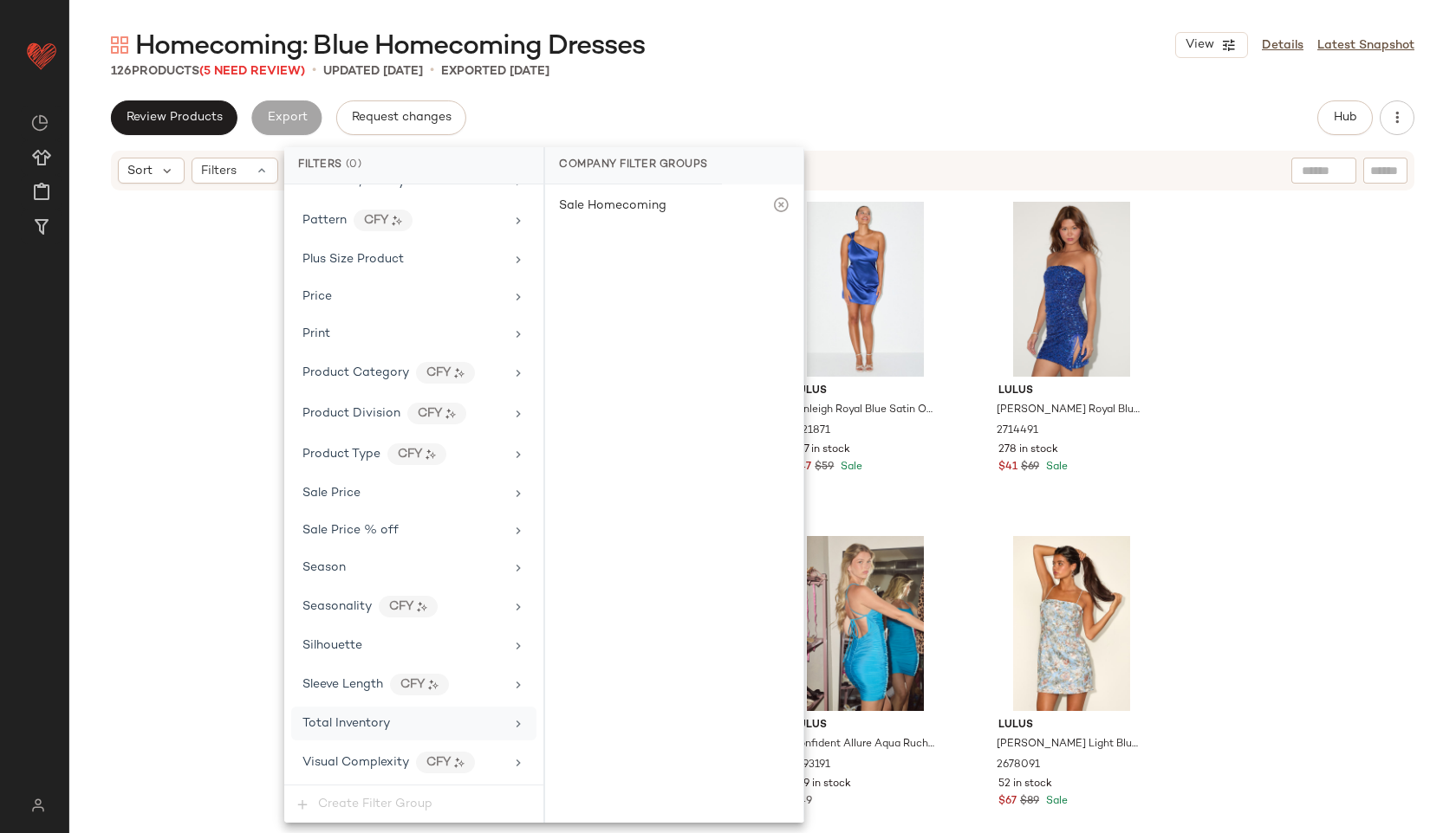
click at [395, 729] on div "Total Inventory" at bounding box center [403, 723] width 202 height 18
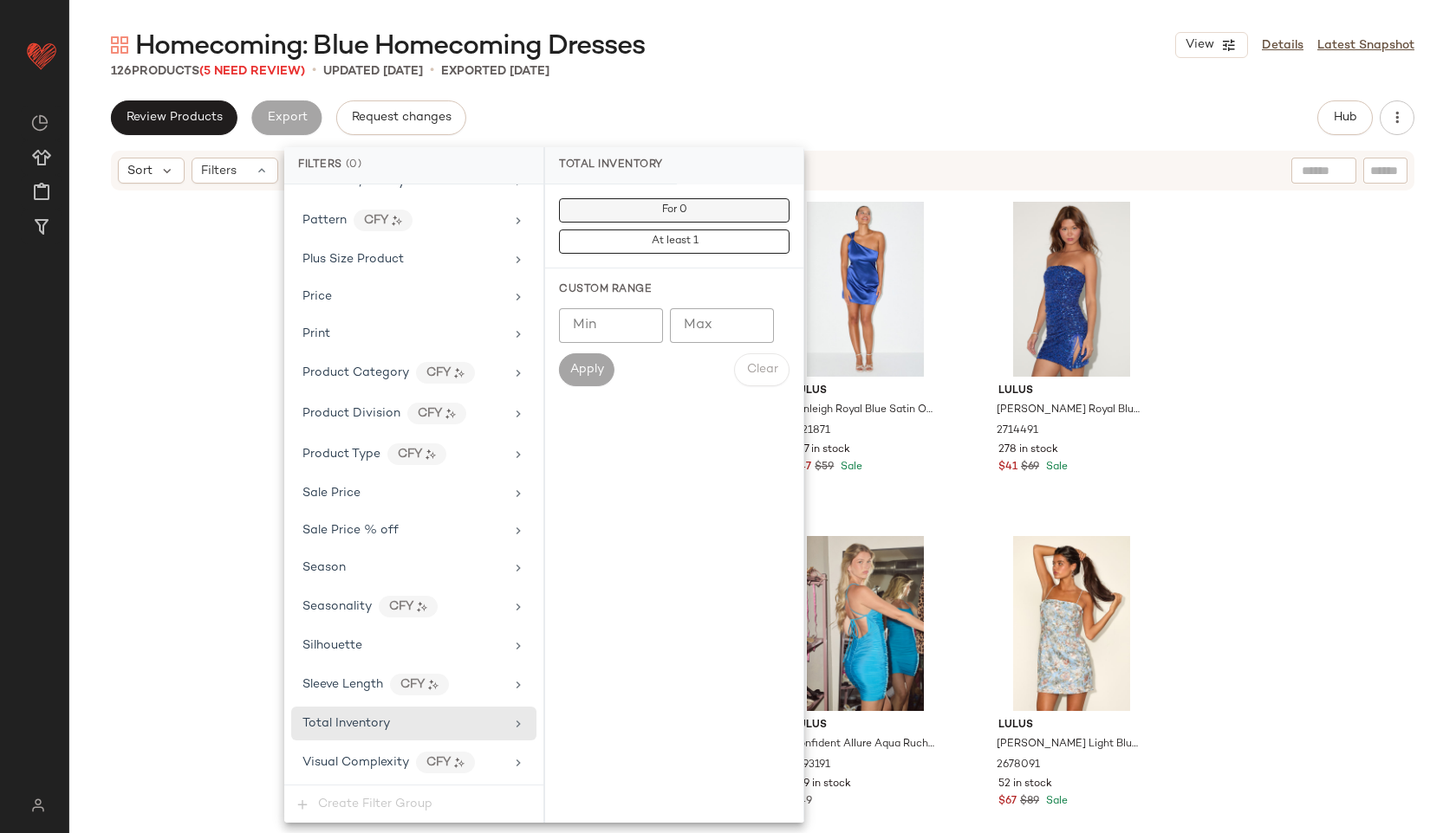
click at [700, 215] on button "For 0" at bounding box center [674, 210] width 231 height 24
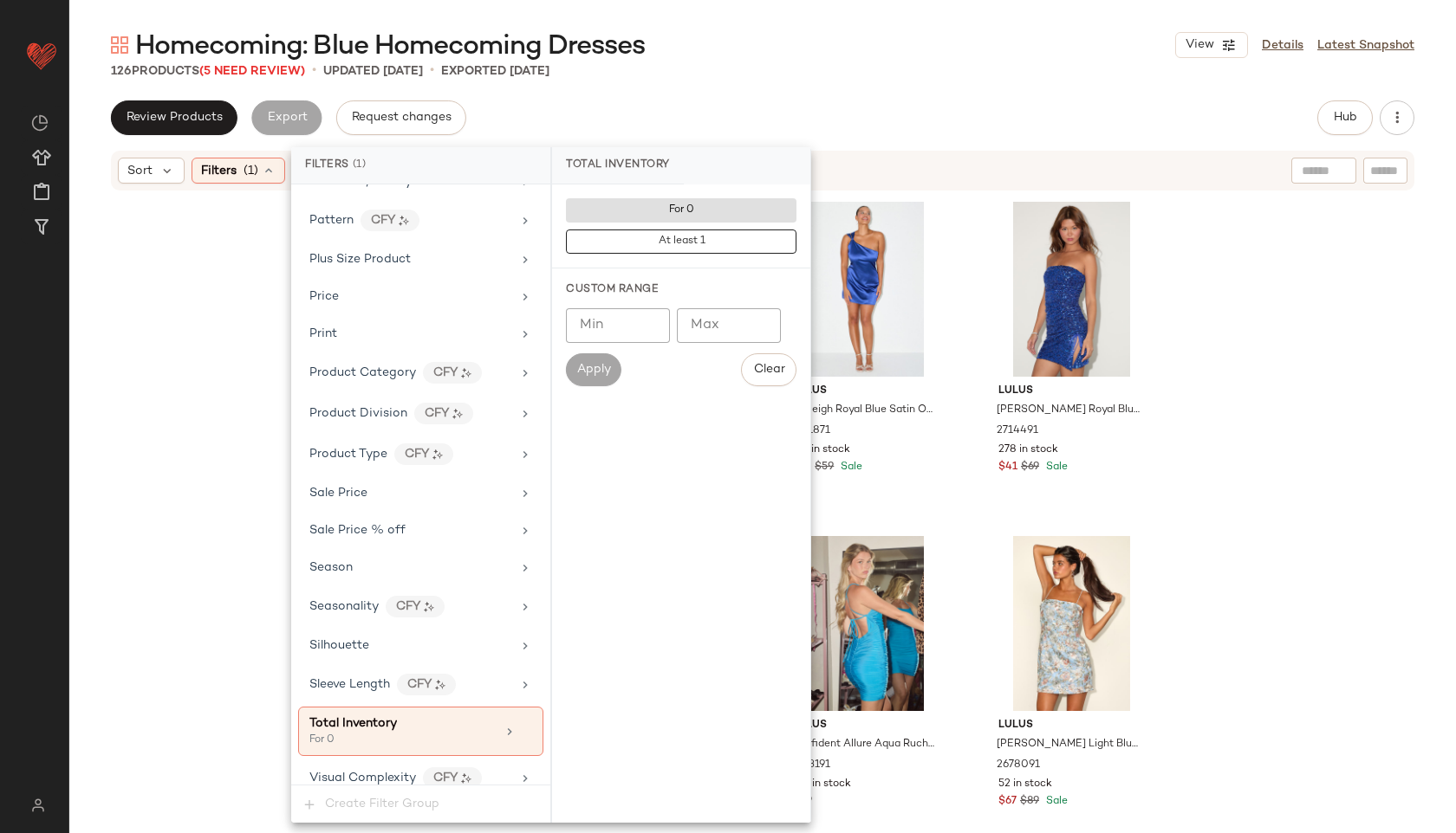
click at [737, 112] on div "Review Products Export Request changes Hub Send for Review External Review Inte…" at bounding box center [762, 117] width 1303 height 34
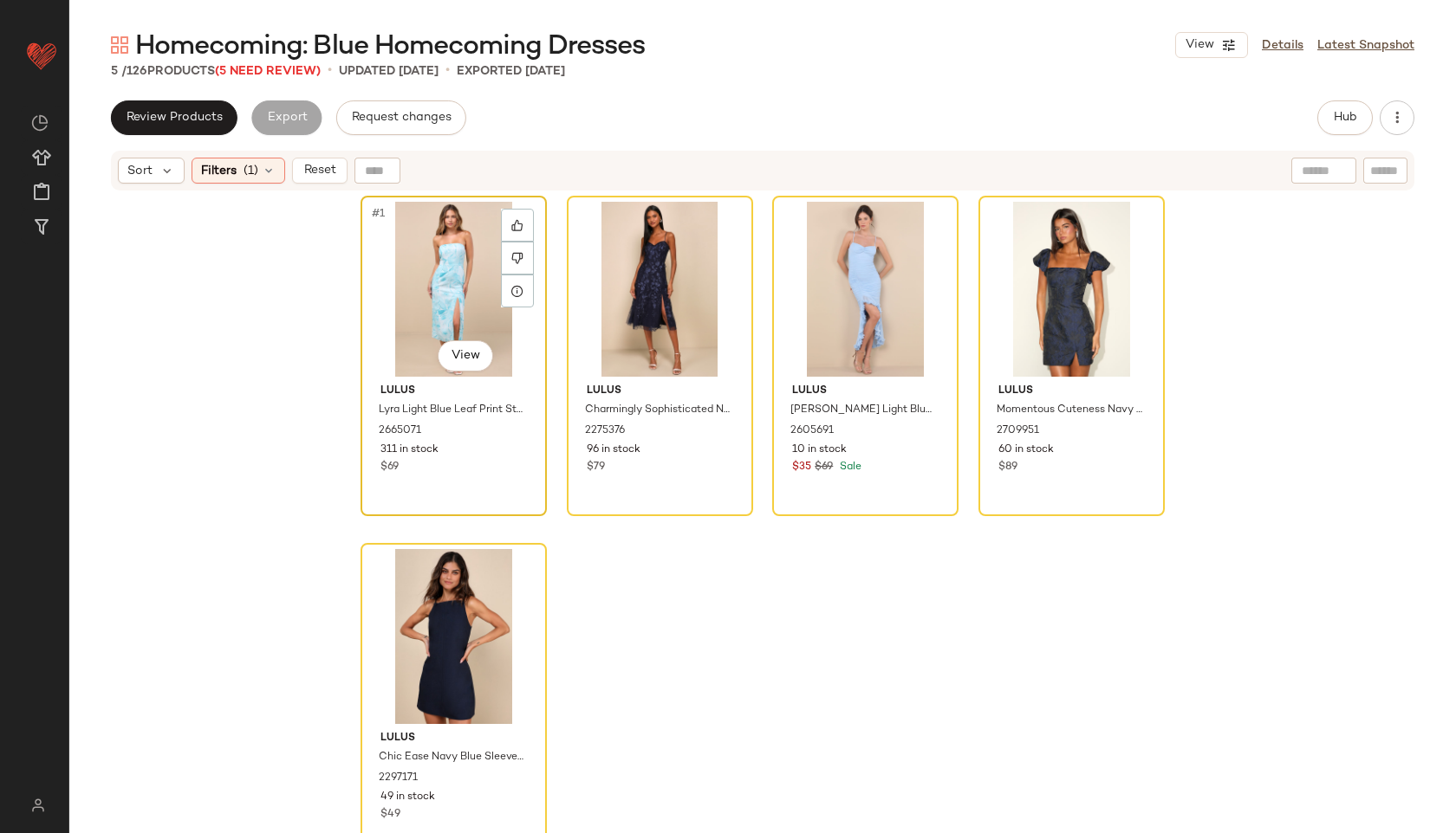
click at [421, 305] on div "#1 View" at bounding box center [453, 290] width 174 height 175
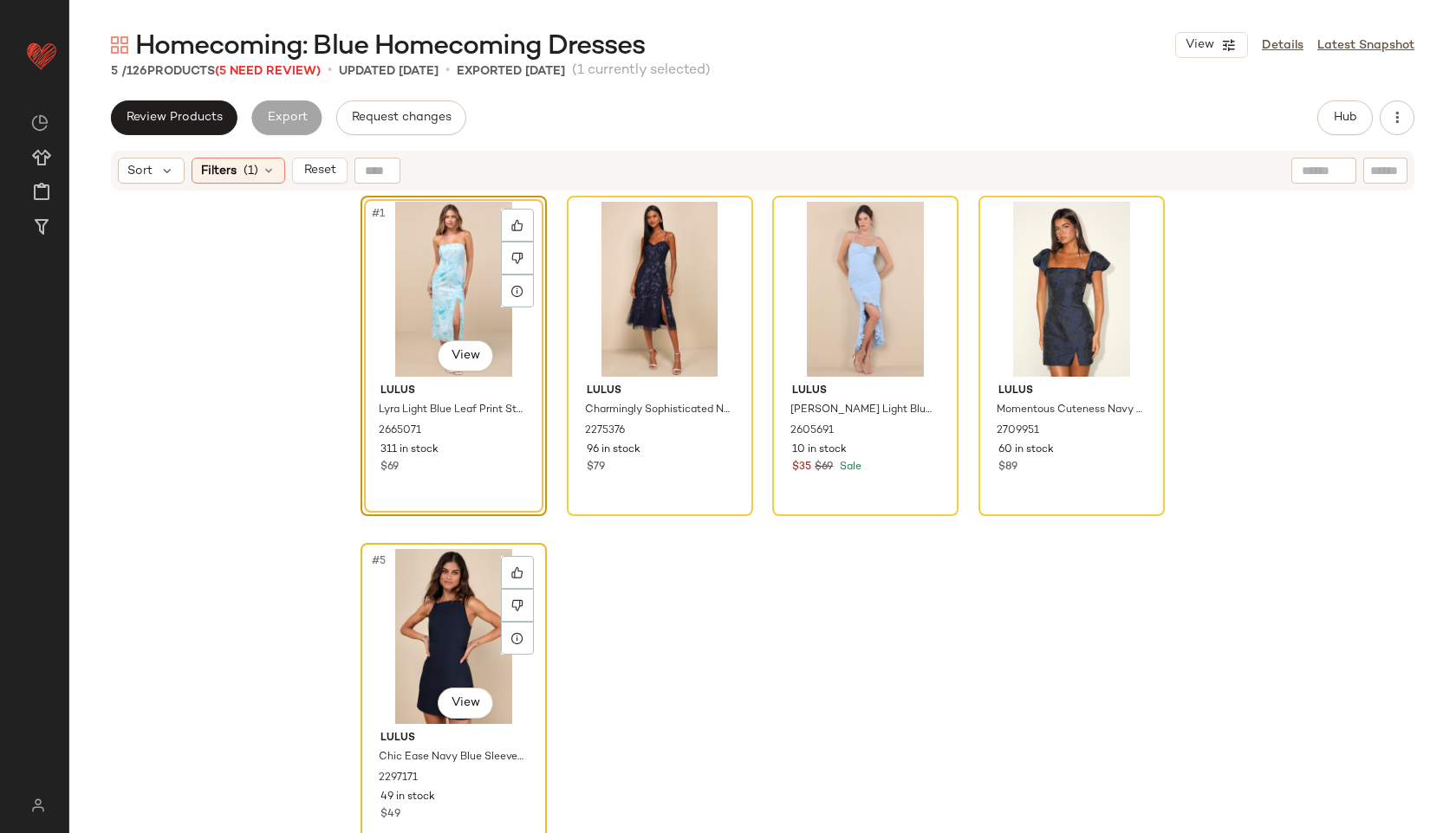
click at [447, 626] on div "#5 View" at bounding box center [453, 637] width 174 height 175
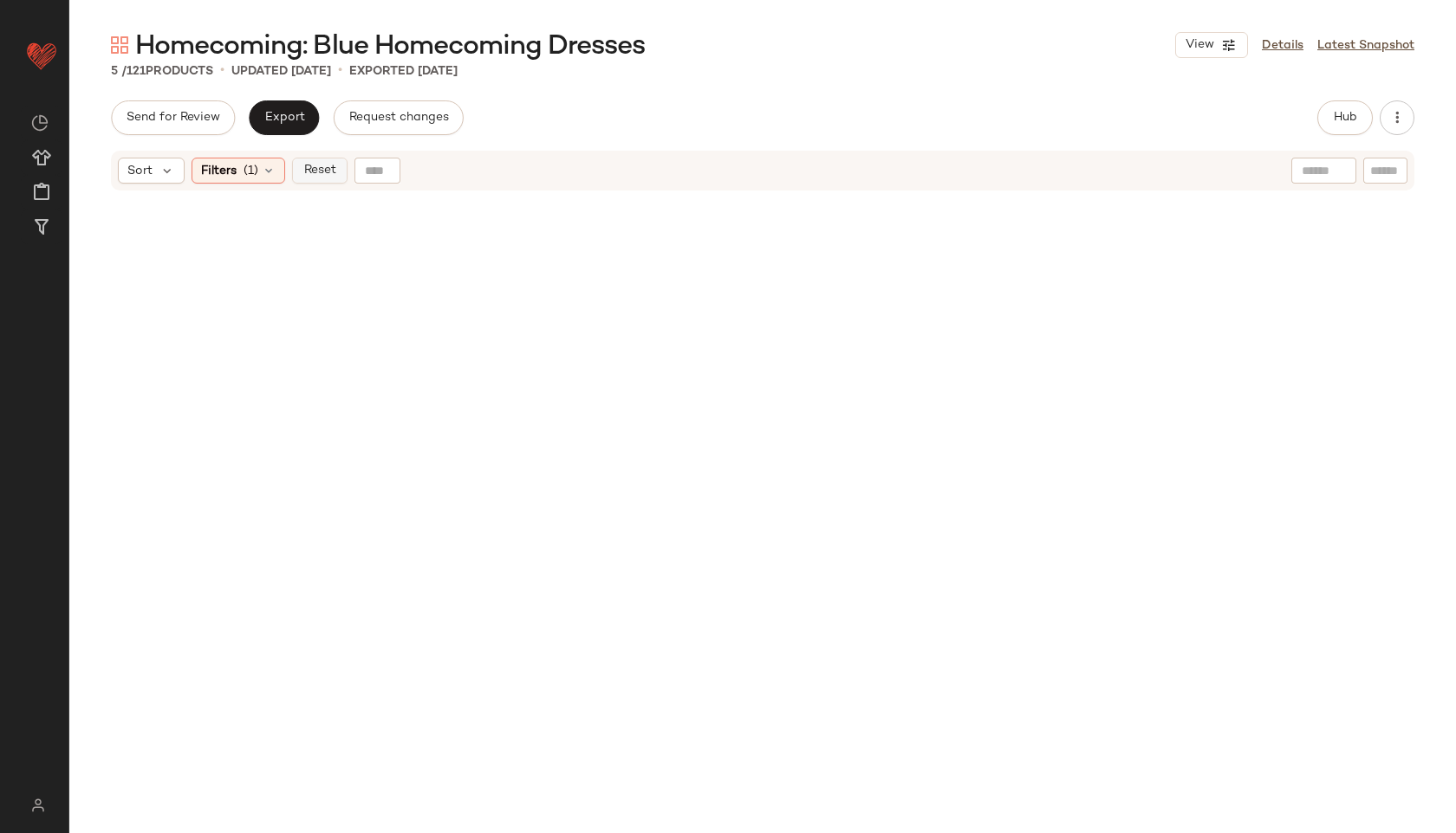
click at [326, 180] on button "Reset" at bounding box center [319, 170] width 55 height 26
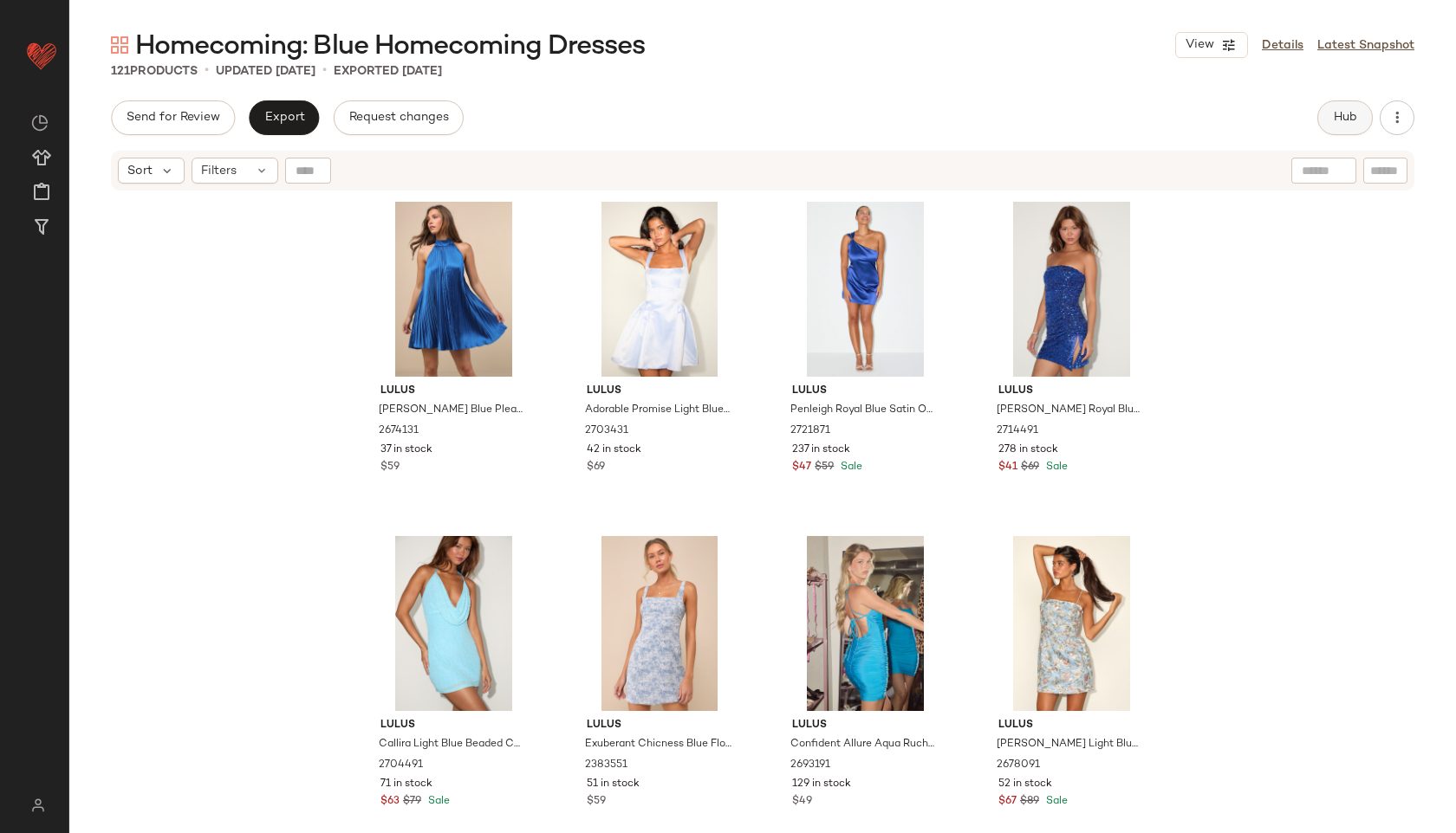
click at [1344, 118] on span "Hub" at bounding box center [1344, 117] width 24 height 14
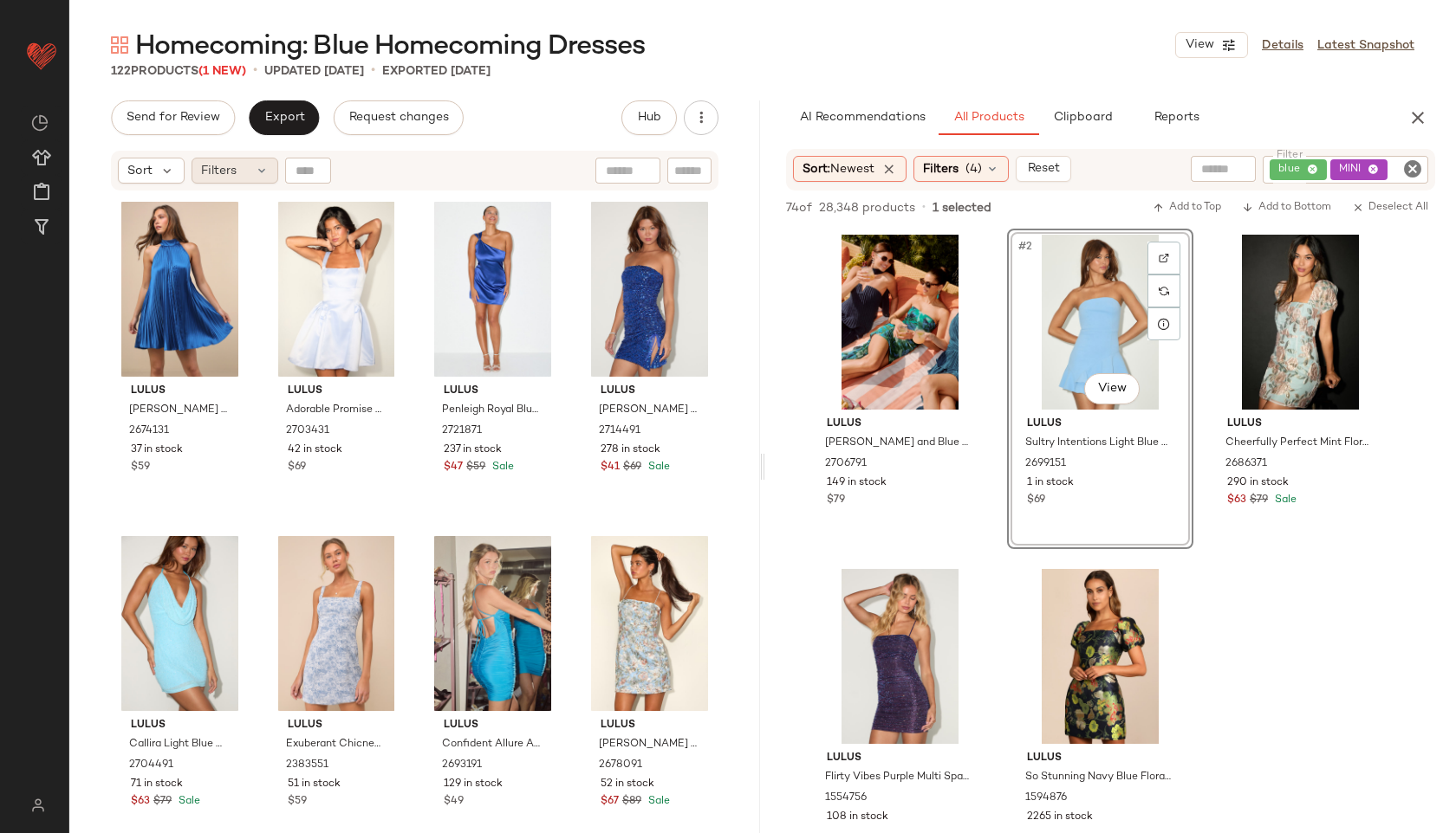
click at [252, 162] on div "Filters" at bounding box center [235, 170] width 87 height 26
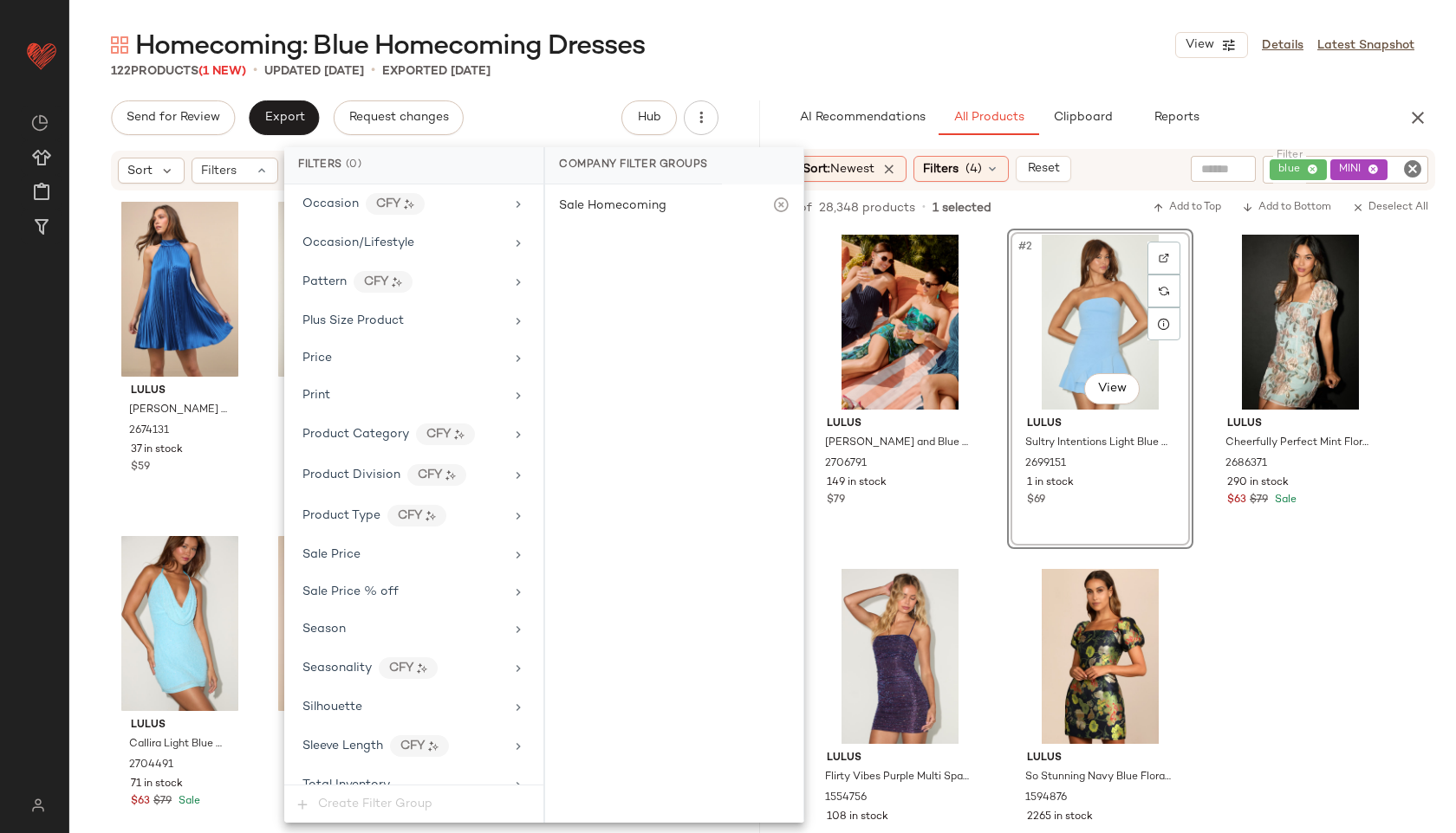
scroll to position [1101, 0]
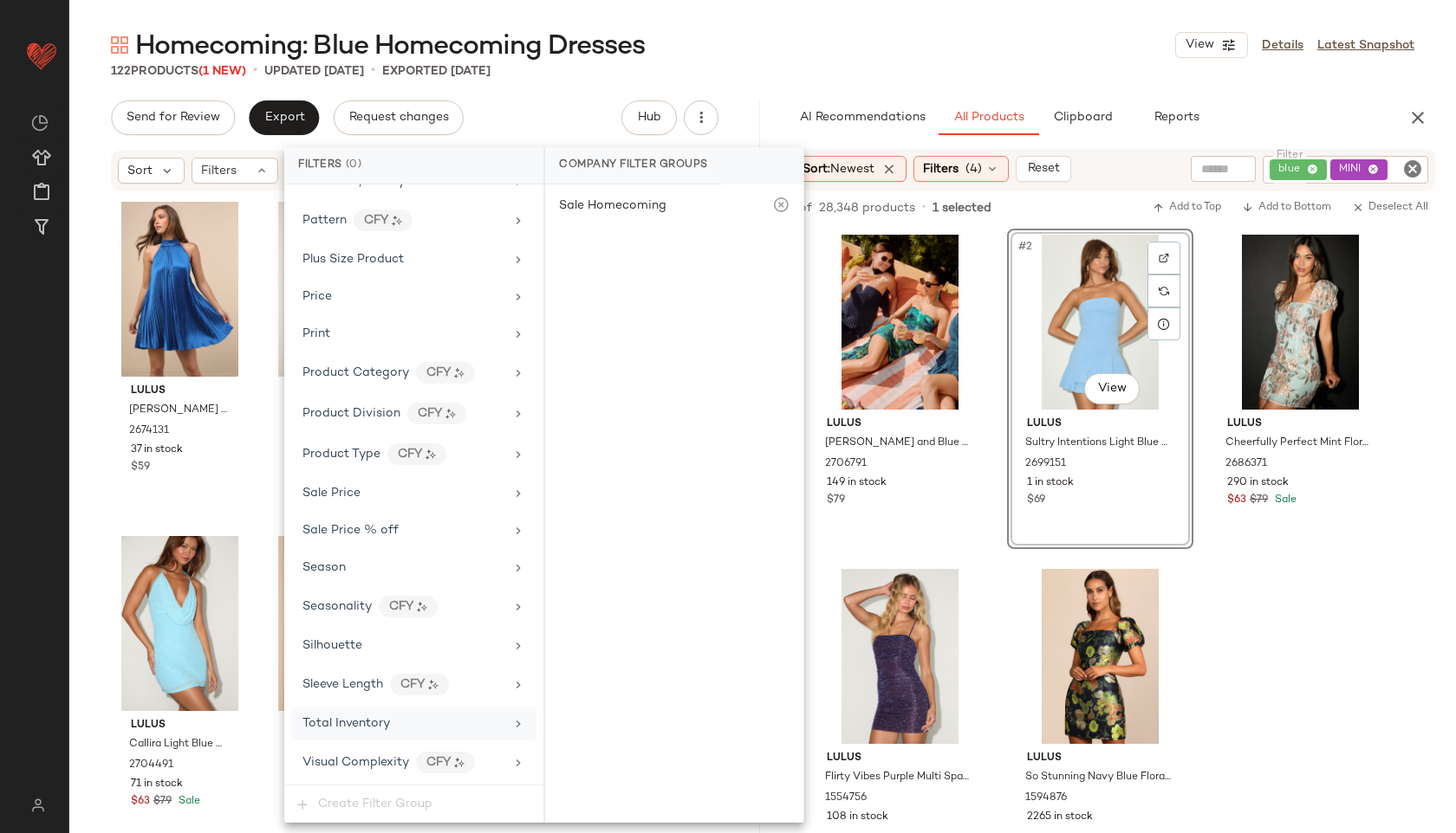
click at [374, 712] on div "Total Inventory" at bounding box center [413, 723] width 245 height 33
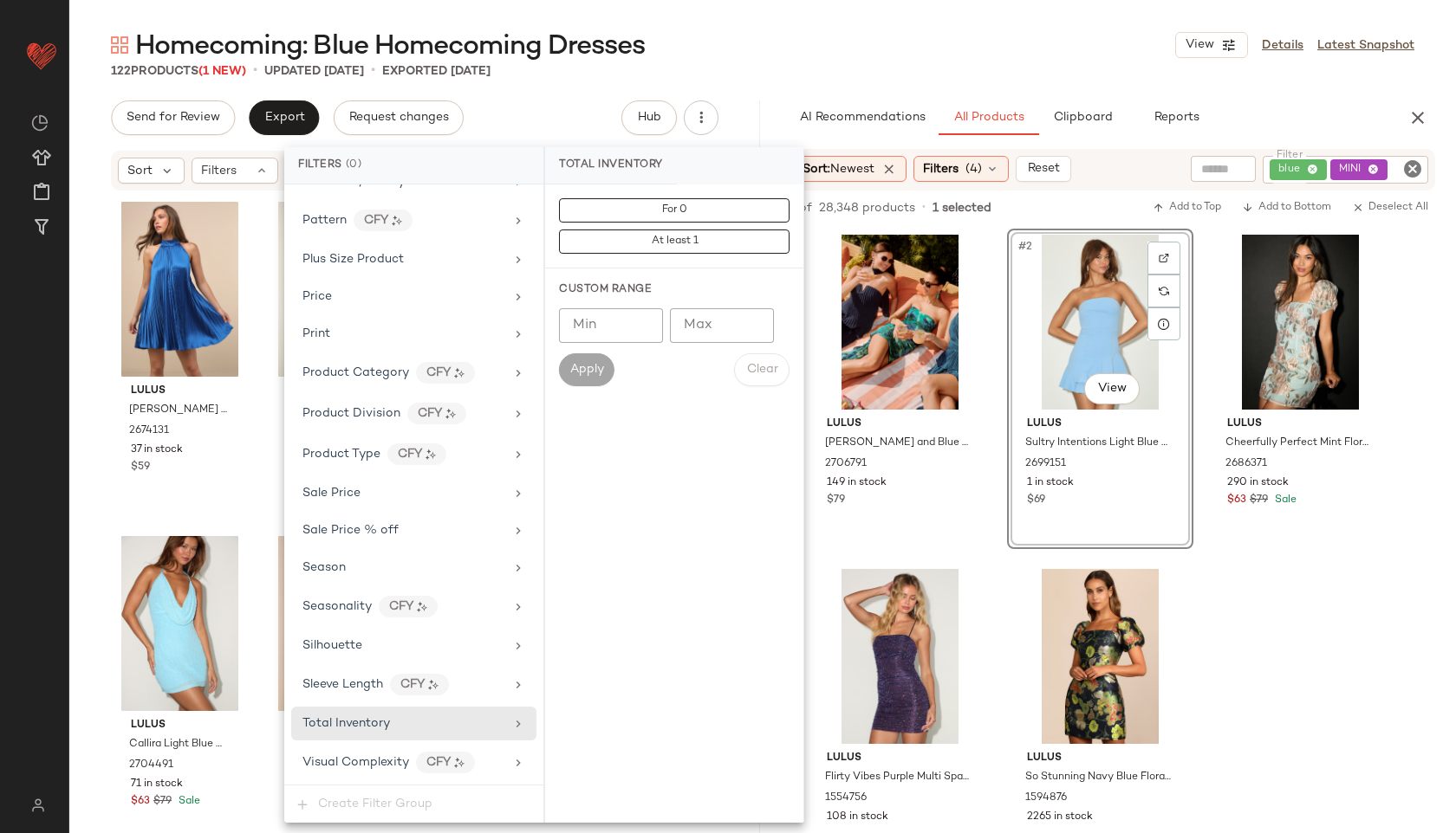
click at [718, 324] on input "Max" at bounding box center [722, 326] width 104 height 34
type input "**"
click at [603, 364] on span "Apply" at bounding box center [586, 370] width 34 height 14
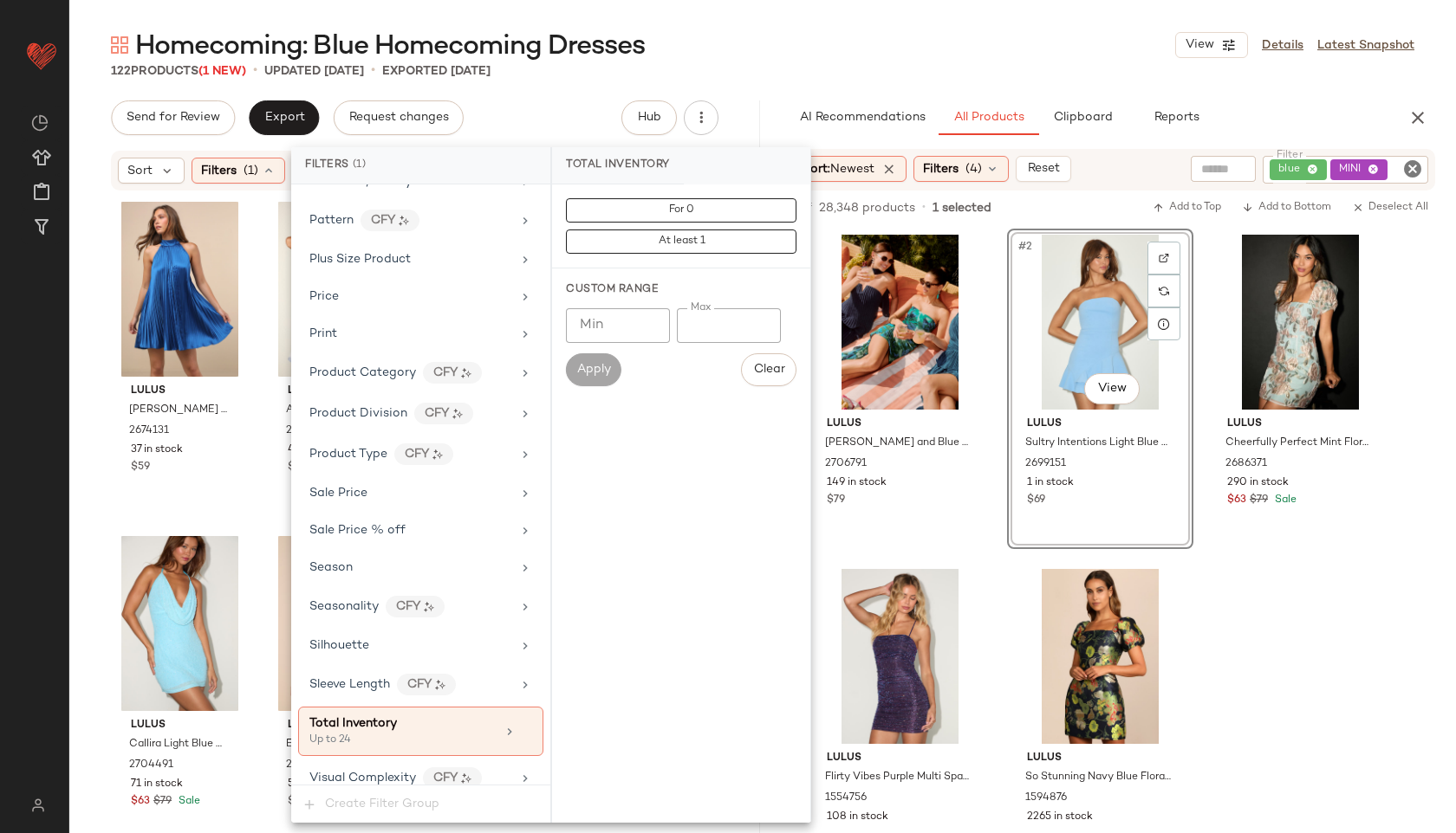
click at [795, 61] on div "Homecoming: Blue Homecoming Dresses View Details Latest Snapshot" at bounding box center [763, 45] width 1386 height 34
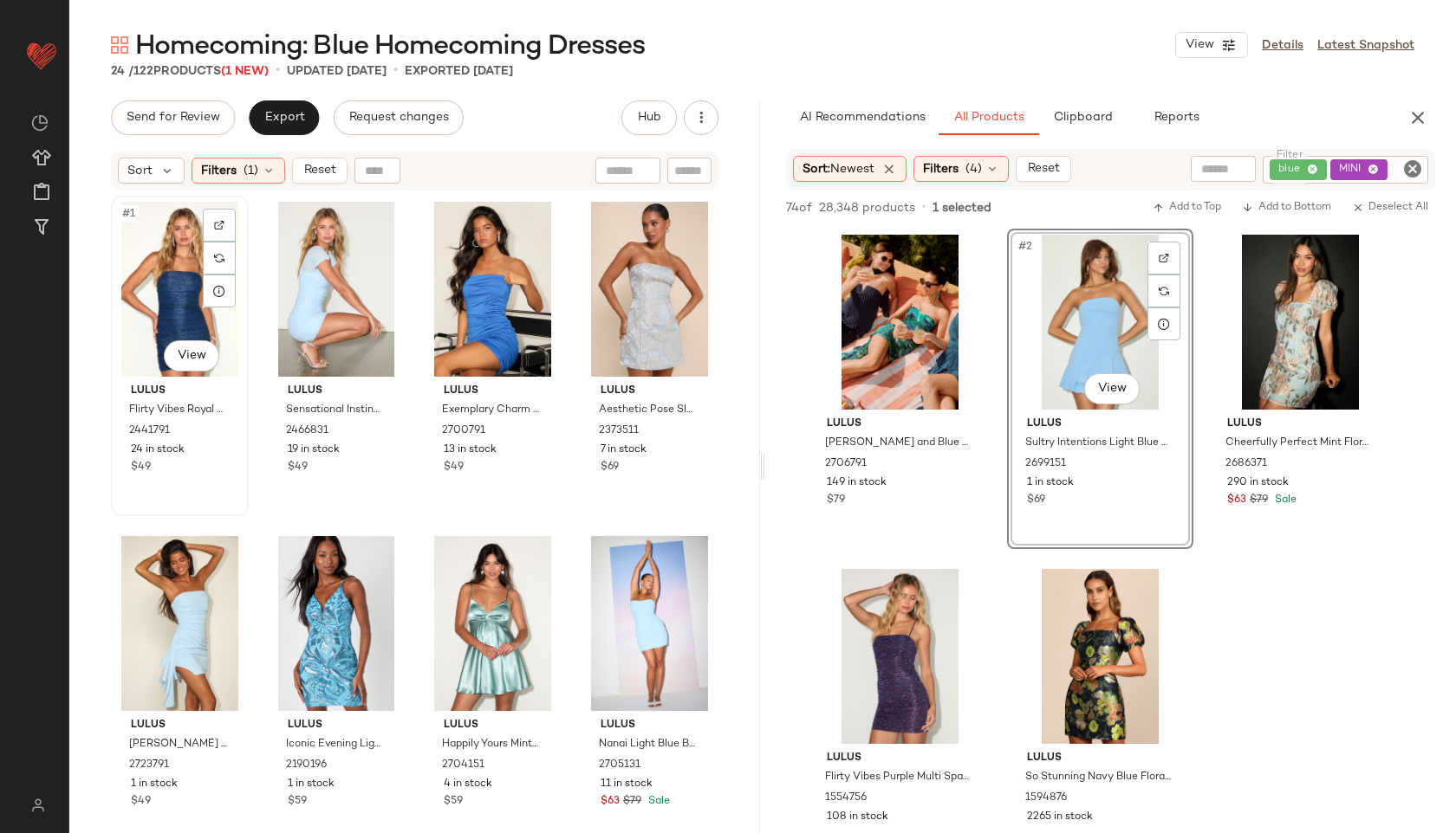
click at [160, 309] on div "#1 View" at bounding box center [180, 290] width 126 height 175
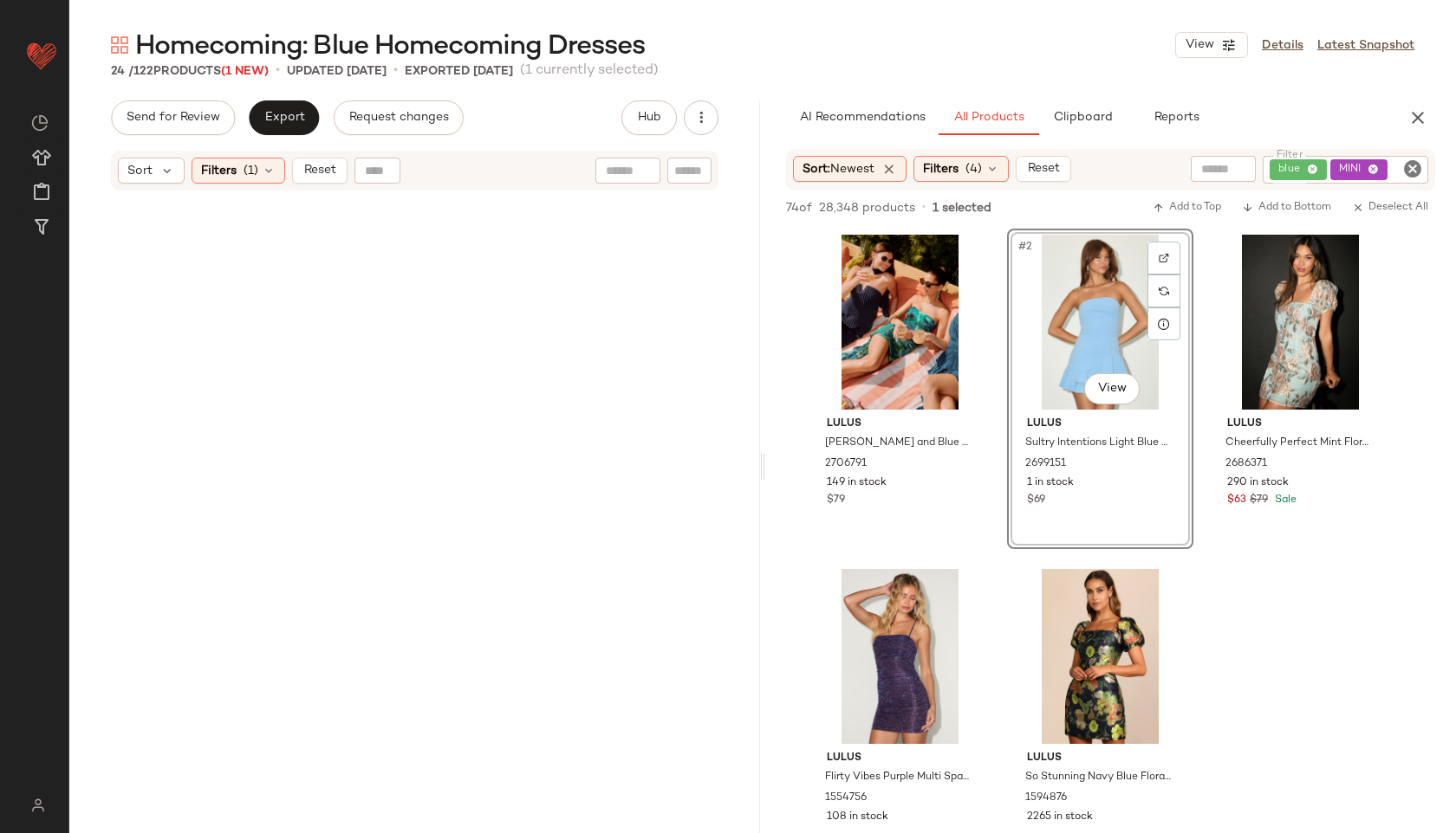
scroll to position [1326, 0]
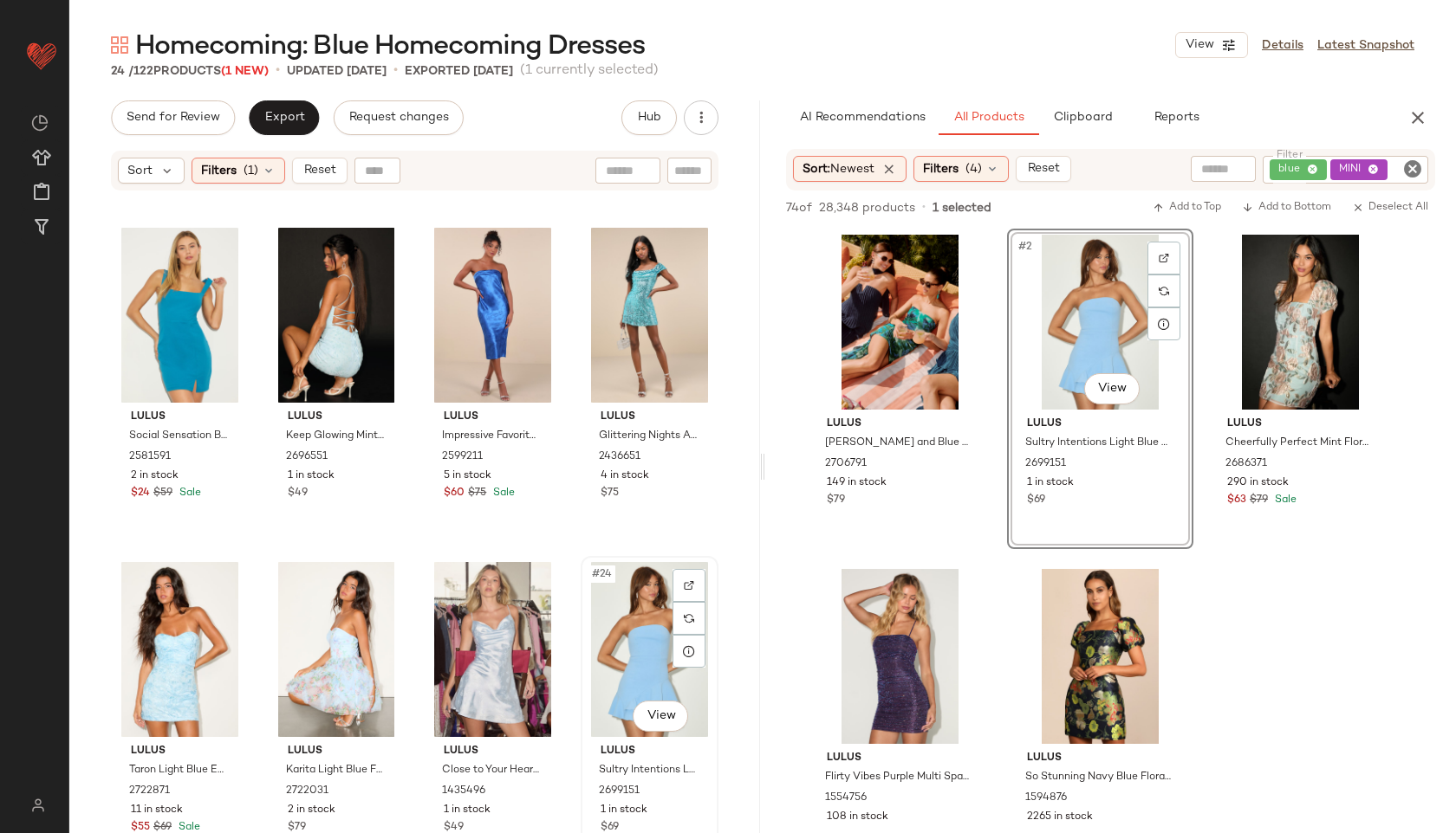
click at [600, 650] on div "#24 View" at bounding box center [649, 650] width 126 height 175
click at [309, 172] on span "Reset" at bounding box center [318, 171] width 33 height 14
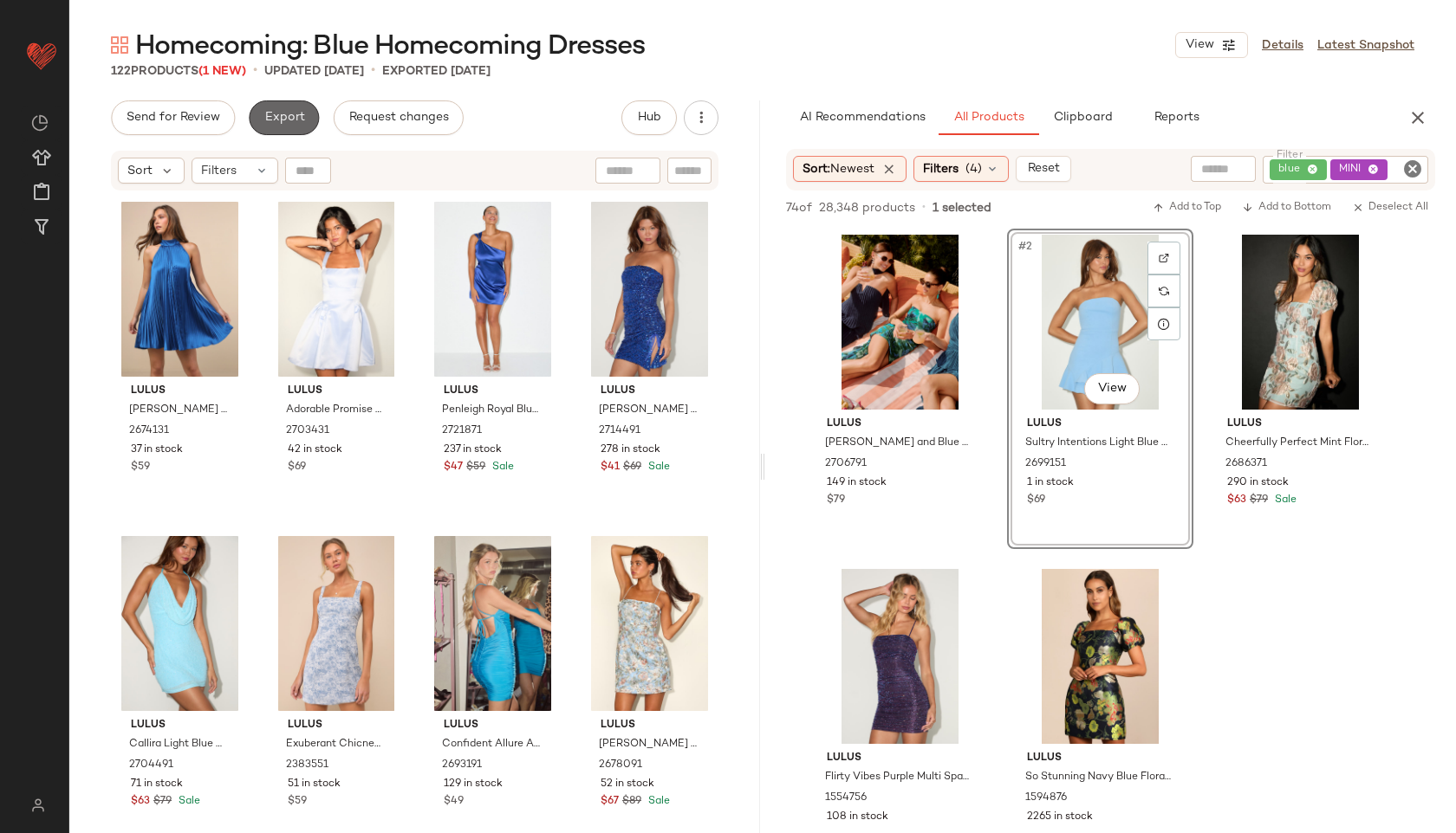
click at [292, 132] on button "Export" at bounding box center [284, 117] width 71 height 34
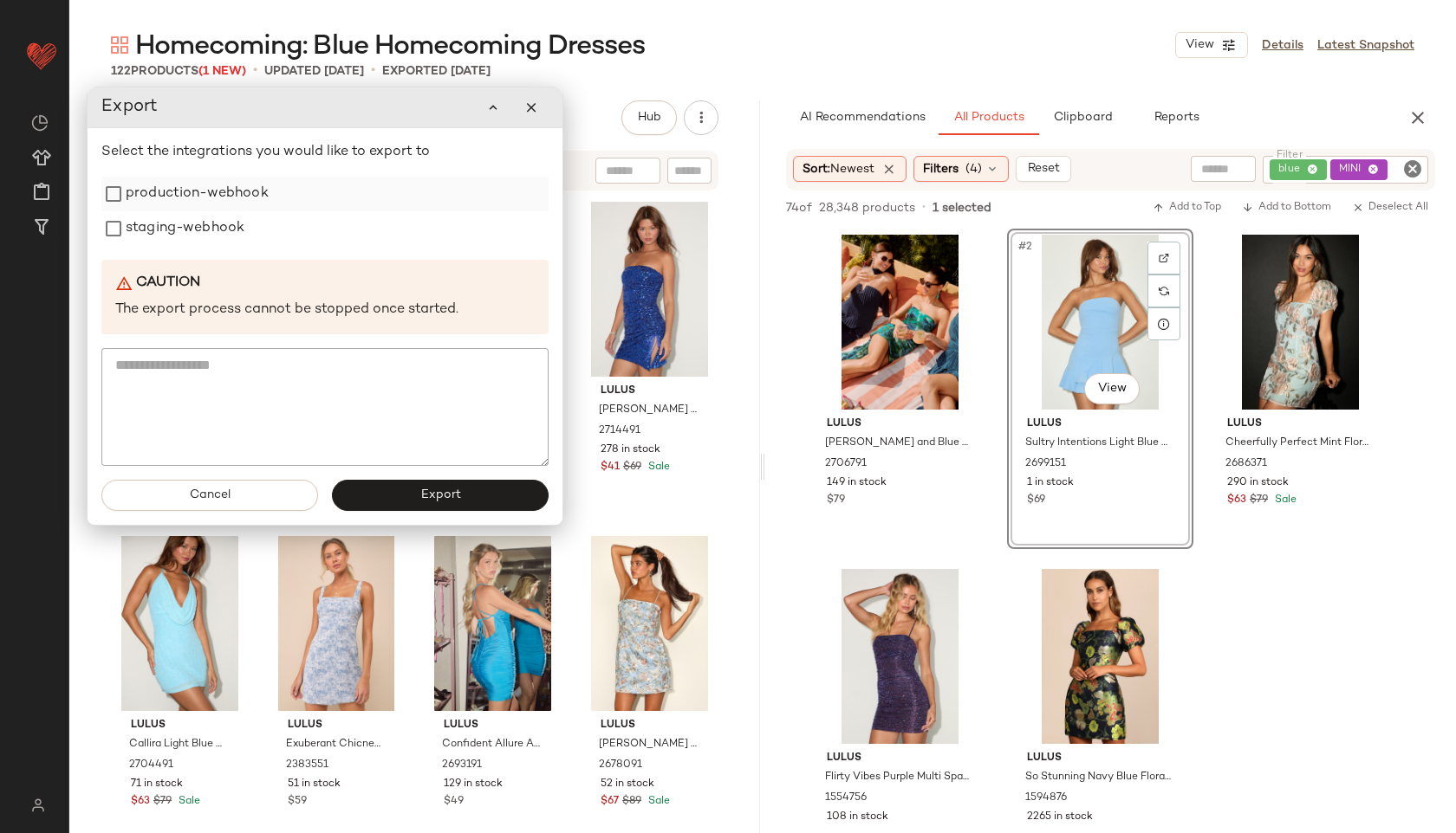
click at [196, 187] on label "production-webhook" at bounding box center [197, 193] width 143 height 34
click at [195, 249] on div "Select the integrations you would like to export to production-webhook staging-…" at bounding box center [324, 304] width 447 height 324
click at [170, 234] on label "staging-webhook" at bounding box center [185, 229] width 119 height 34
click at [402, 495] on button "Export" at bounding box center [440, 496] width 216 height 31
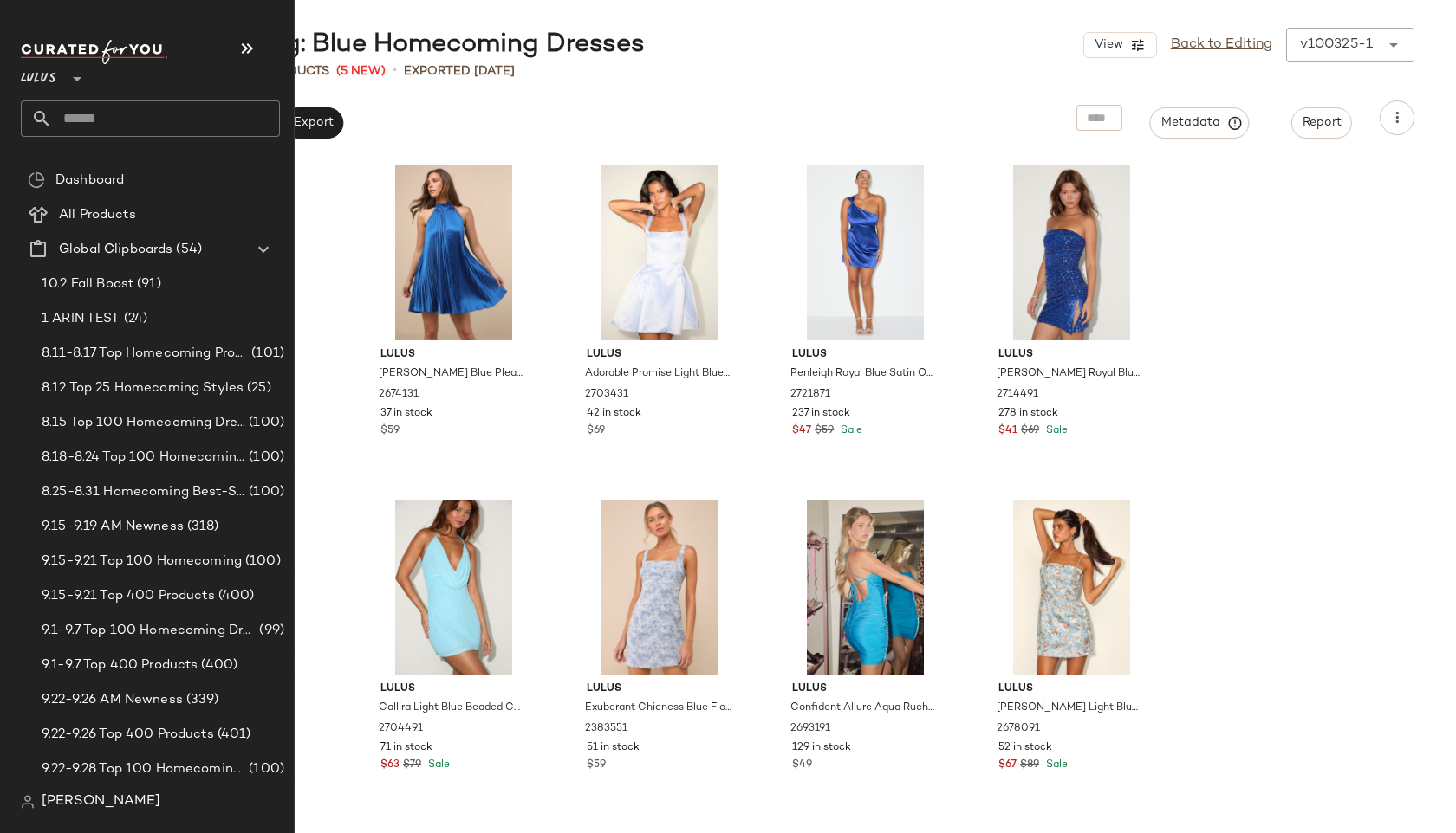
click at [48, 110] on icon at bounding box center [42, 119] width 21 height 21
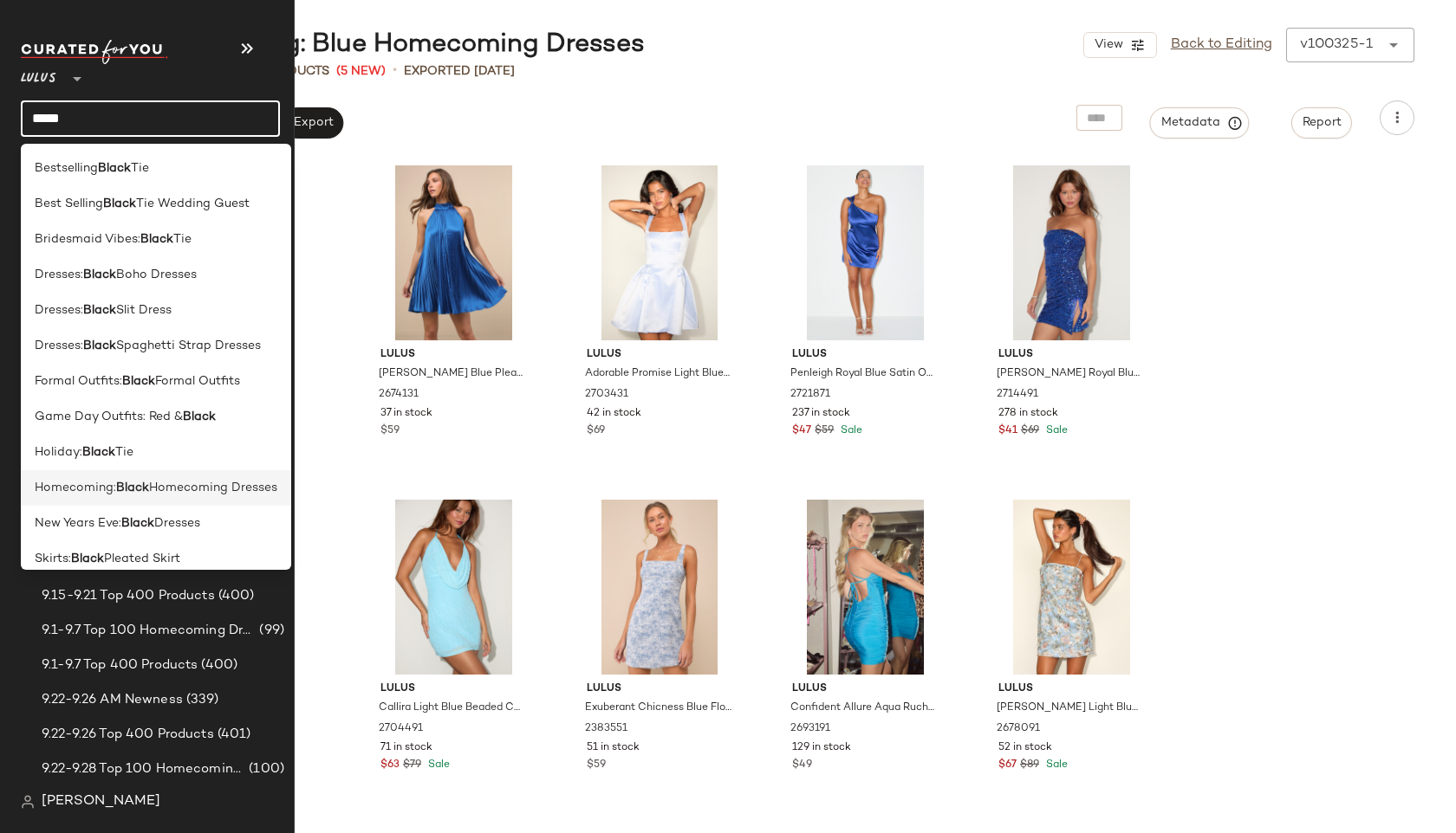
type input "*****"
click at [107, 489] on span "Homecoming:" at bounding box center [74, 488] width 81 height 18
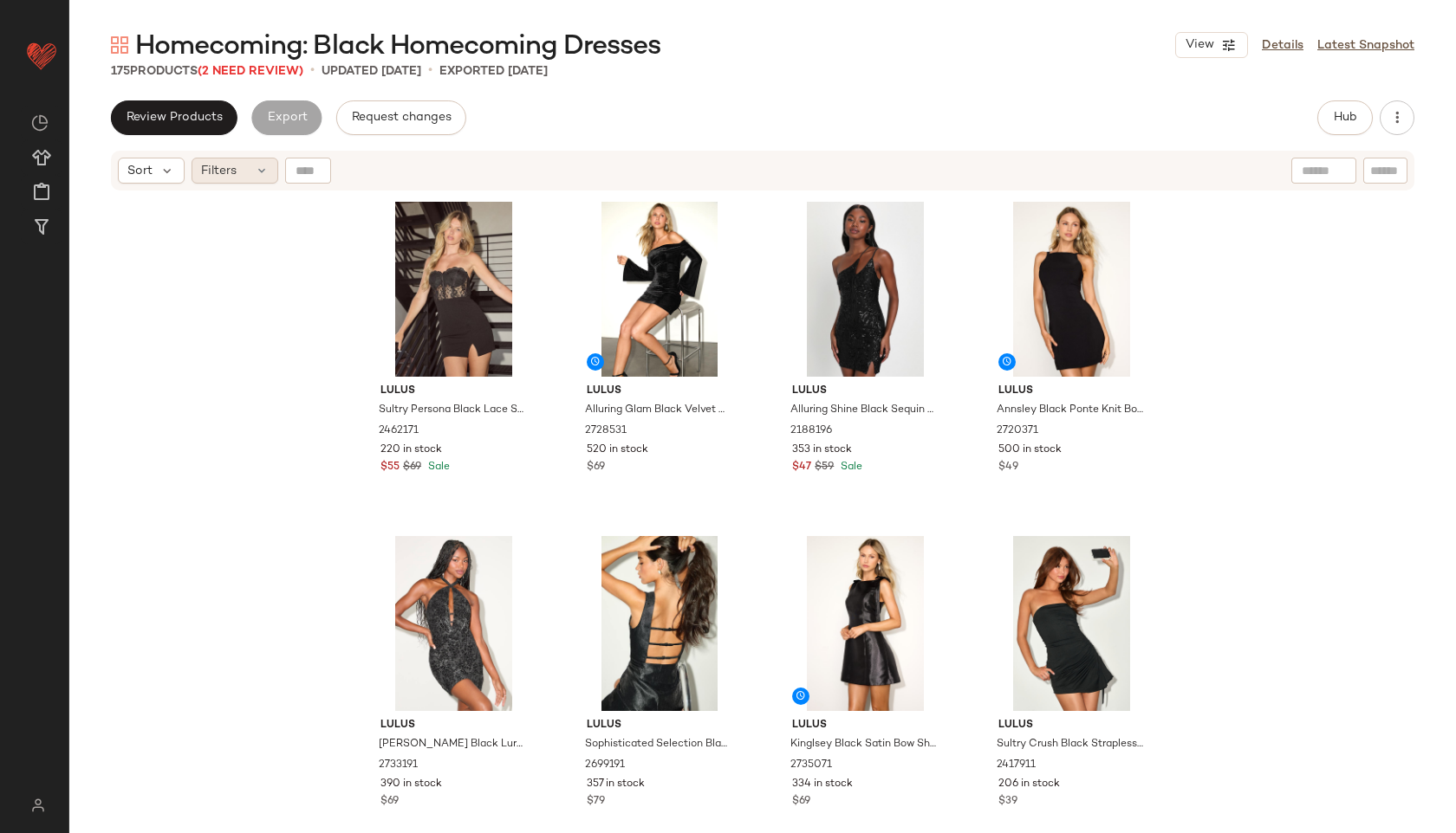
click at [252, 173] on div "Filters" at bounding box center [235, 170] width 87 height 26
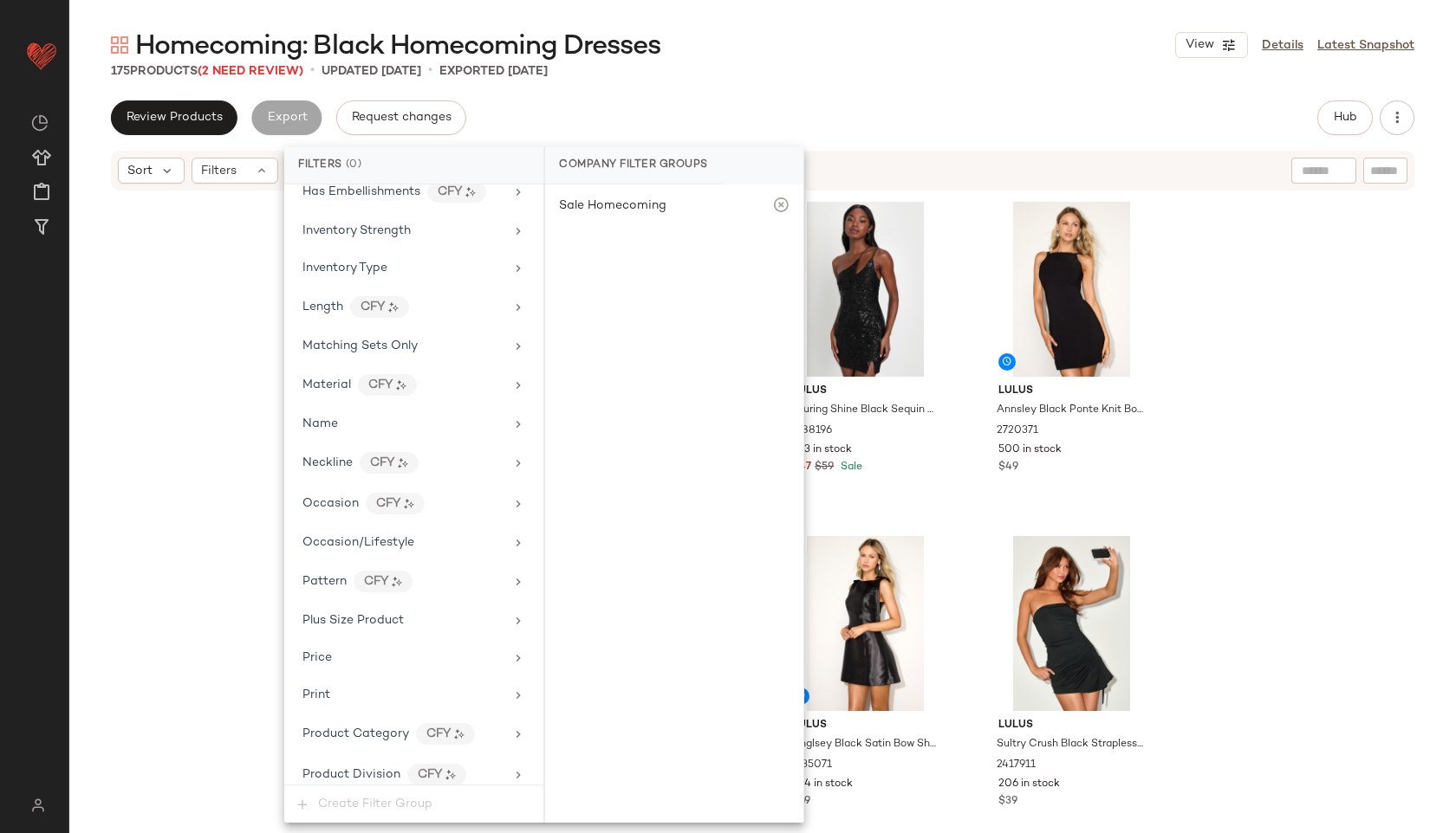
scroll to position [1101, 0]
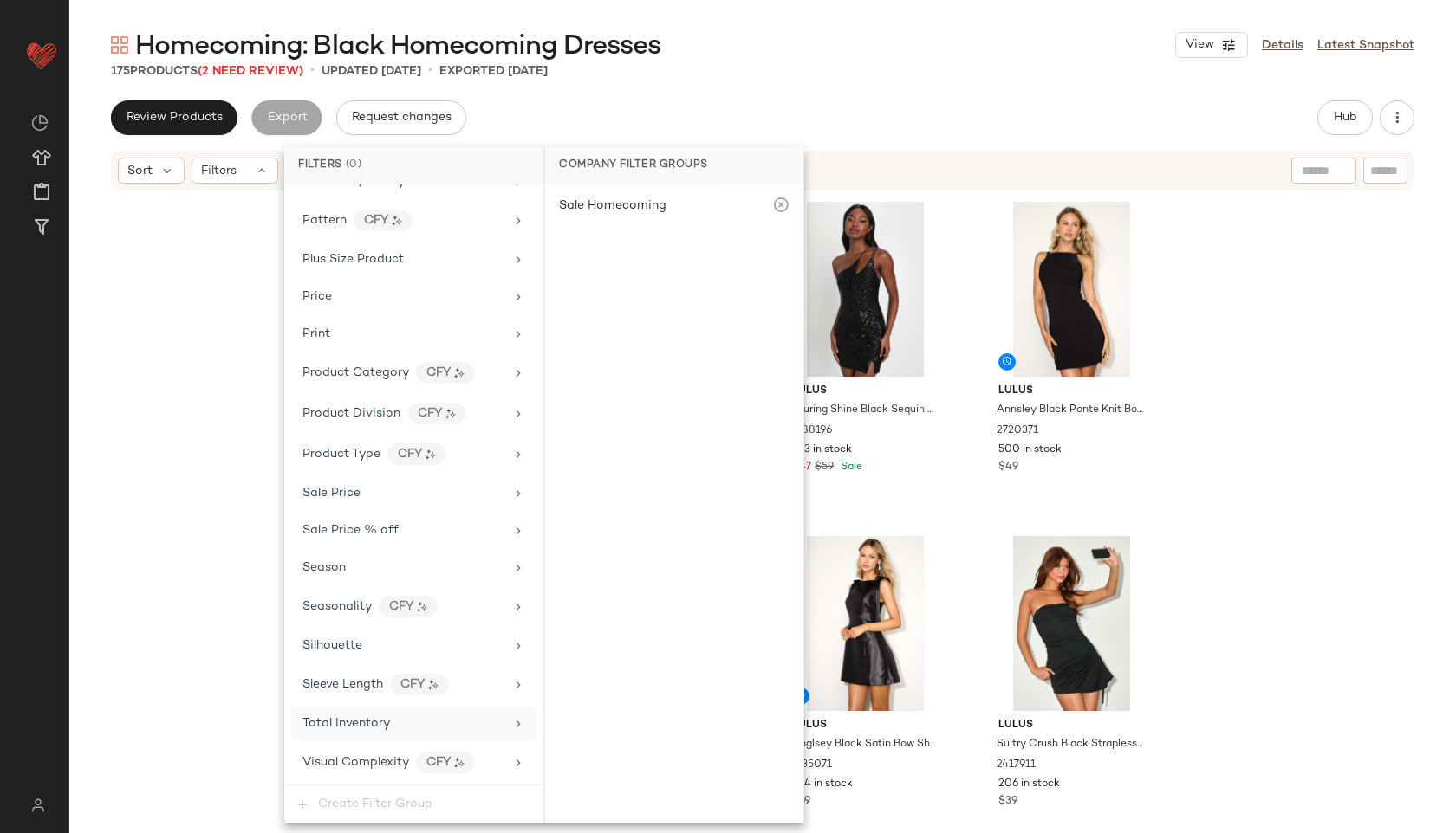
click at [375, 721] on span "Total Inventory" at bounding box center [346, 724] width 88 height 13
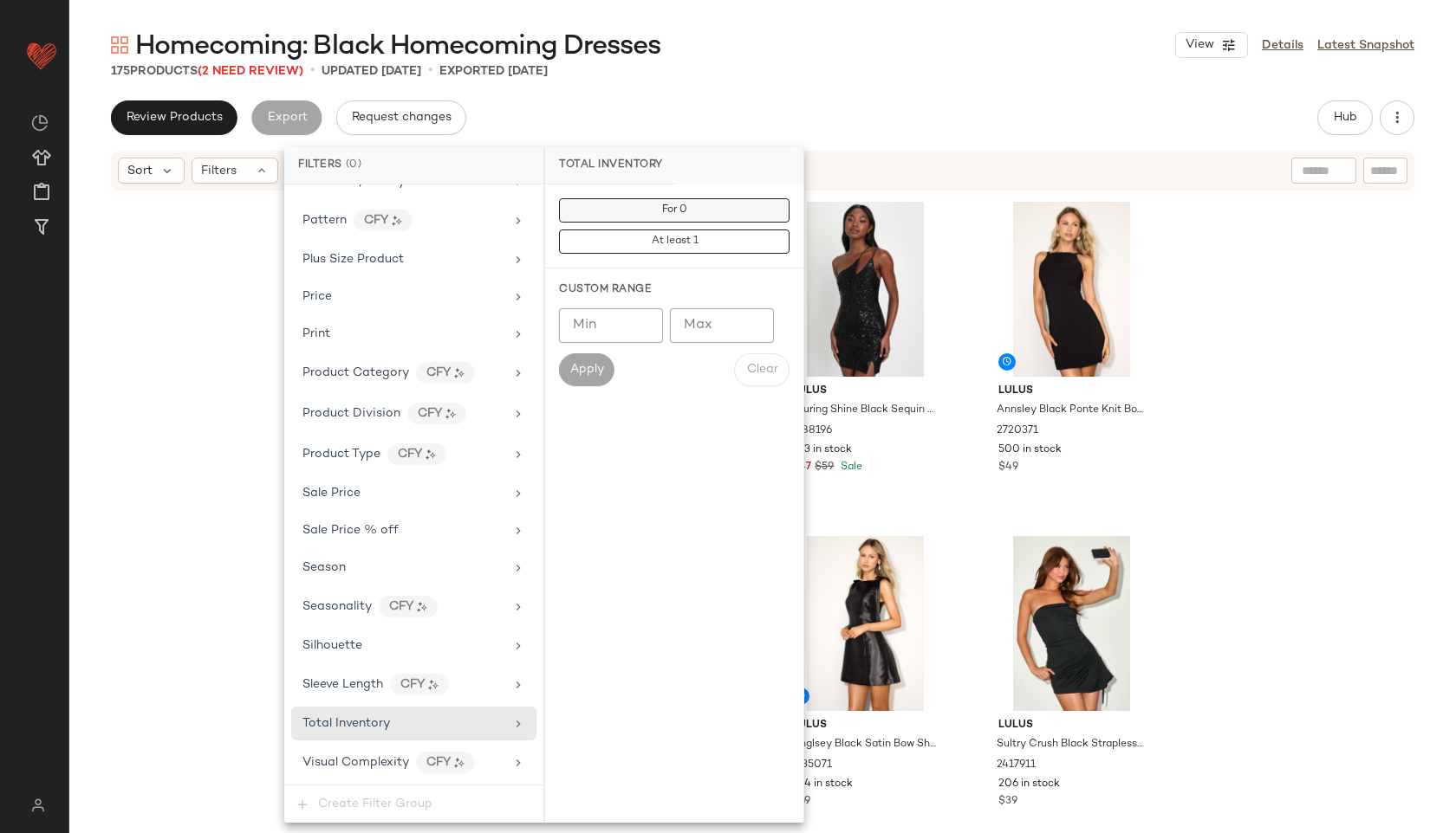
click at [677, 210] on span "For 0" at bounding box center [674, 211] width 26 height 12
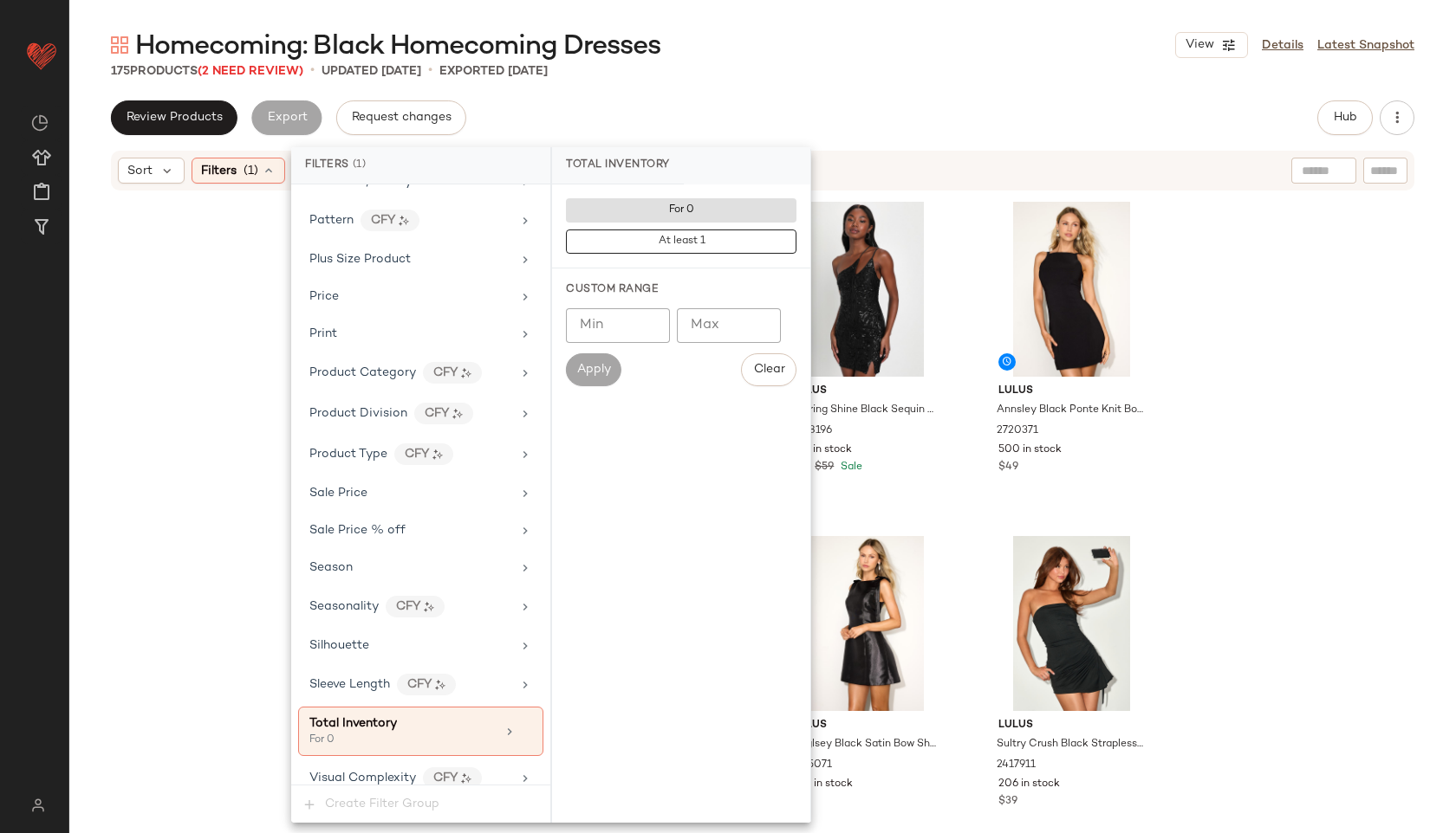
click at [809, 77] on div "175 Products (2 Need Review) • updated [DATE] • Exported [DATE]" at bounding box center [763, 71] width 1386 height 17
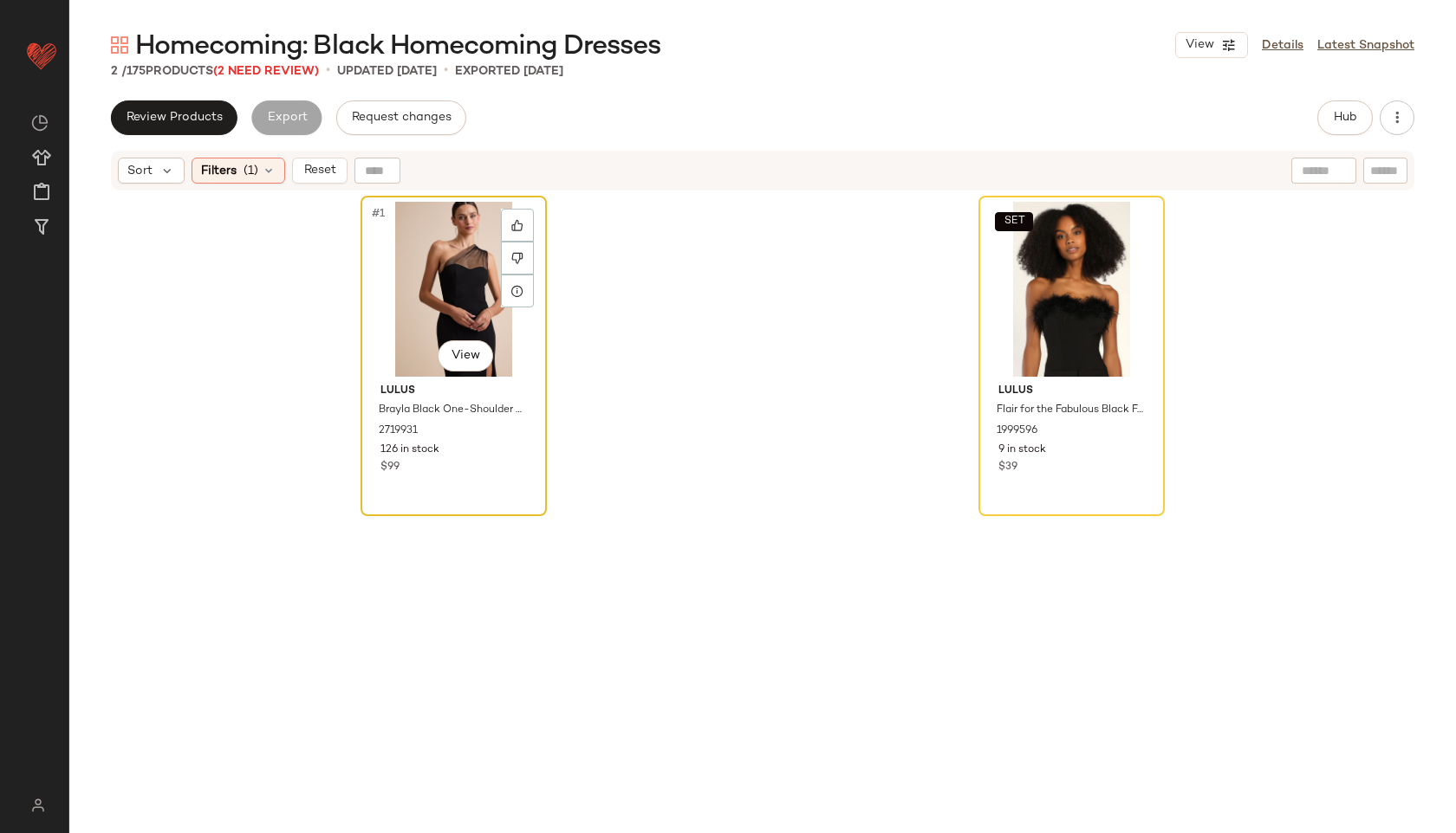
click at [410, 295] on div "#1 View" at bounding box center [453, 290] width 174 height 175
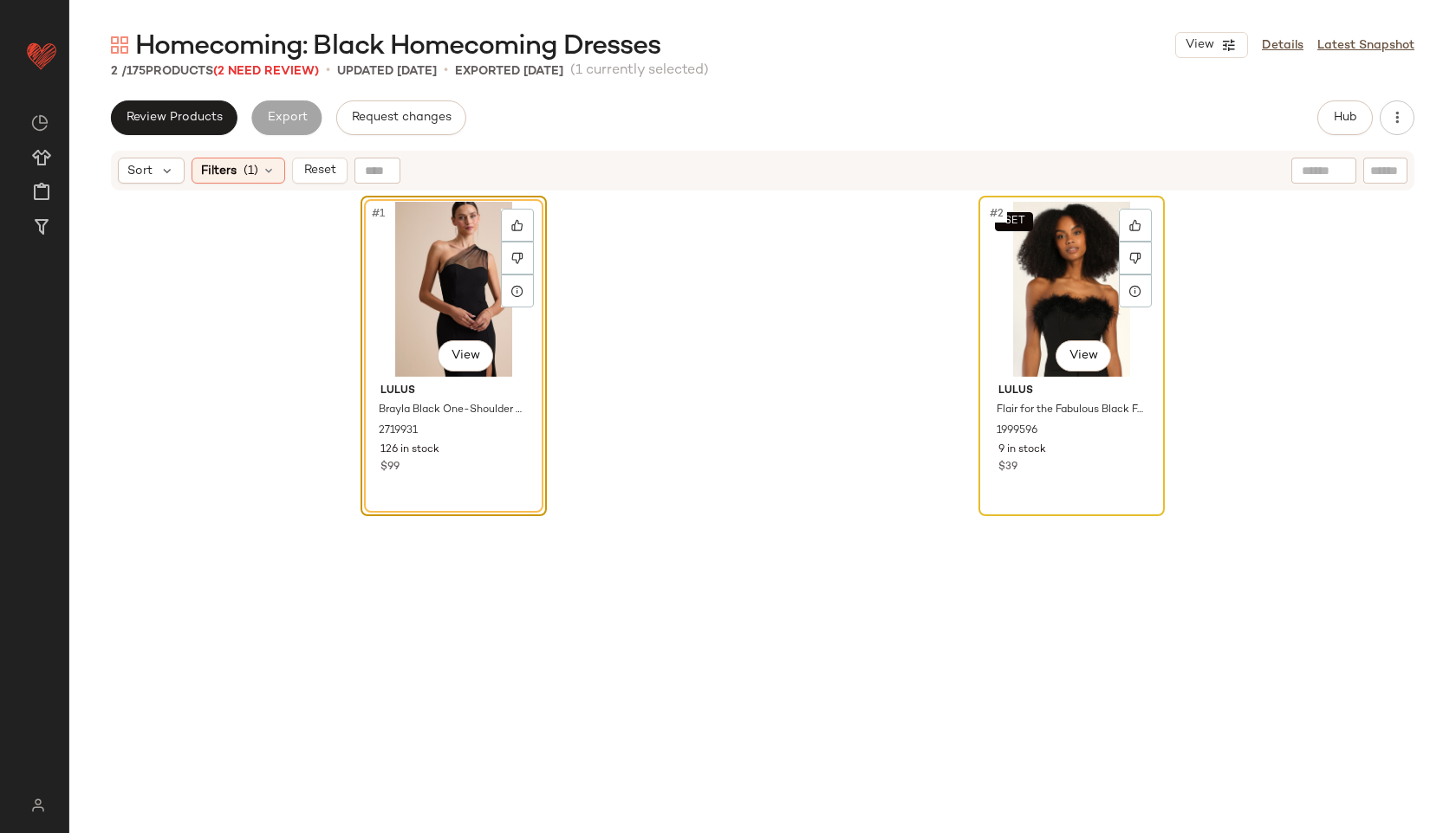
click at [1070, 324] on div "SET #2 View" at bounding box center [1072, 290] width 174 height 175
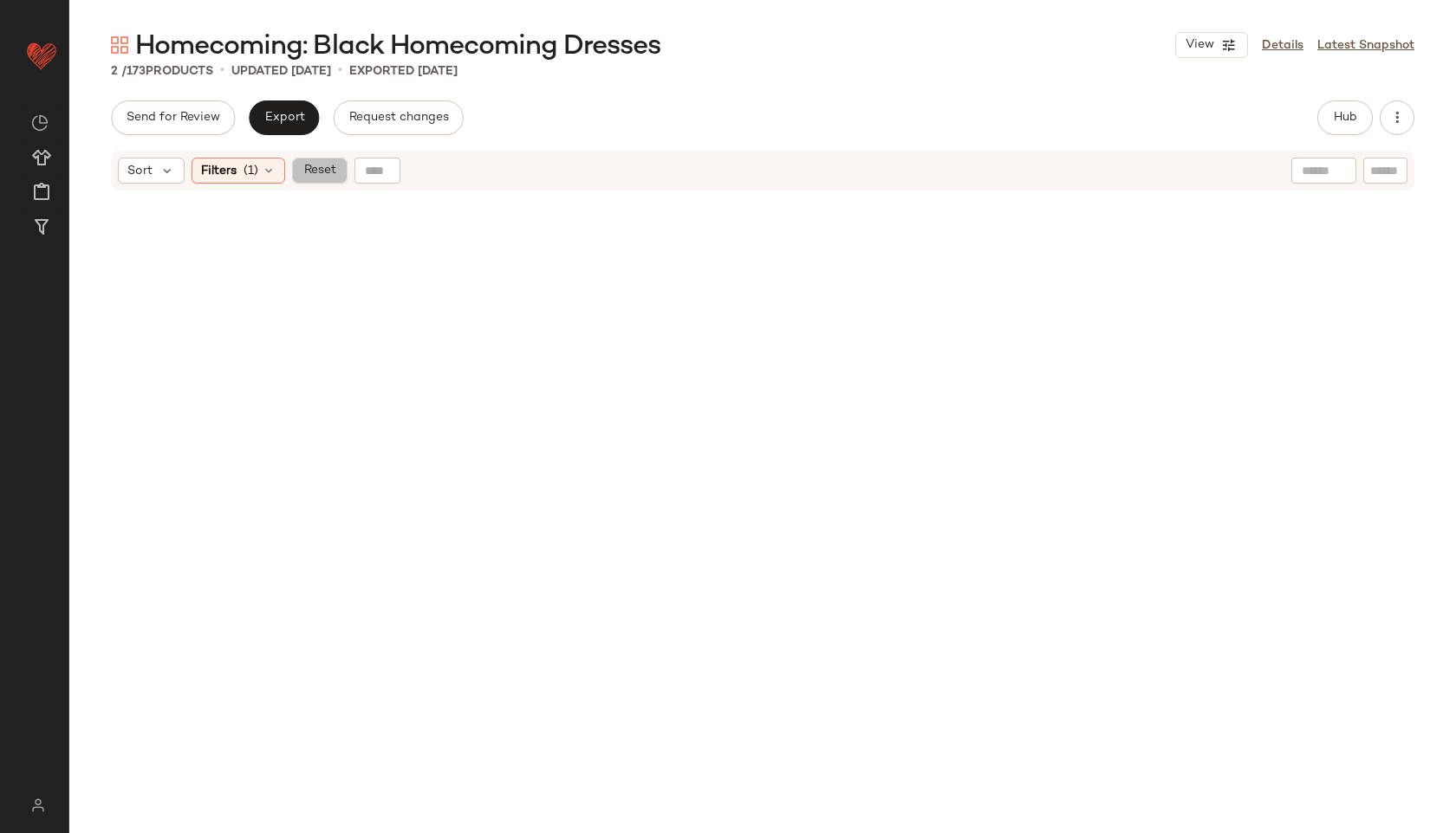
click at [311, 175] on span "Reset" at bounding box center [318, 171] width 33 height 14
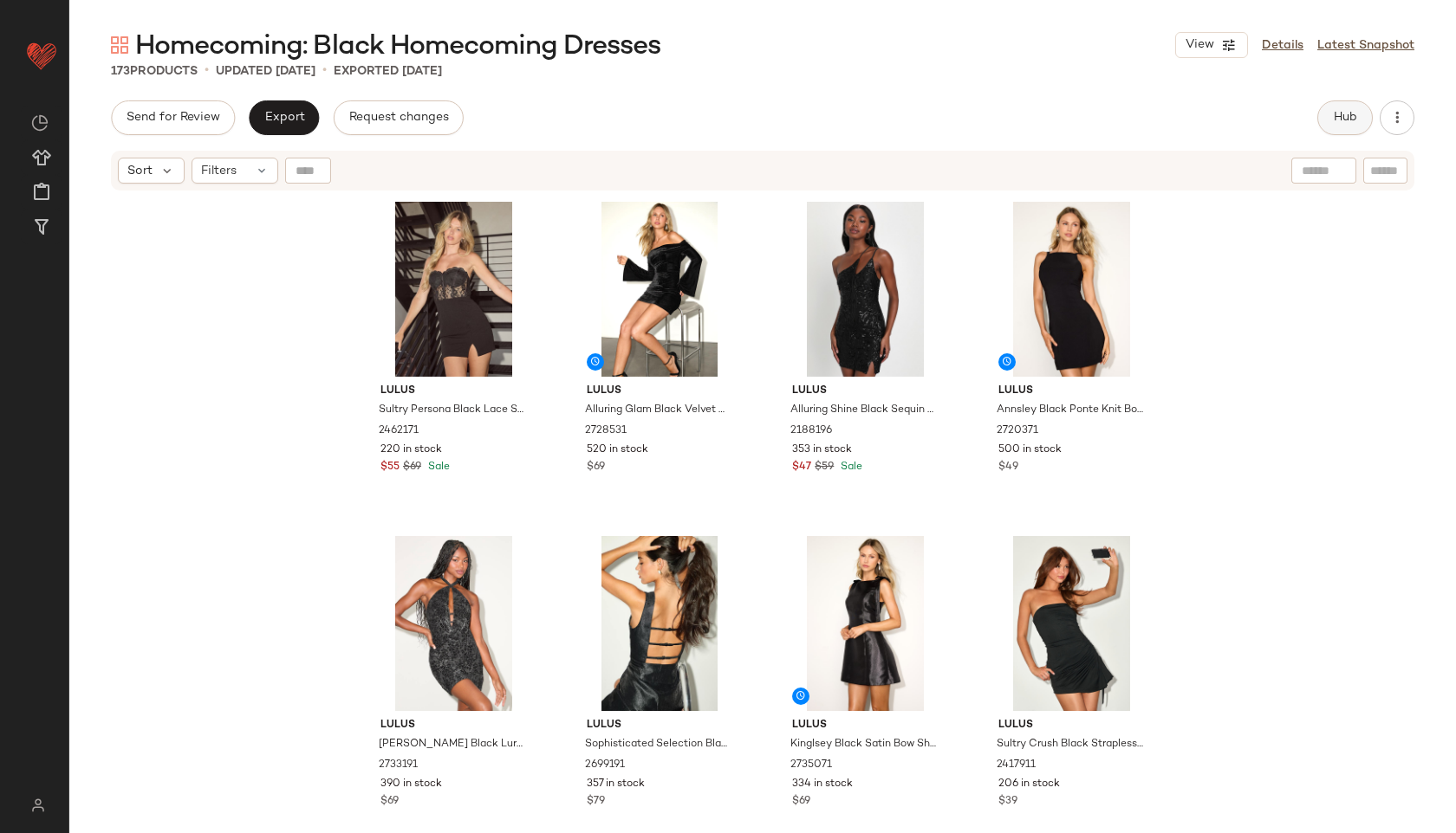
click at [1360, 106] on button "Hub" at bounding box center [1345, 117] width 55 height 34
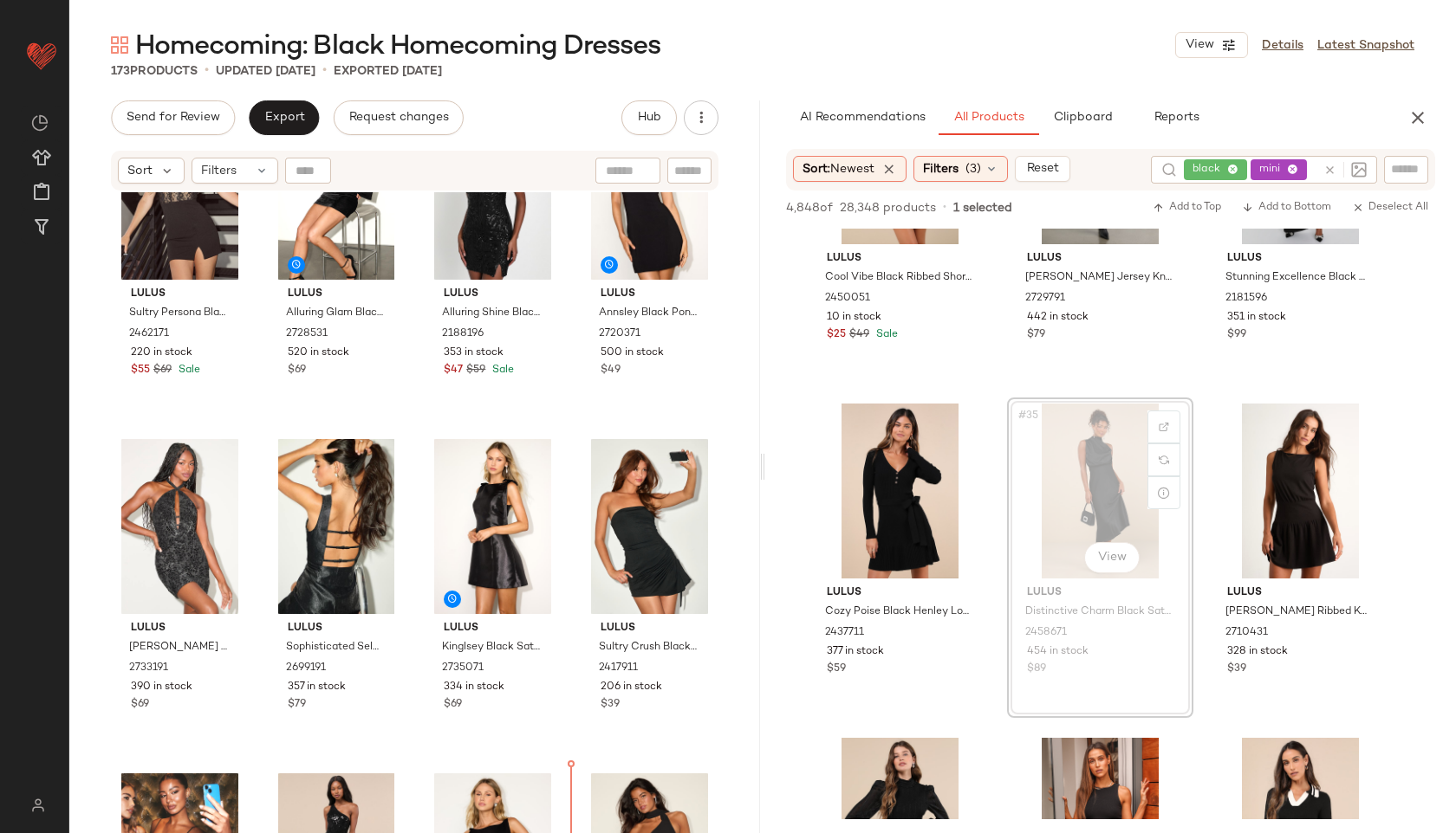
scroll to position [249, 0]
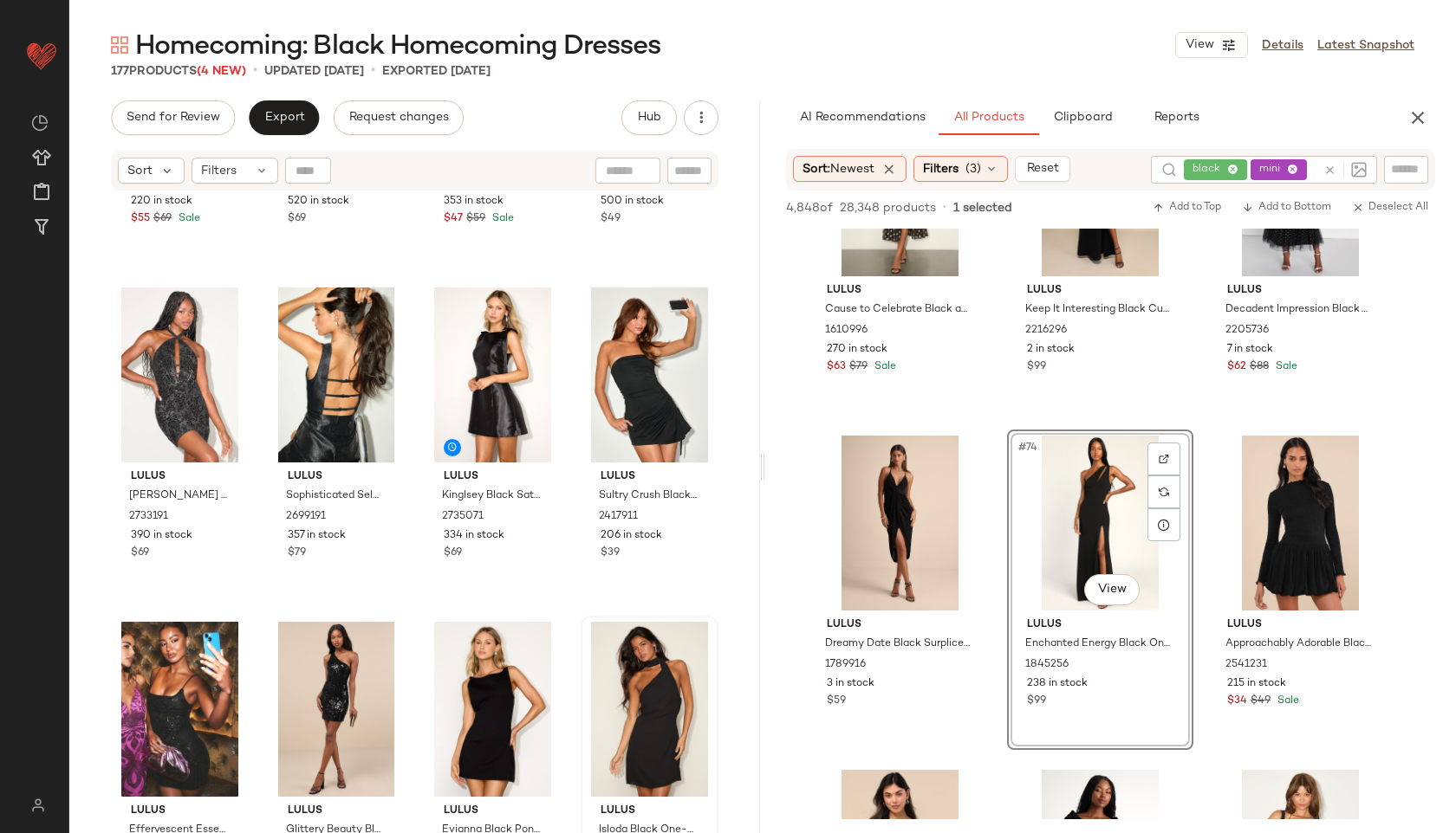
scroll to position [250, 0]
click at [247, 180] on div "Filters" at bounding box center [235, 170] width 87 height 26
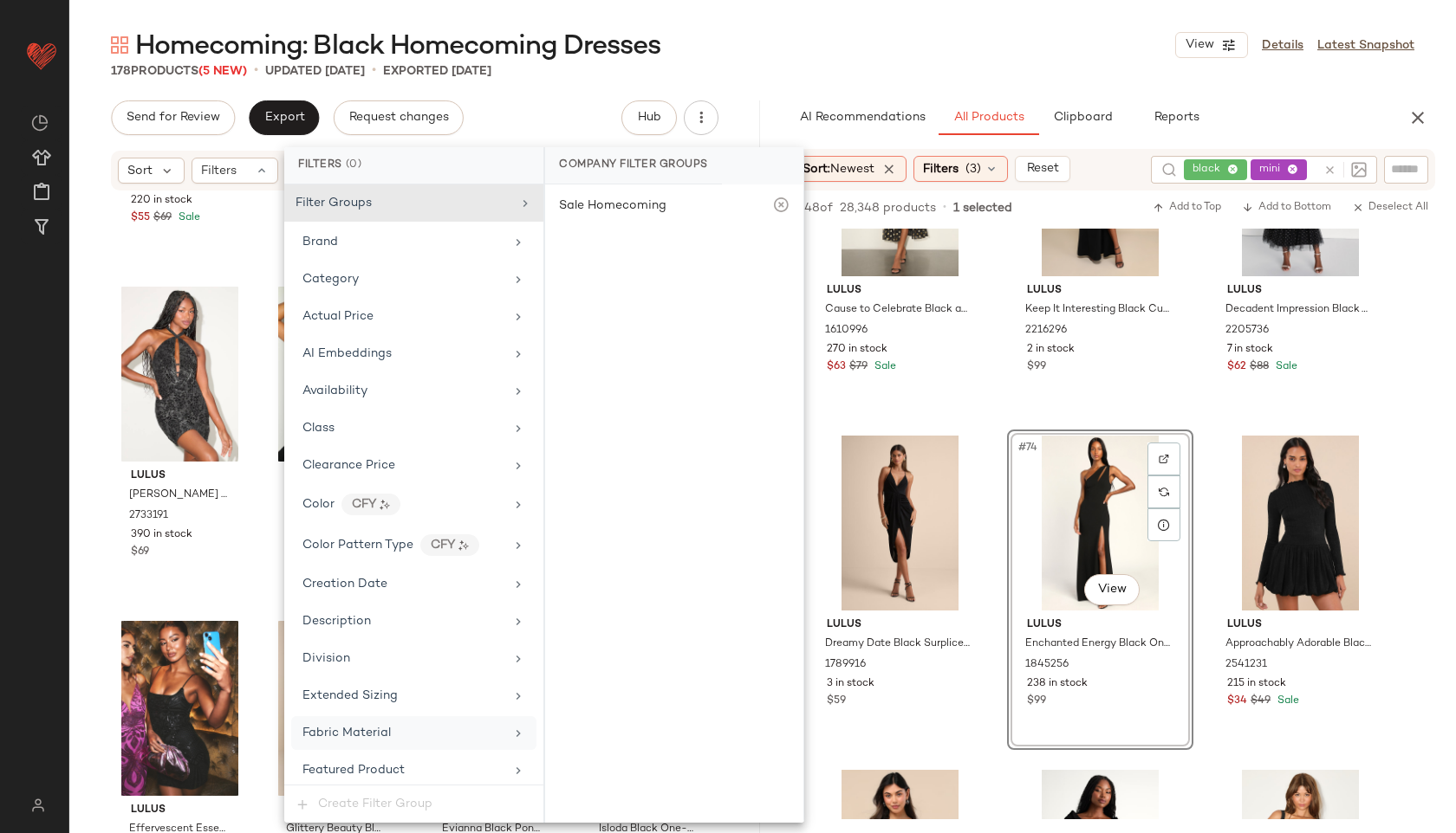
scroll to position [1101, 0]
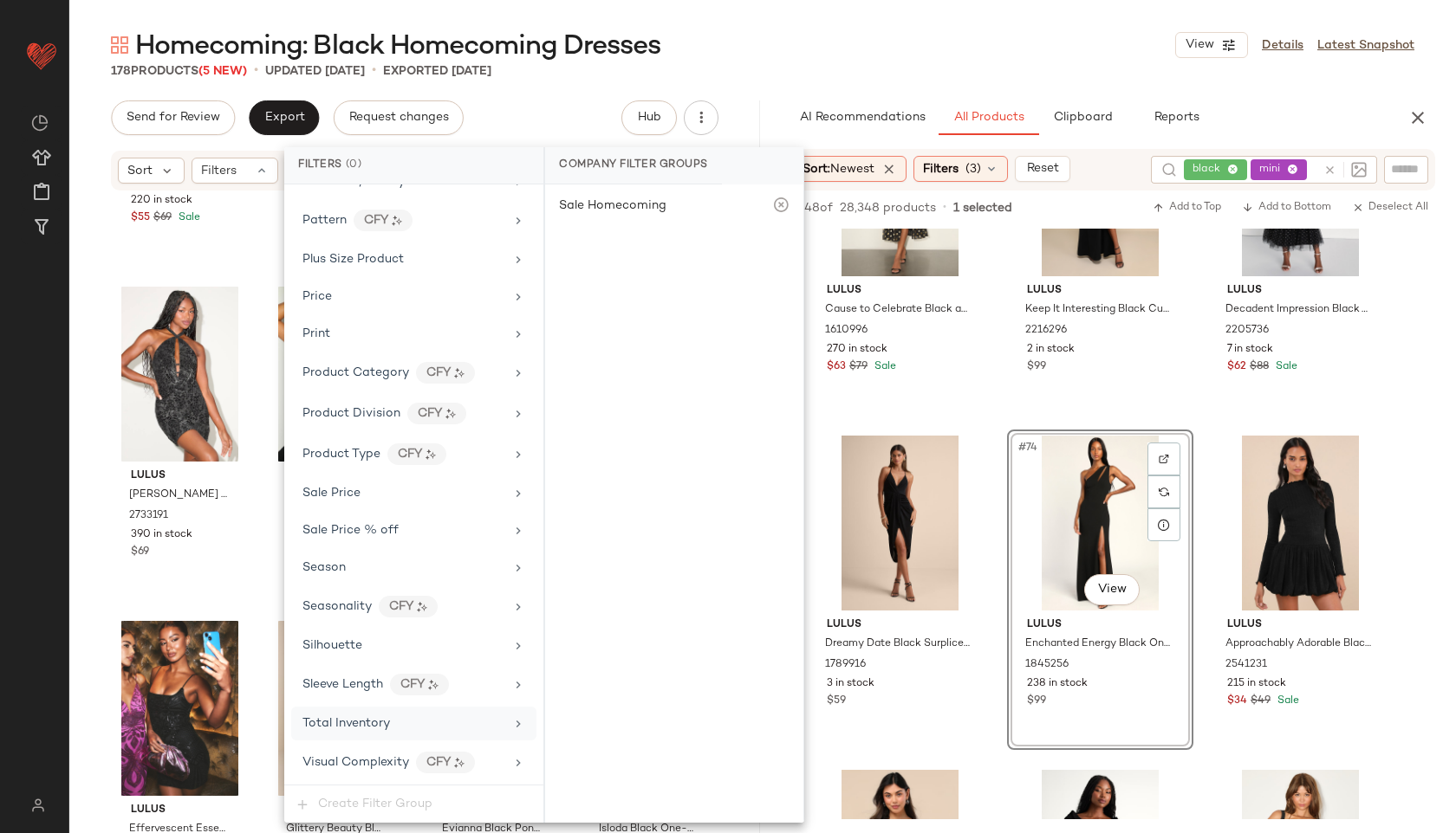
click at [356, 733] on div "Total Inventory" at bounding box center [413, 723] width 245 height 33
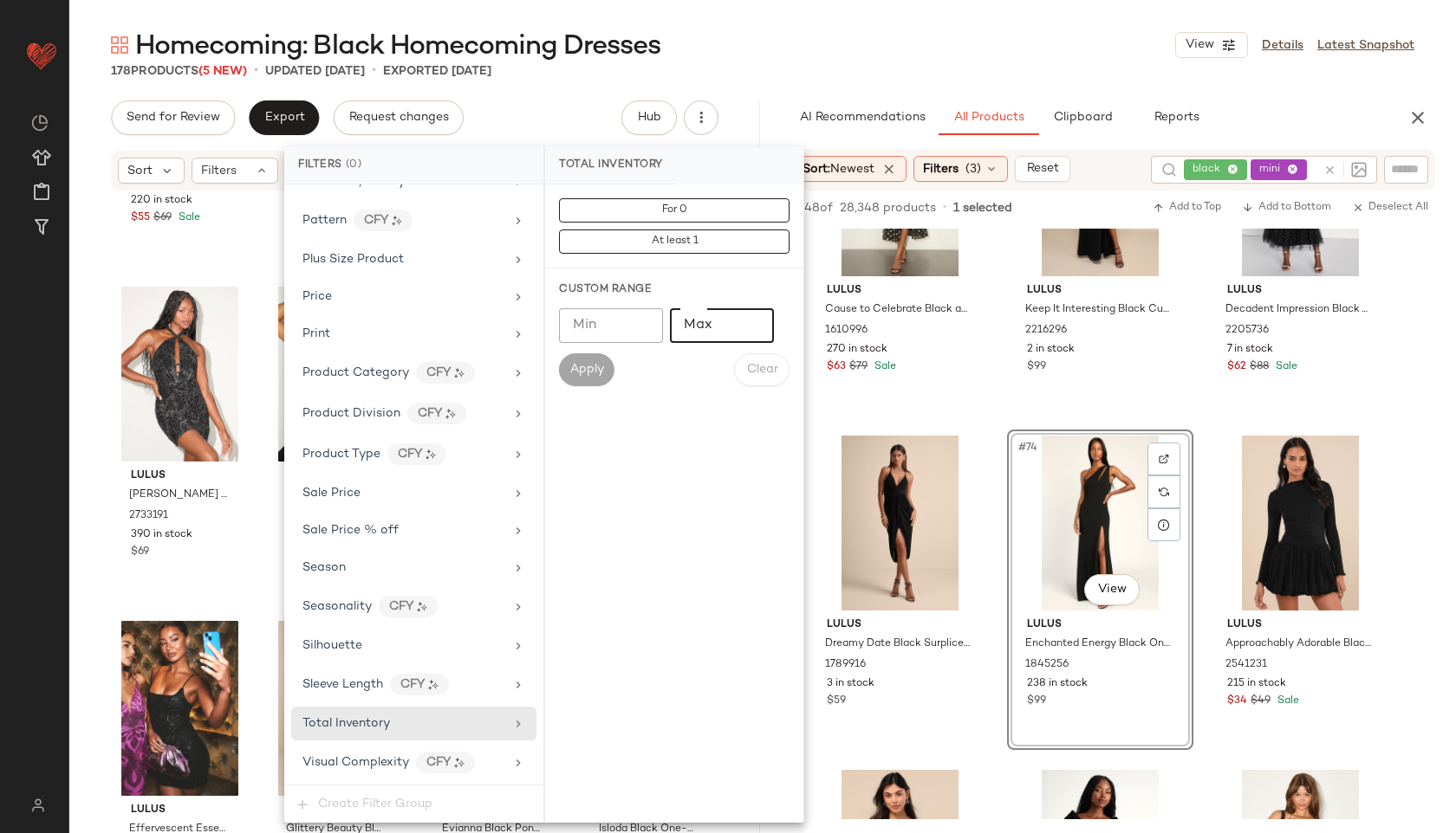
click at [727, 337] on input "Max" at bounding box center [722, 326] width 104 height 34
type input "**"
click at [587, 366] on span "Apply" at bounding box center [586, 370] width 34 height 14
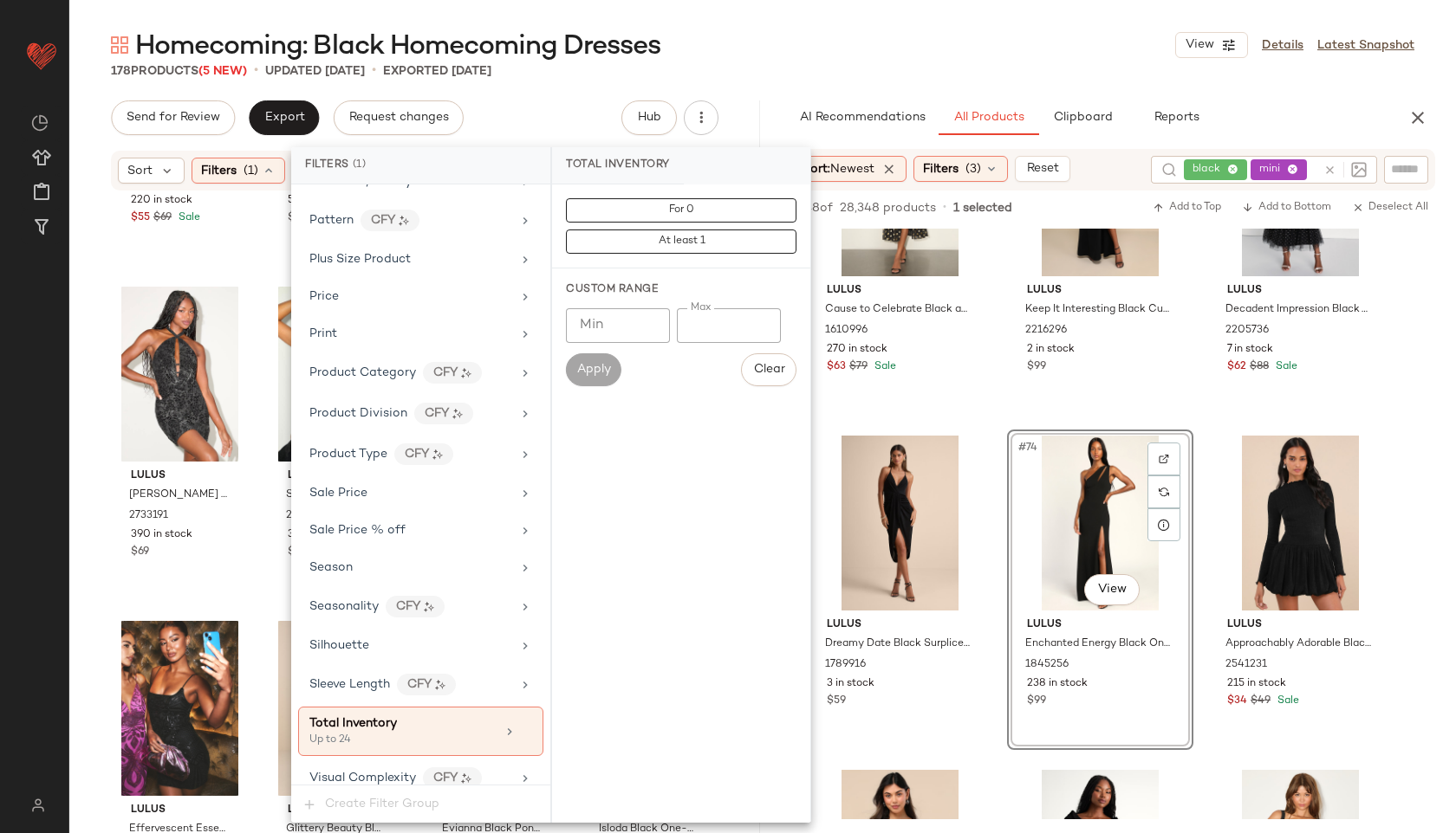
click at [745, 80] on div "Homecoming: Black Homecoming Dresses View Details Latest Snapshot 178 Products …" at bounding box center [763, 430] width 1386 height 805
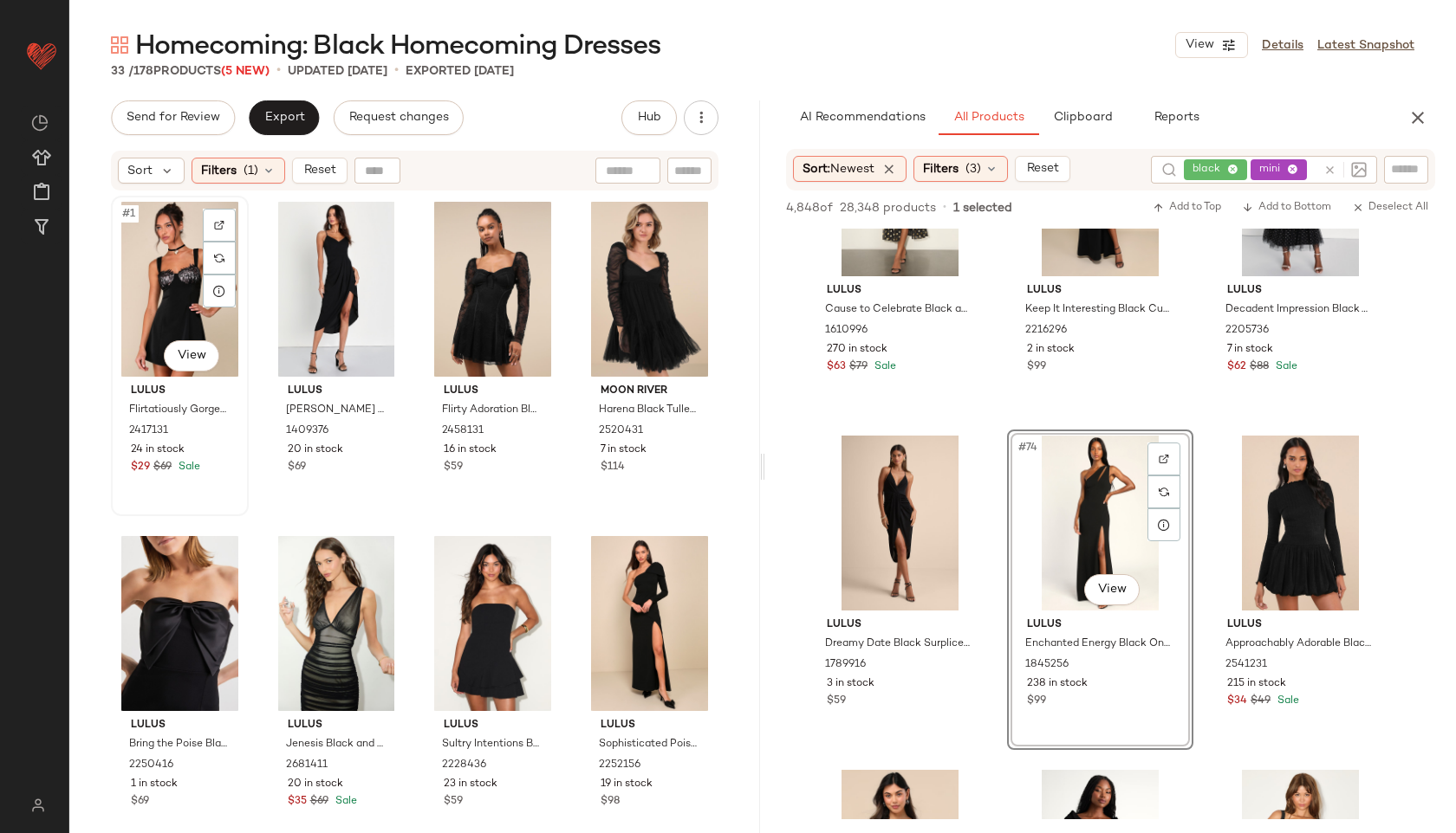
click at [155, 330] on div "#1 View" at bounding box center [180, 290] width 126 height 175
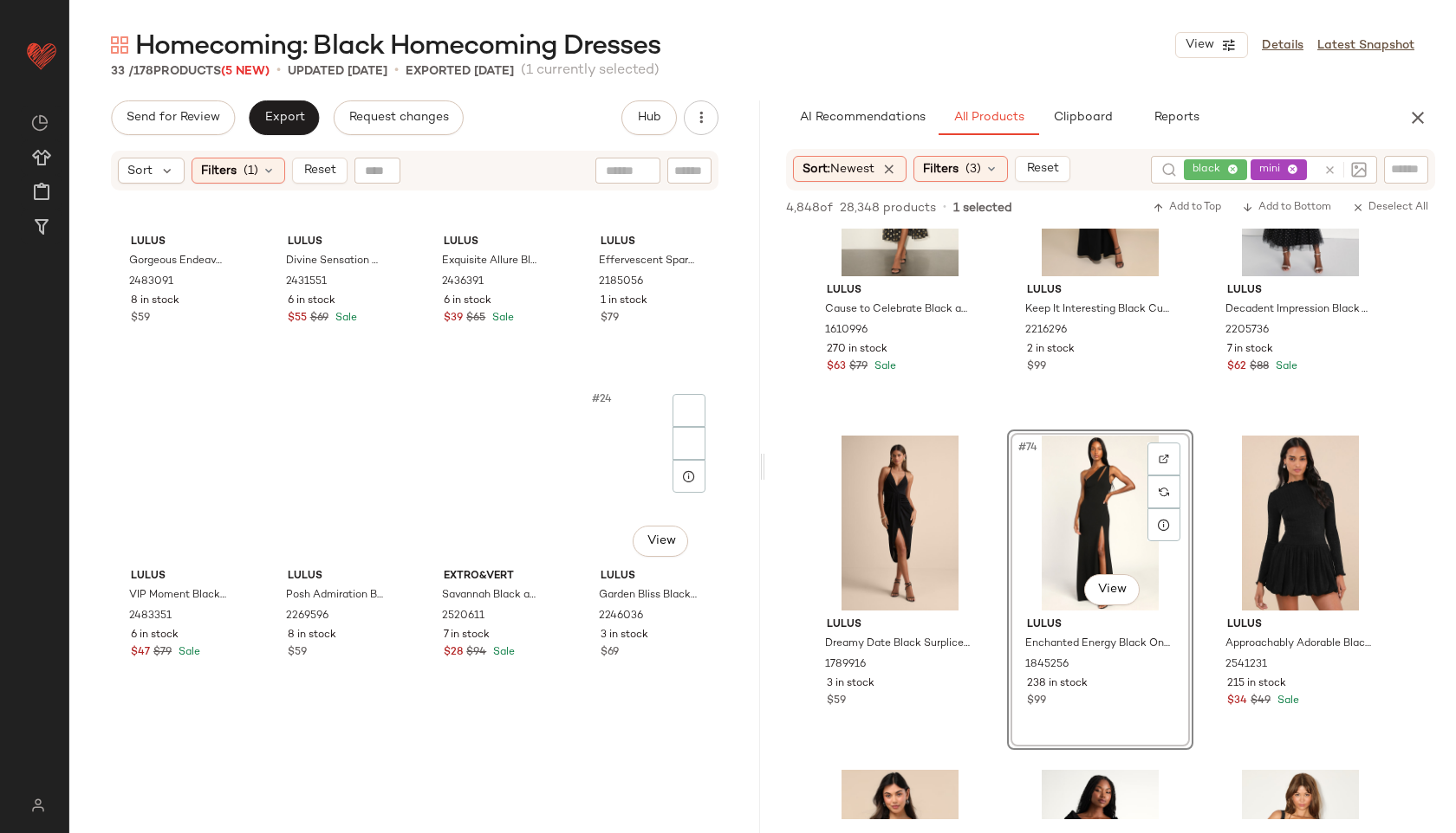
scroll to position [2328, 0]
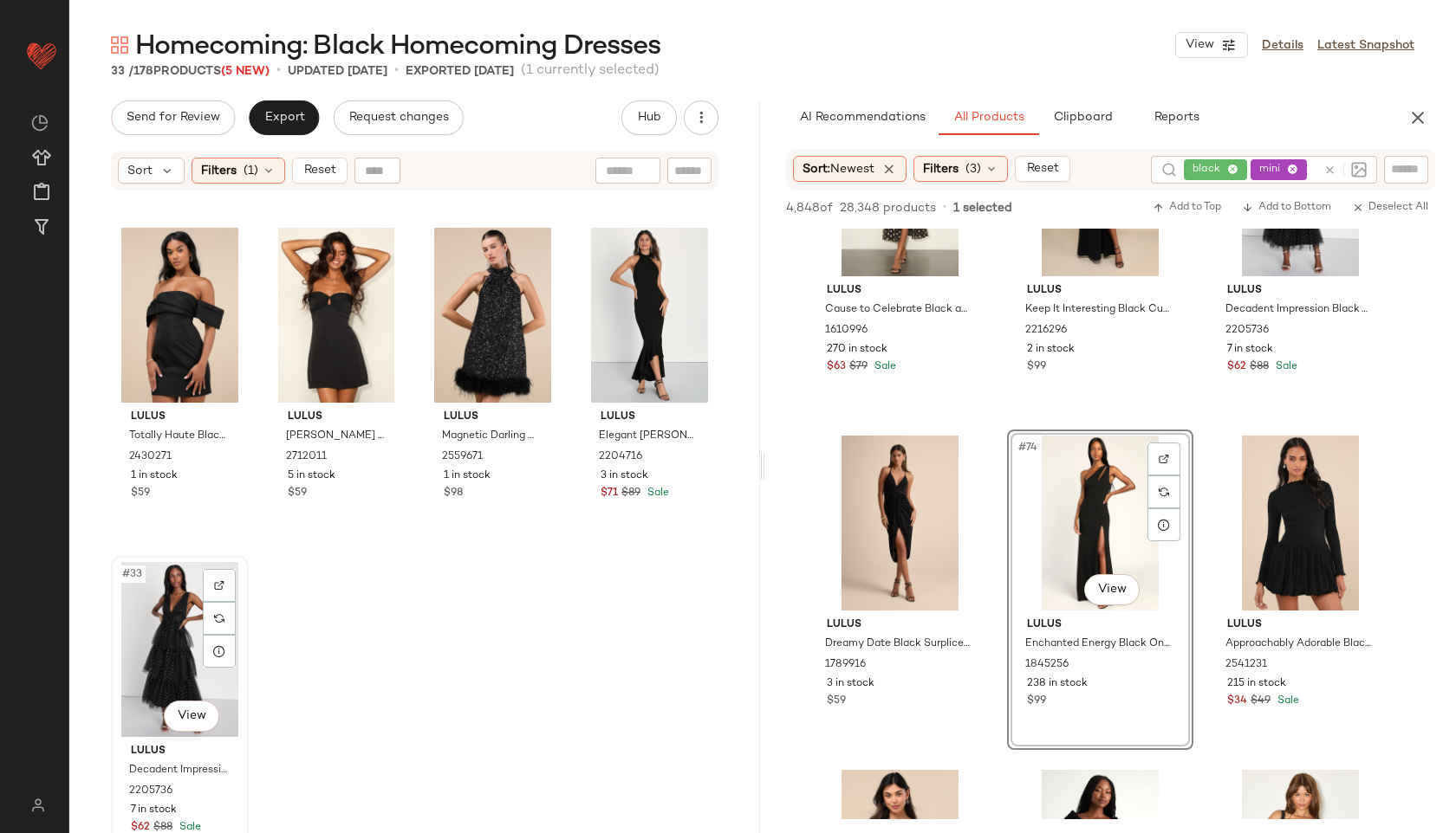
click at [157, 639] on div "#33 View" at bounding box center [180, 650] width 126 height 175
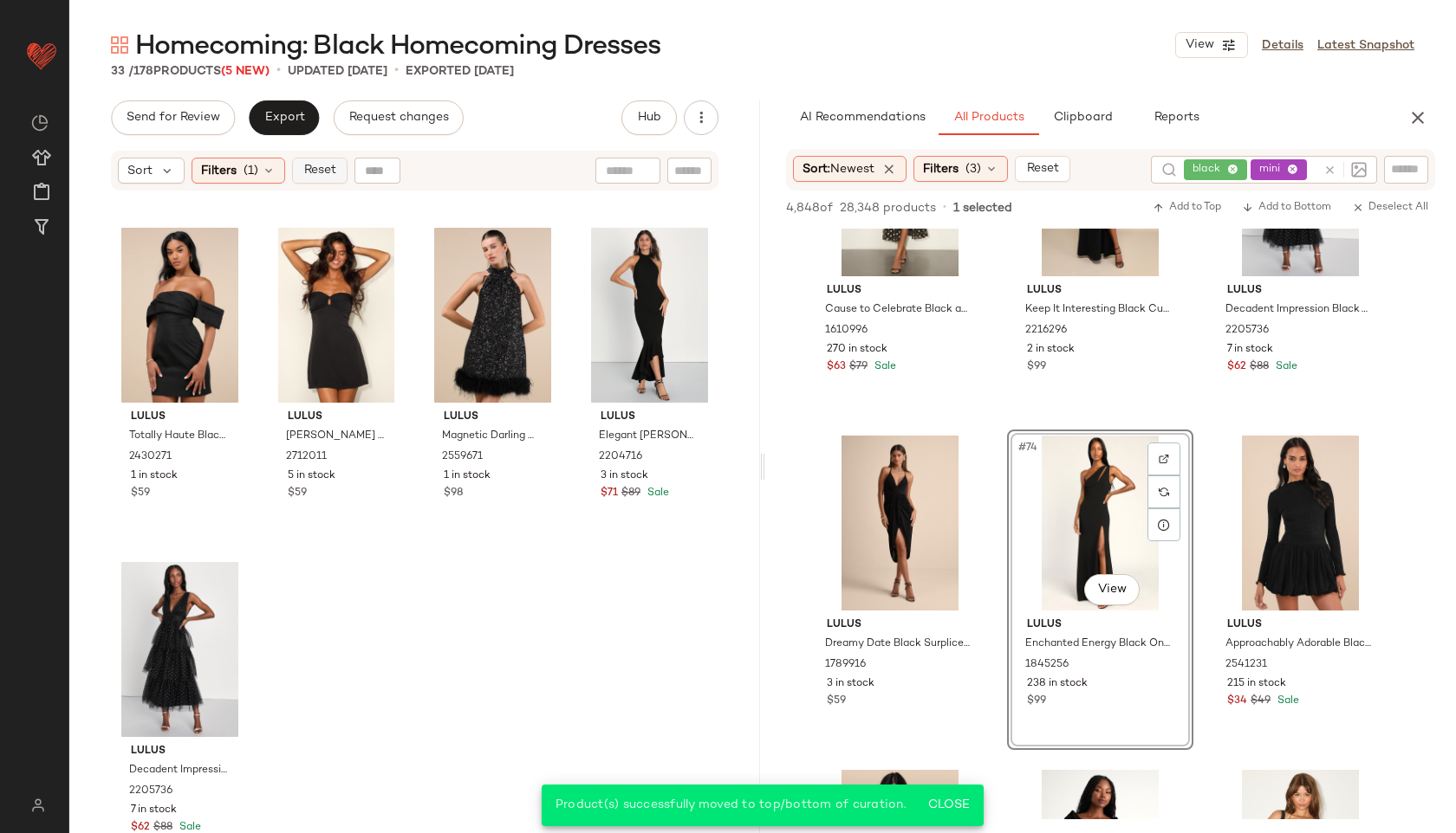
click at [323, 180] on button "Reset" at bounding box center [319, 170] width 55 height 26
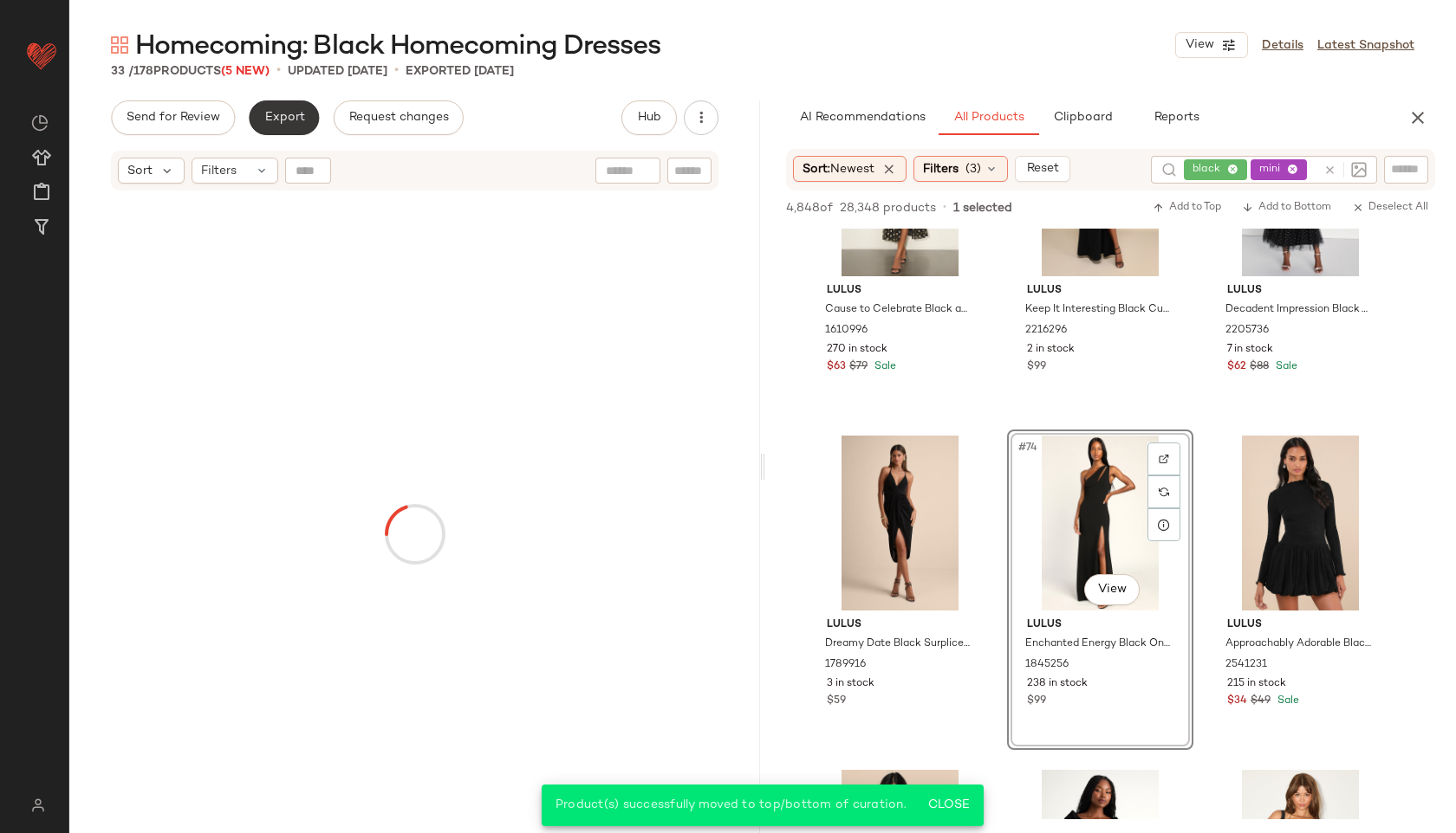
click at [276, 112] on span "Export" at bounding box center [283, 117] width 41 height 14
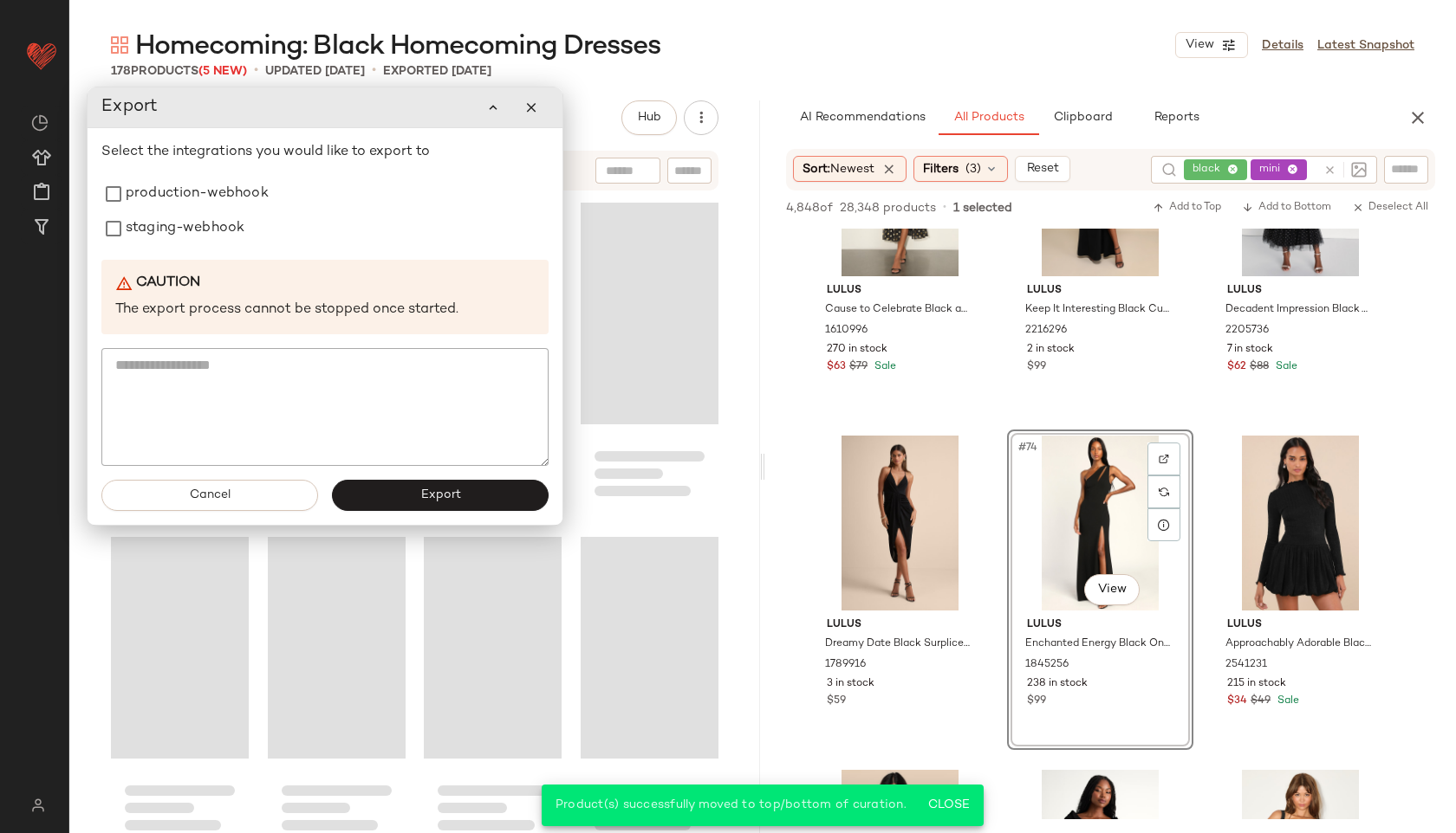
scroll to position [14367, 0]
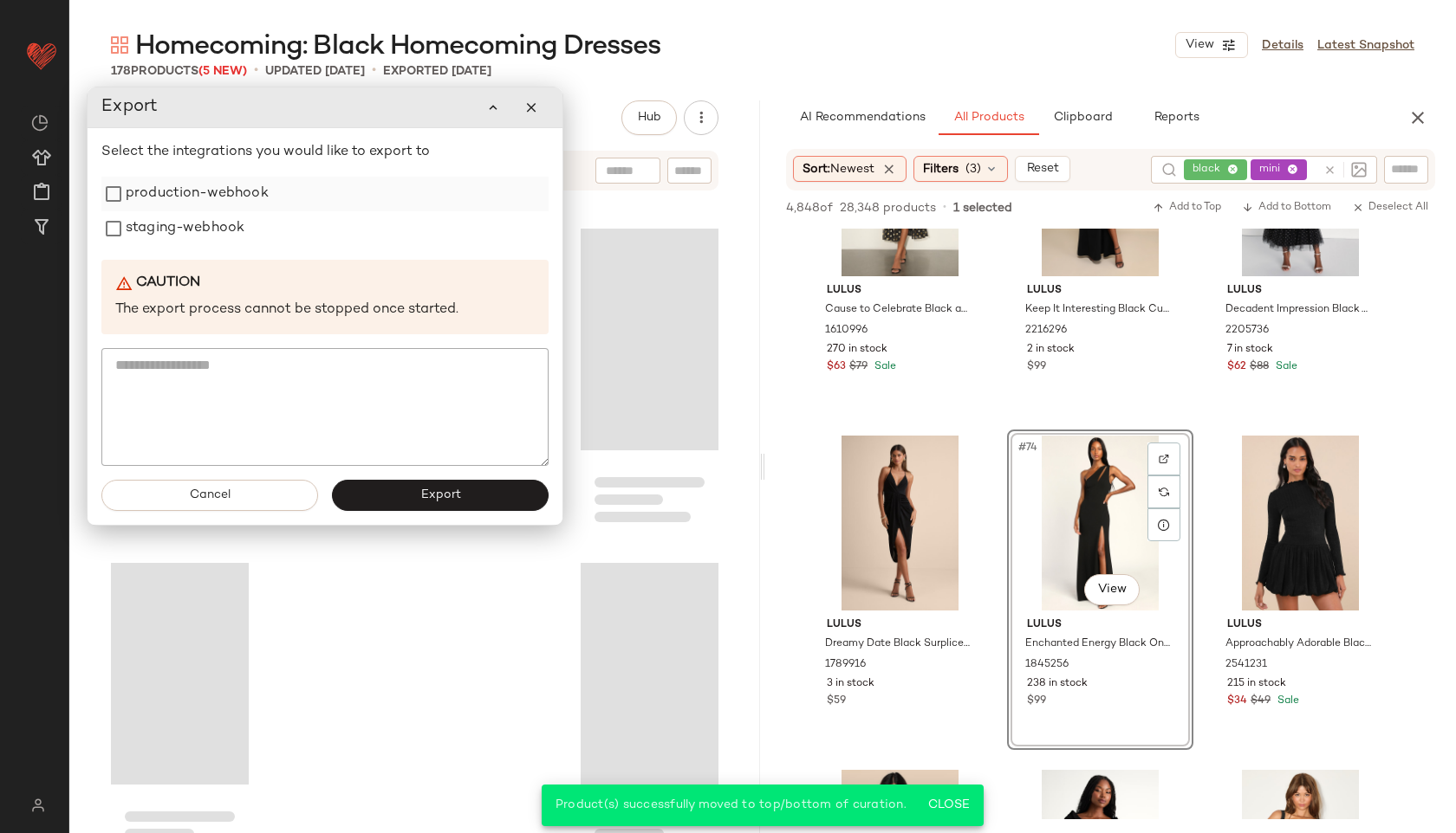
click at [222, 194] on label "production-webhook" at bounding box center [197, 193] width 143 height 34
click at [219, 222] on label "staging-webhook" at bounding box center [185, 229] width 119 height 34
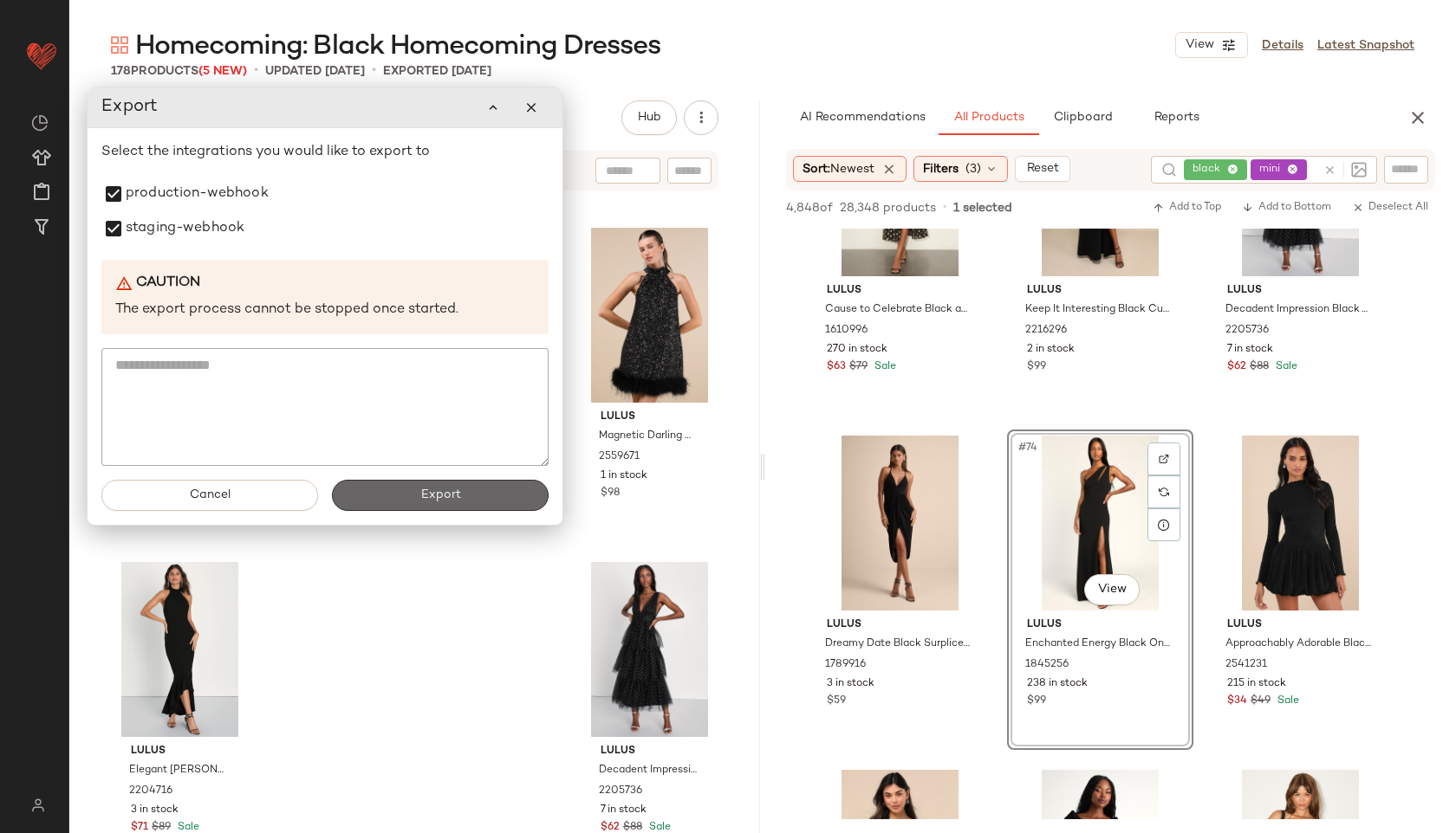
click at [417, 492] on button "Export" at bounding box center [440, 496] width 216 height 31
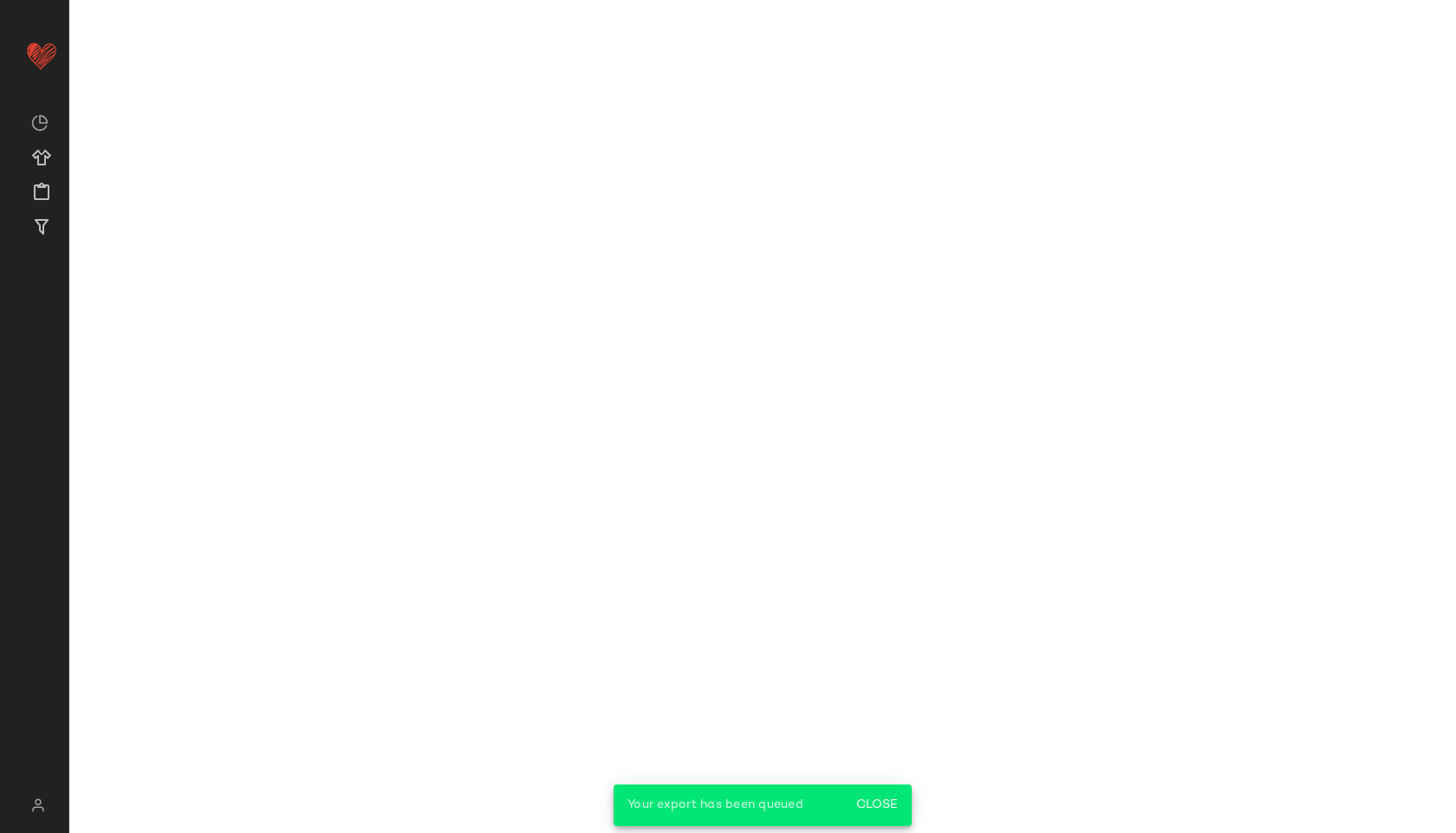
scroll to position [11503, 0]
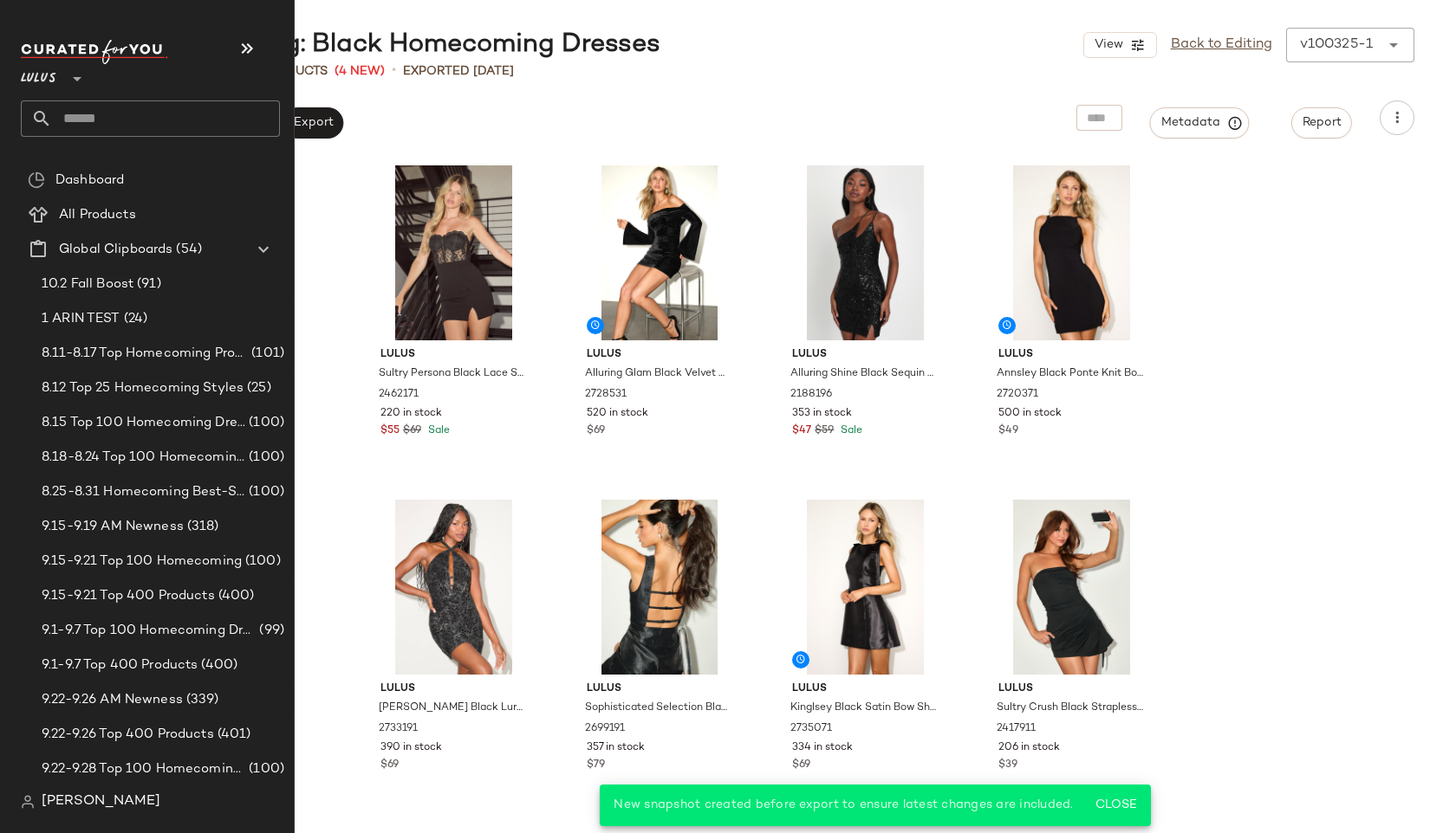
click at [91, 112] on input "text" at bounding box center [166, 118] width 228 height 36
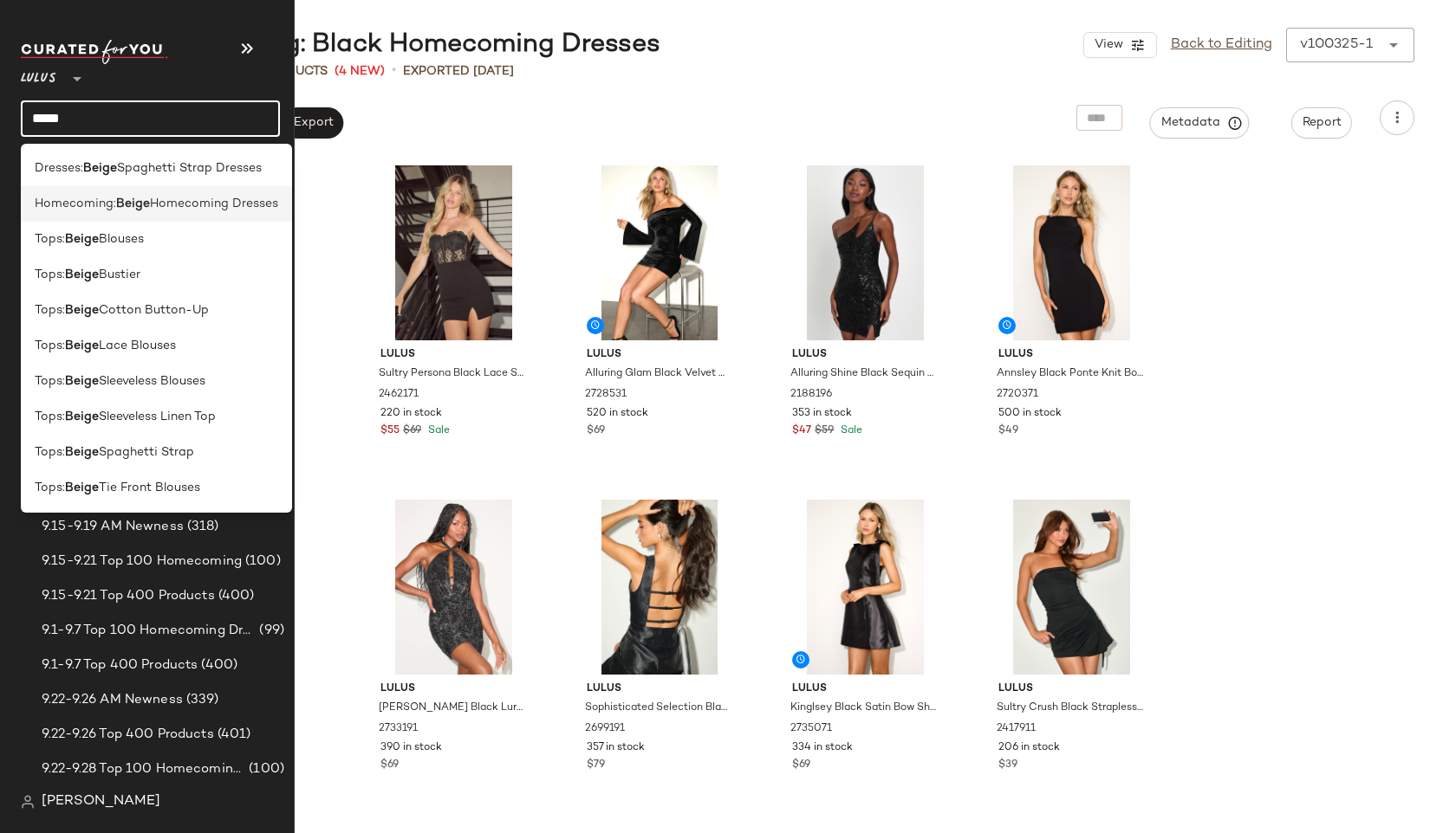
type input "*****"
click at [75, 201] on span "Homecoming:" at bounding box center [74, 204] width 81 height 18
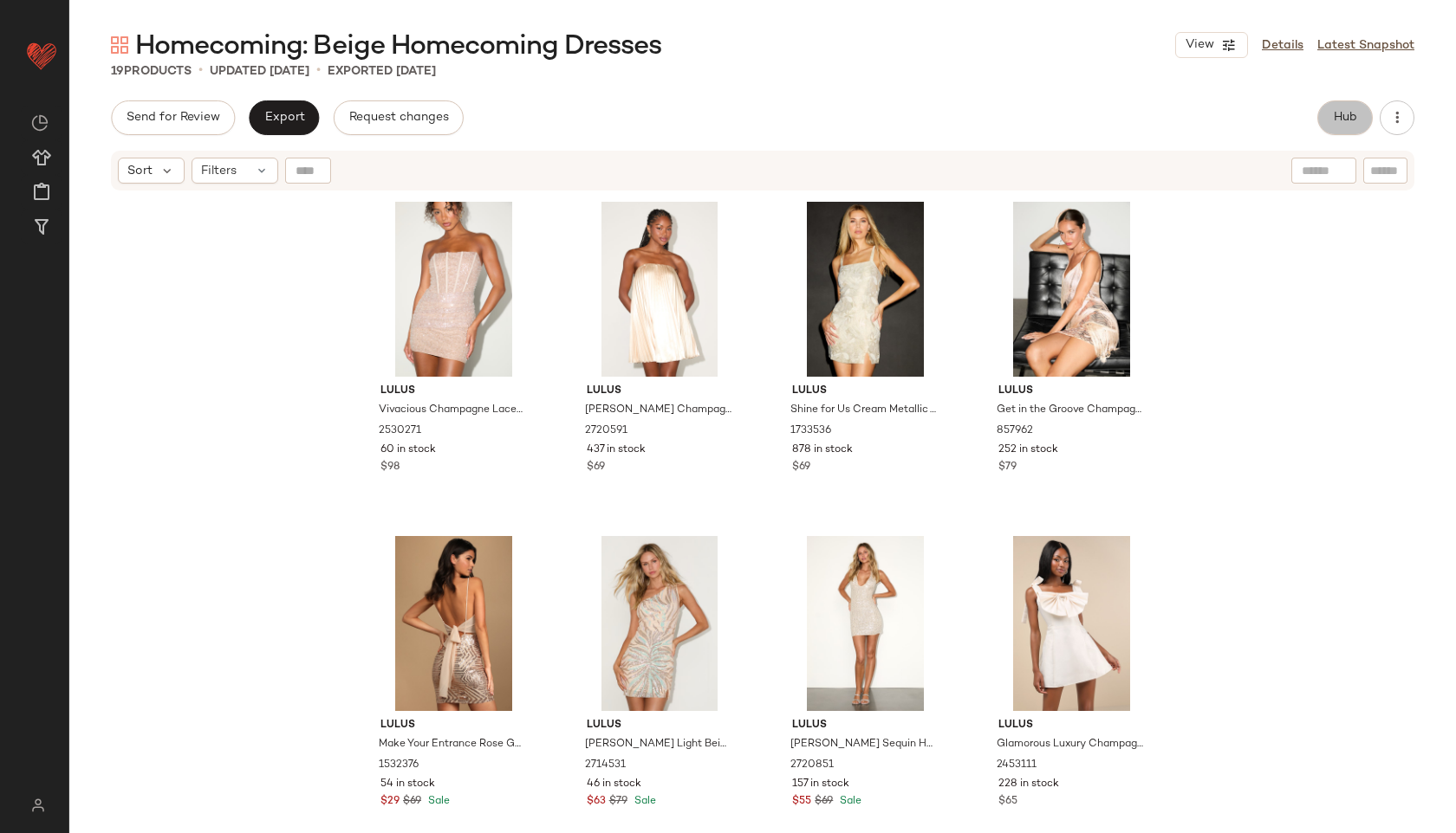
click at [1345, 119] on span "Hub" at bounding box center [1344, 117] width 24 height 14
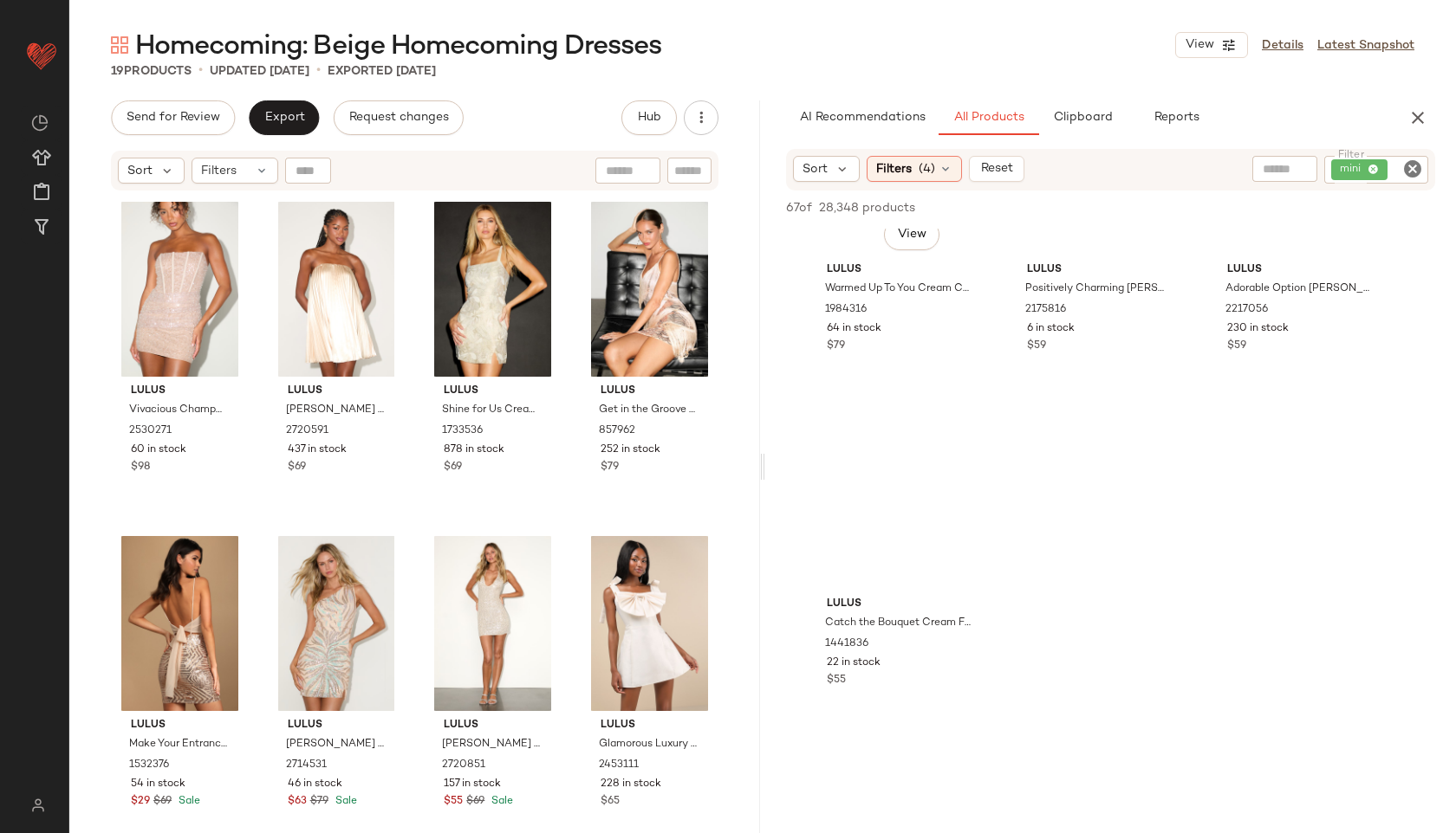
scroll to position [5909, 0]
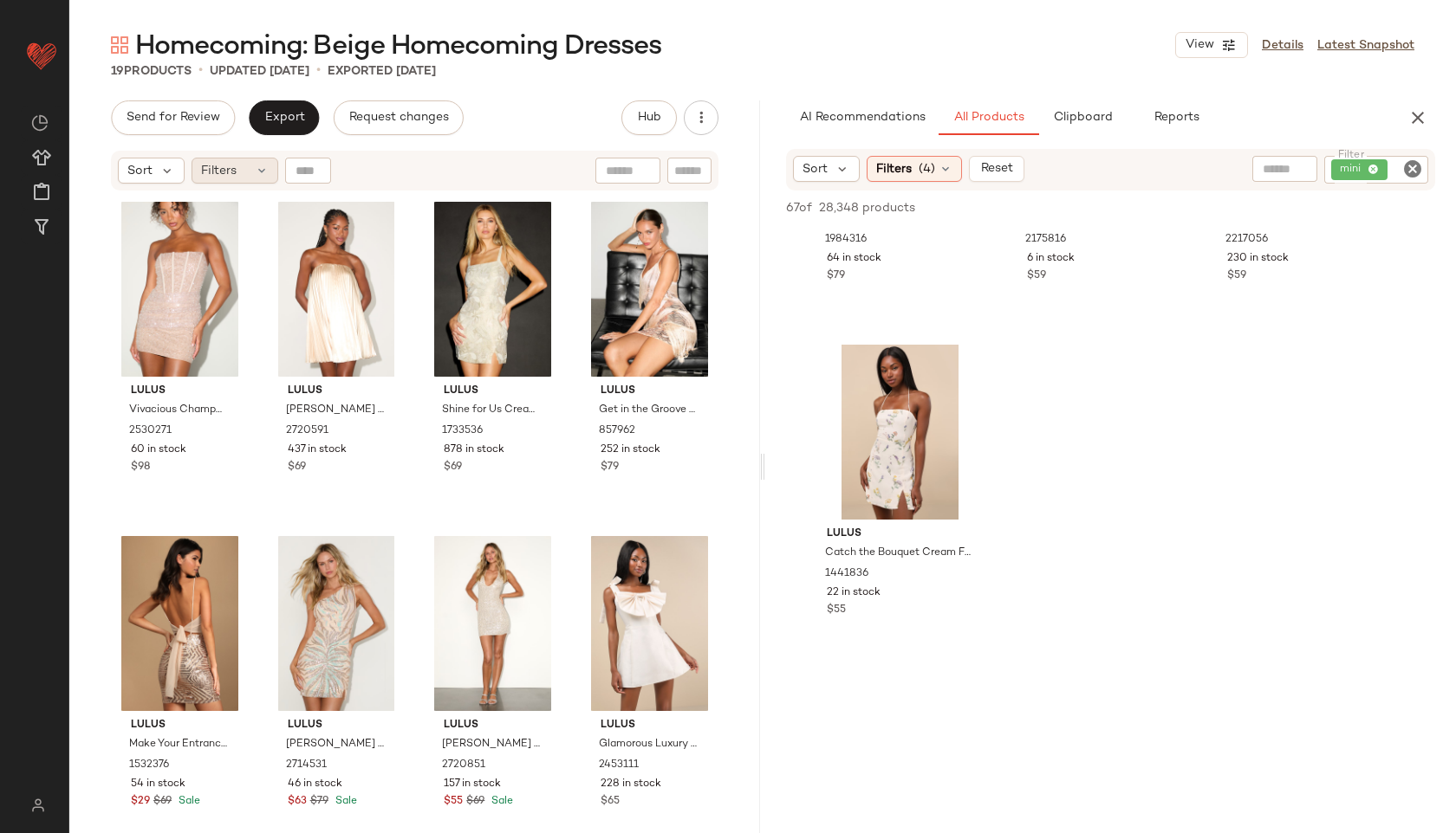
click at [256, 175] on icon at bounding box center [261, 171] width 14 height 14
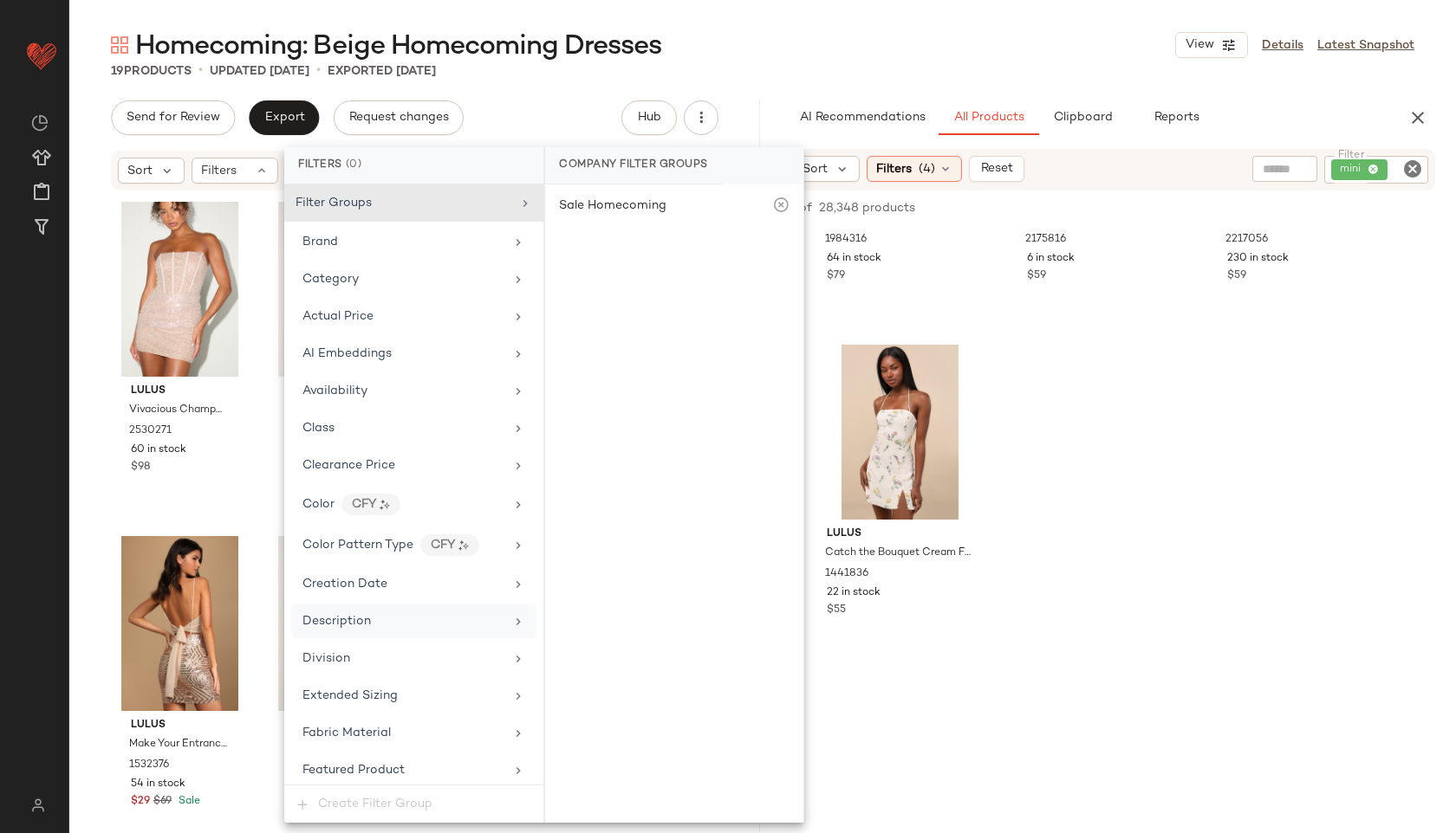
scroll to position [1064, 0]
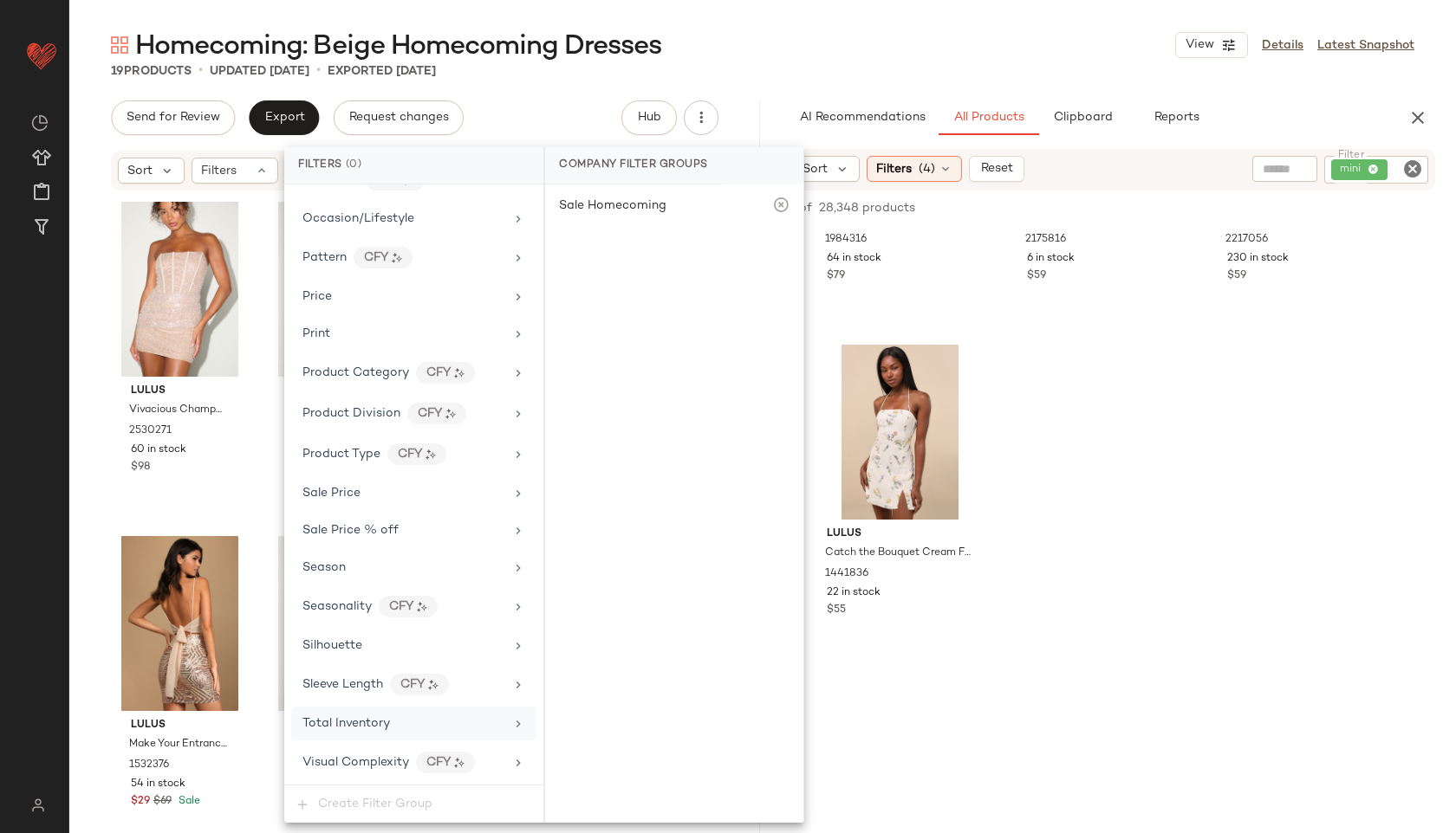
click at [347, 719] on span "Total Inventory" at bounding box center [346, 724] width 88 height 13
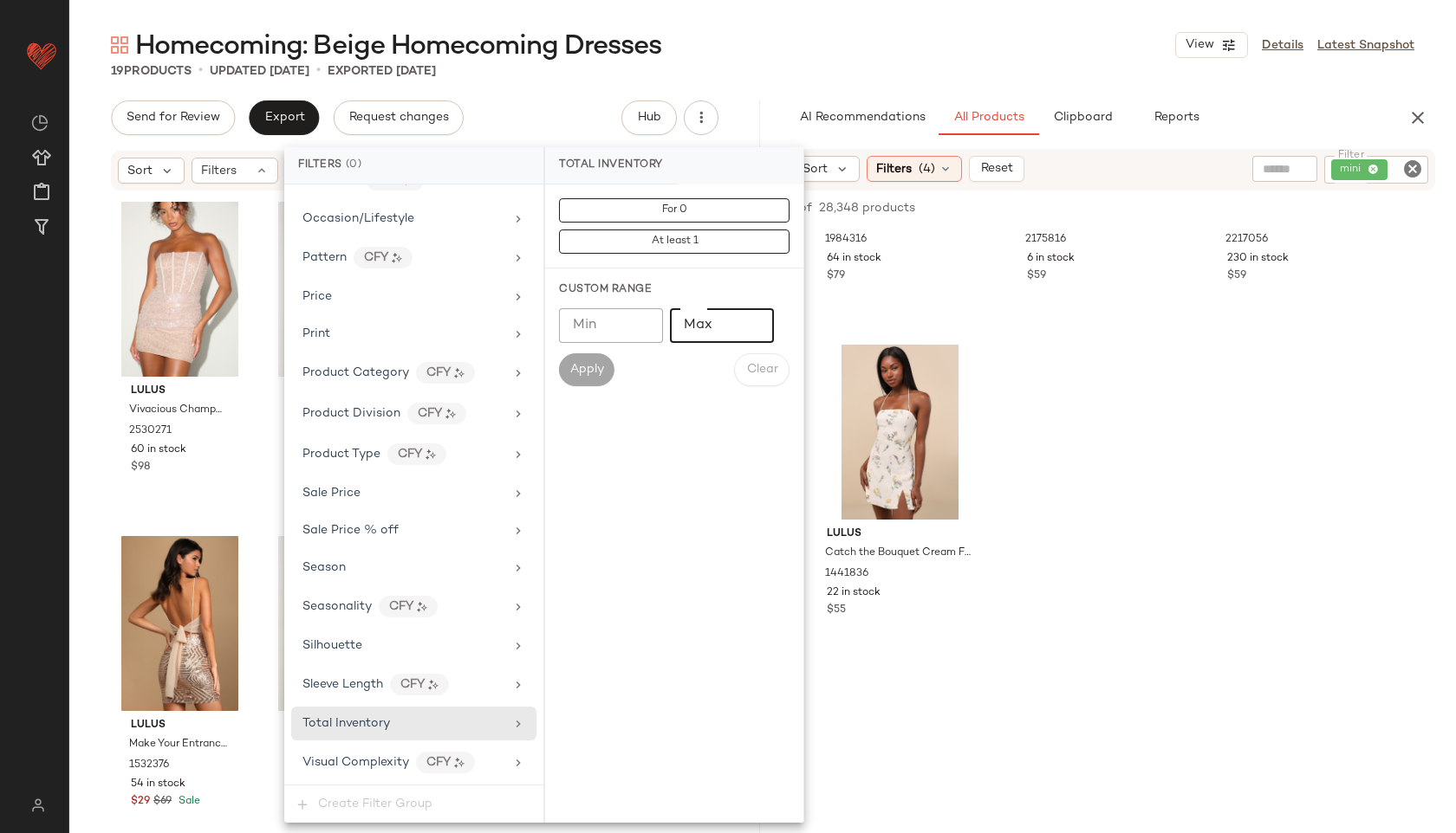
click at [690, 337] on input "Max" at bounding box center [722, 326] width 104 height 34
type input "**"
click at [589, 375] on span "Apply" at bounding box center [586, 370] width 34 height 14
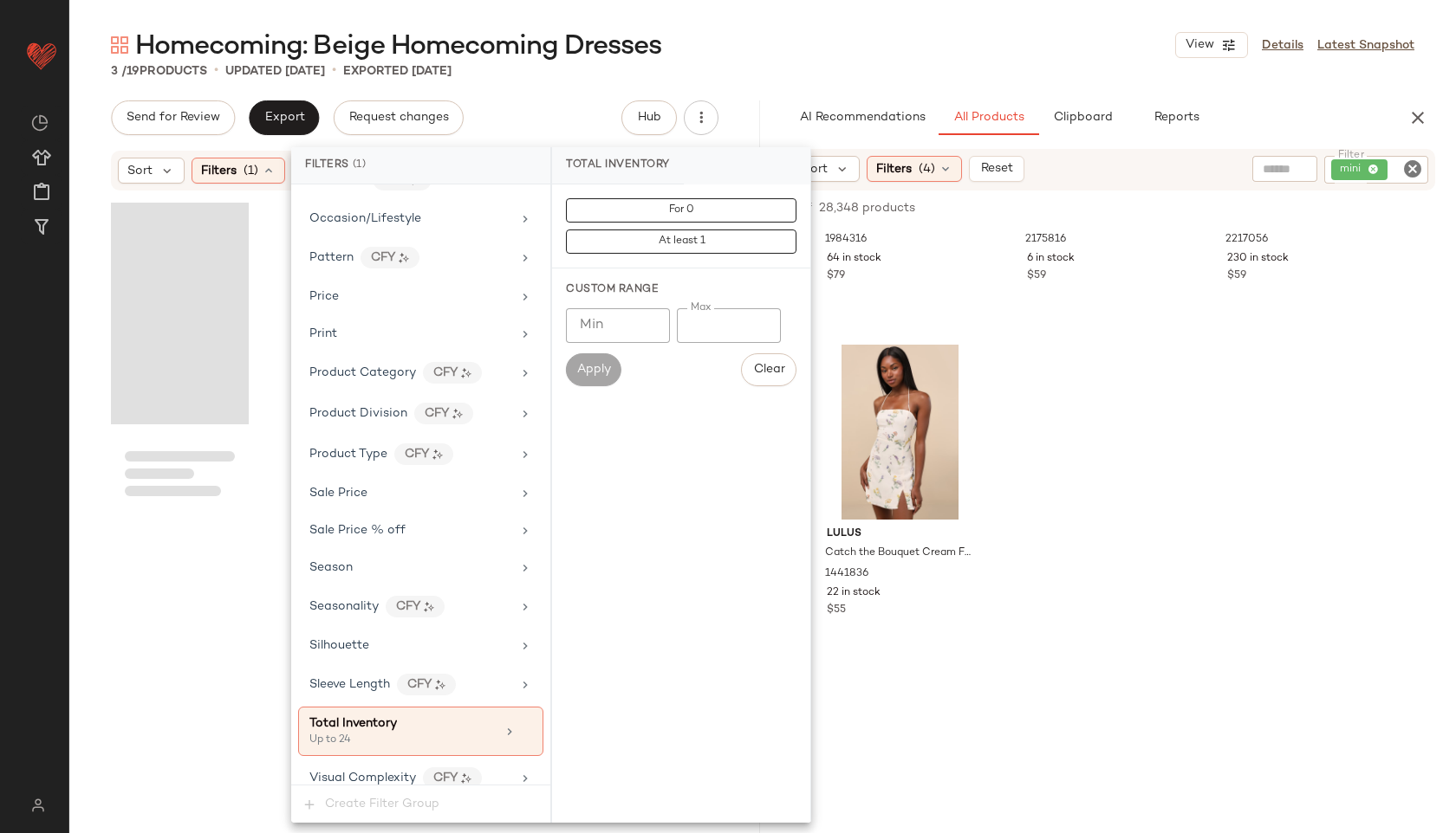
click at [536, 87] on div "Homecoming: Beige Homecoming Dresses View Details Latest Snapshot 3 / 19 Produc…" at bounding box center [763, 430] width 1386 height 805
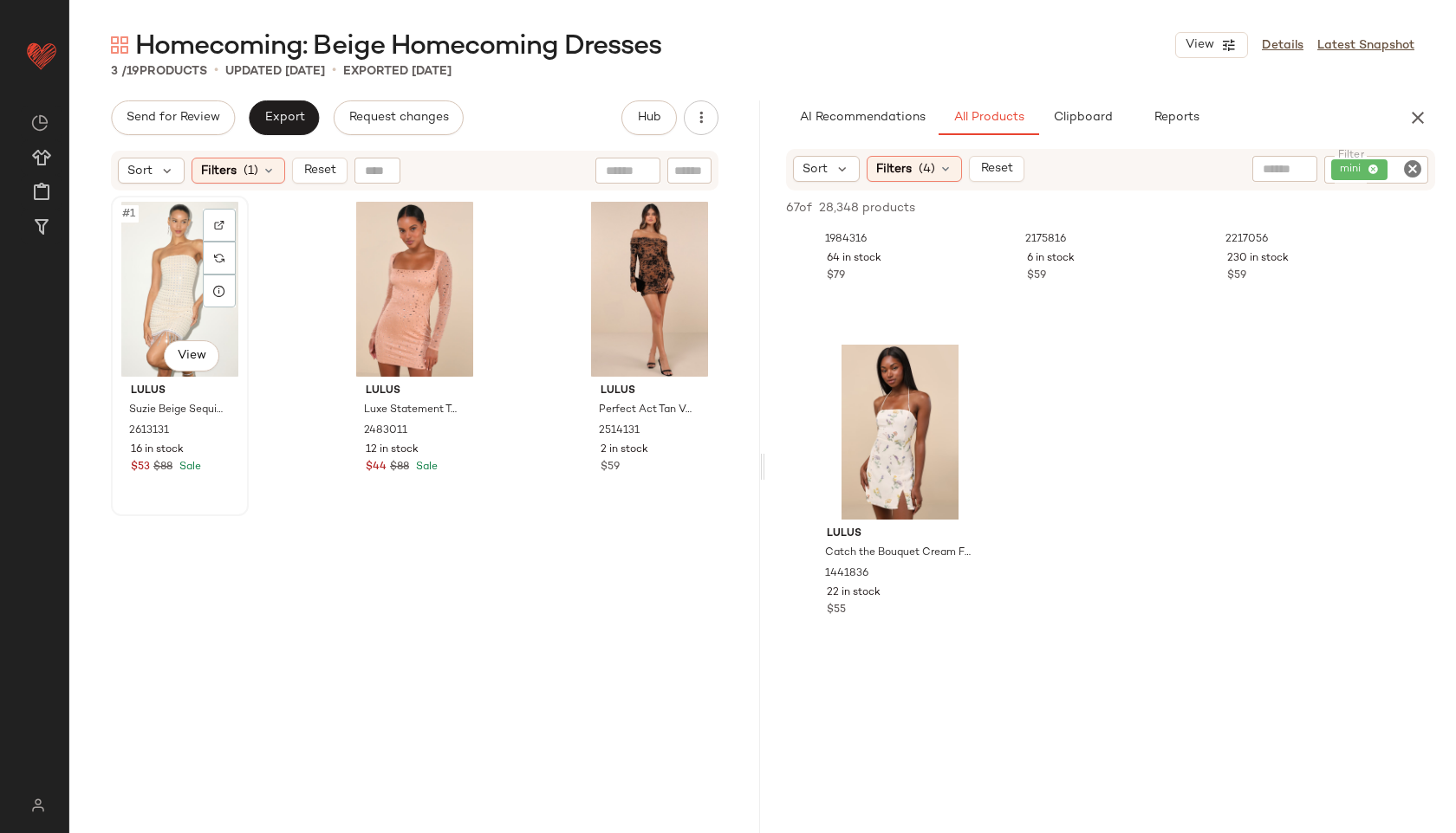
click at [144, 274] on div "#1 View" at bounding box center [180, 290] width 126 height 175
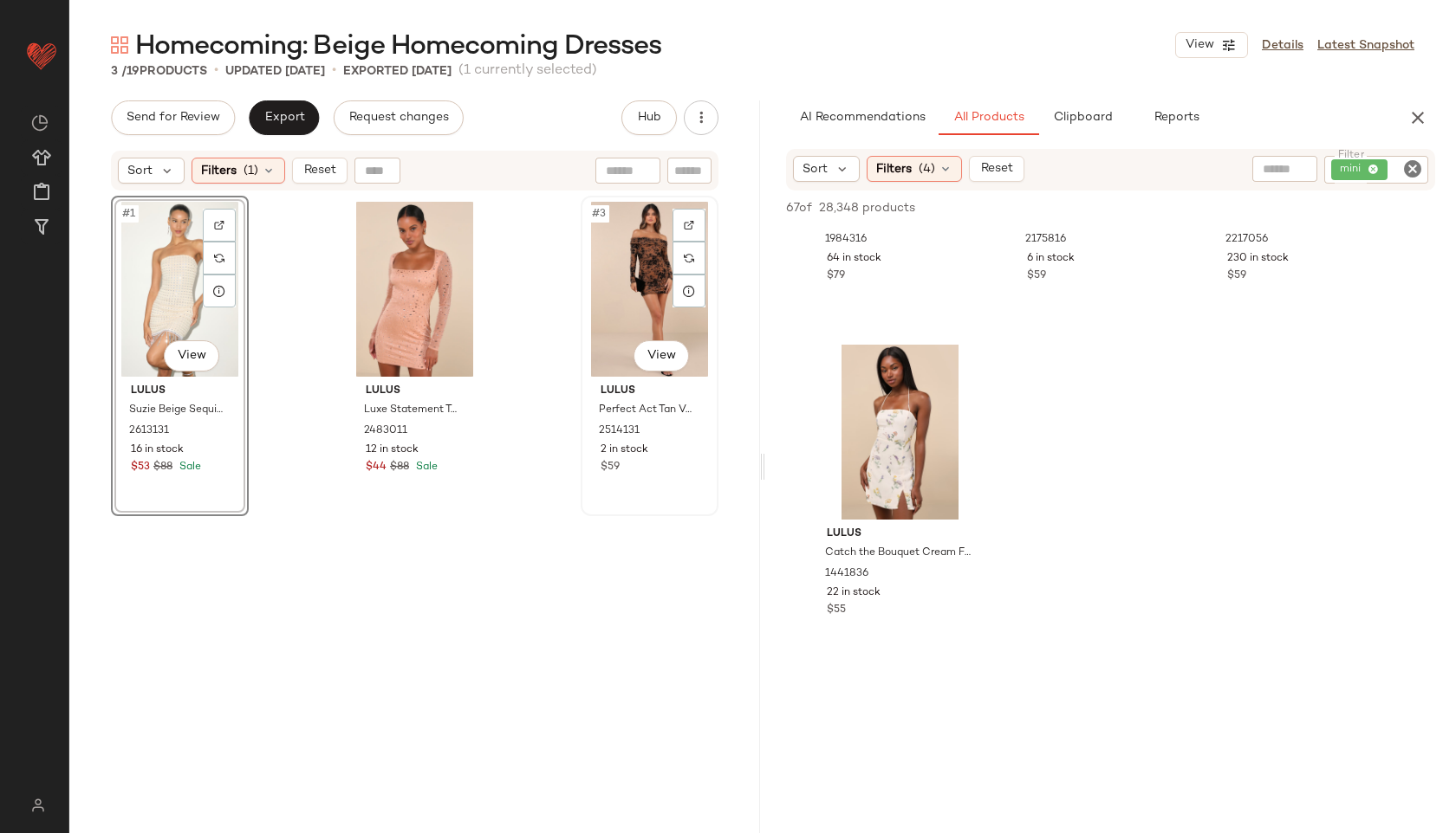
click at [634, 253] on div "#3 View" at bounding box center [649, 290] width 126 height 175
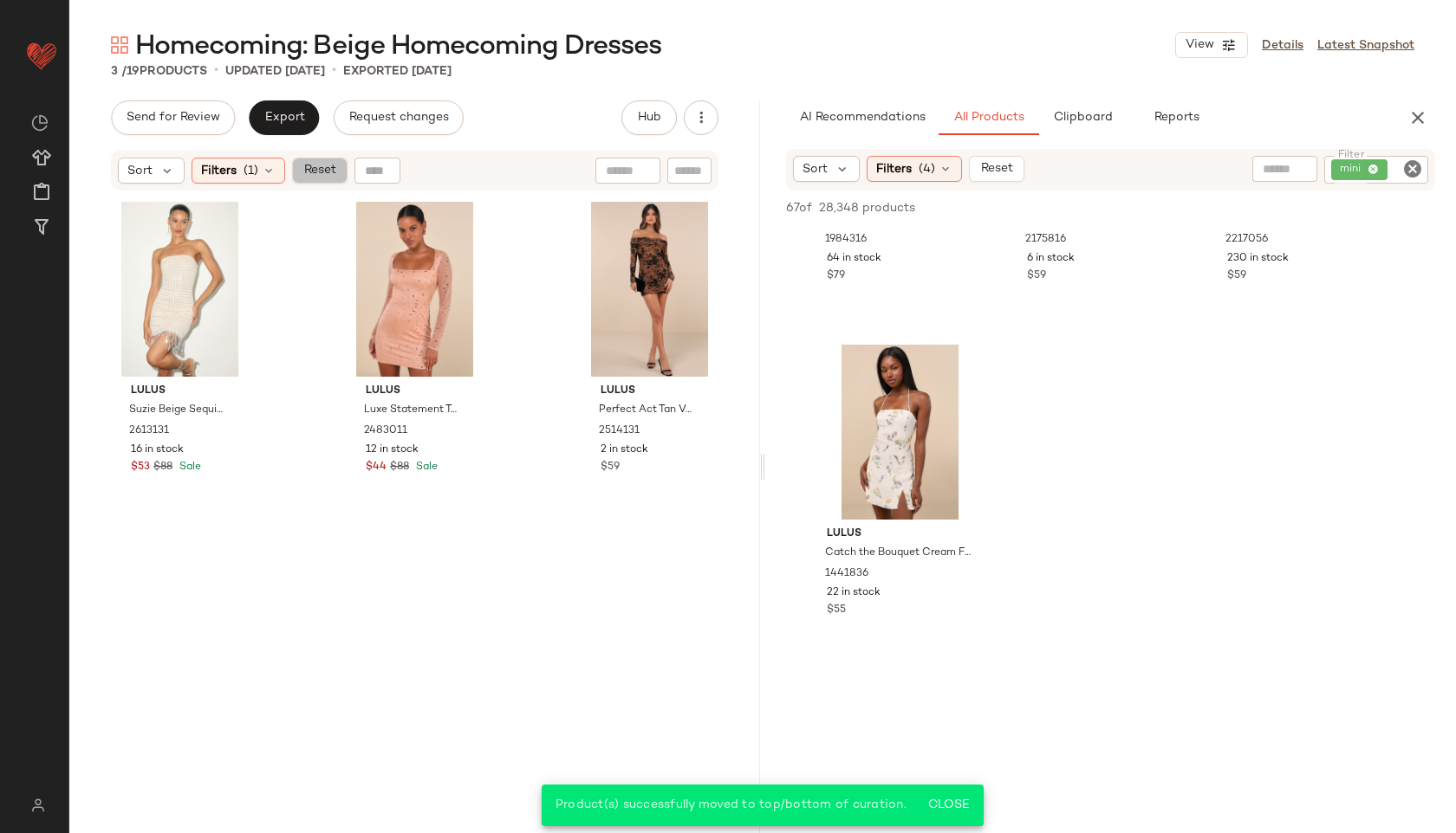
click at [328, 167] on span "Reset" at bounding box center [318, 171] width 33 height 14
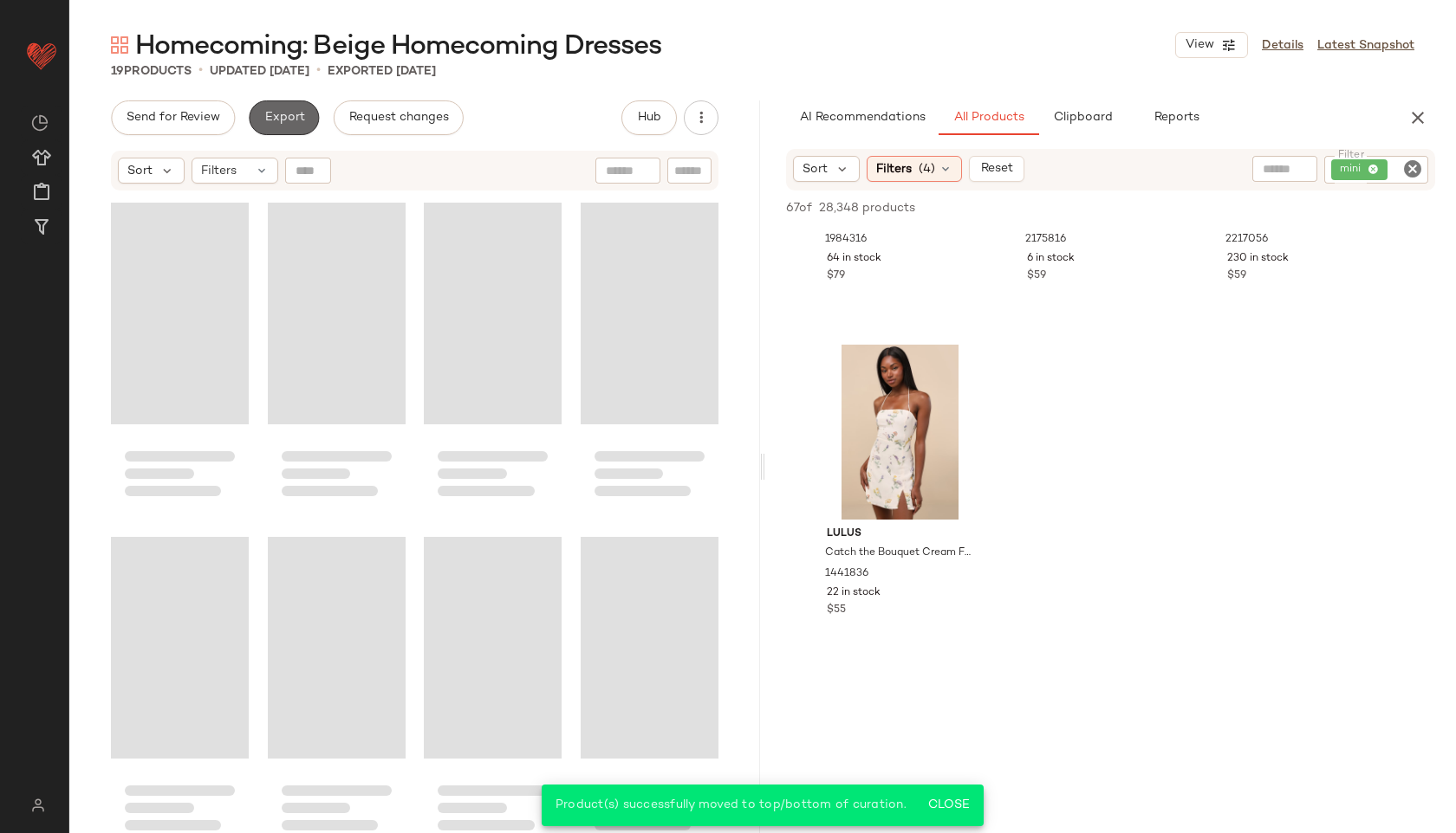
click at [297, 120] on span "Export" at bounding box center [283, 117] width 41 height 14
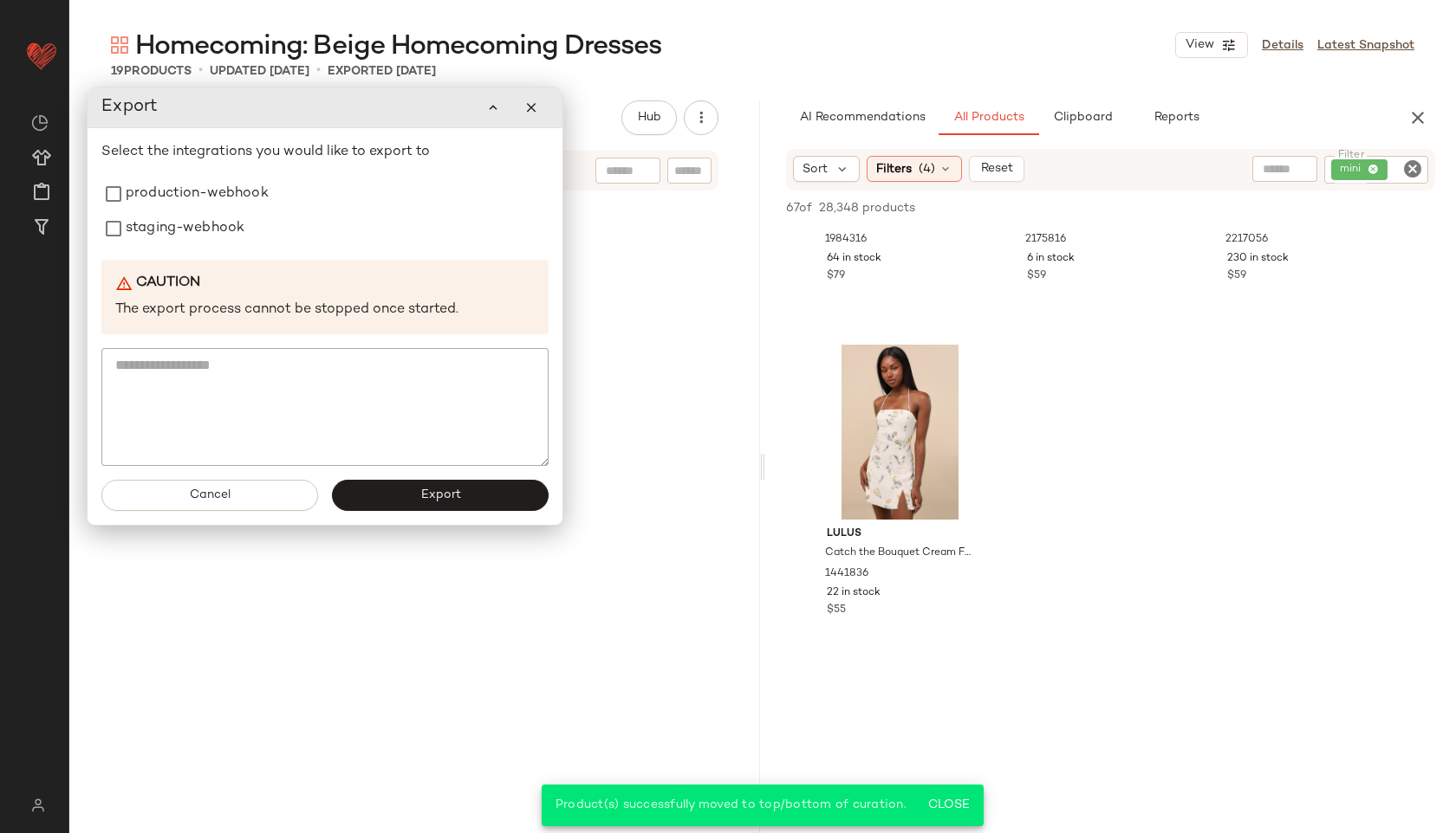
scroll to position [991, 0]
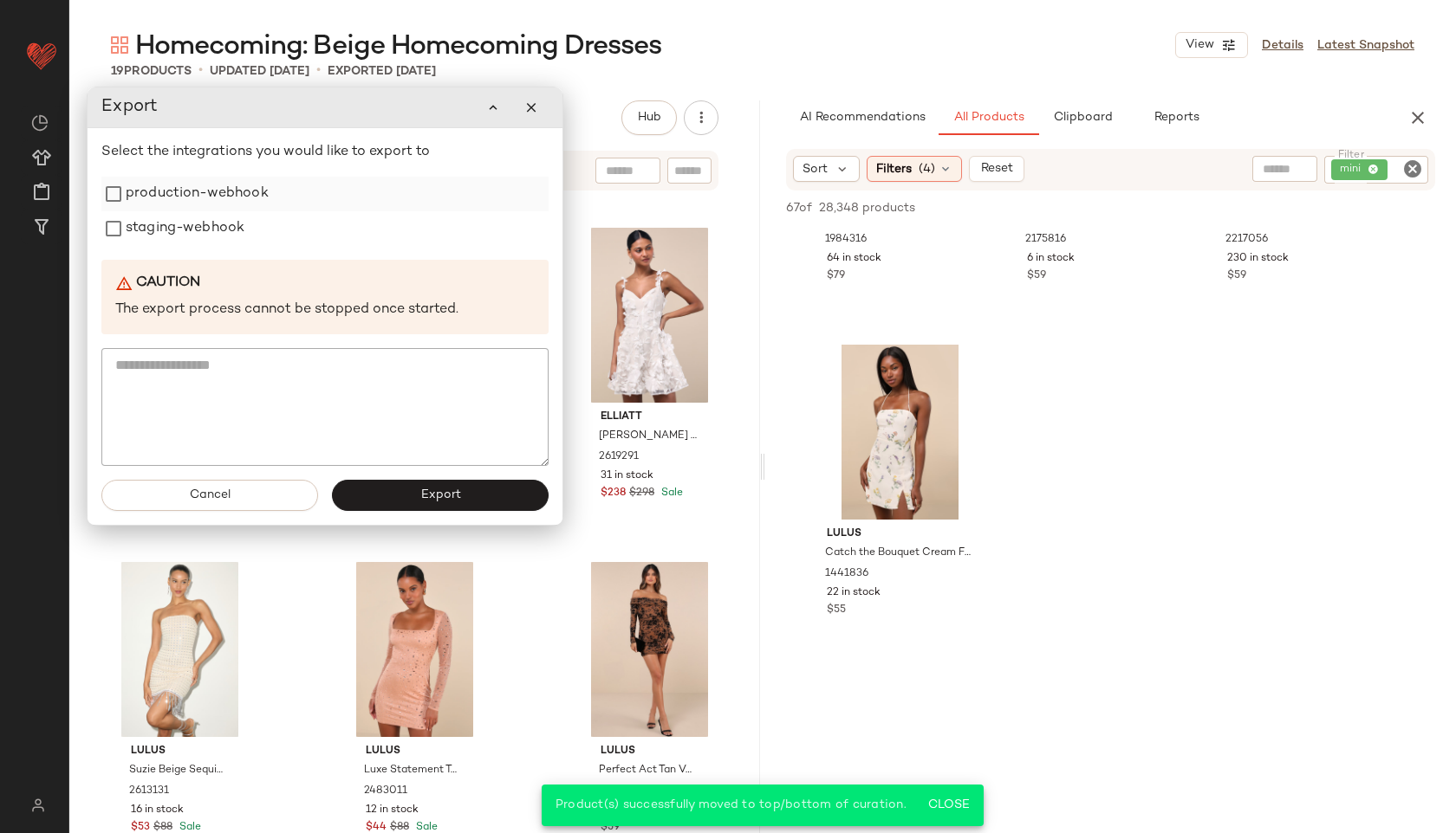
click at [201, 204] on label "production-webhook" at bounding box center [197, 193] width 143 height 34
click at [195, 225] on label "staging-webhook" at bounding box center [185, 229] width 119 height 34
click at [432, 497] on span "Export" at bounding box center [440, 496] width 41 height 14
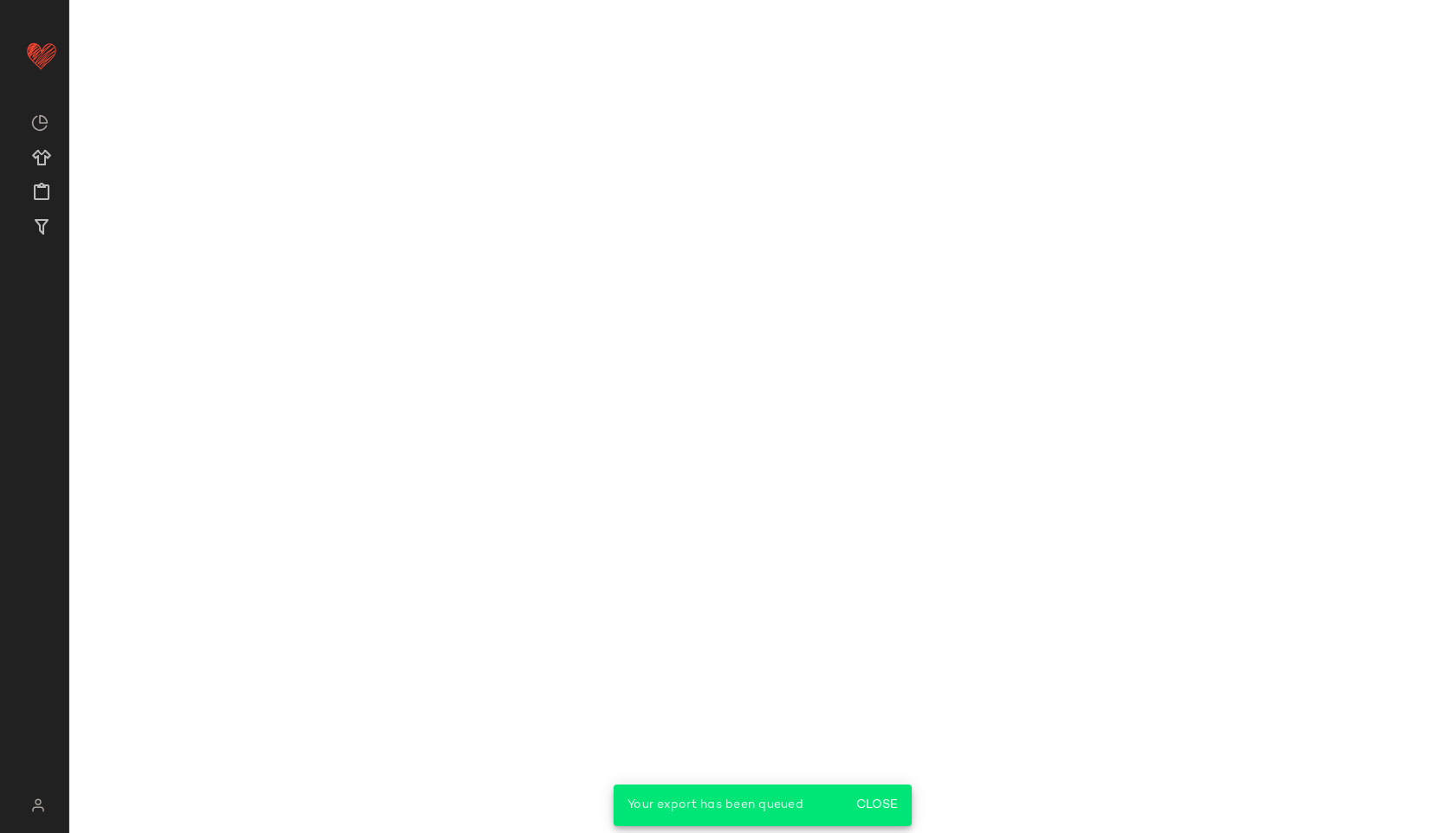
scroll to position [8584, 0]
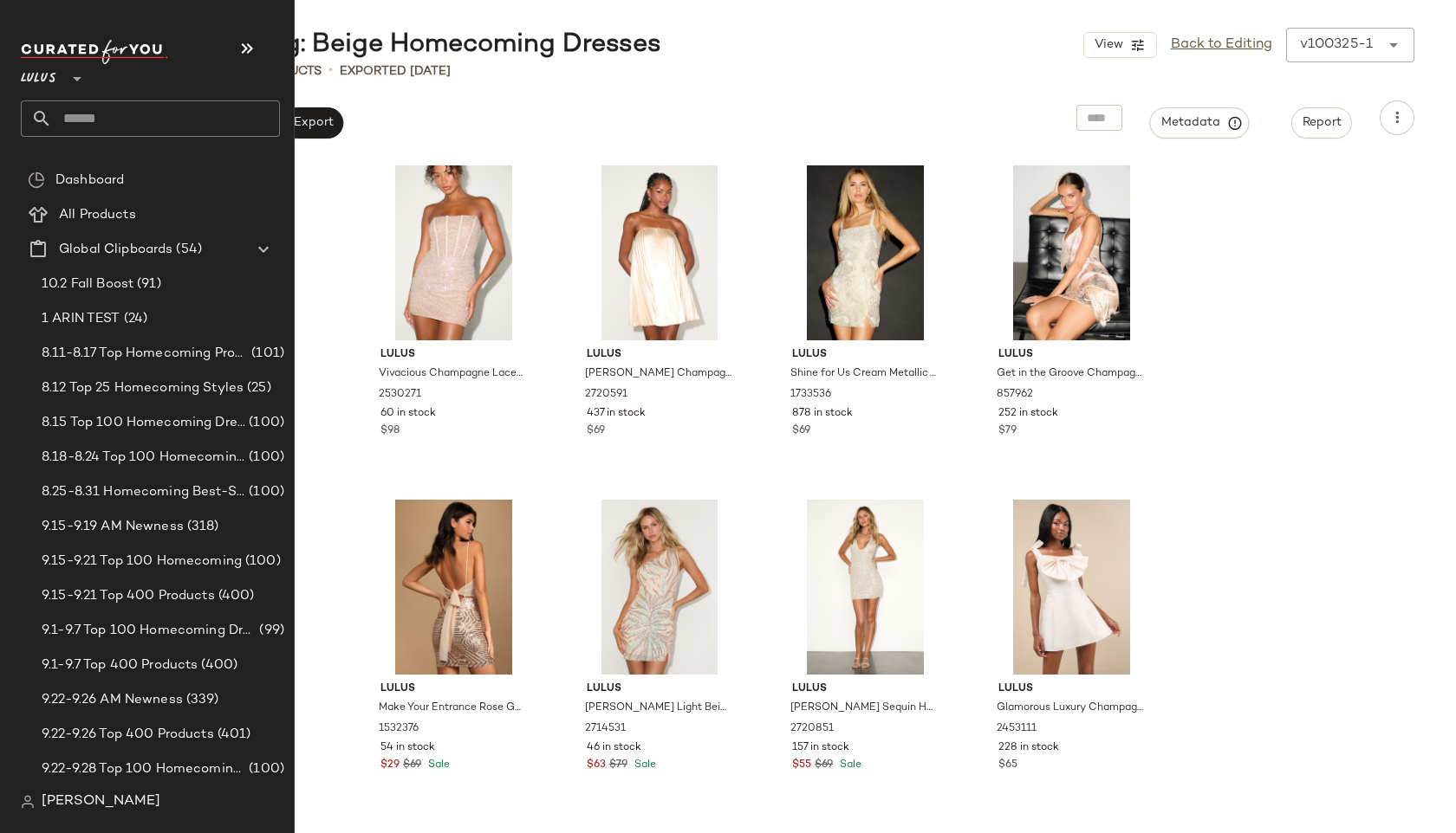
click at [63, 109] on input "text" at bounding box center [166, 118] width 228 height 36
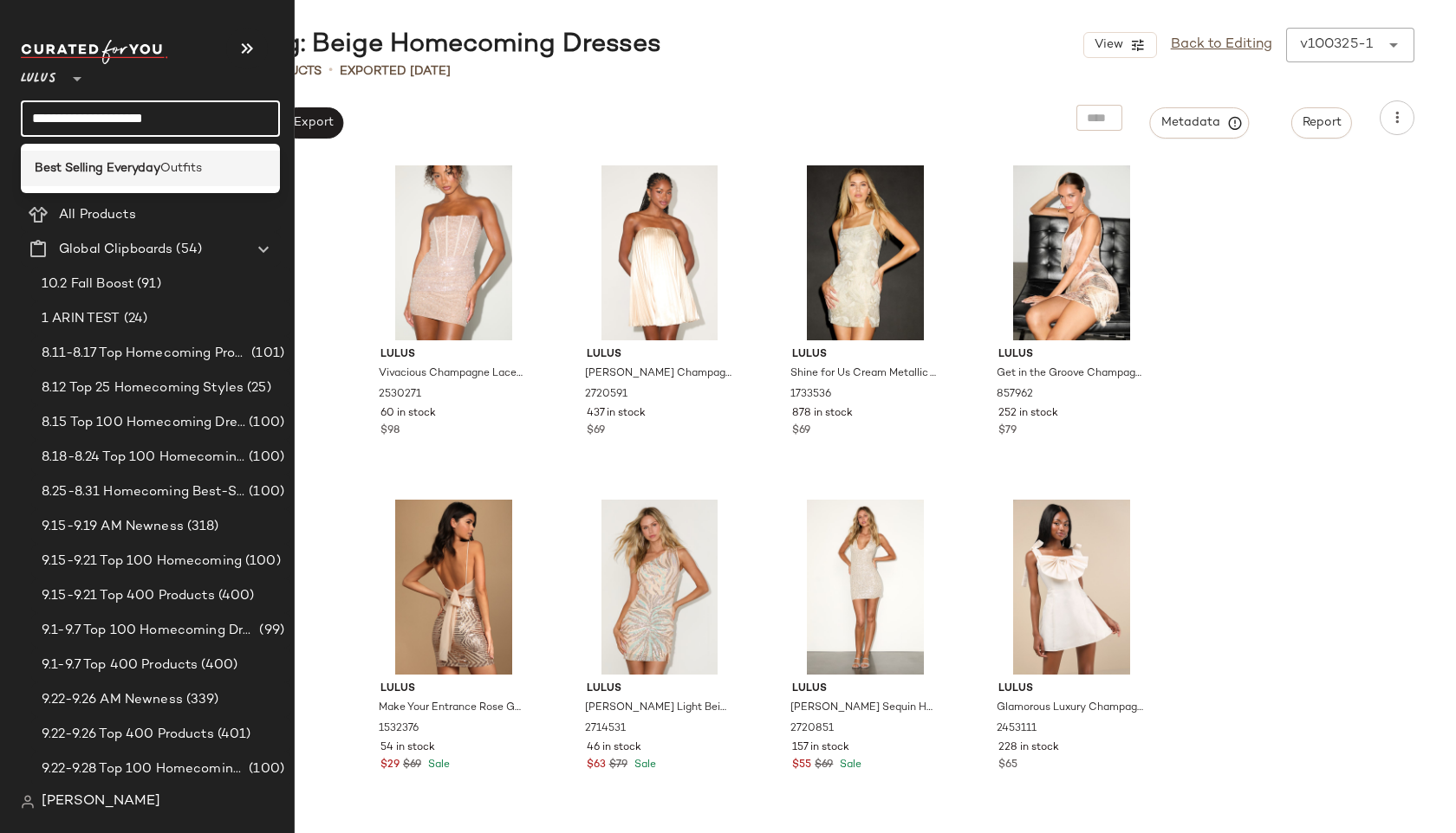
type input "**********"
click at [53, 172] on b "Best Selling Everyday" at bounding box center [97, 168] width 126 height 18
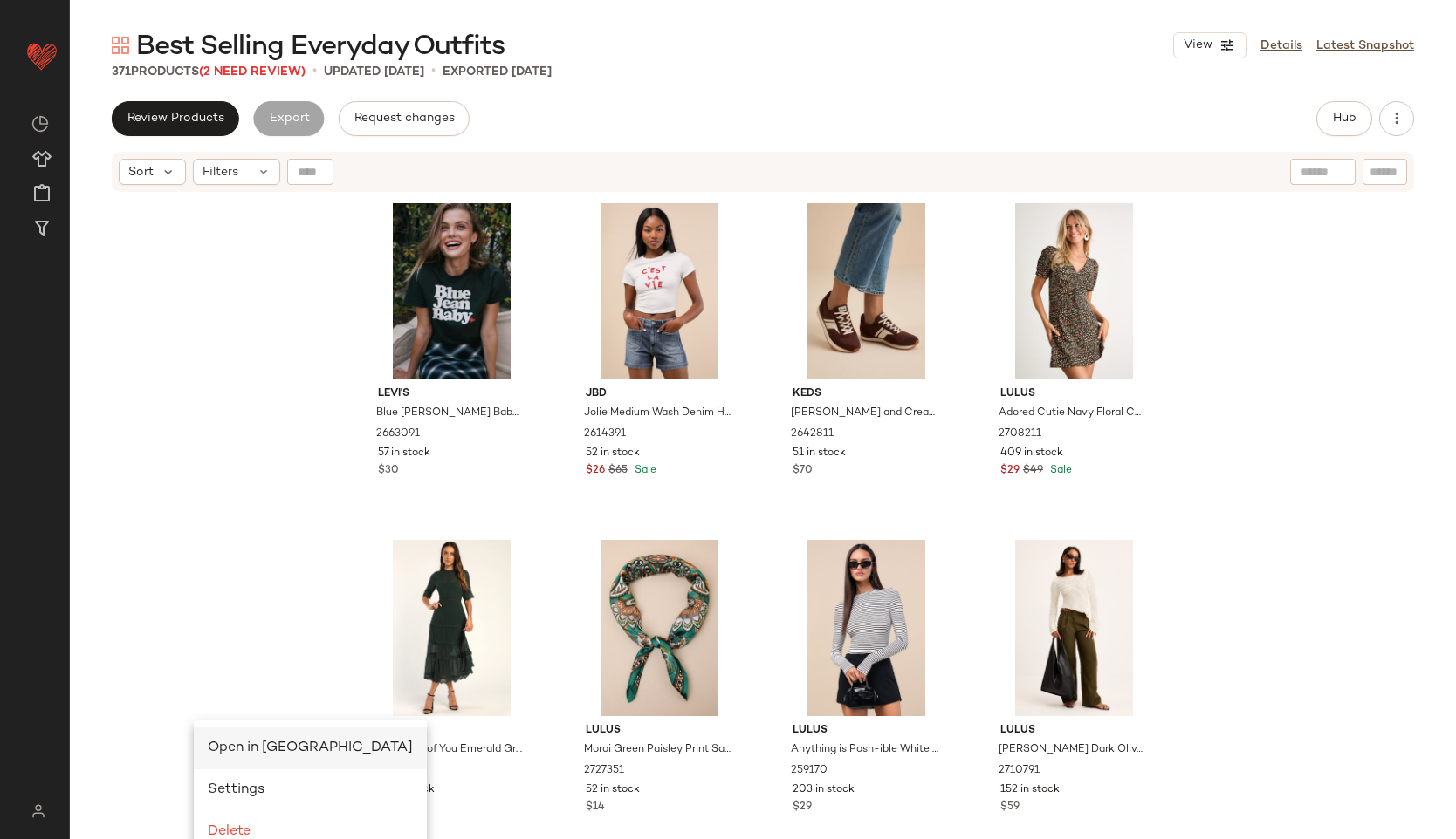
click at [237, 735] on div "Open in [GEOGRAPHIC_DATA]" at bounding box center [310, 749] width 233 height 42
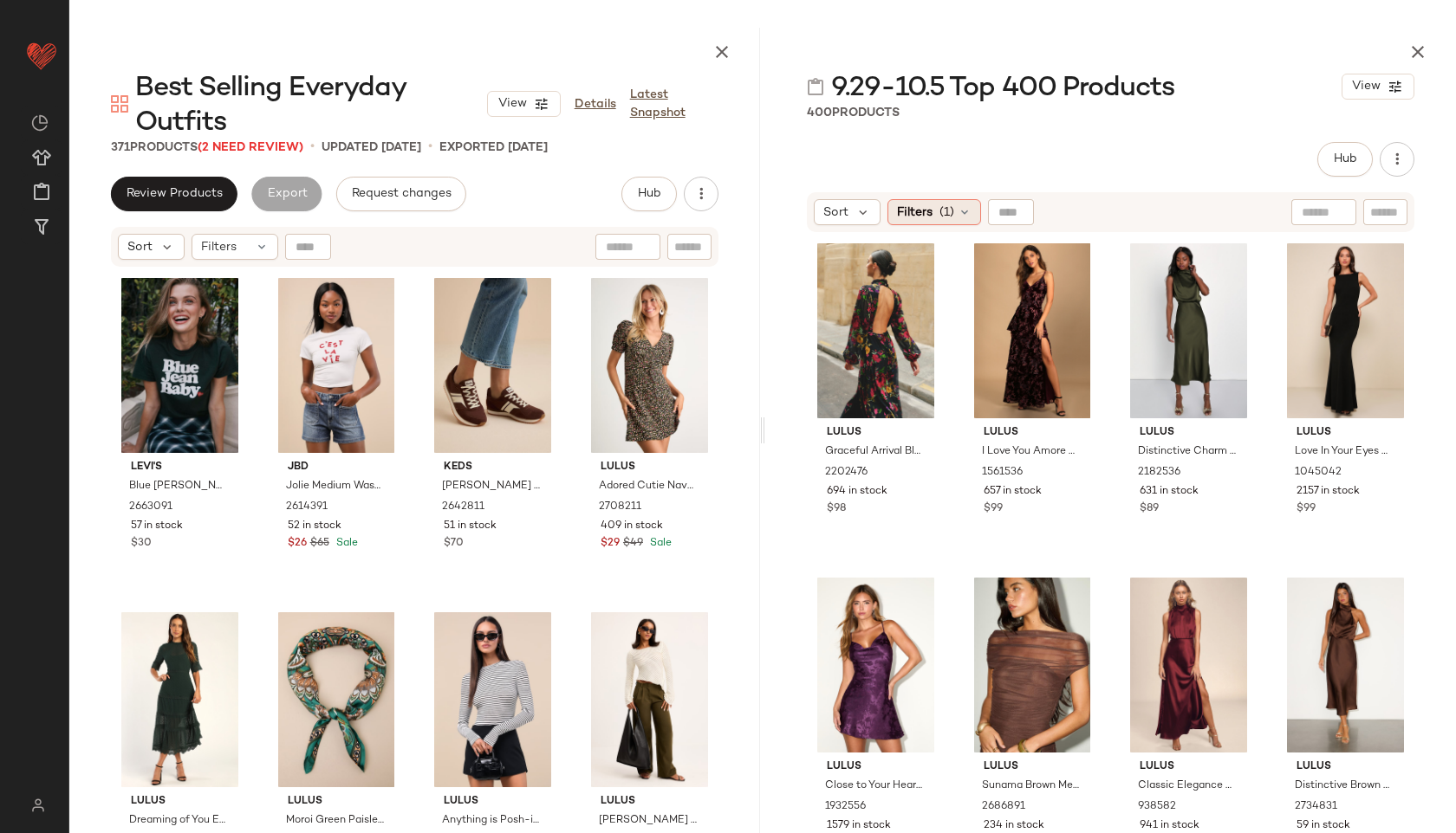
click at [956, 207] on div "Filters (1)" at bounding box center [934, 212] width 93 height 26
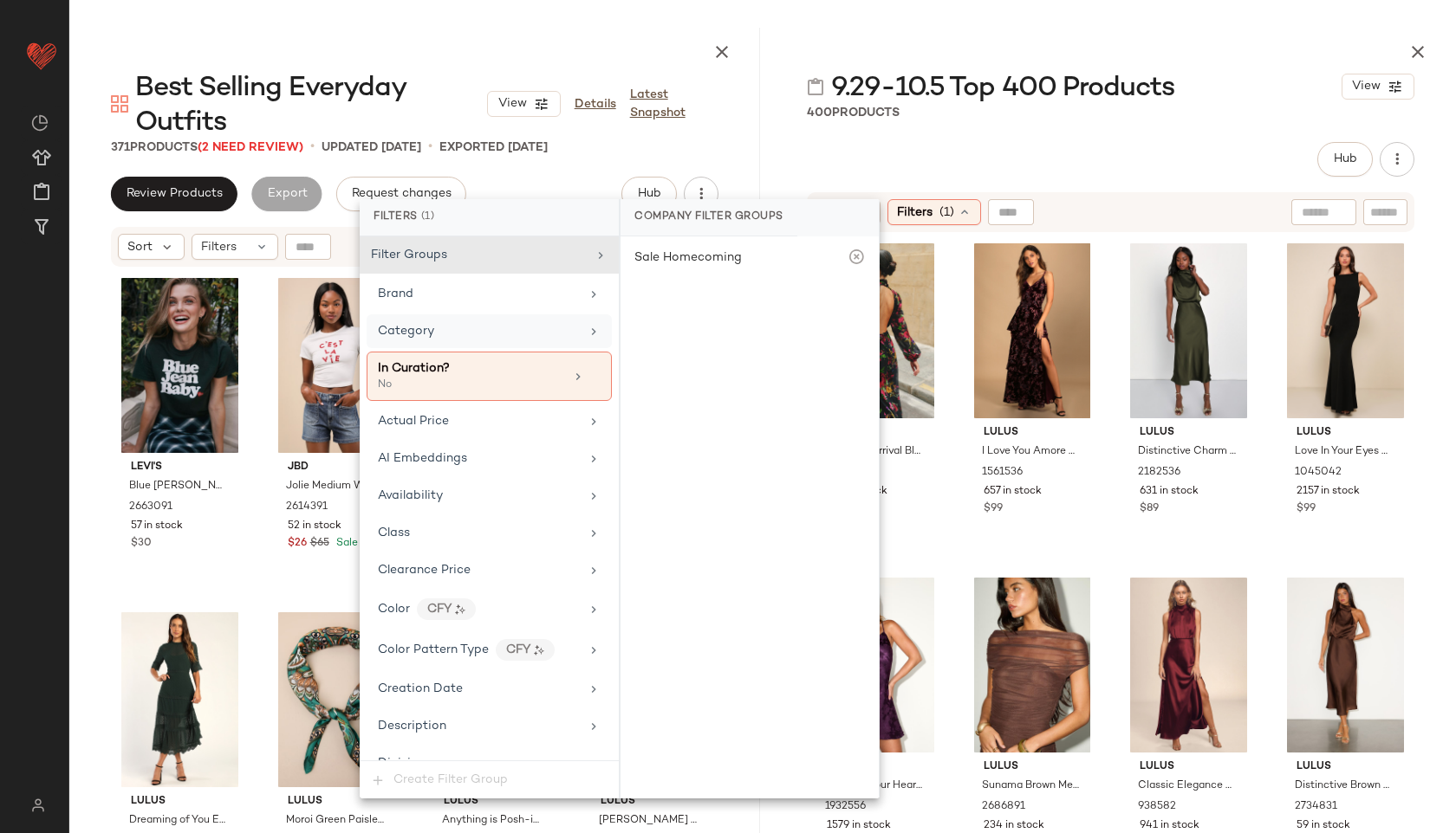
click at [477, 342] on div "Category" at bounding box center [488, 331] width 245 height 33
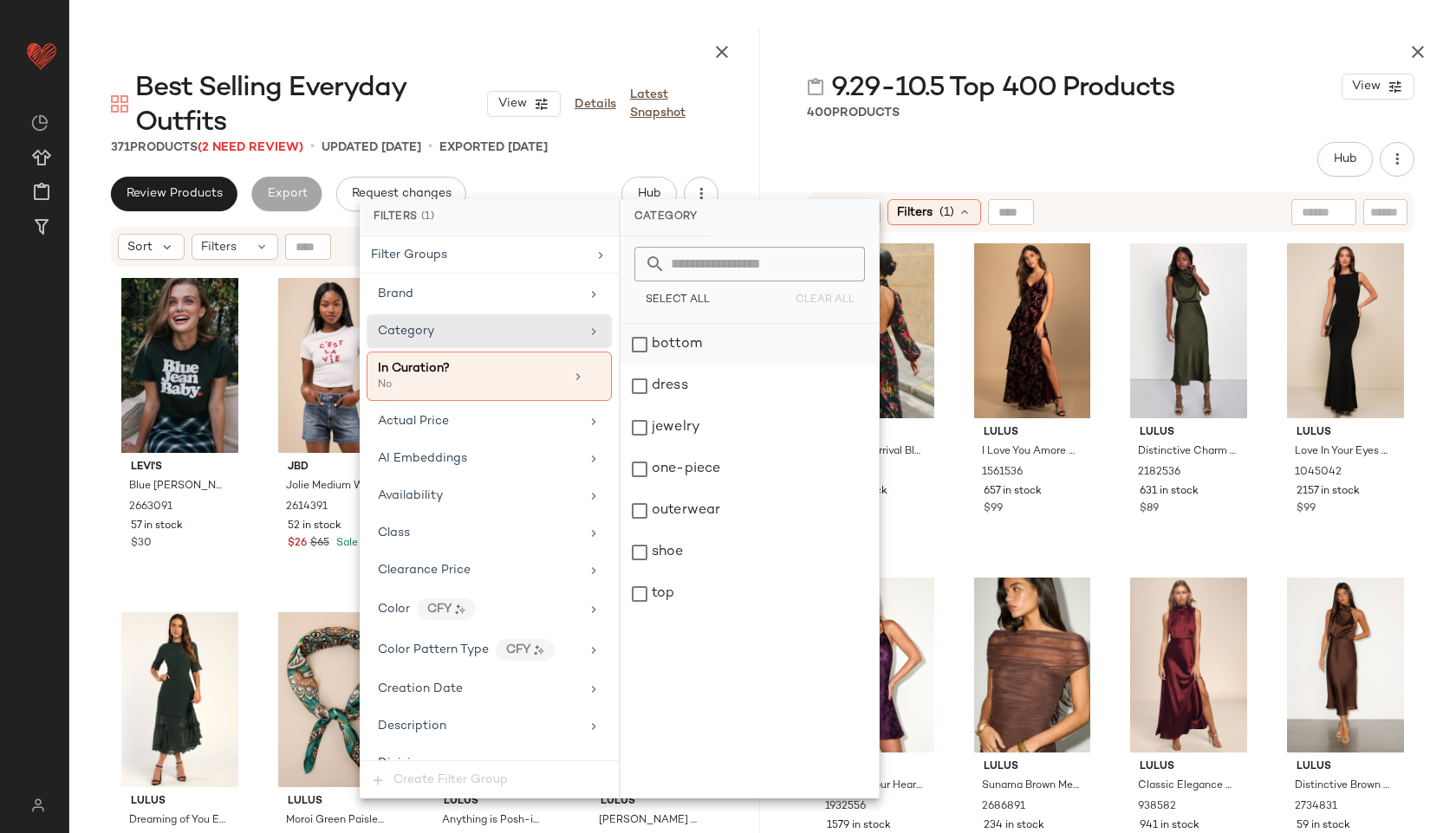
click at [698, 356] on div "bottom" at bounding box center [749, 345] width 258 height 42
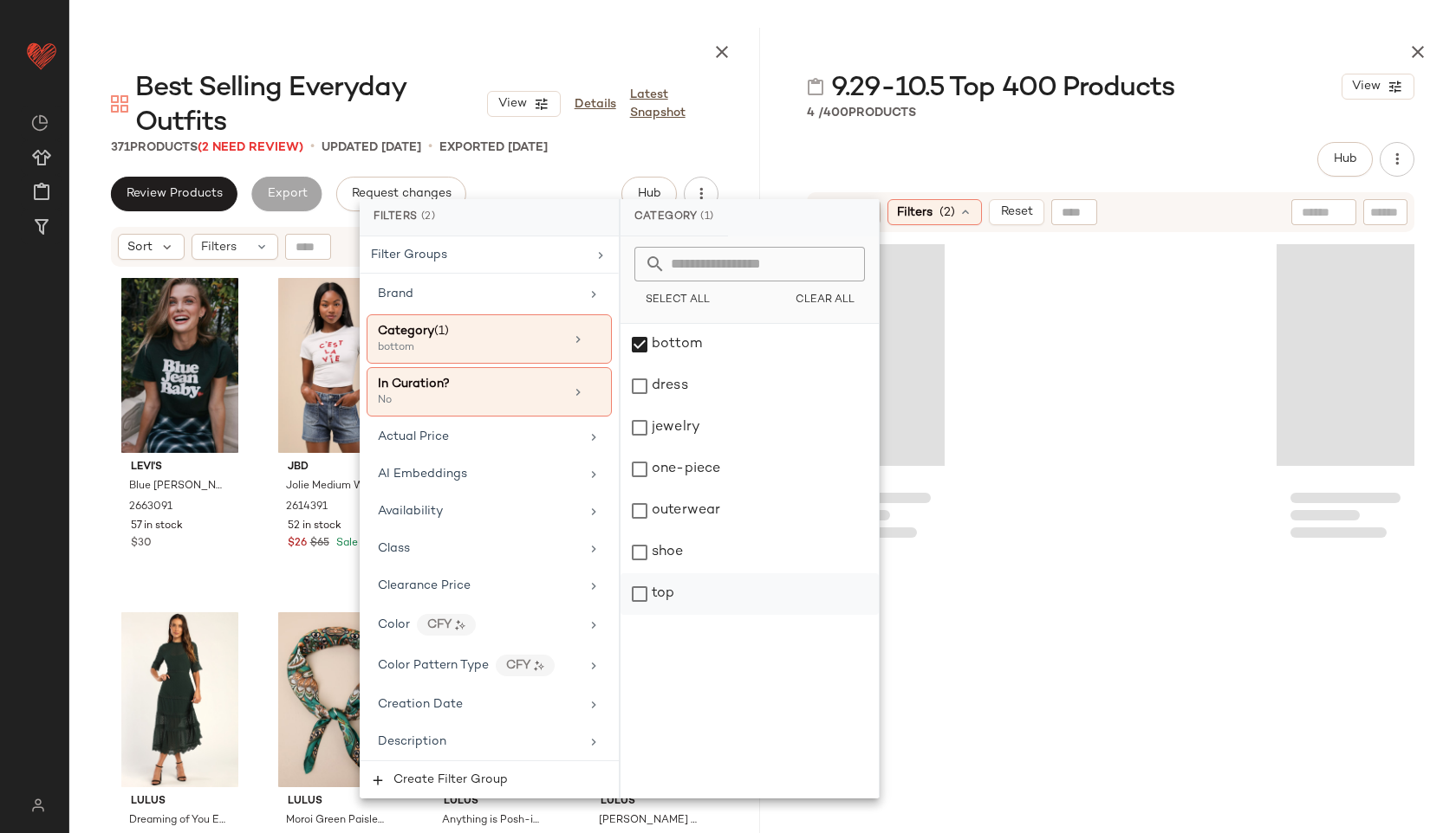
click at [701, 591] on div "top" at bounding box center [749, 595] width 258 height 42
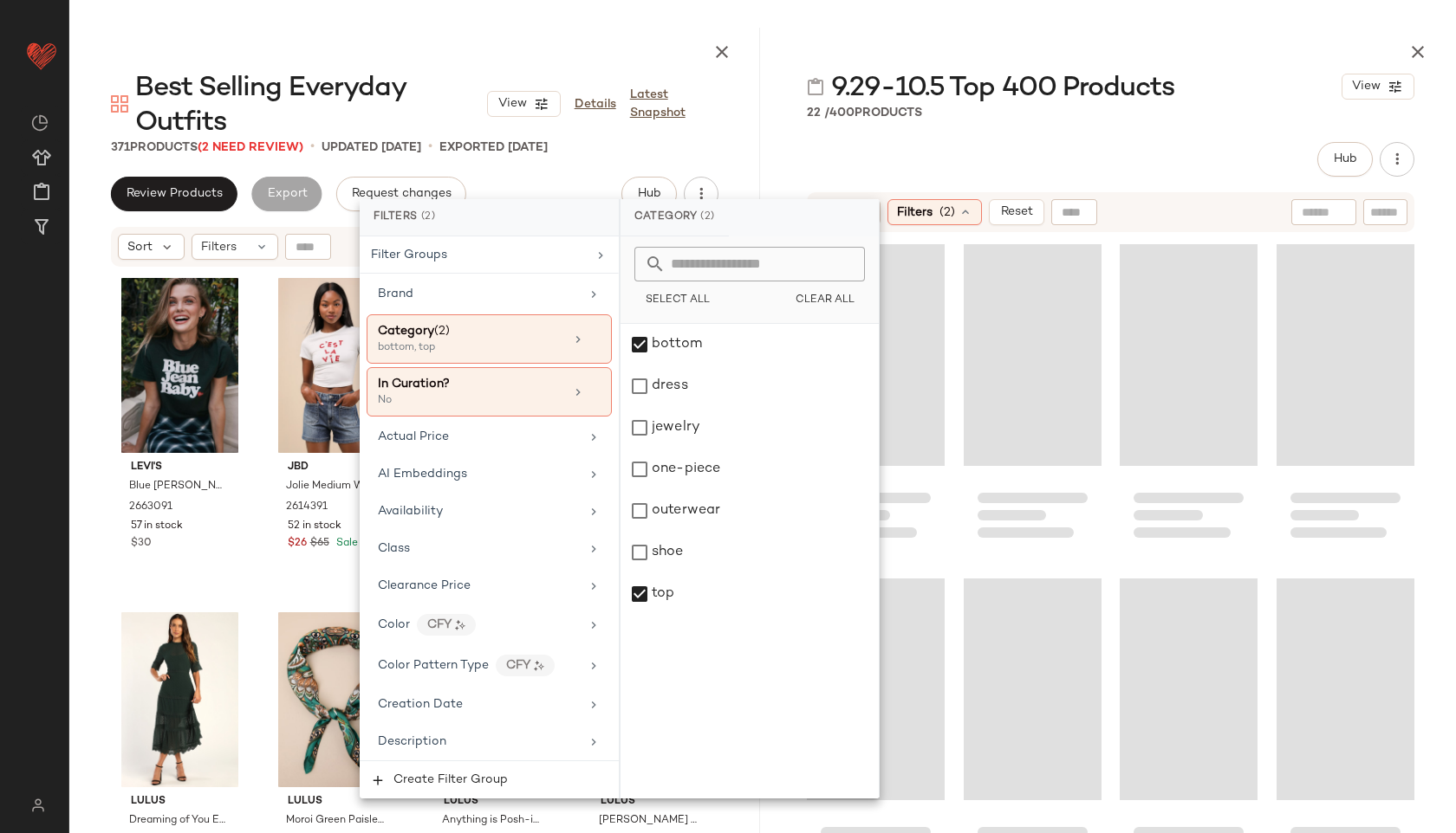
click at [935, 148] on div "Hub Send for Review External Review Internal Review Cancel Send for Review Revi…" at bounding box center [1110, 159] width 607 height 34
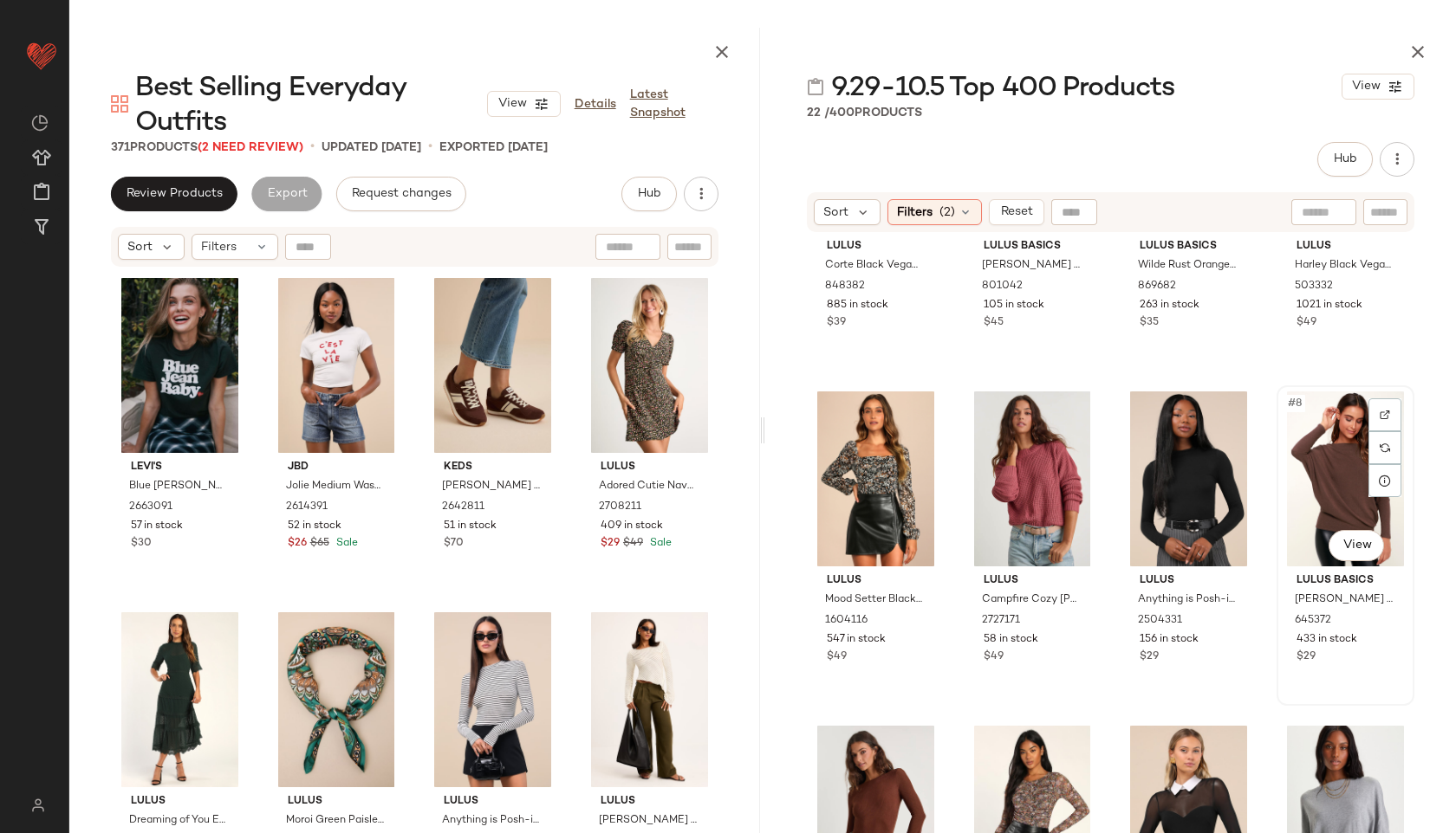
scroll to position [191, 0]
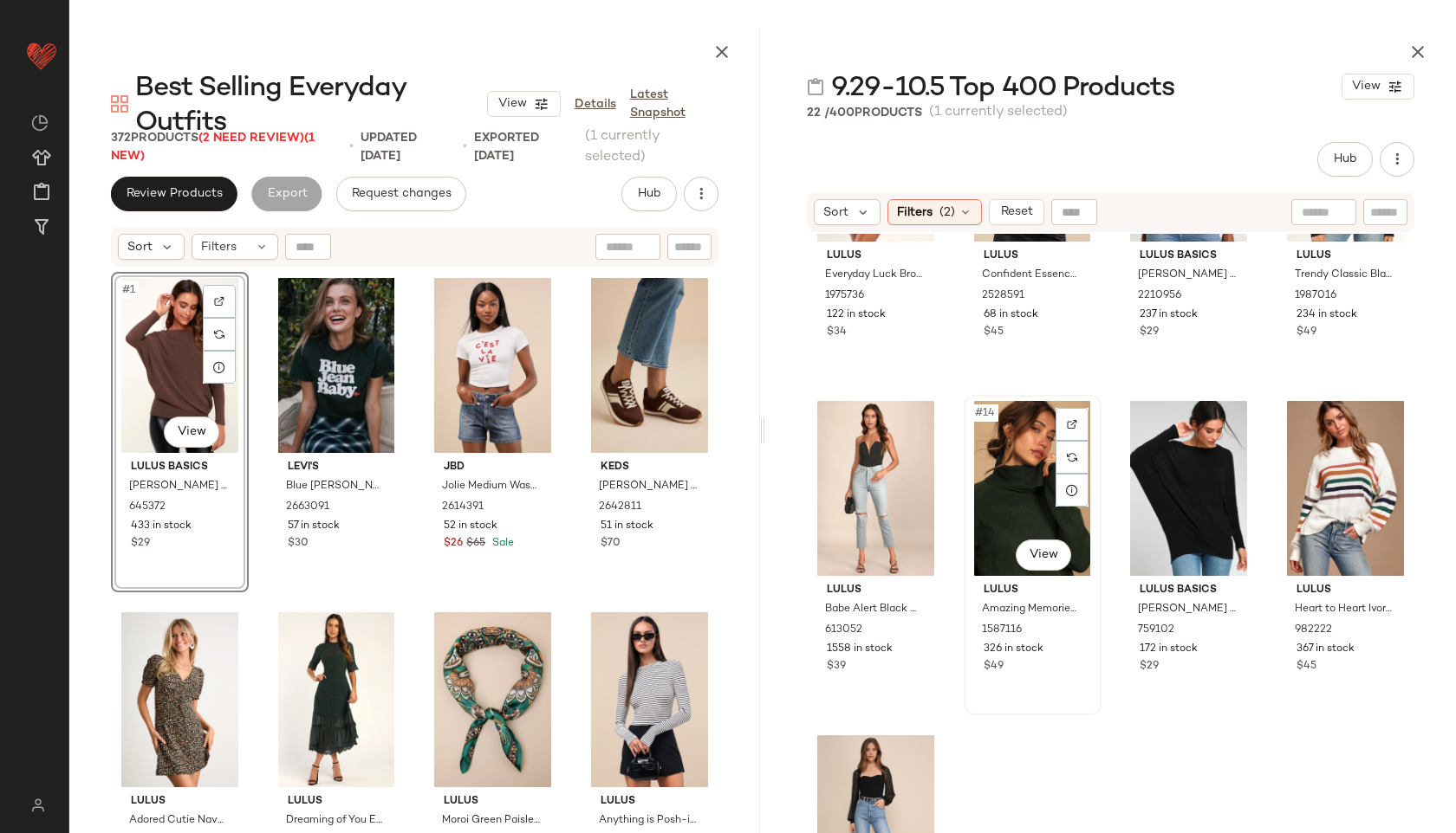
scroll to position [991, 0]
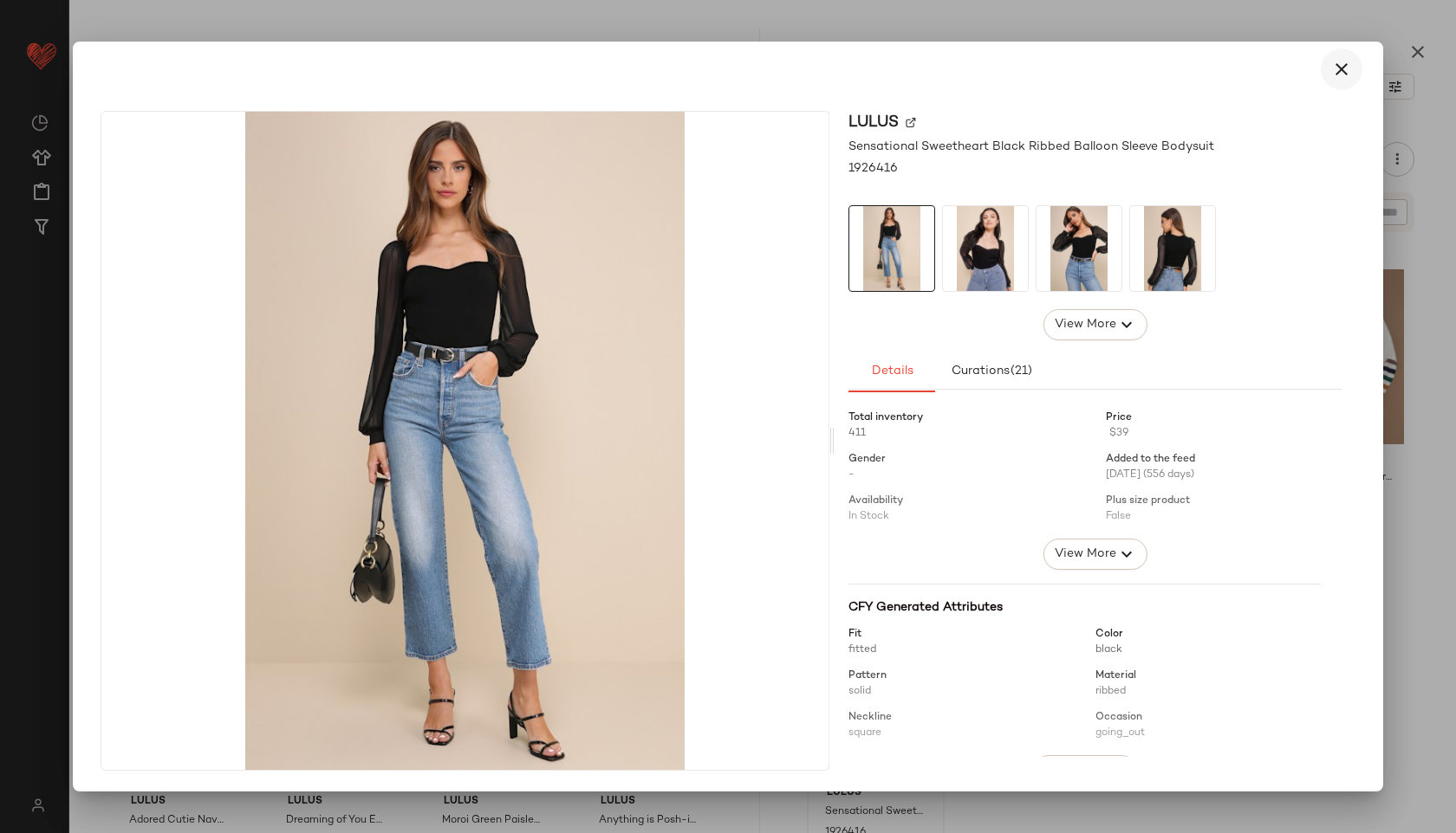
click at [1349, 70] on icon "button" at bounding box center [1342, 70] width 21 height 21
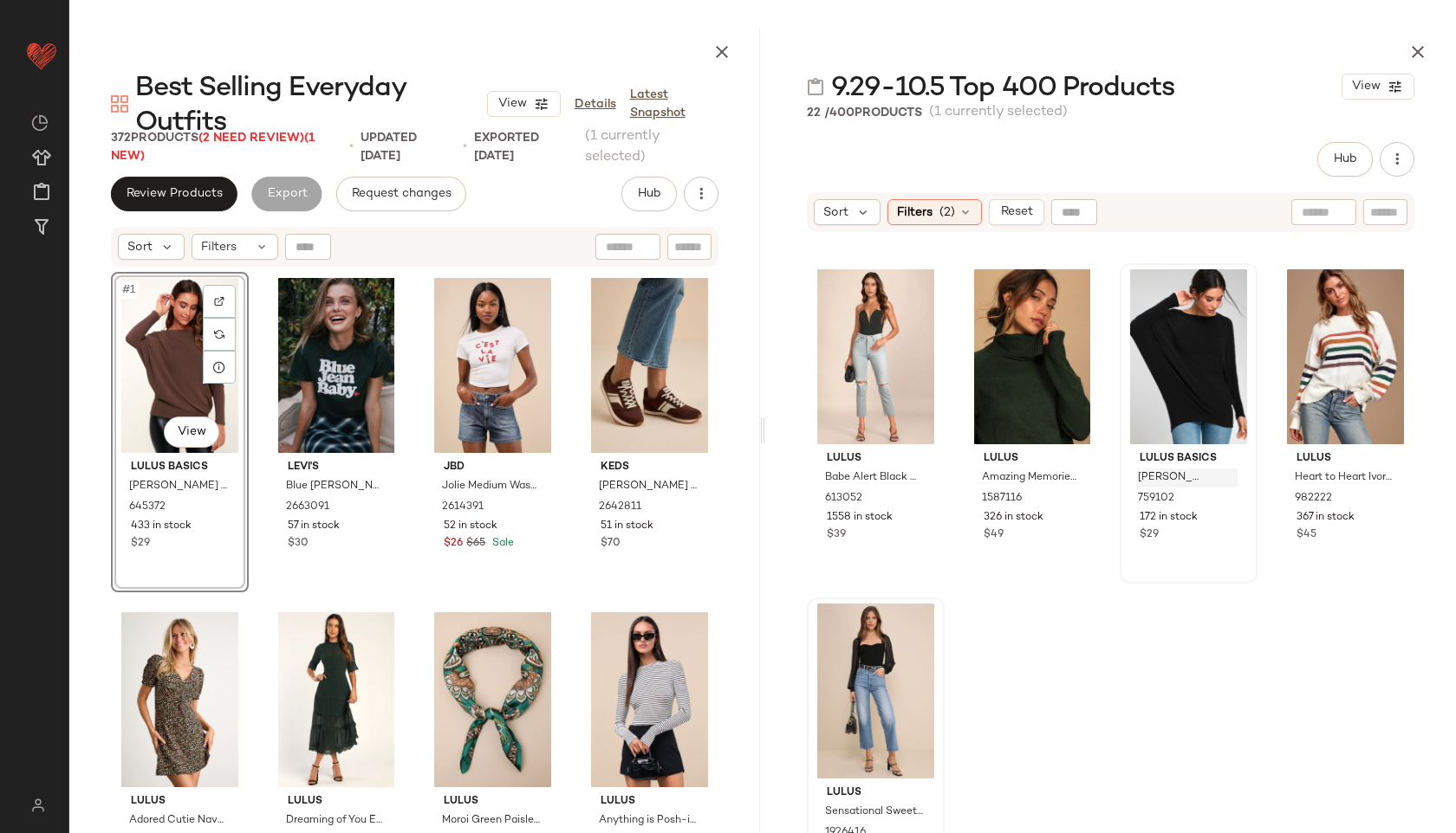
scroll to position [0, 0]
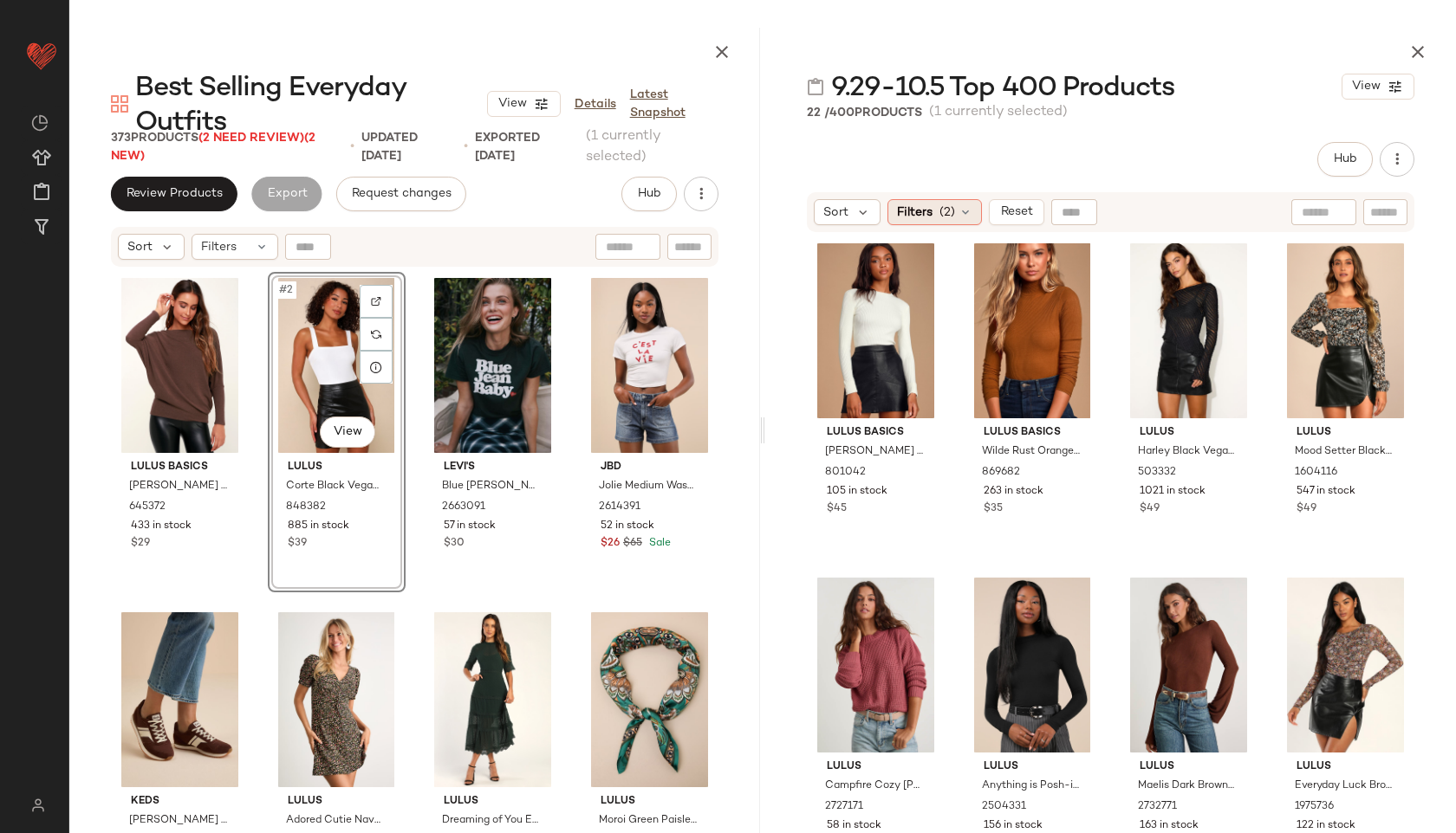
click at [939, 205] on span "(2)" at bounding box center [947, 213] width 15 height 18
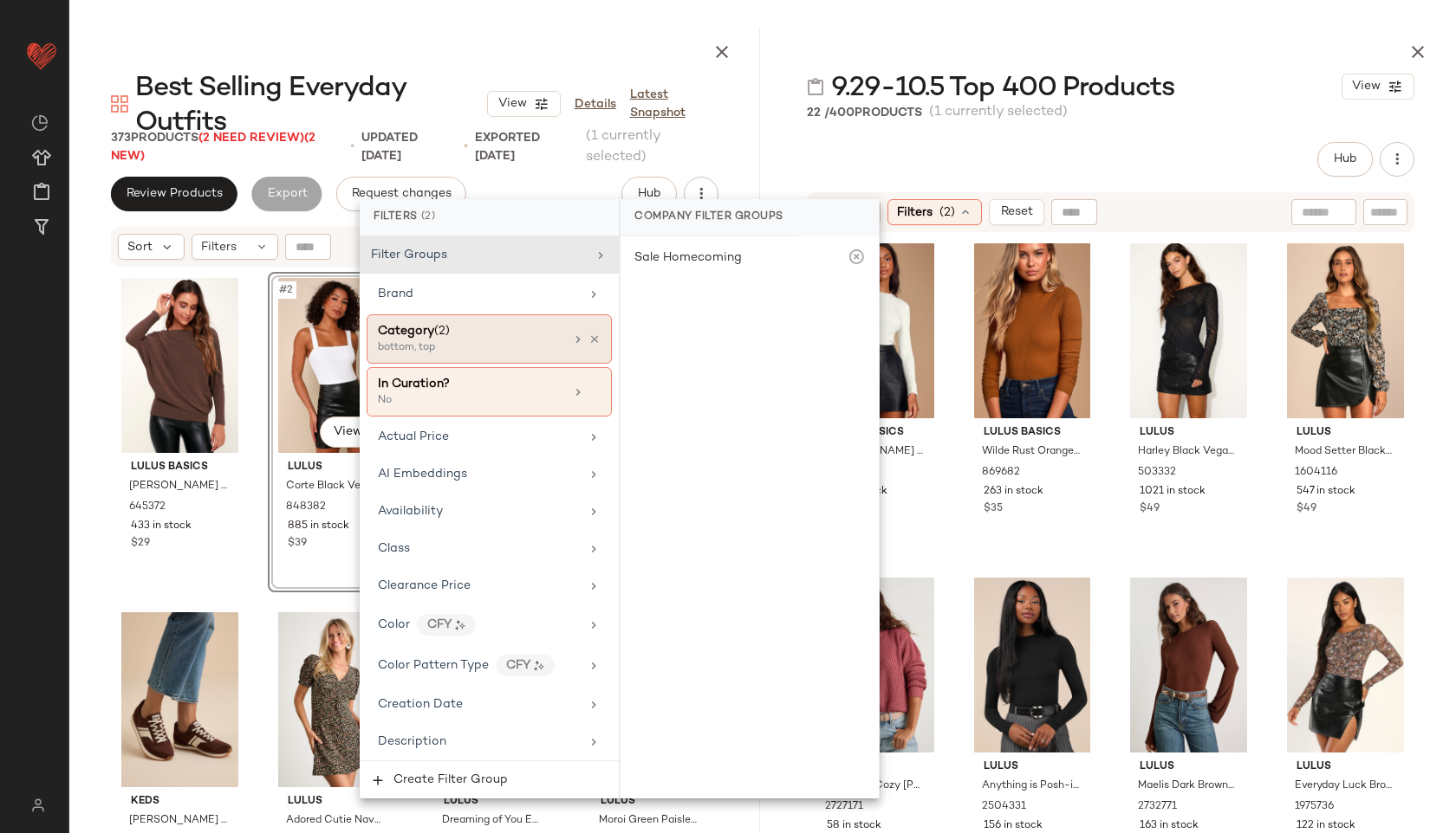
click at [482, 335] on div "Category (2)" at bounding box center [470, 331] width 186 height 18
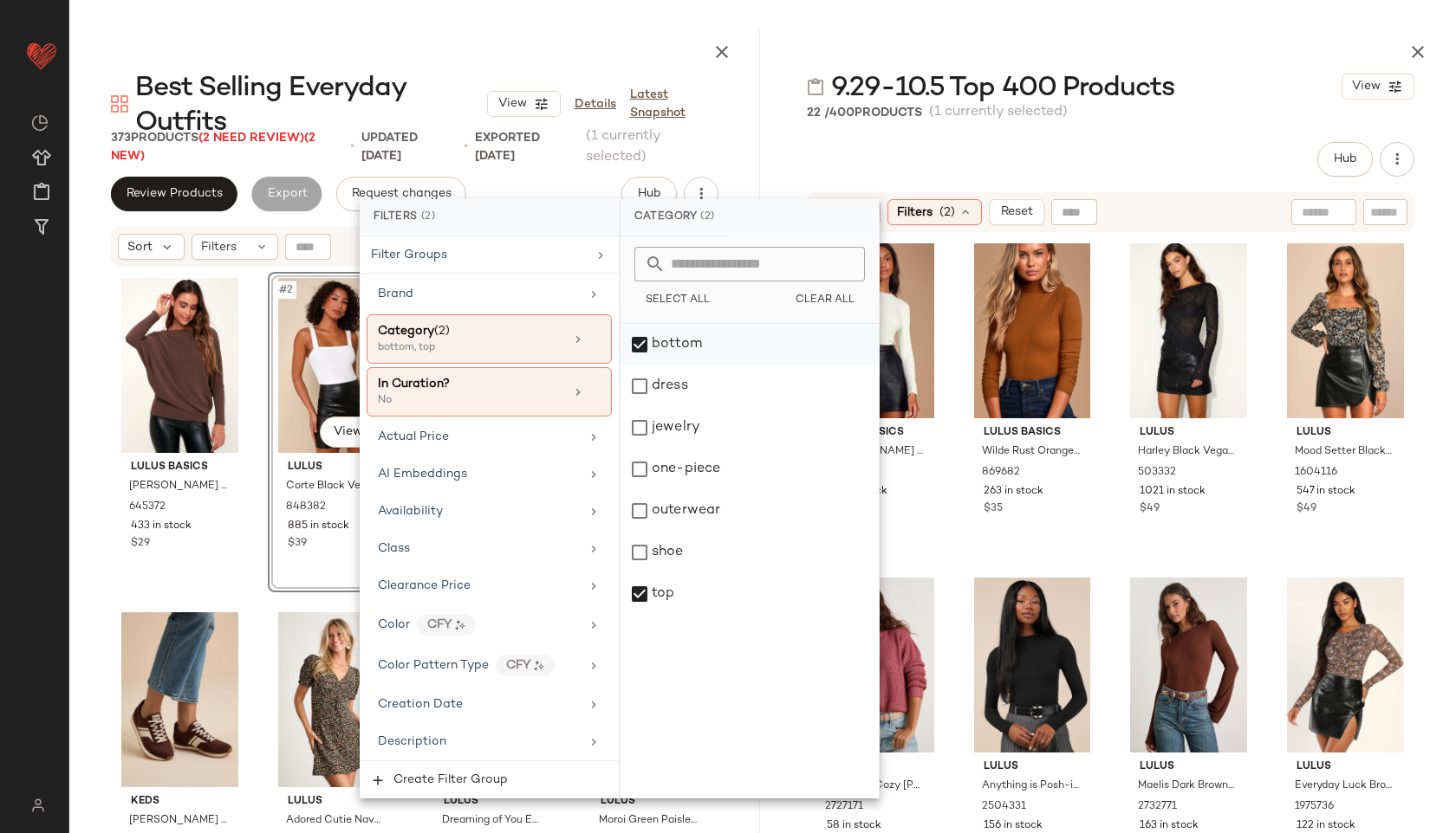
click at [706, 347] on div "bottom" at bounding box center [749, 345] width 258 height 42
click at [670, 608] on div "top" at bounding box center [749, 595] width 258 height 42
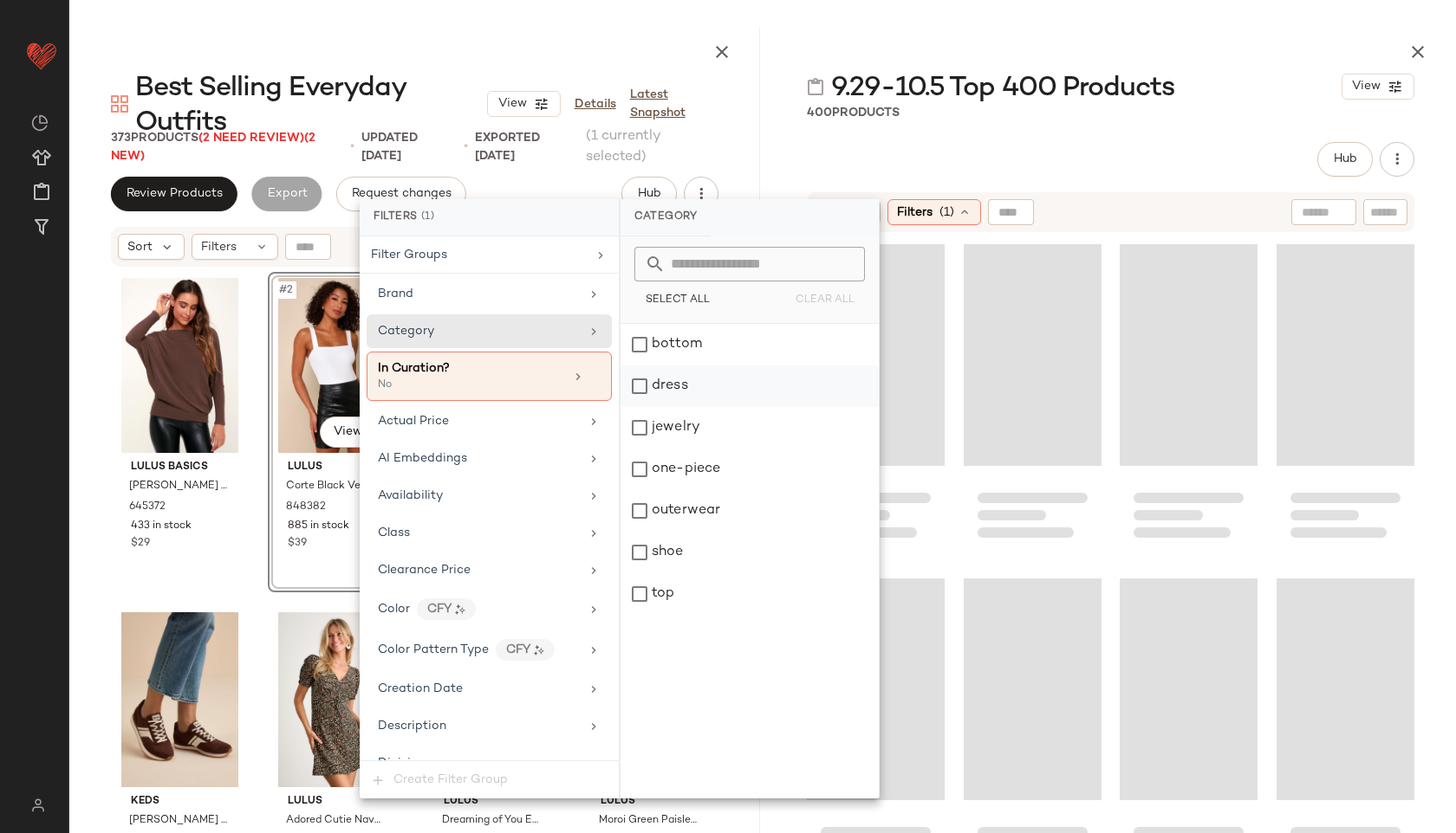
click at [687, 379] on div "dress" at bounding box center [749, 387] width 258 height 42
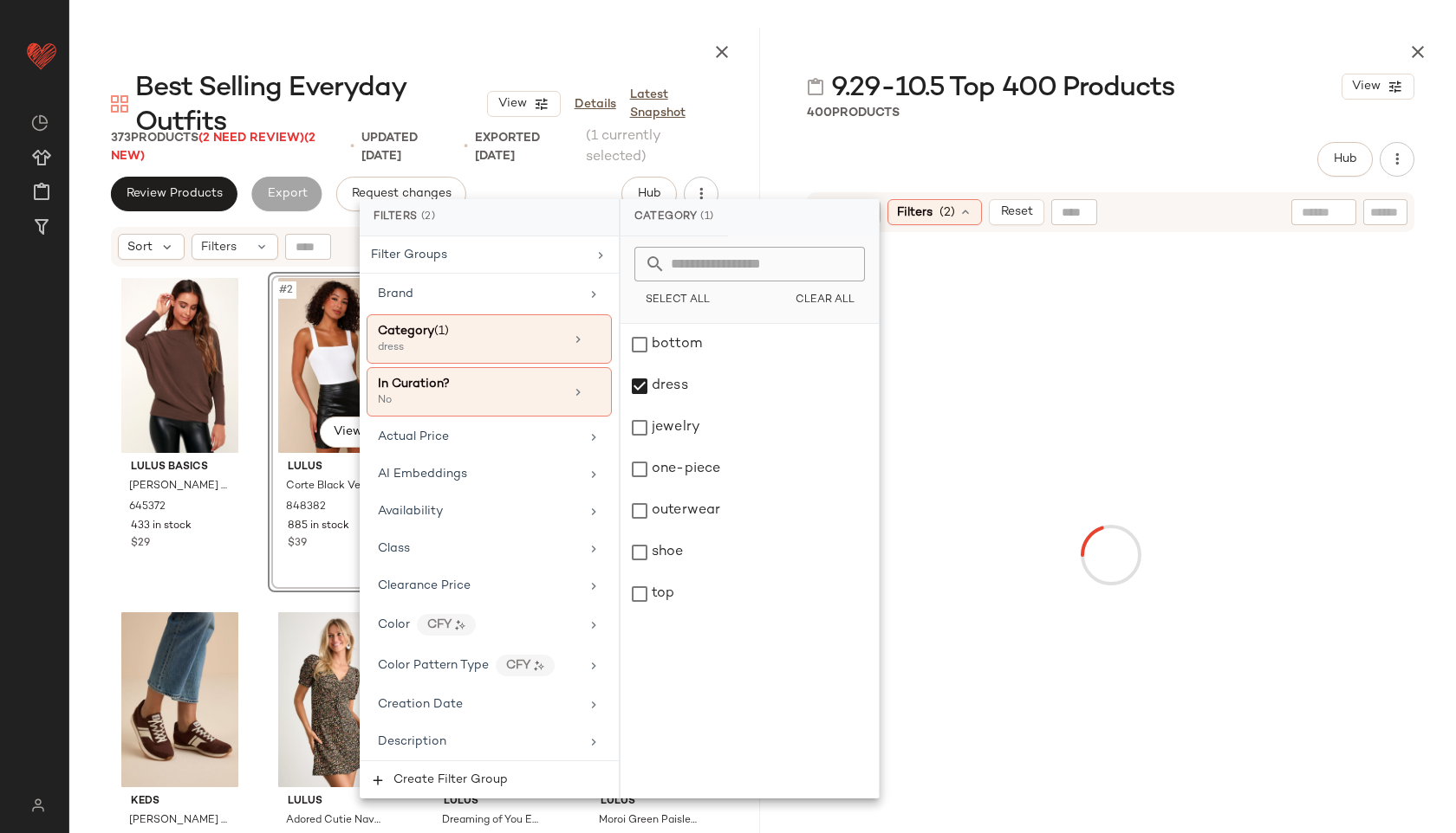
click at [975, 100] on span "9.29-10.5 Top 400 Products" at bounding box center [1003, 89] width 343 height 34
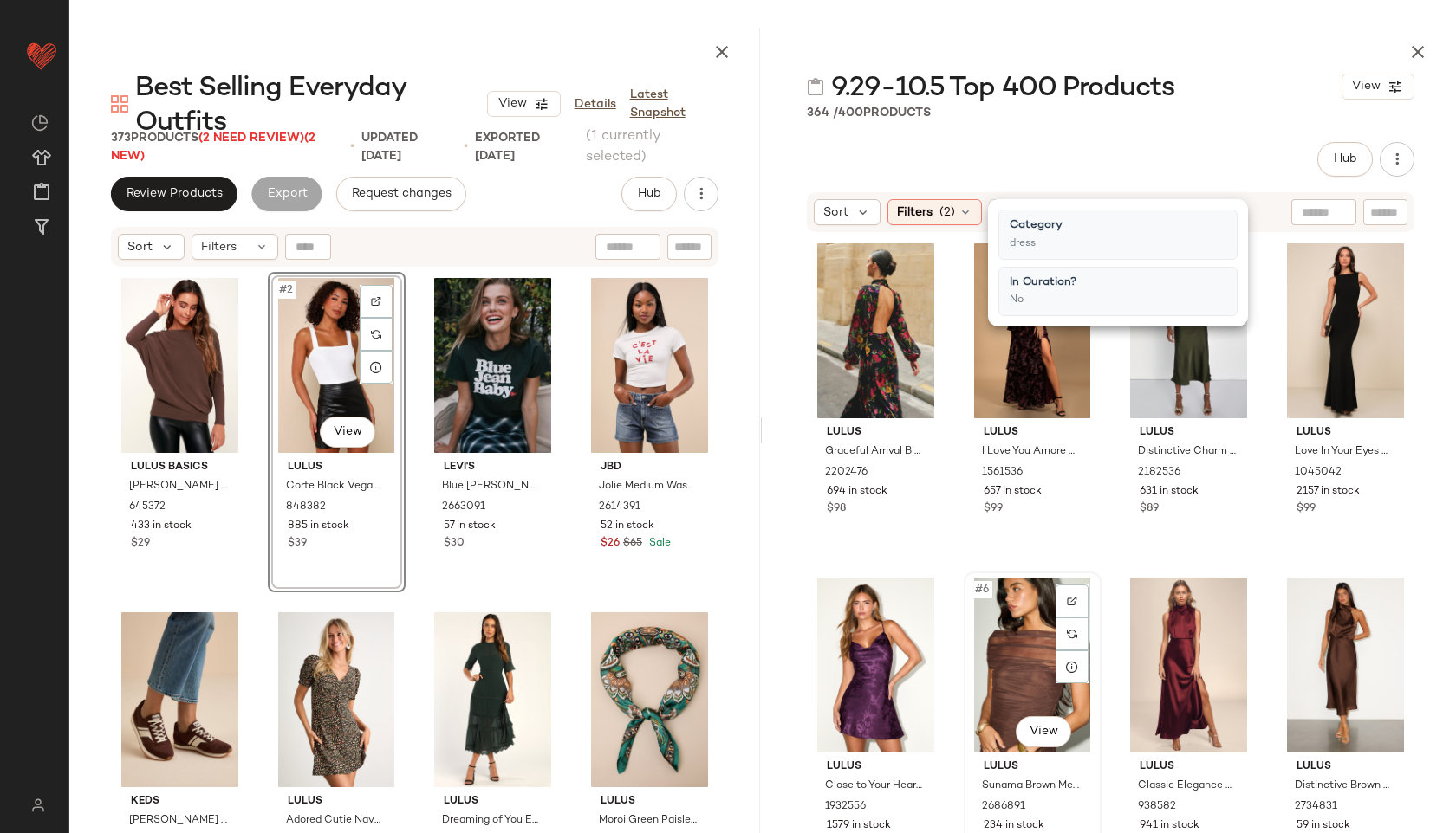
scroll to position [10, 0]
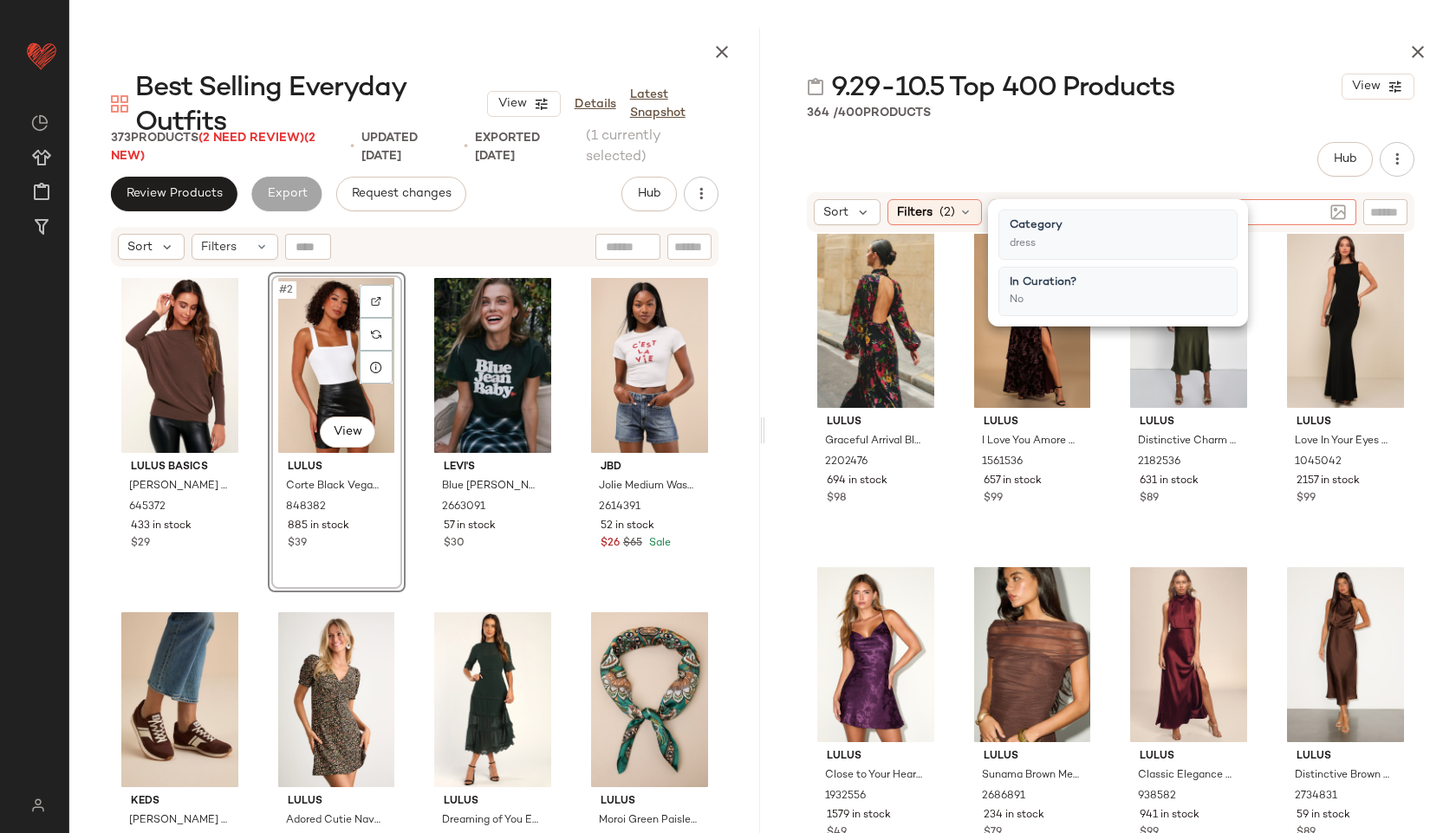
click at [1318, 213] on input "text" at bounding box center [1248, 213] width 151 height 18
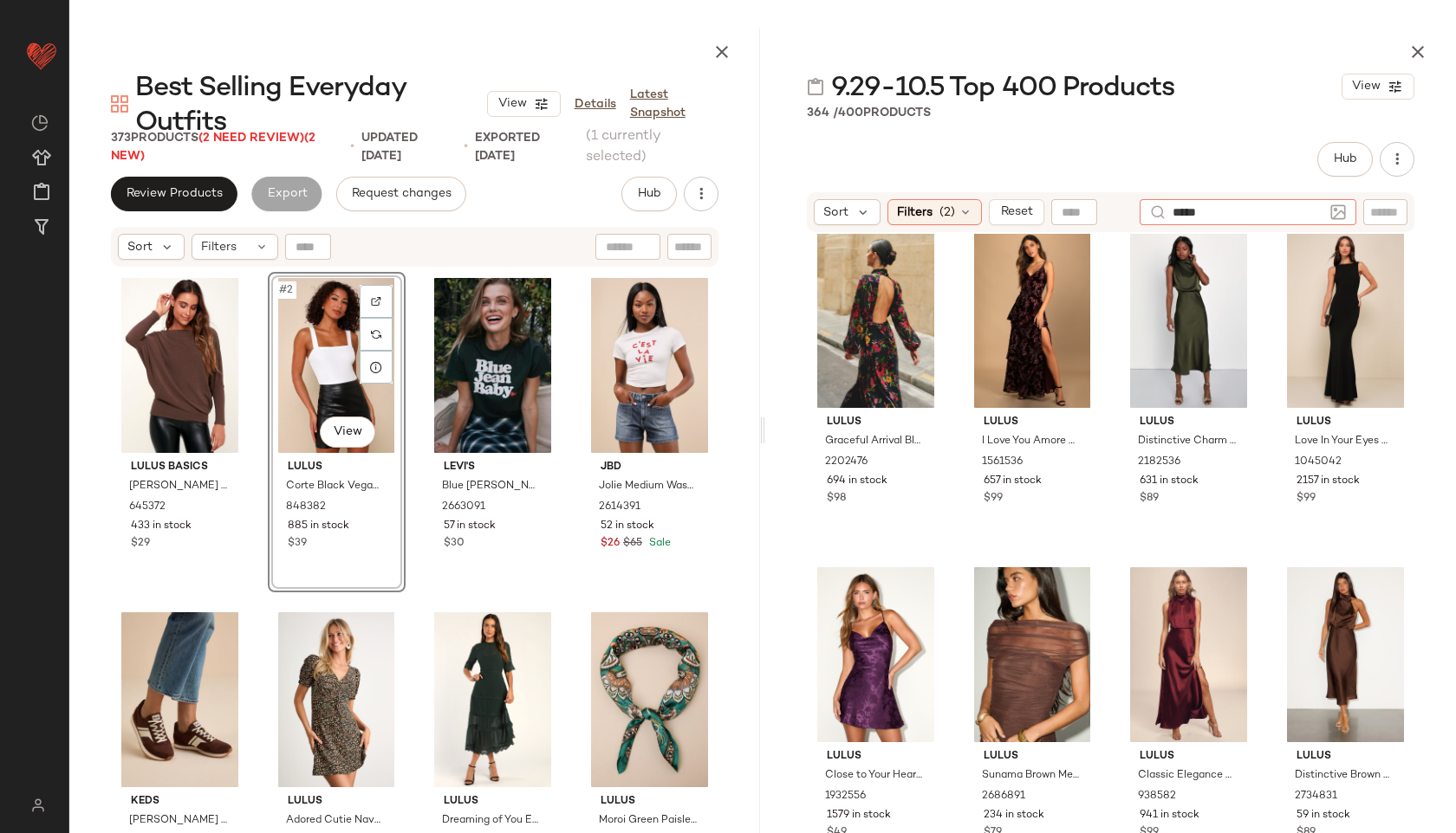
type input "******"
